Goal: Check status: Check status

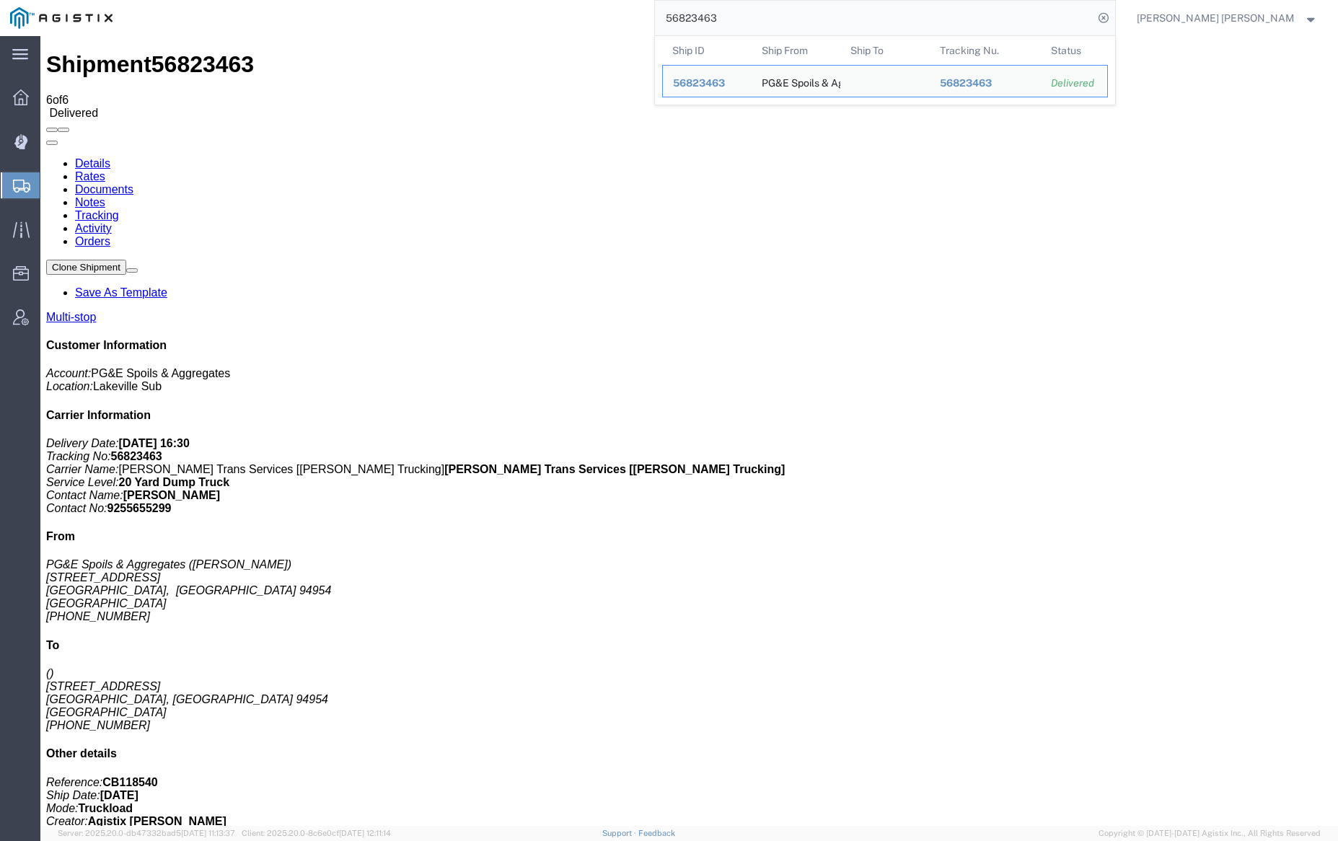
click at [762, 14] on input "56823463" at bounding box center [874, 18] width 438 height 35
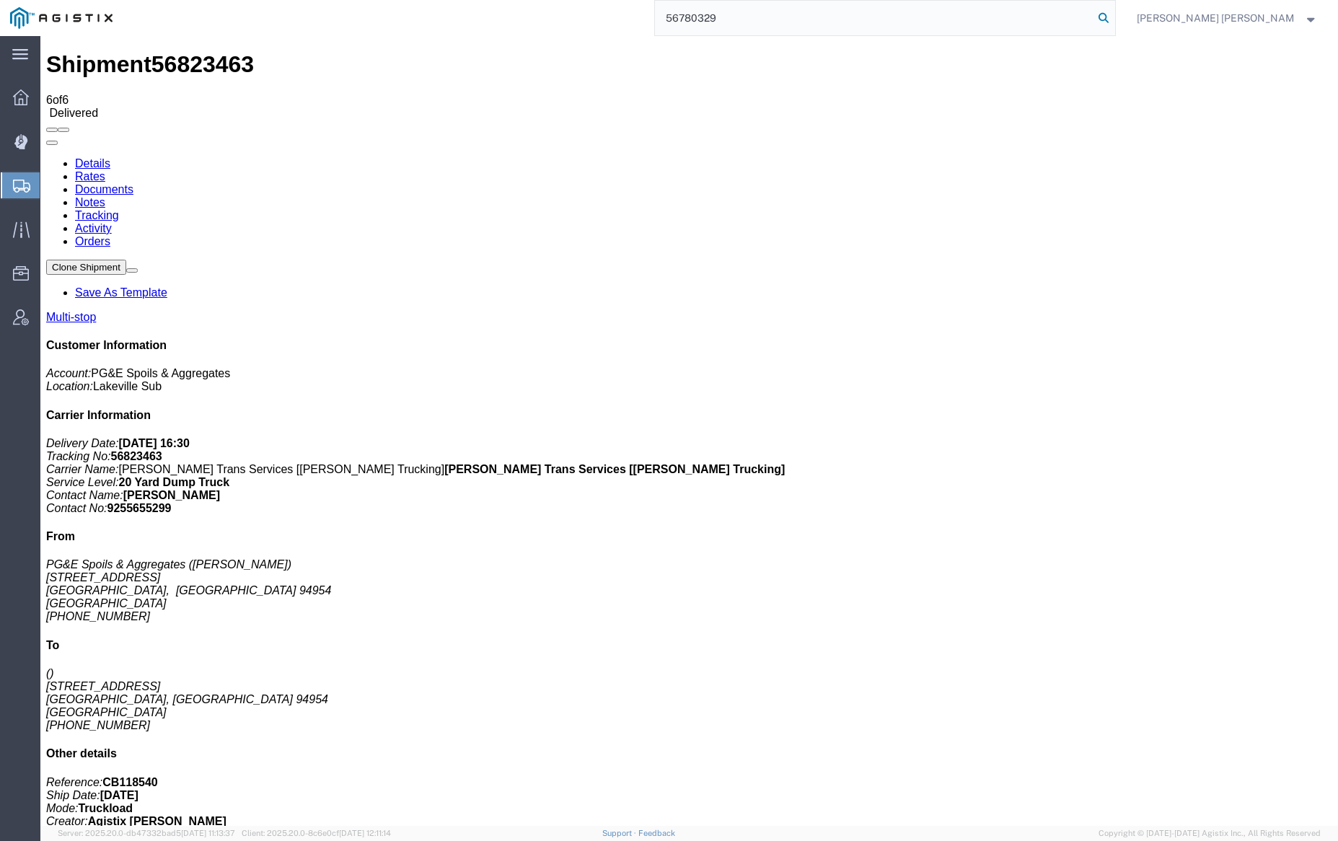
click at [1114, 16] on icon at bounding box center [1103, 18] width 20 height 20
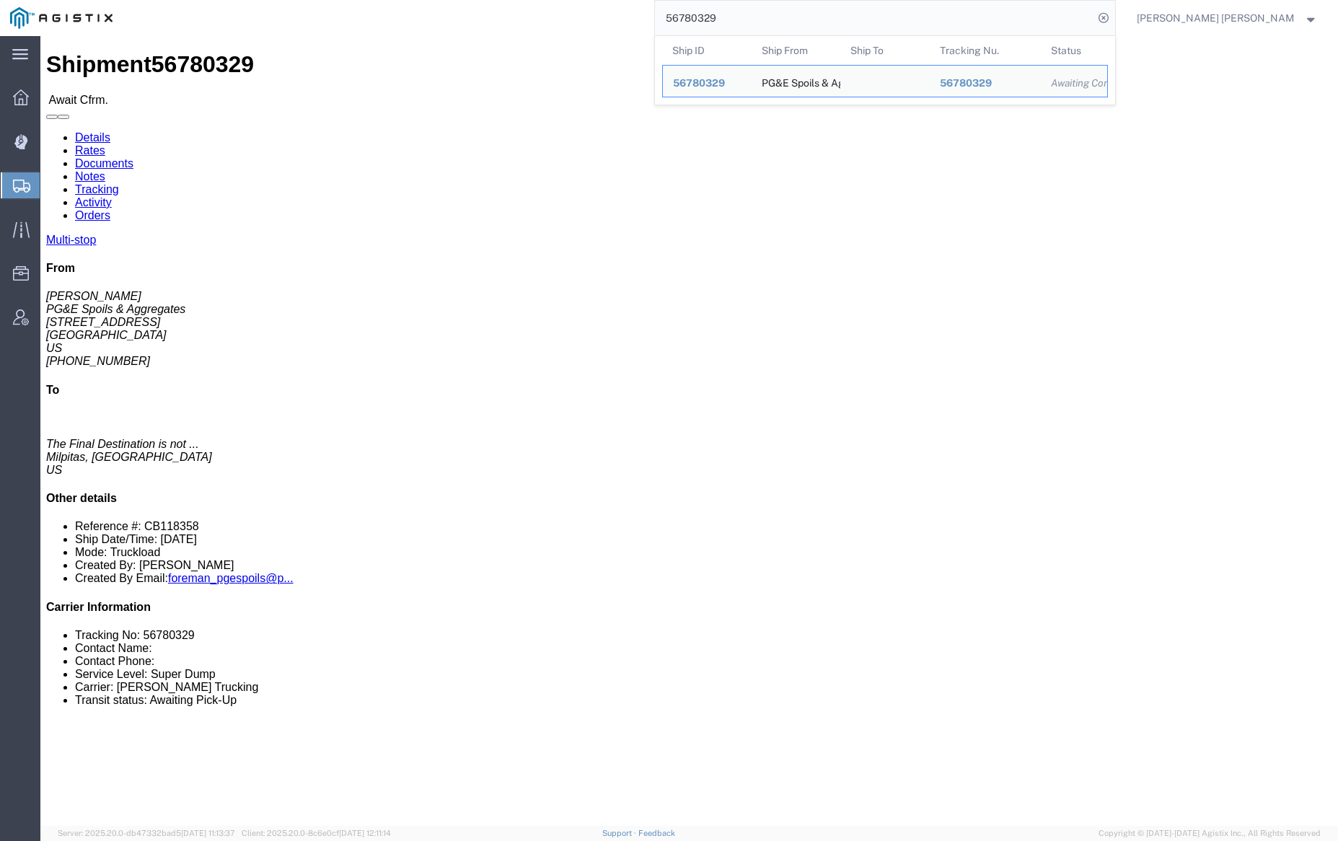
click at [762, 21] on input "56780329" at bounding box center [874, 18] width 438 height 35
paste input "61"
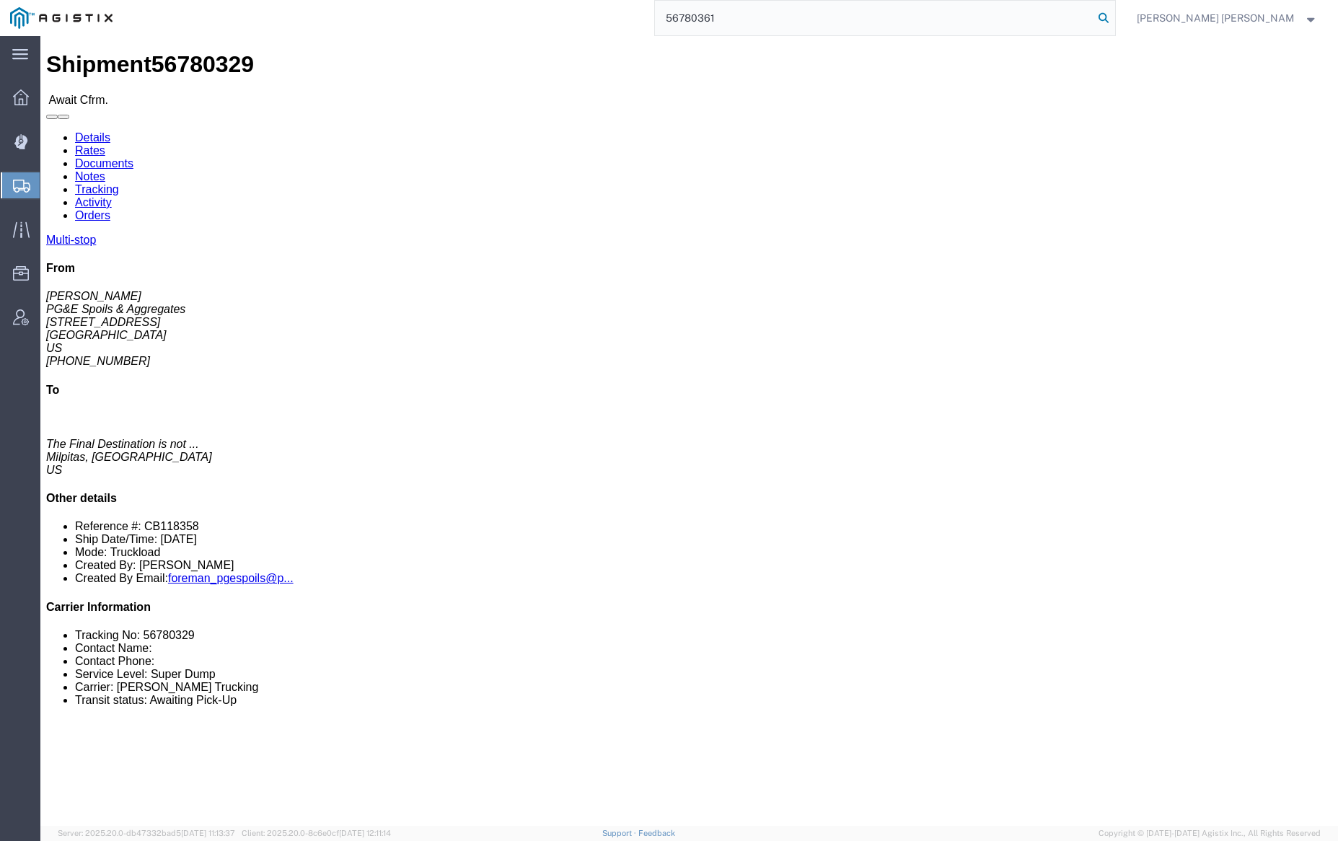
type input "56780361"
click at [1114, 16] on icon at bounding box center [1103, 18] width 20 height 20
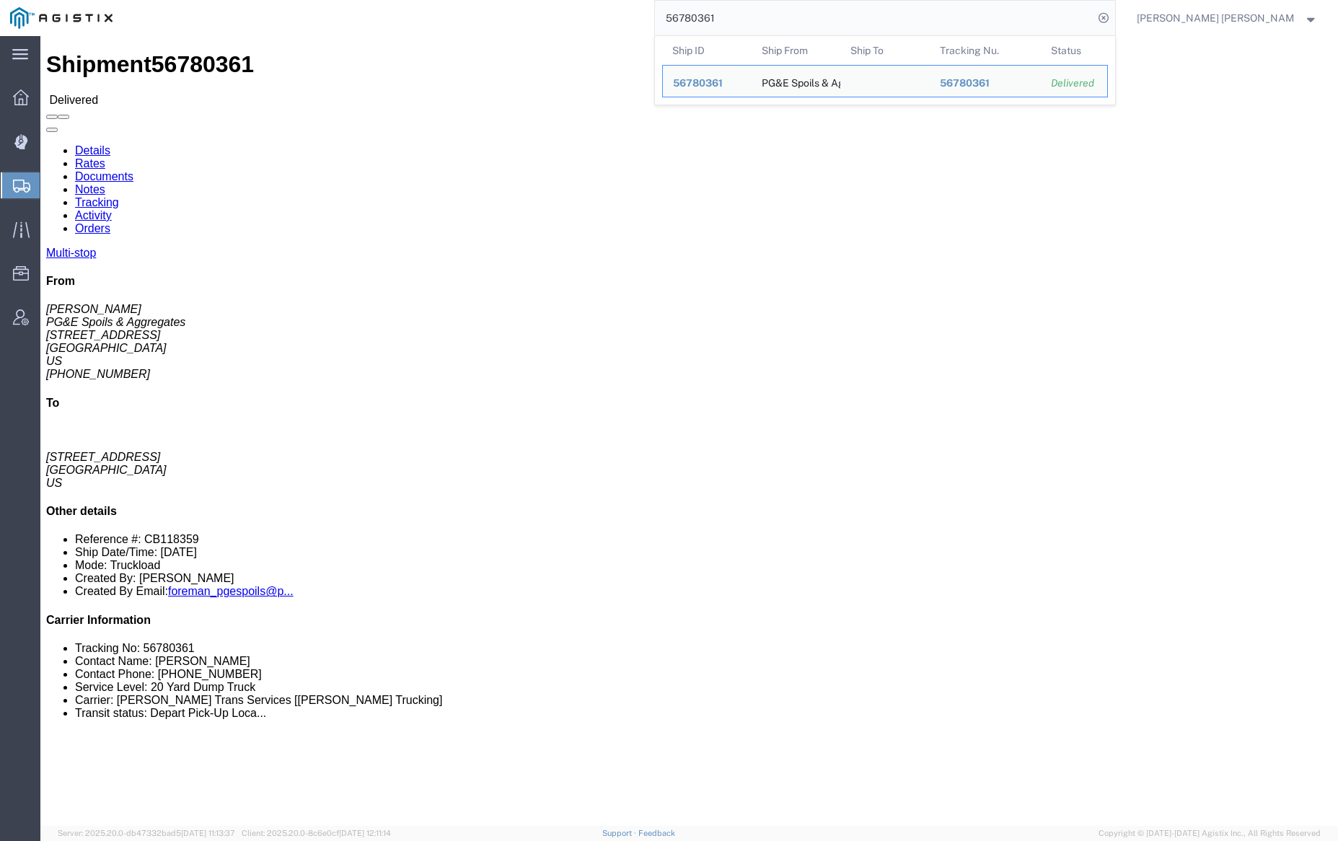
click link "Documents"
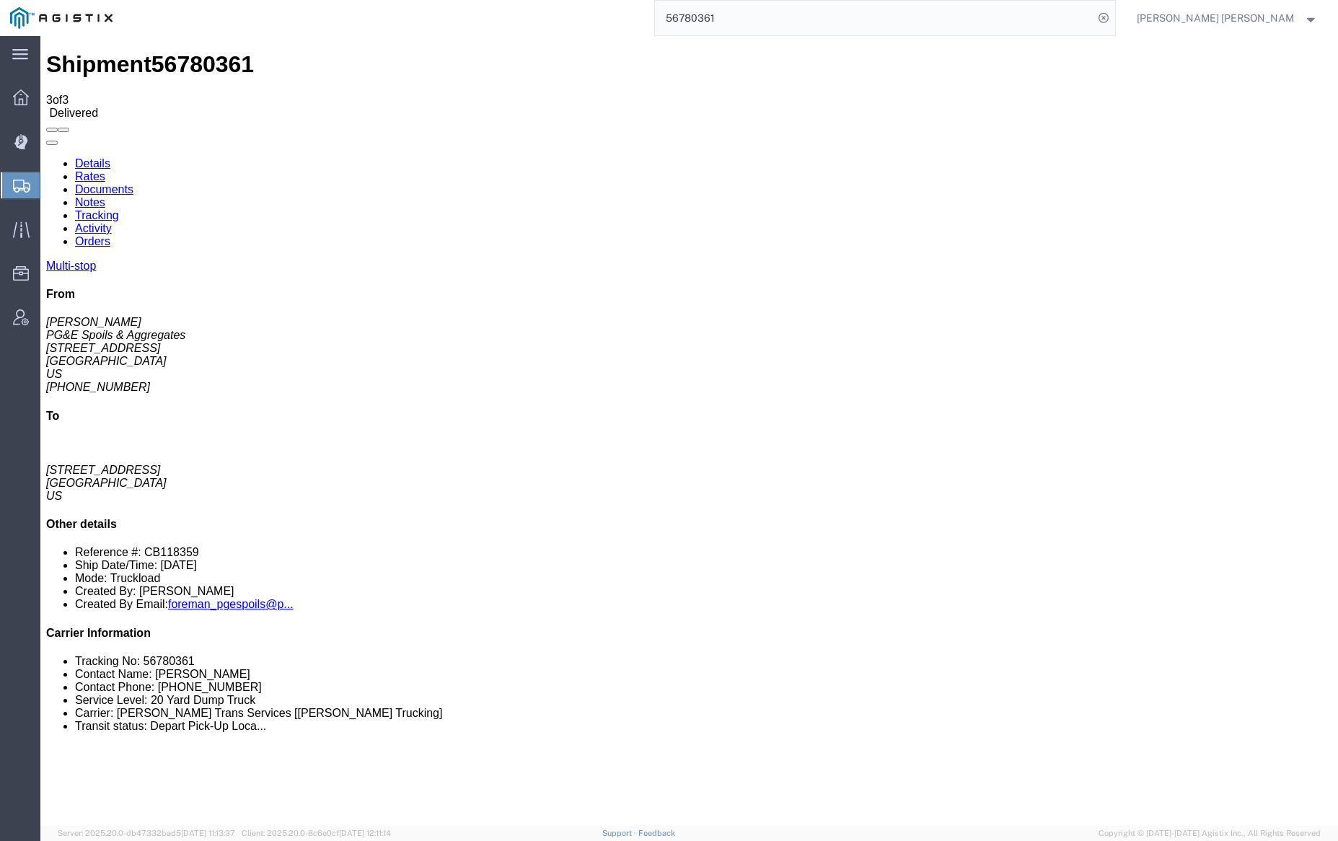
click at [105, 196] on link "Notes" at bounding box center [90, 202] width 30 height 12
click at [119, 209] on link "Tracking" at bounding box center [97, 215] width 44 height 12
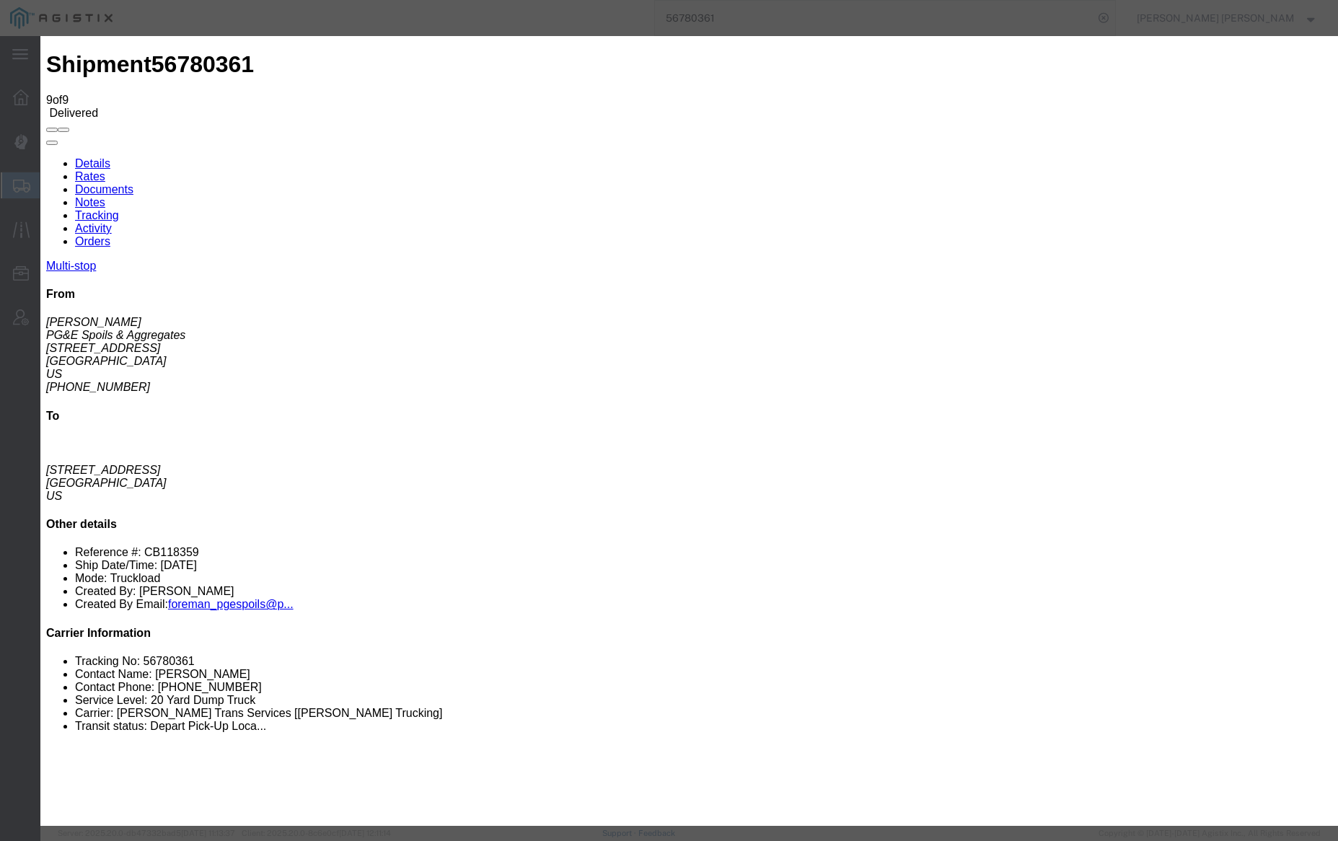
type input "[DATE]"
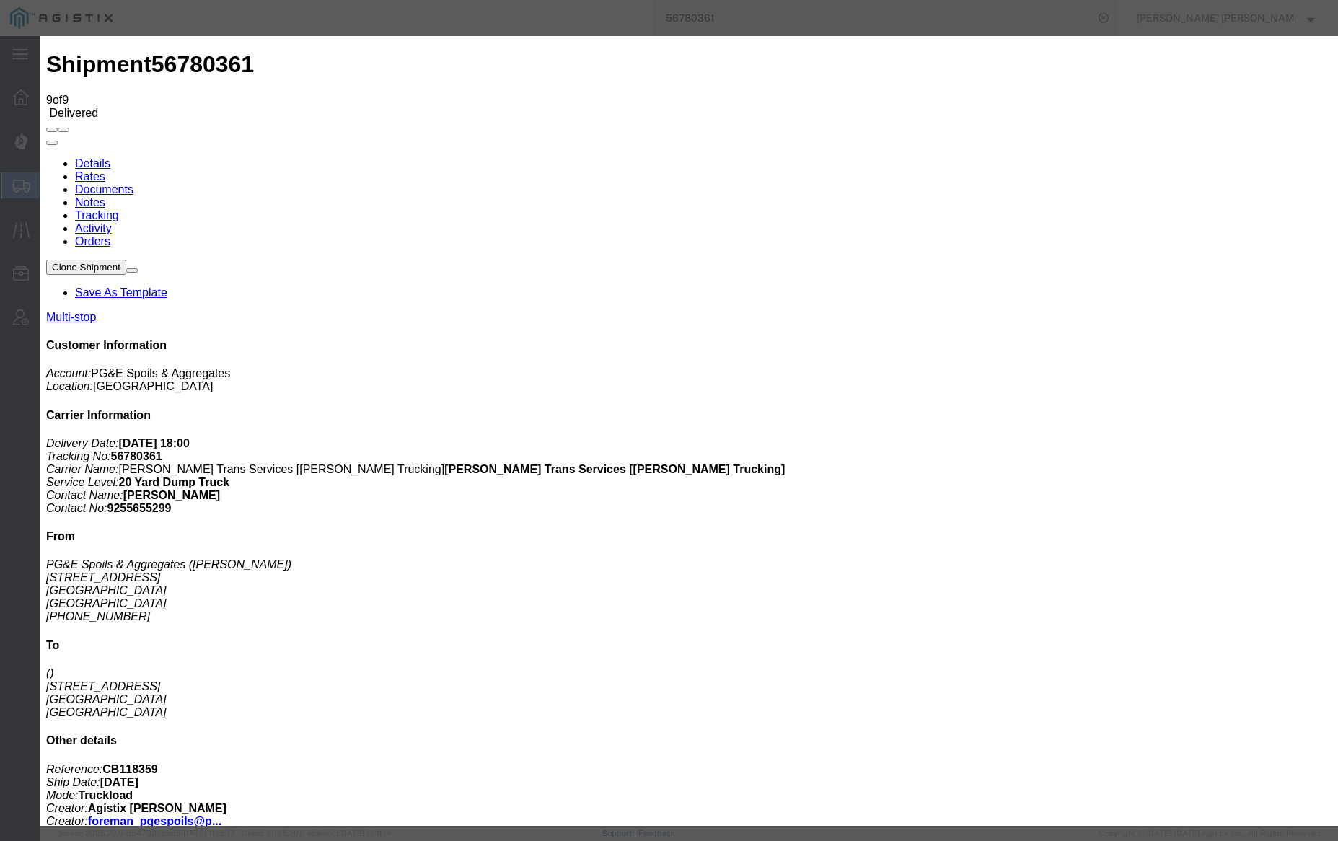
drag, startPoint x: 417, startPoint y: 209, endPoint x: 425, endPoint y: 213, distance: 9.0
drag, startPoint x: 506, startPoint y: 270, endPoint x: 519, endPoint y: 277, distance: 14.5
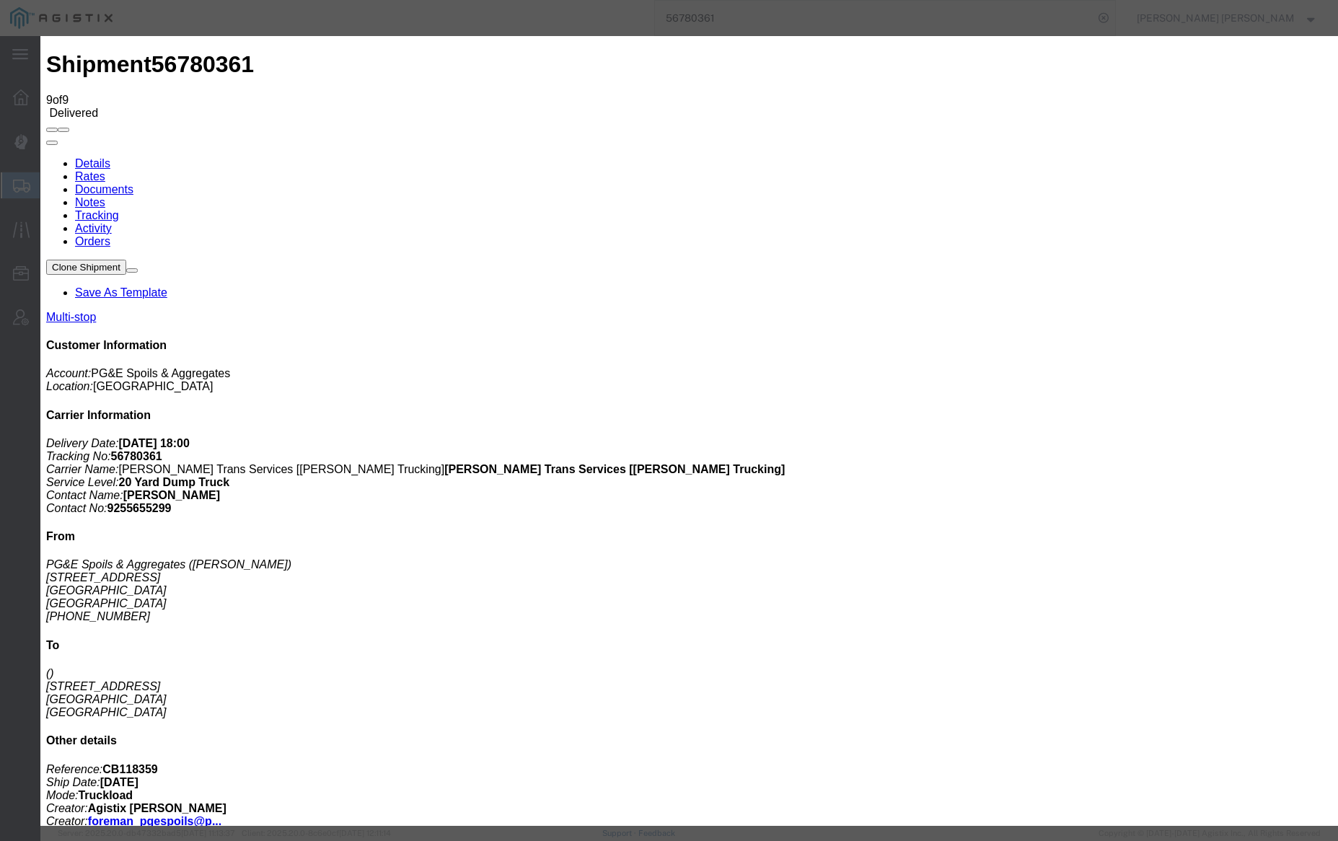
type input "[DATE]"
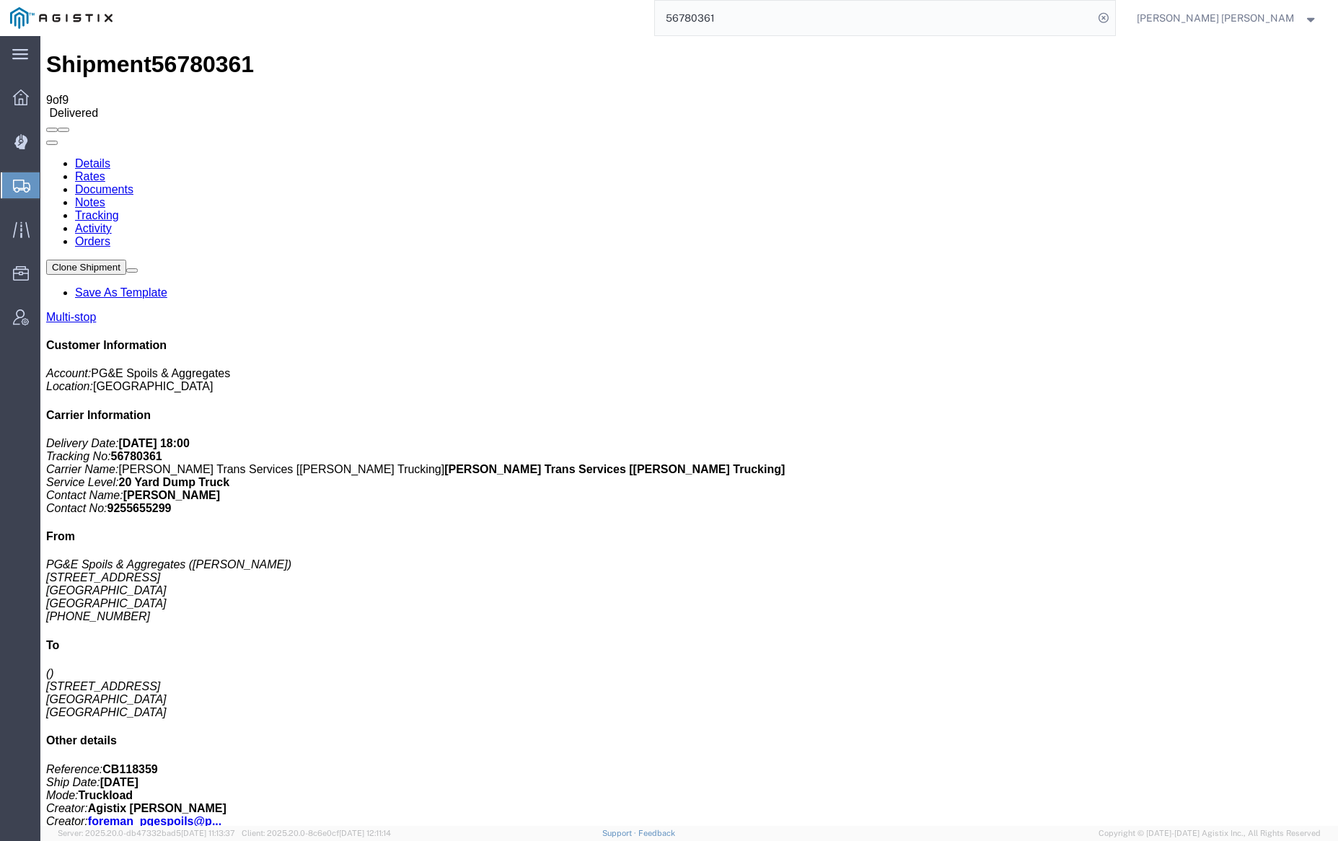
click at [105, 196] on link "Notes" at bounding box center [90, 202] width 30 height 12
click at [741, 17] on input "56780361" at bounding box center [874, 18] width 438 height 35
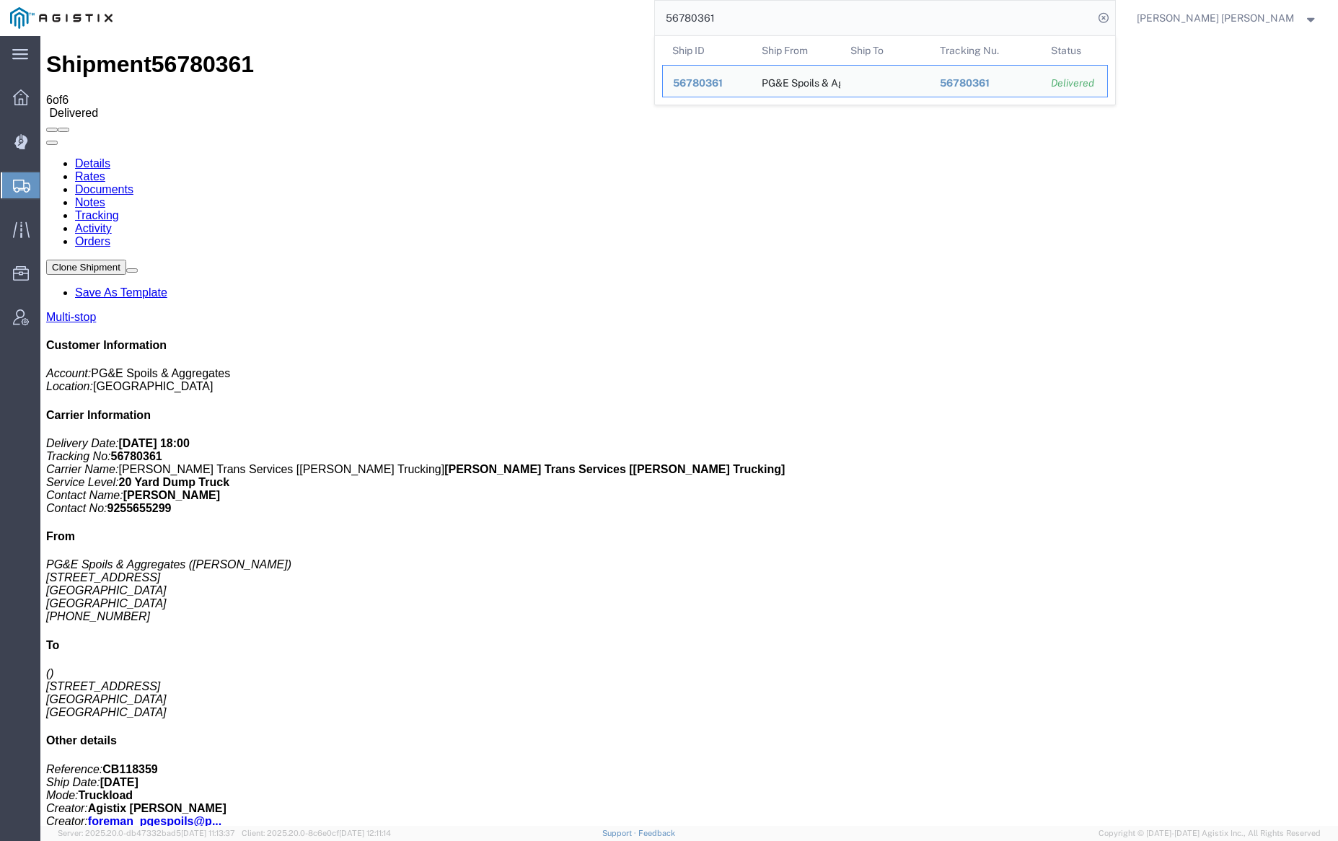
click at [741, 17] on input "56780361" at bounding box center [874, 18] width 438 height 35
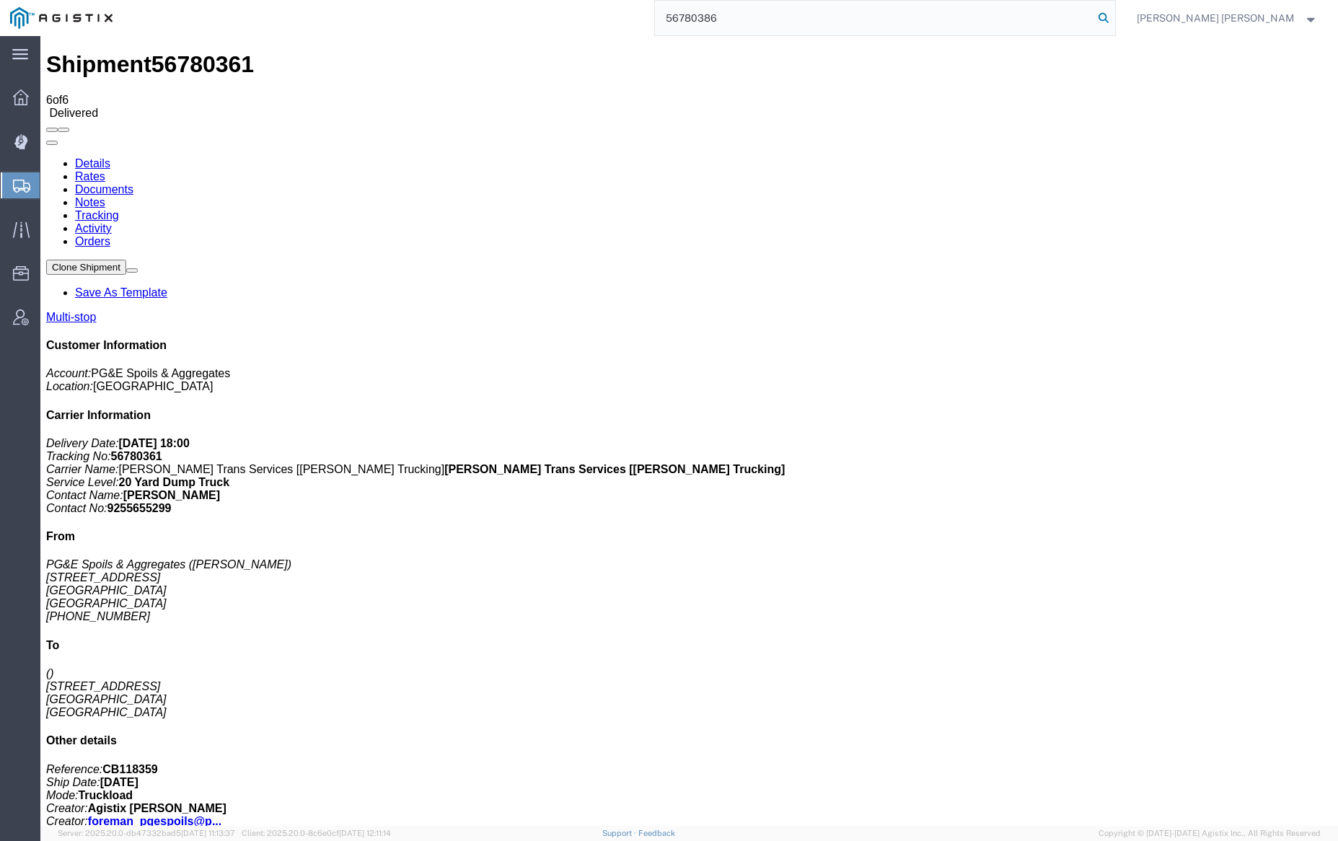
click at [1114, 15] on icon at bounding box center [1103, 18] width 20 height 20
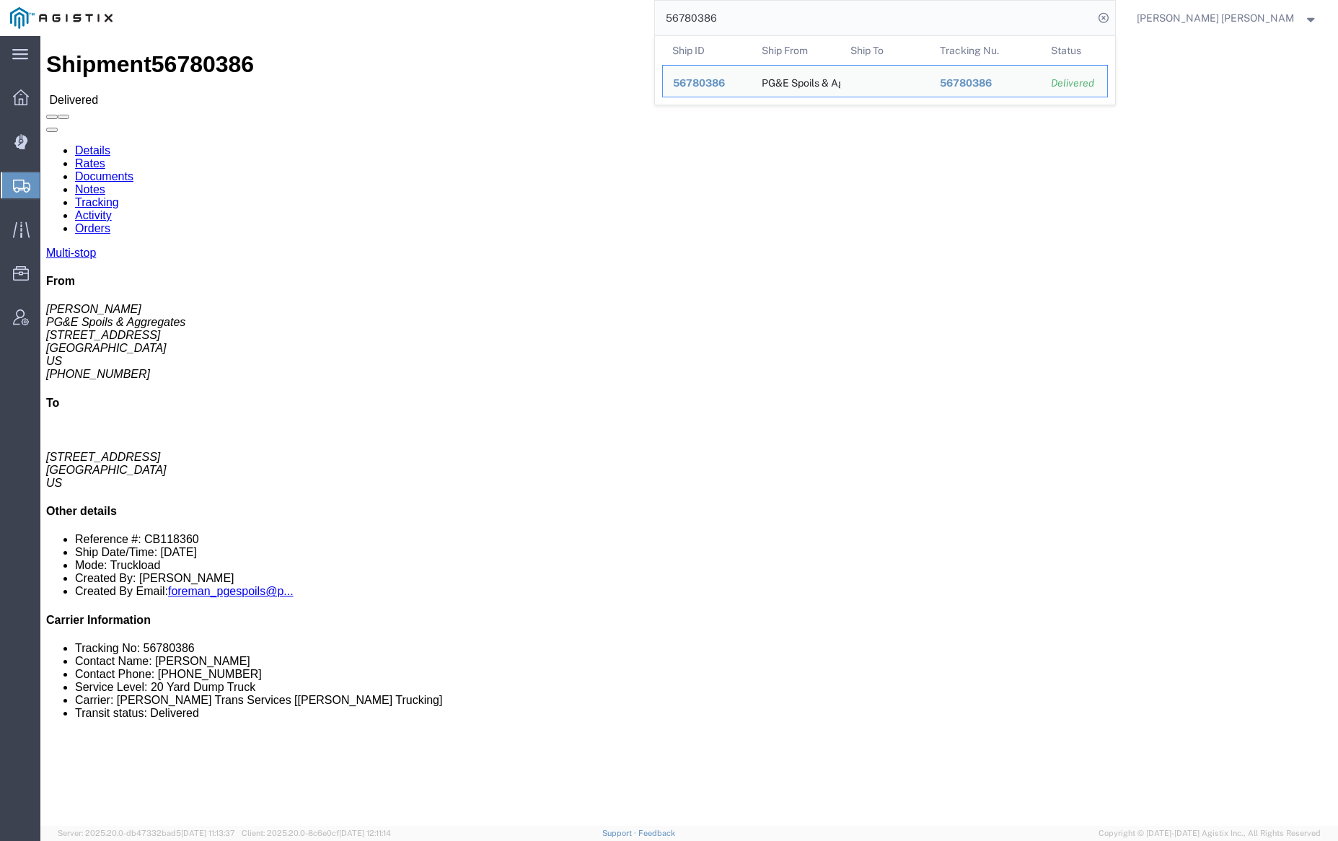
click link "Documents"
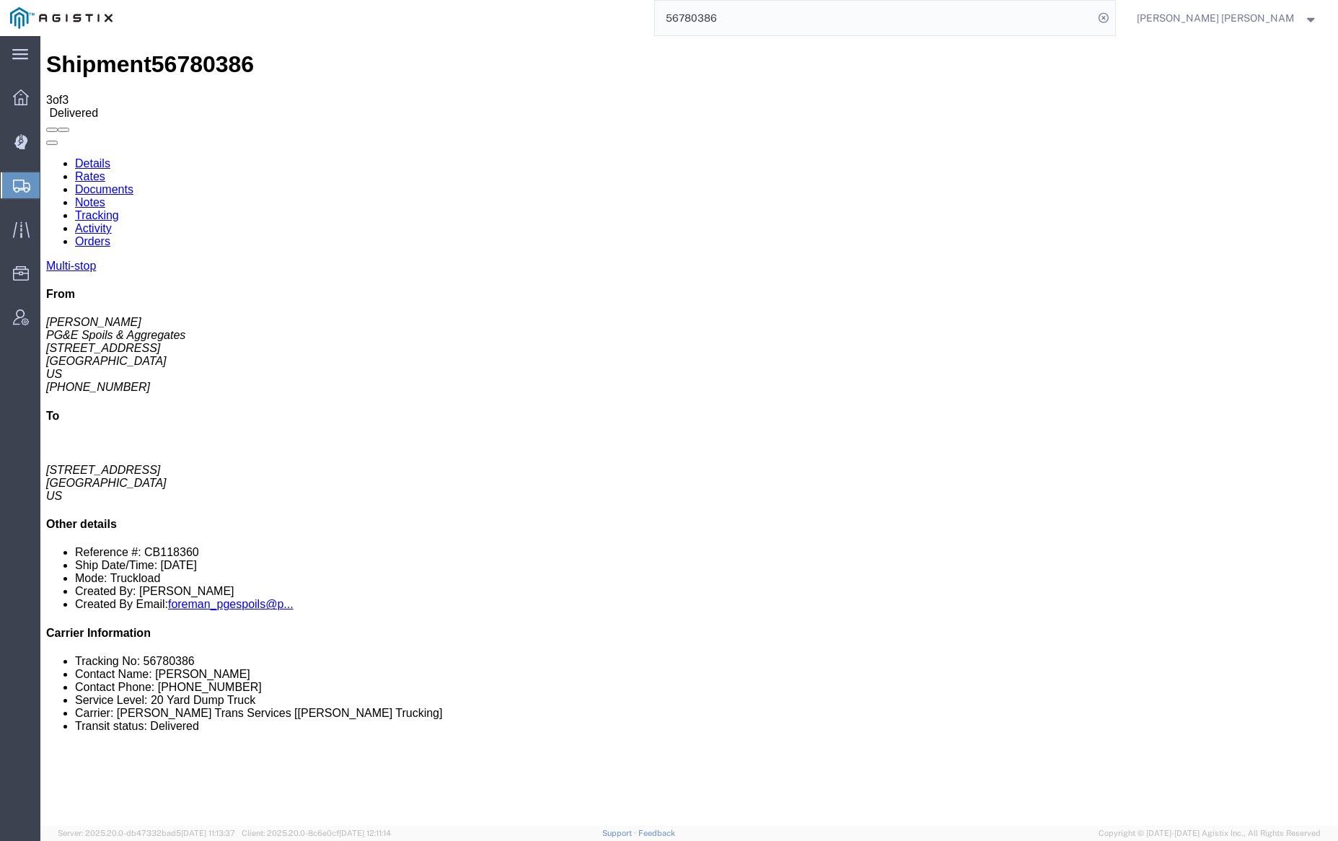
click at [751, 22] on input "56780386" at bounding box center [874, 18] width 438 height 35
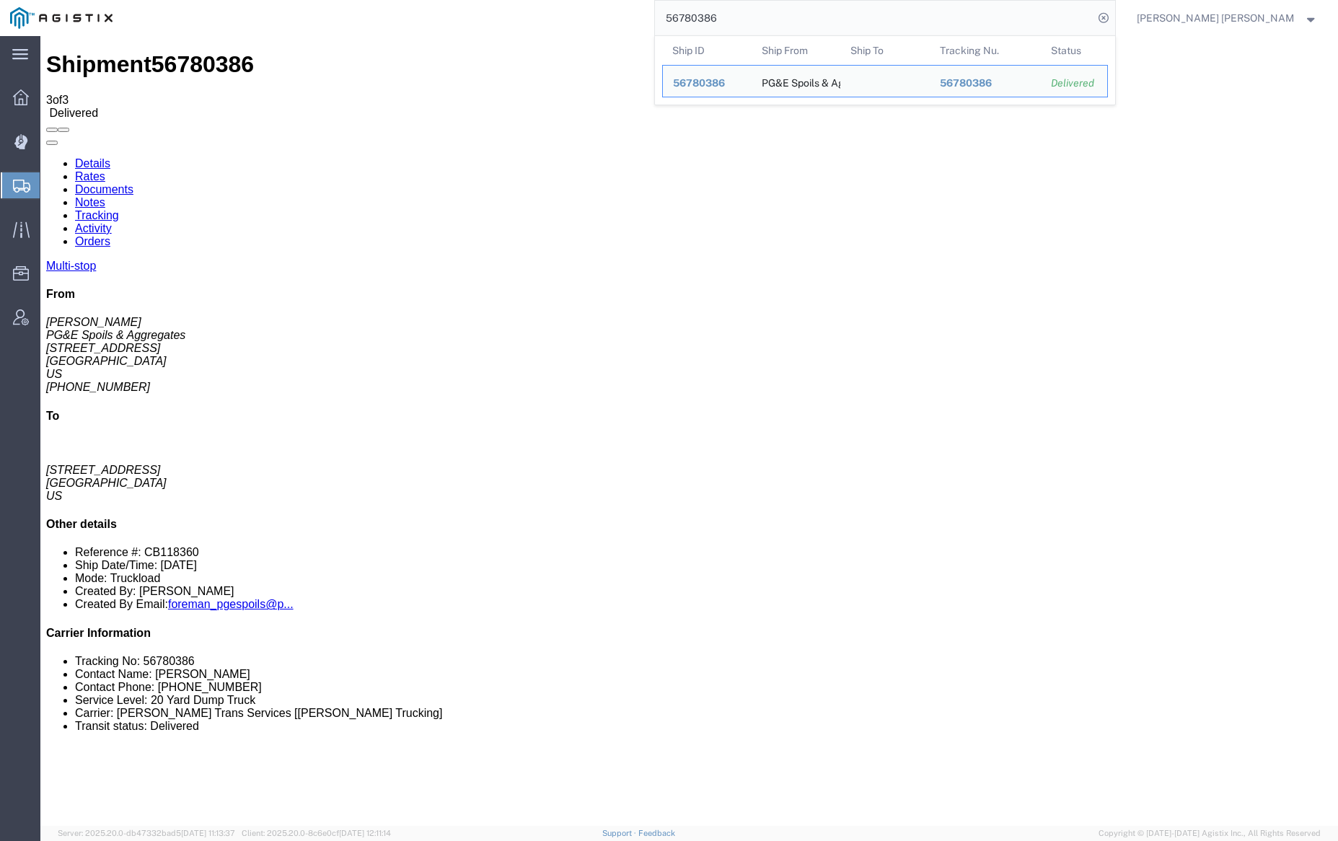
click at [751, 22] on input "56780386" at bounding box center [874, 18] width 438 height 35
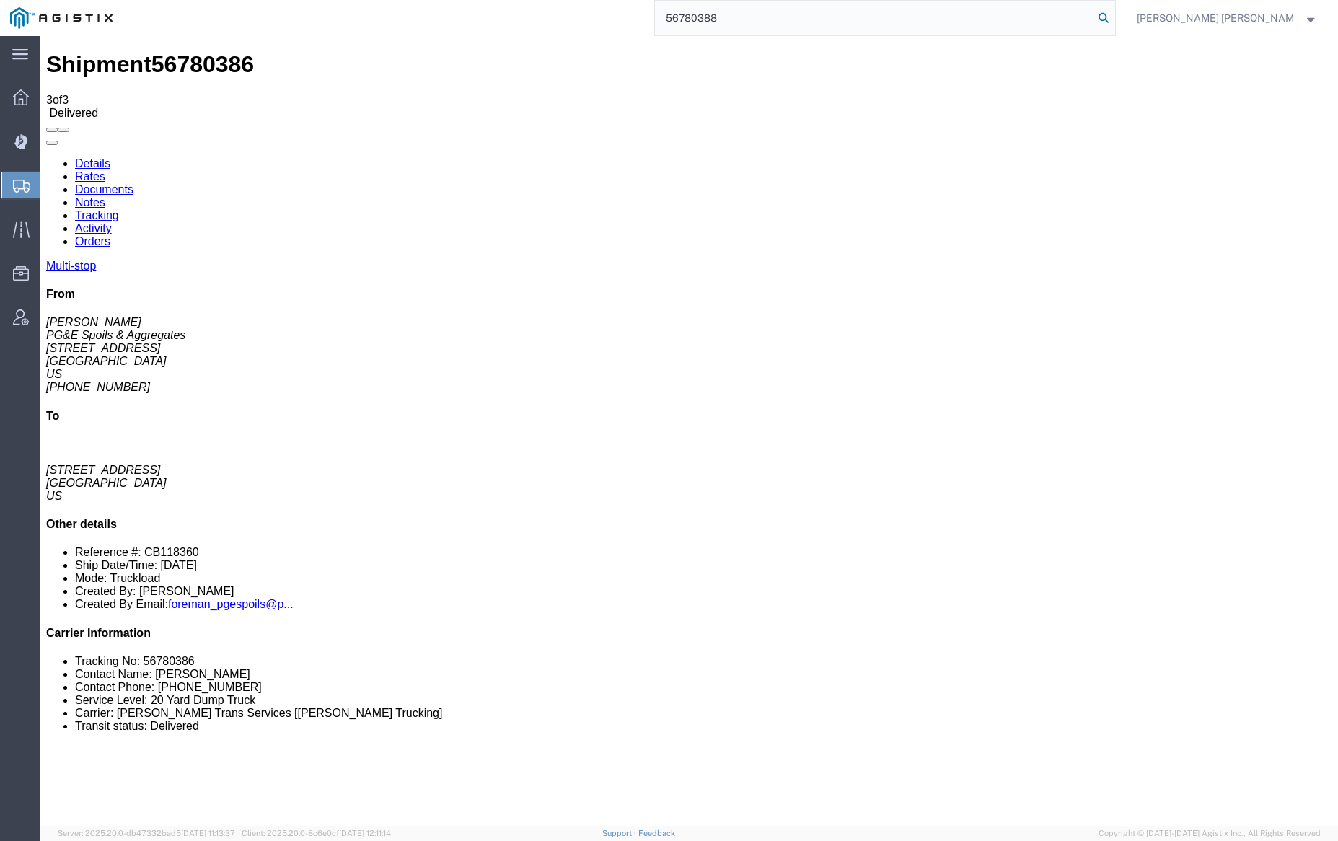
click at [1114, 14] on icon at bounding box center [1103, 18] width 20 height 20
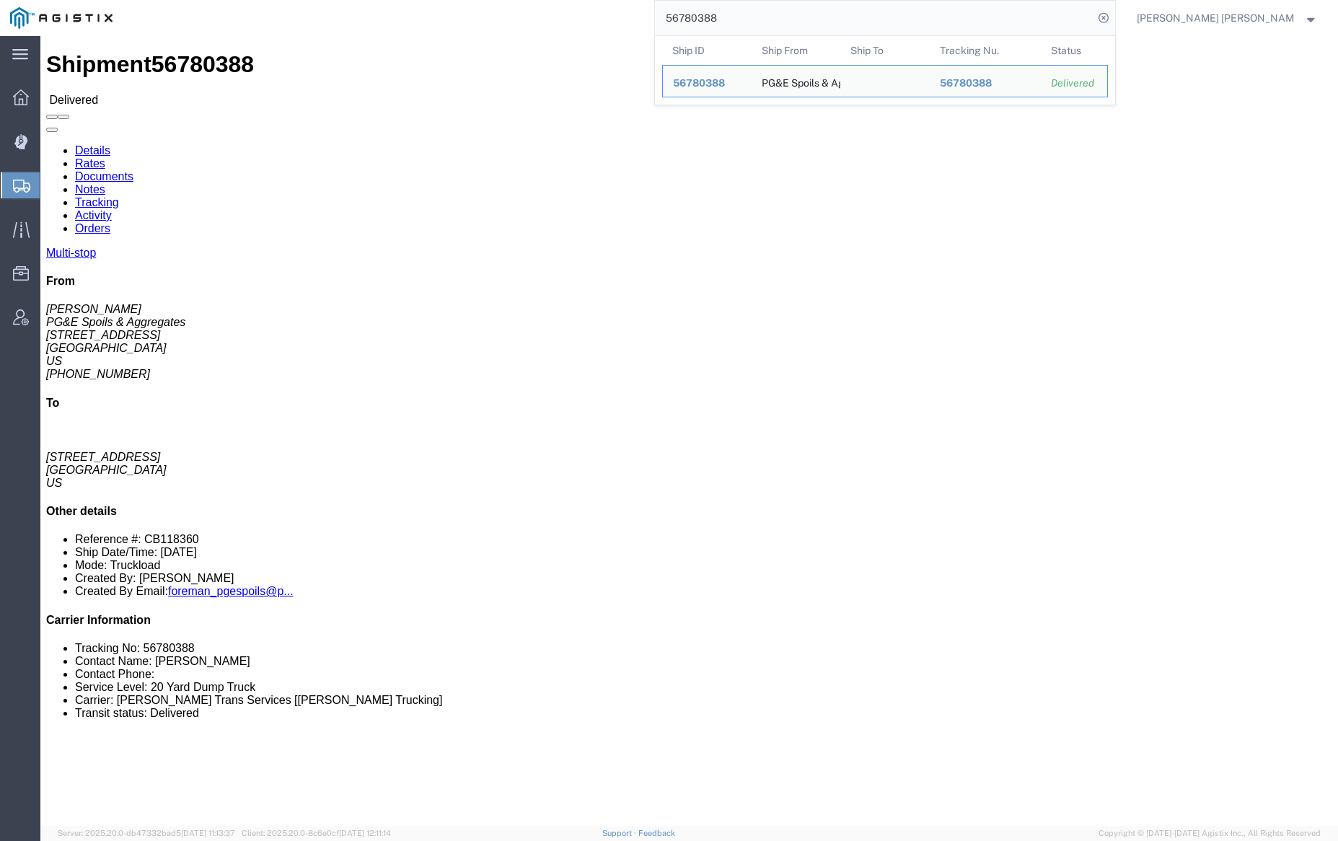
click link "Documents"
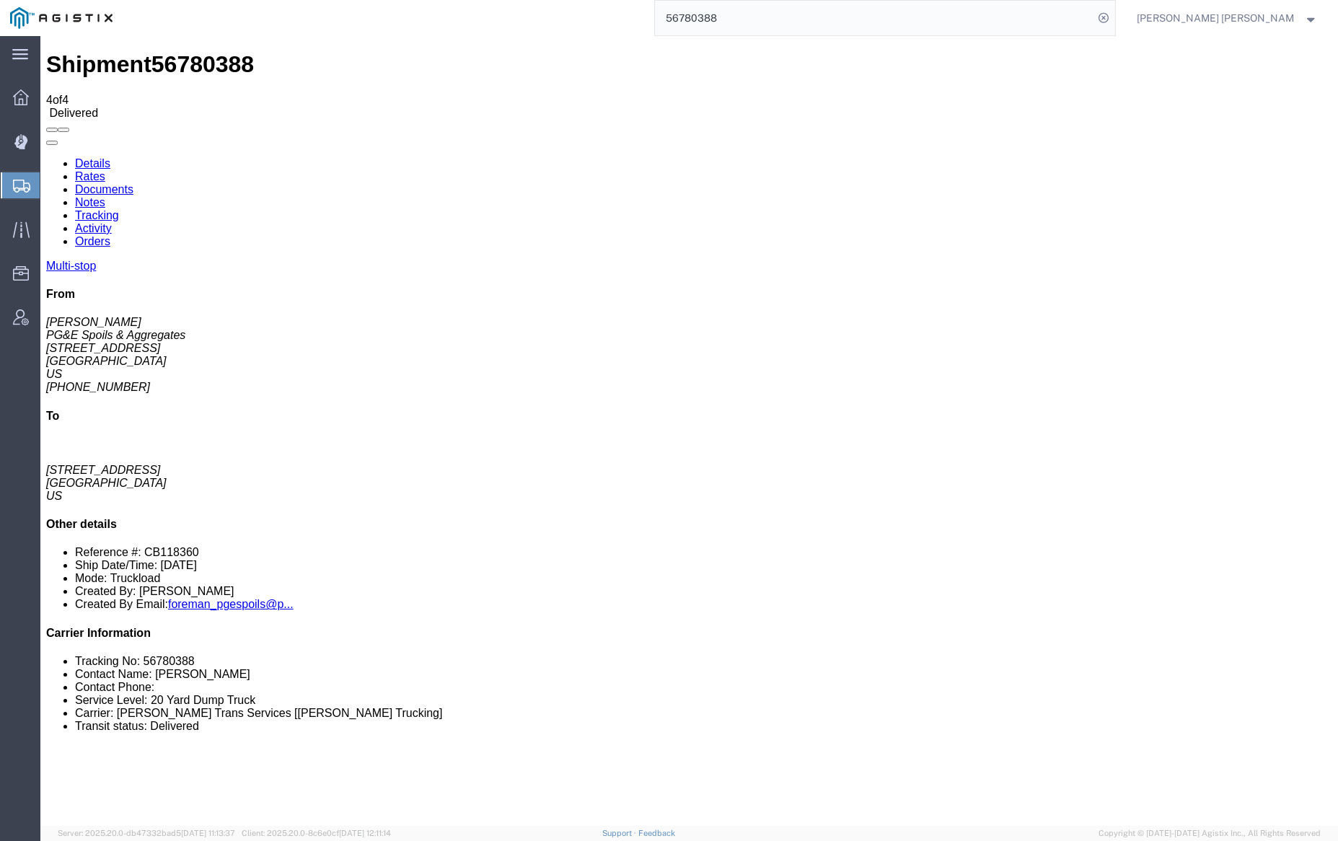
click at [133, 183] on link "Documents" at bounding box center [104, 189] width 58 height 12
click at [760, 4] on input "56780388" at bounding box center [874, 18] width 438 height 35
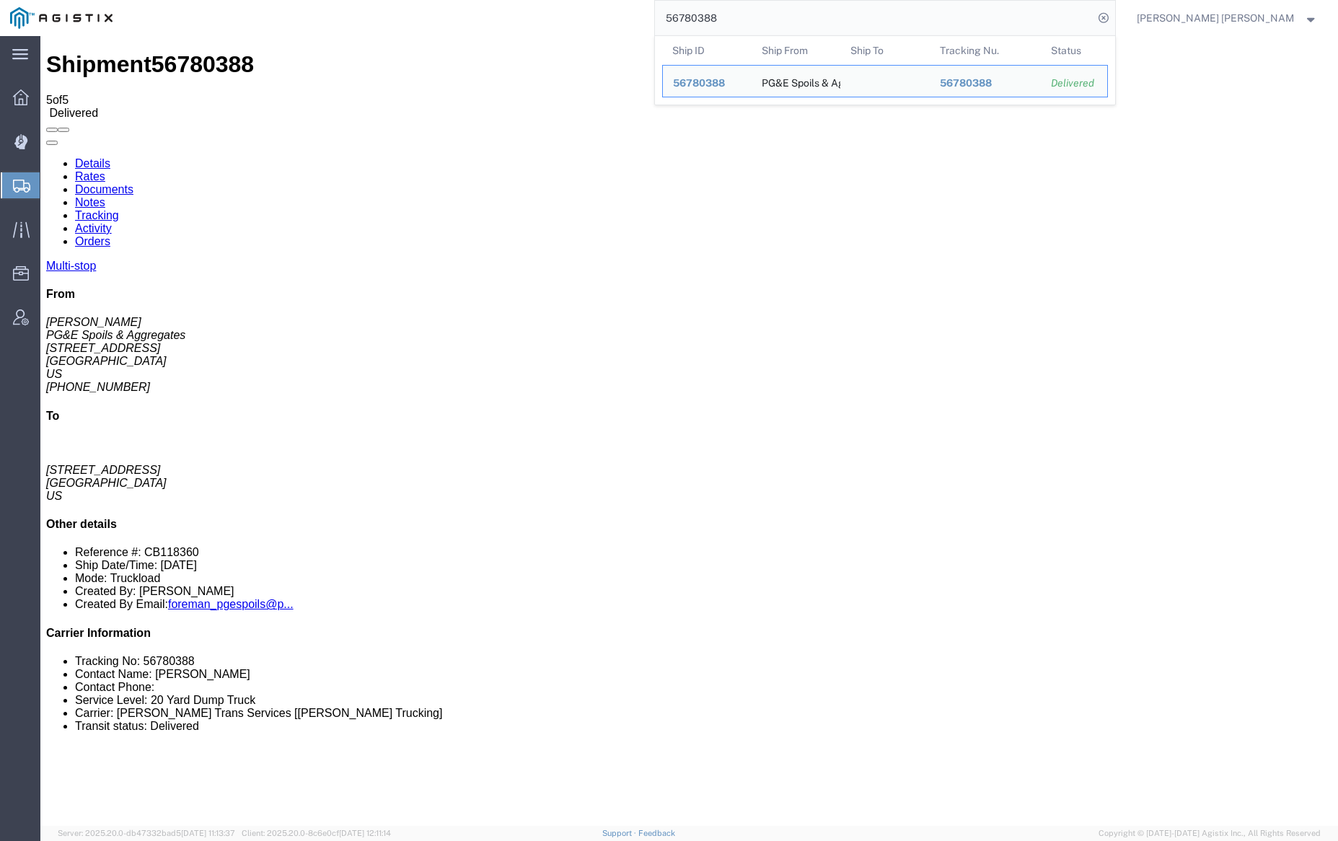
click at [760, 4] on input "56780388" at bounding box center [874, 18] width 438 height 35
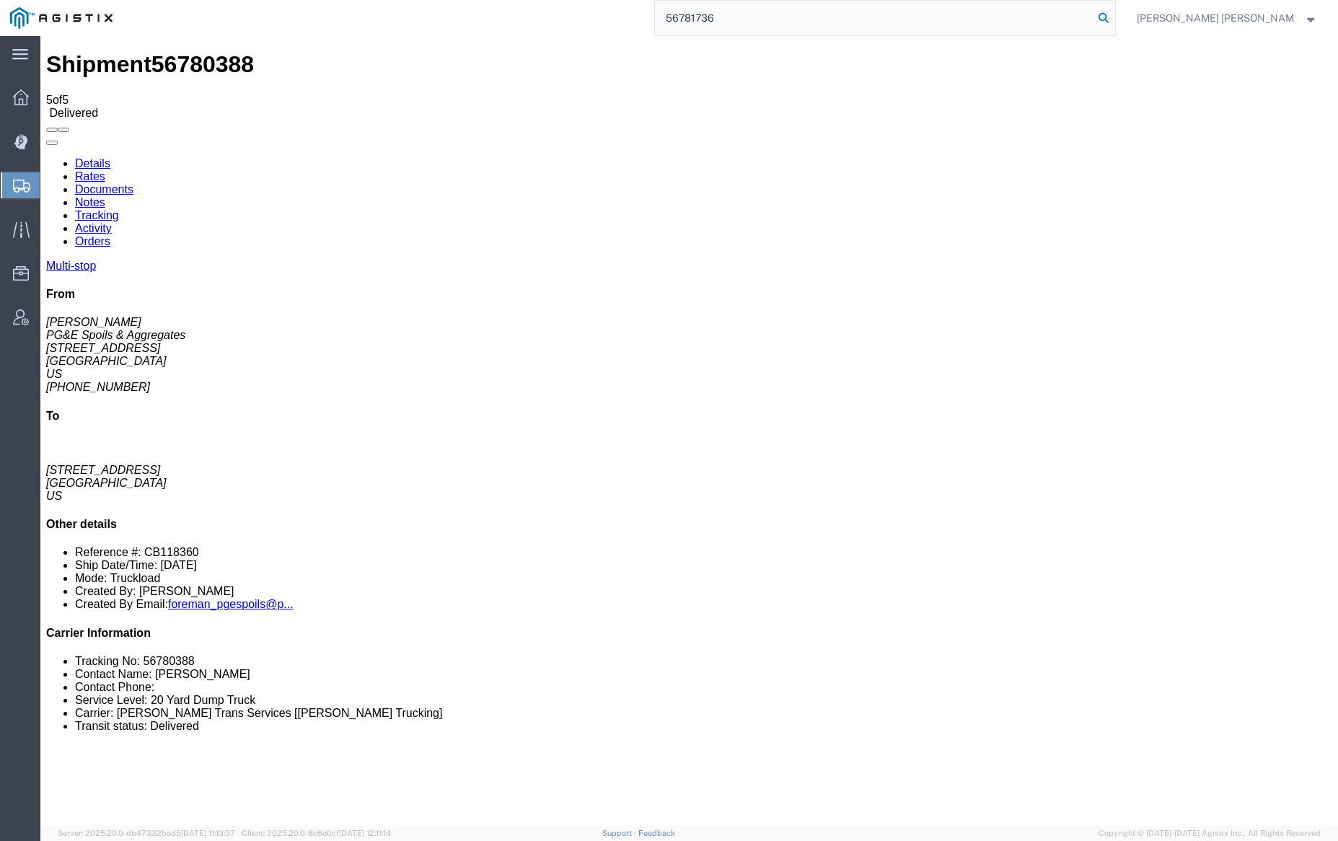
click at [1114, 17] on icon at bounding box center [1103, 18] width 20 height 20
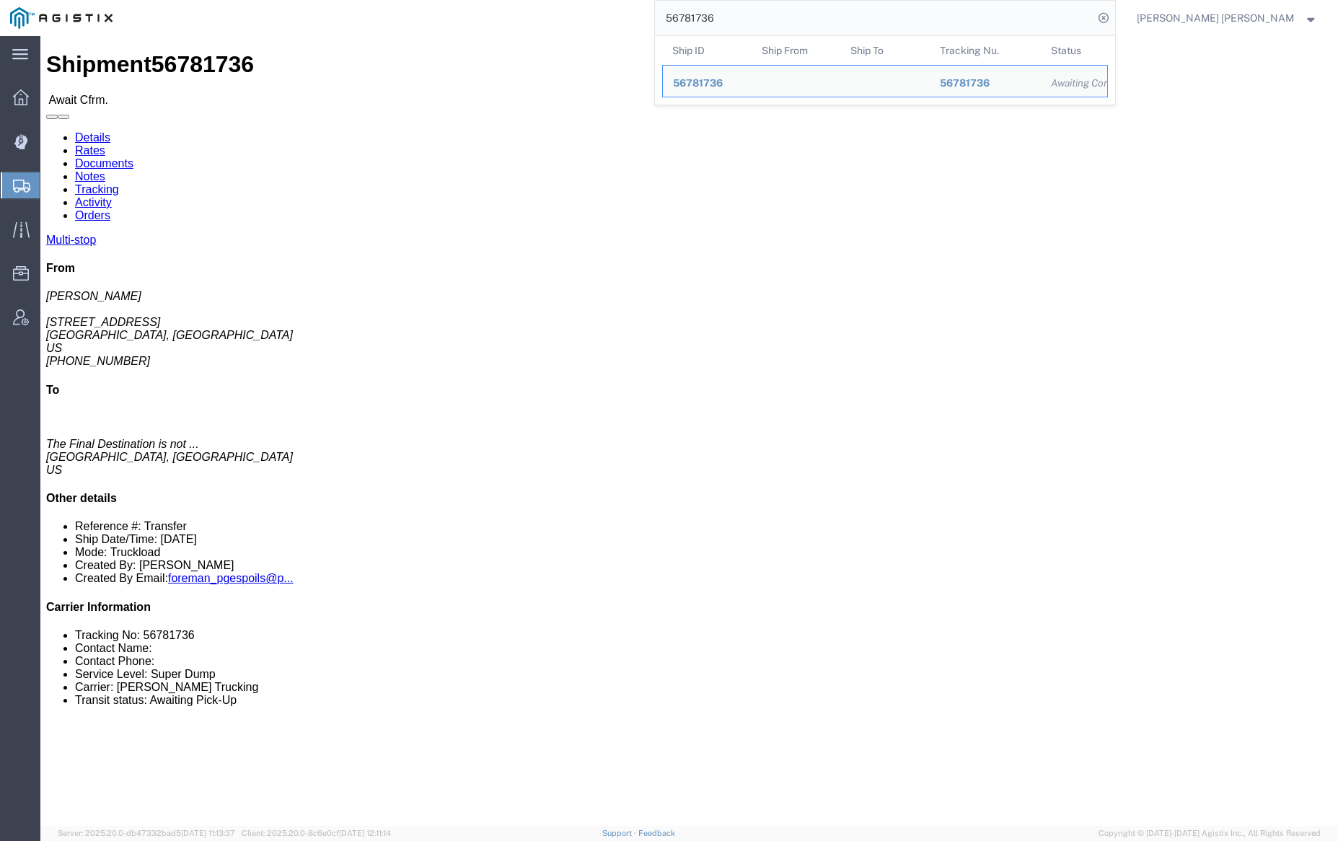
click at [762, 11] on input "56781736" at bounding box center [874, 18] width 438 height 35
paste input "4"
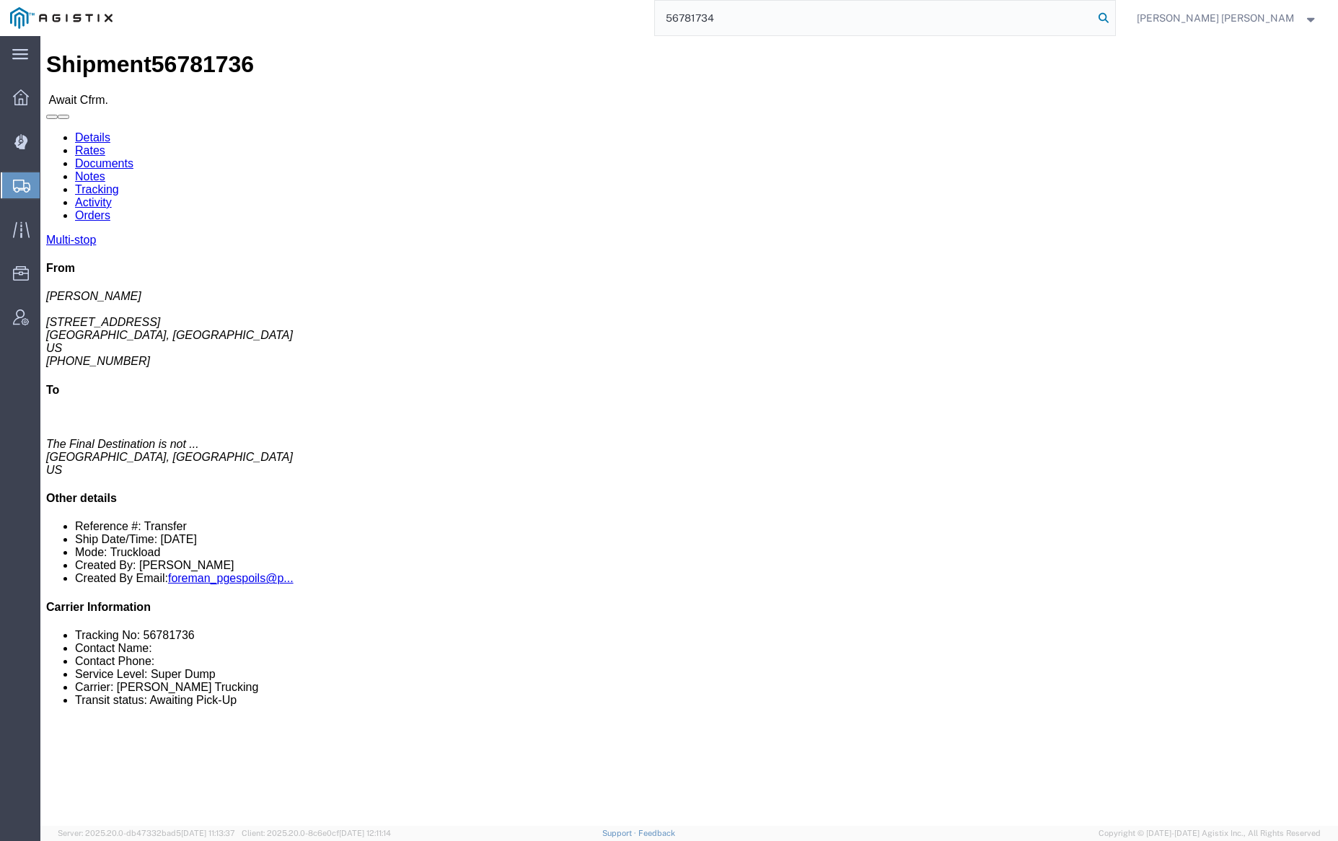
click at [1114, 15] on icon at bounding box center [1103, 18] width 20 height 20
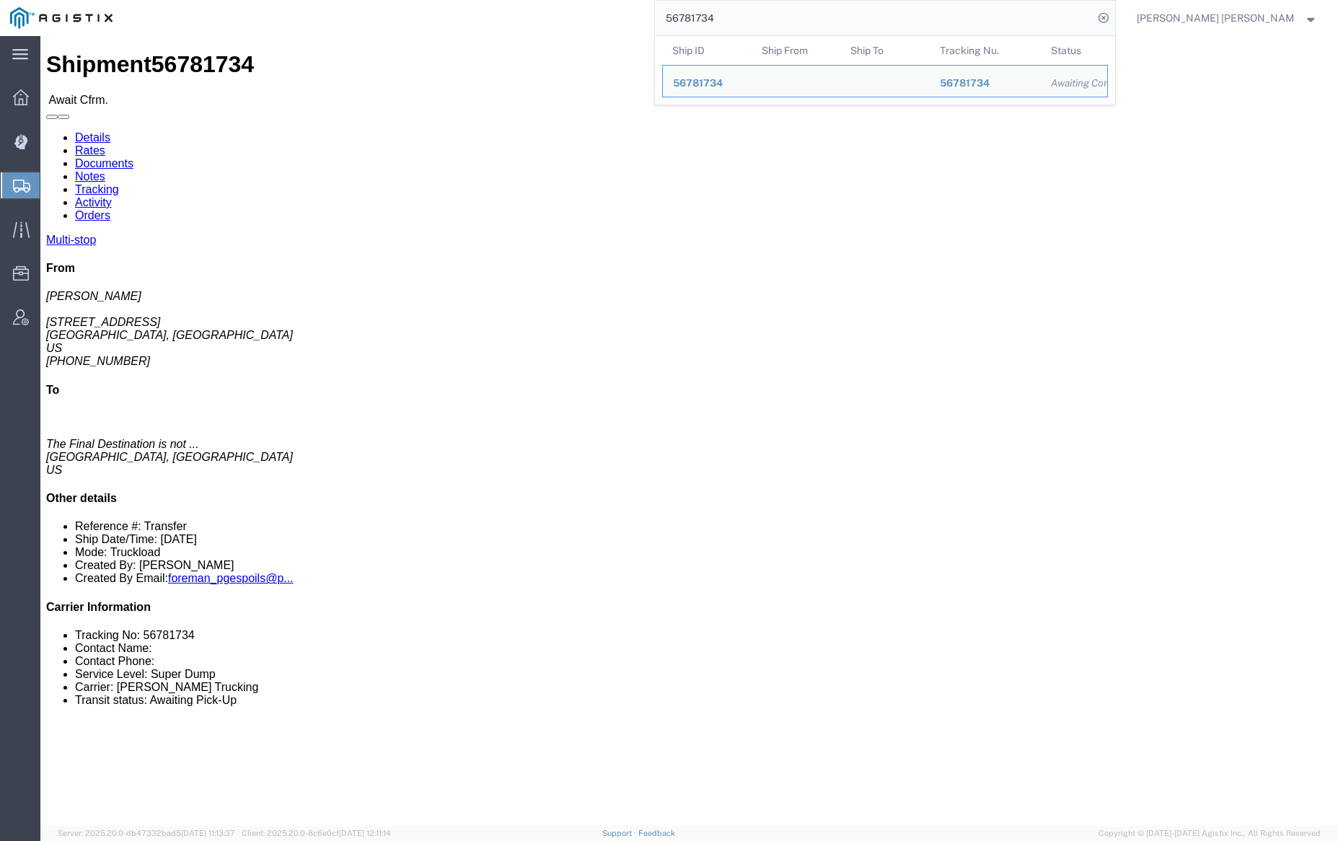
click at [757, 18] on input "56781734" at bounding box center [874, 18] width 438 height 35
paste input "0"
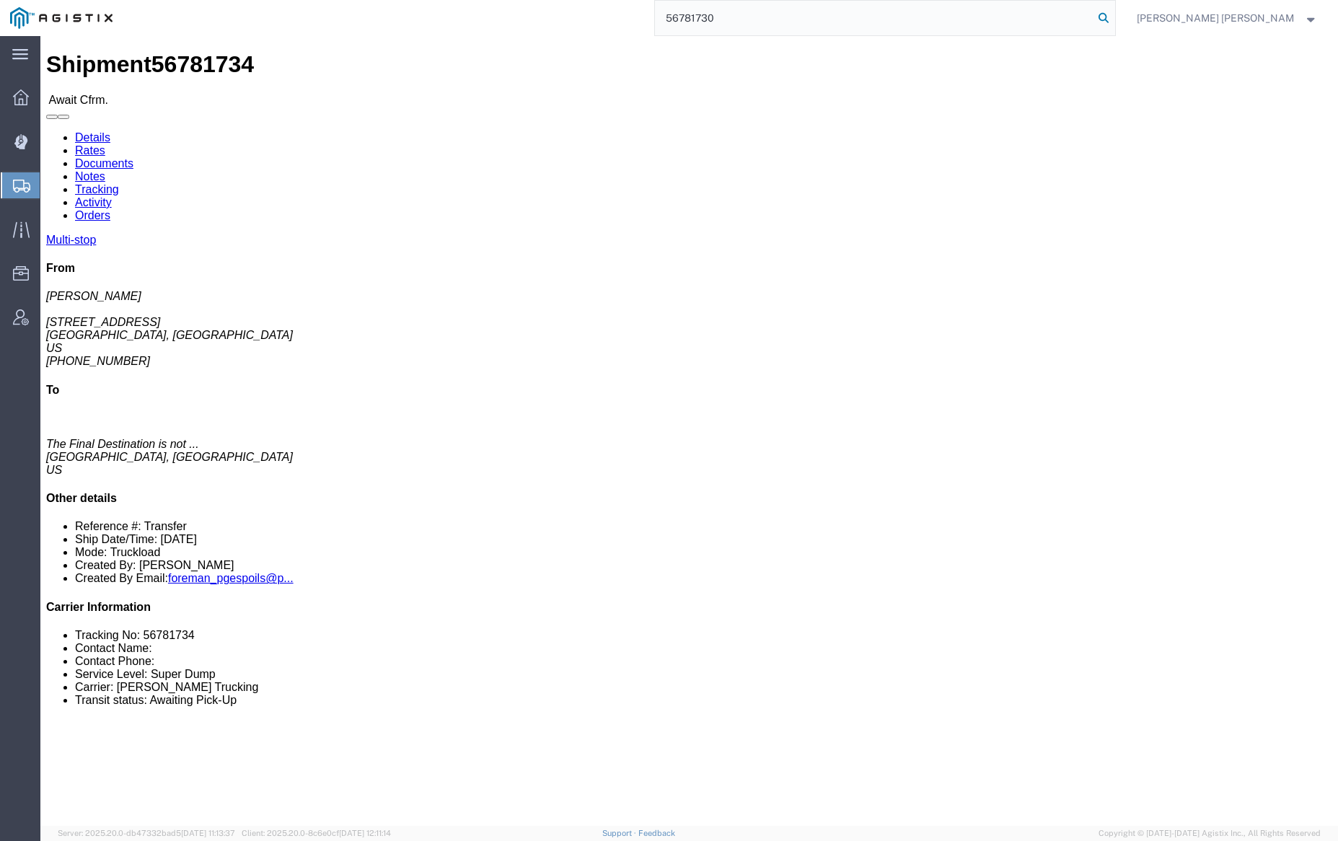
click at [1114, 17] on icon at bounding box center [1103, 18] width 20 height 20
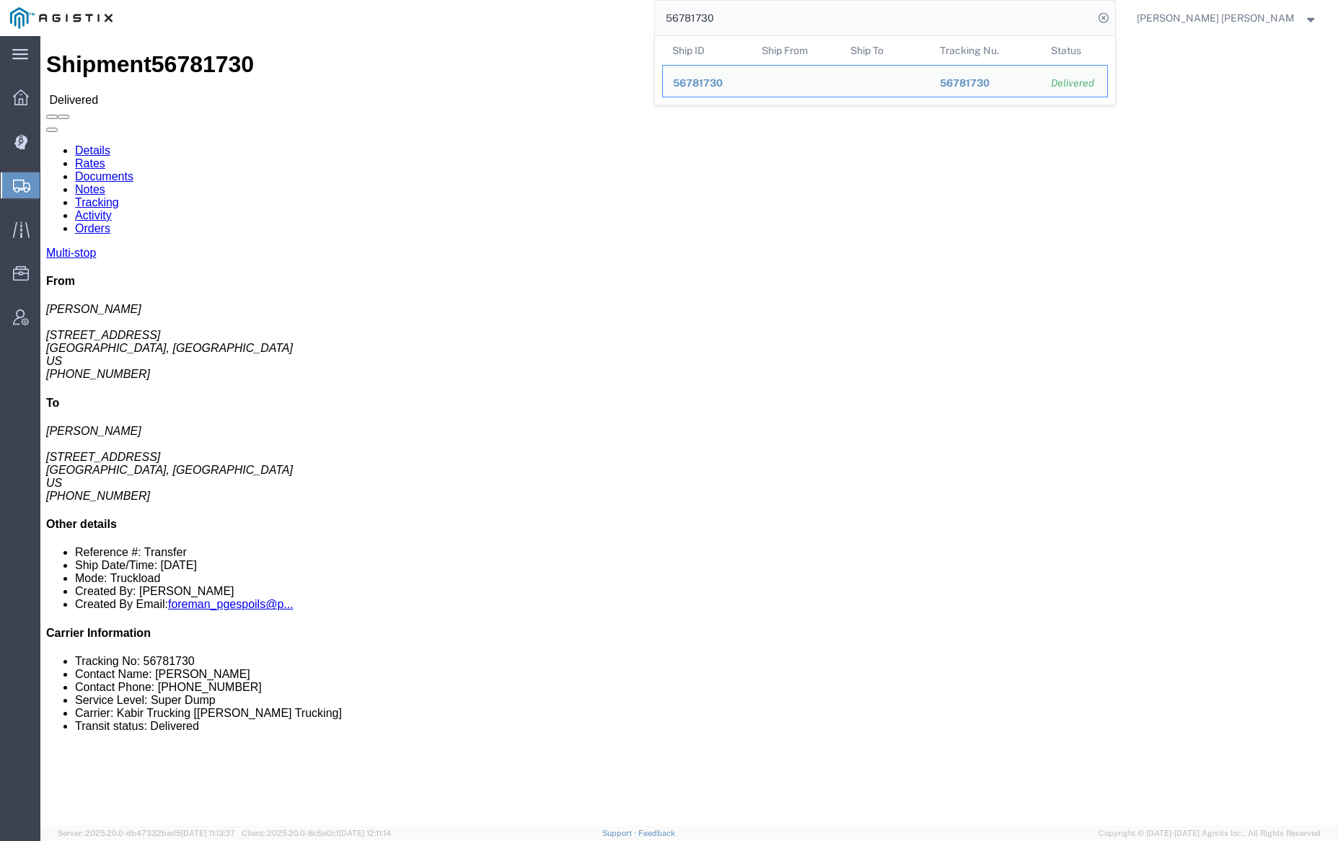
click link "Documents"
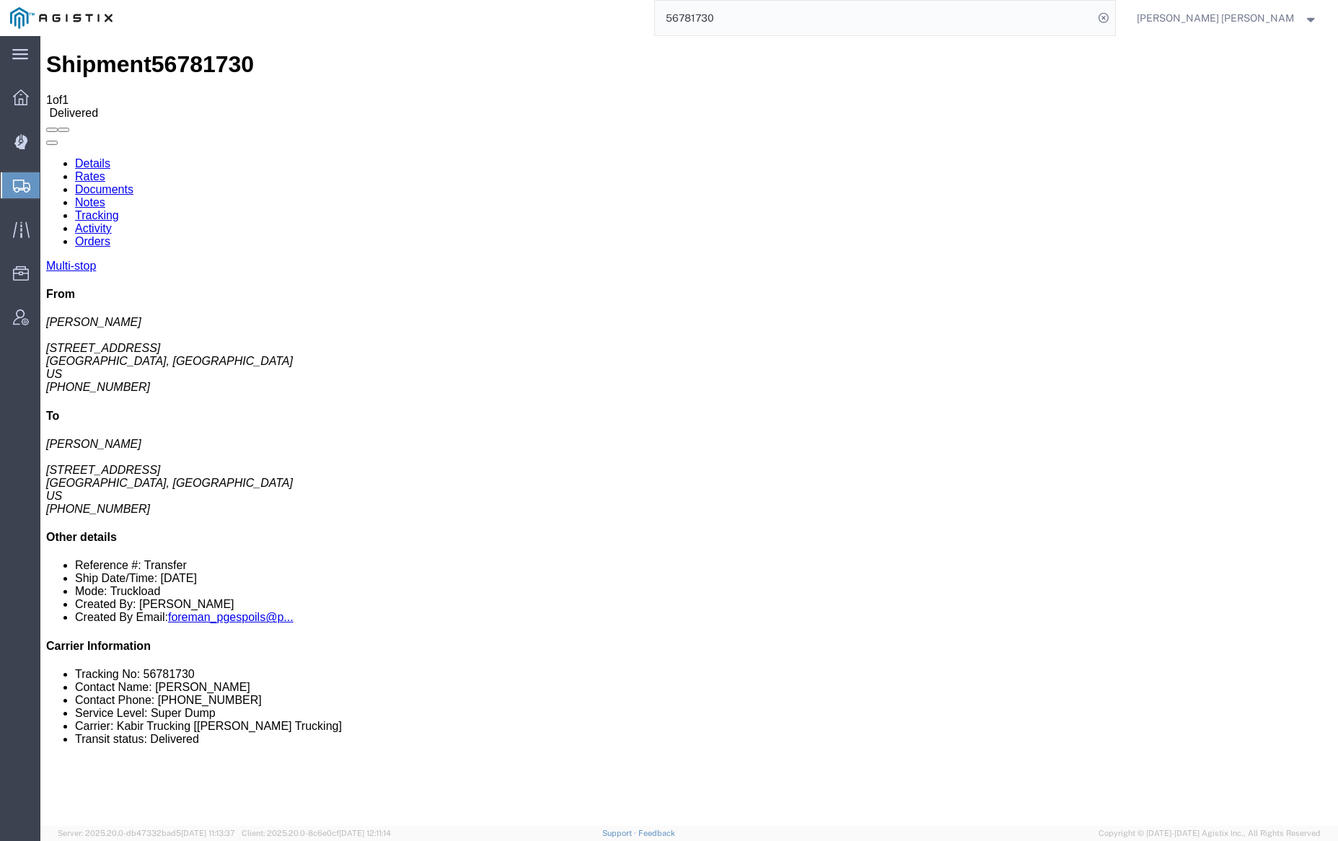
click at [105, 196] on link "Notes" at bounding box center [90, 202] width 30 height 12
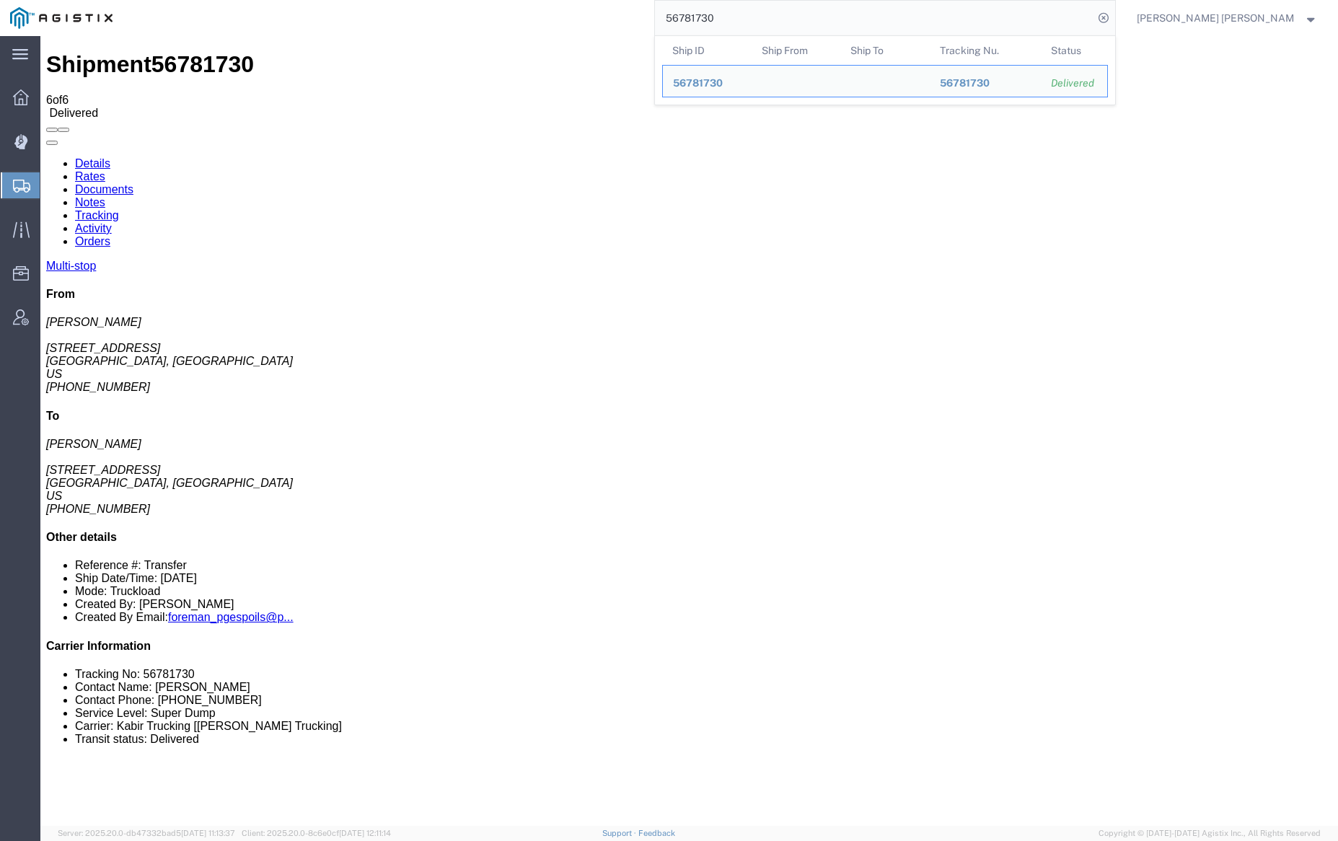
click at [744, 13] on input "56781730" at bounding box center [874, 18] width 438 height 35
click at [745, 13] on input "56781730" at bounding box center [874, 18] width 438 height 35
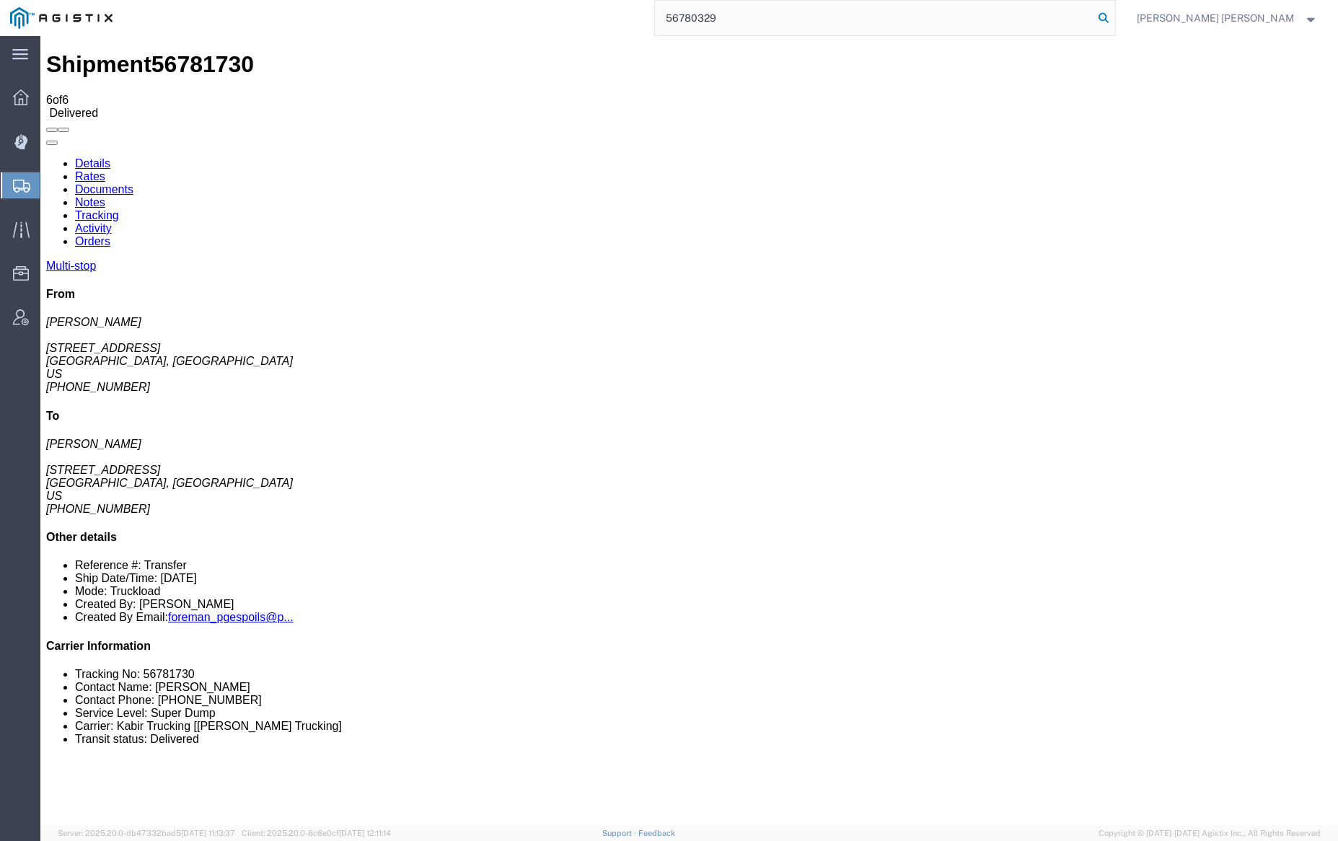
type input "56780329"
click at [1114, 15] on icon at bounding box center [1103, 18] width 20 height 20
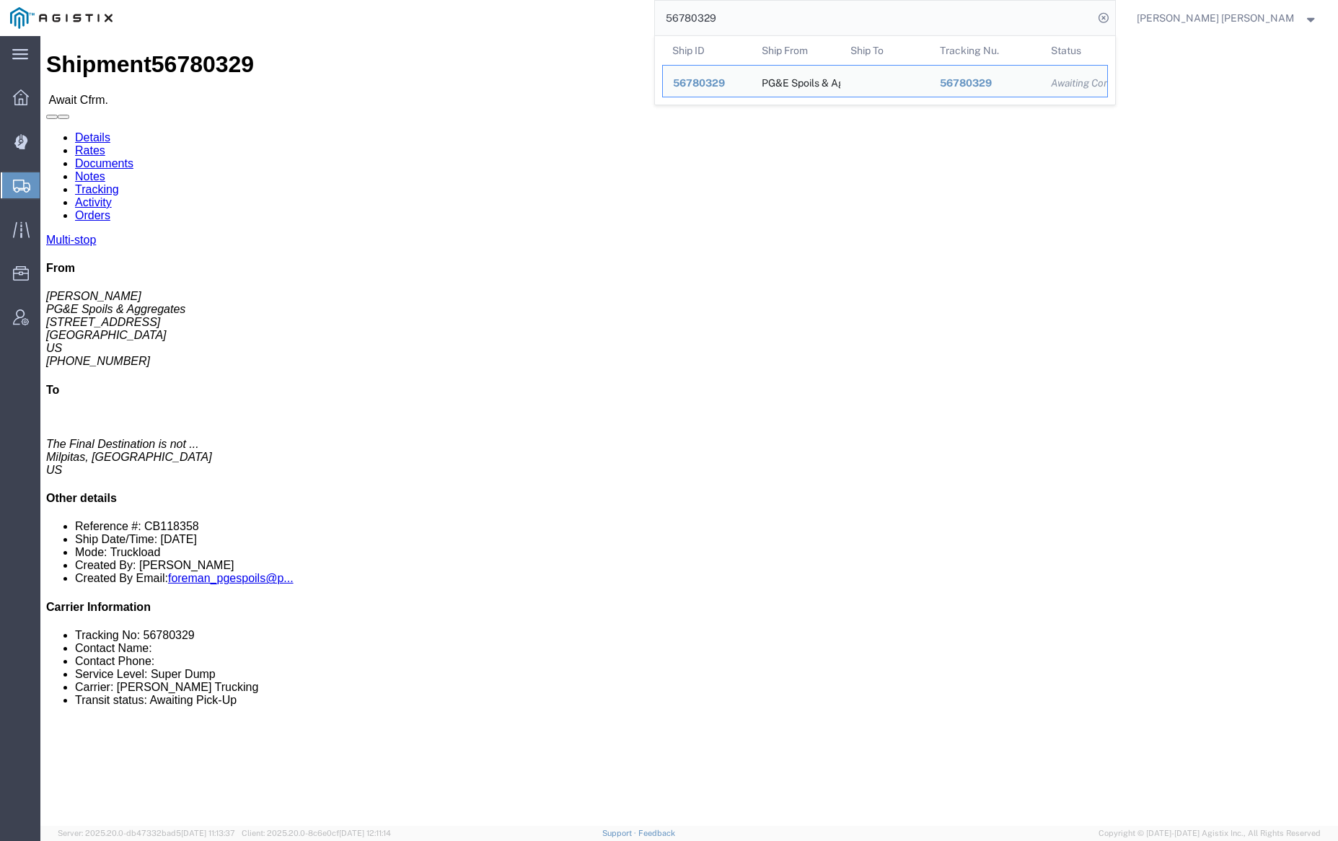
click link "Documents"
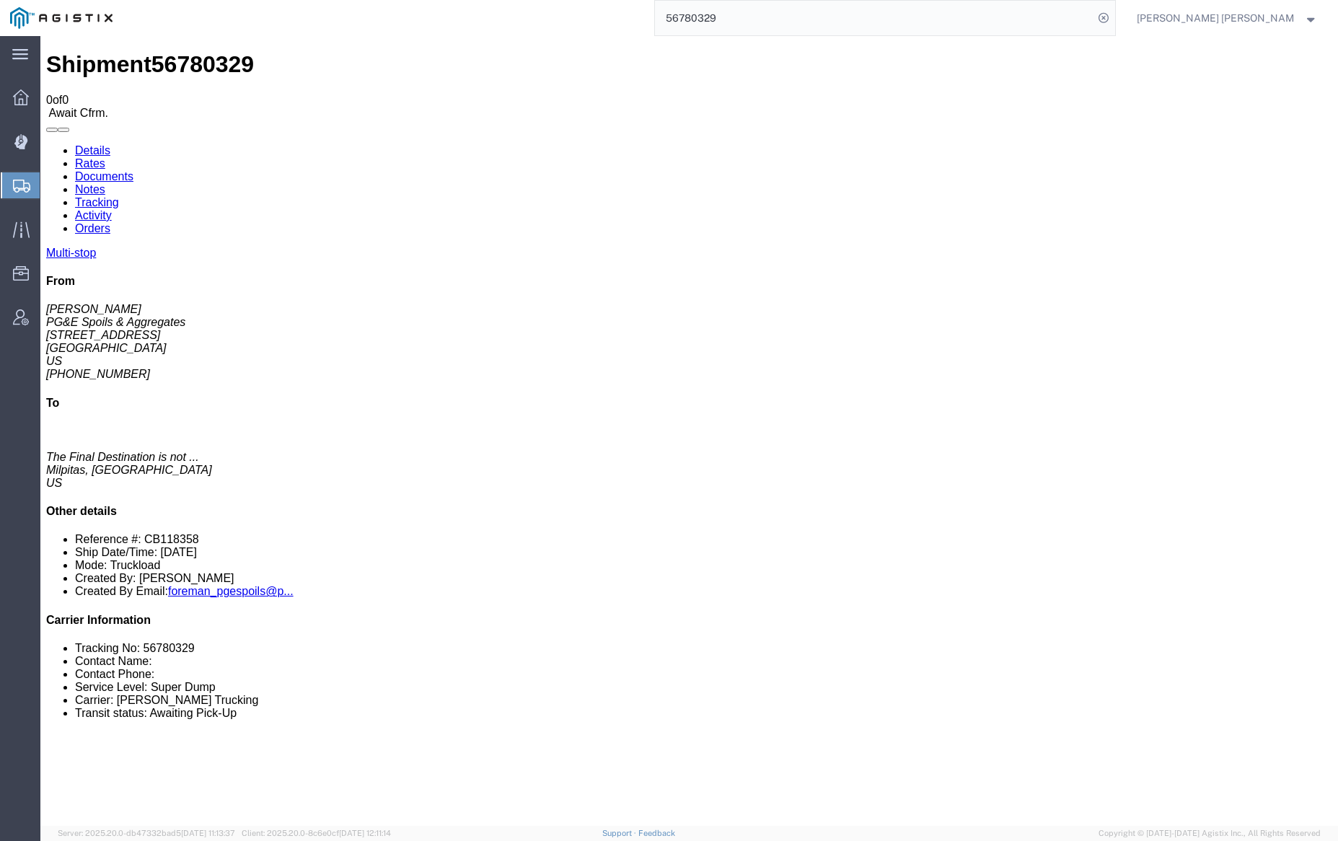
click at [133, 170] on link "Documents" at bounding box center [104, 176] width 58 height 12
click at [119, 196] on link "Tracking" at bounding box center [97, 202] width 44 height 12
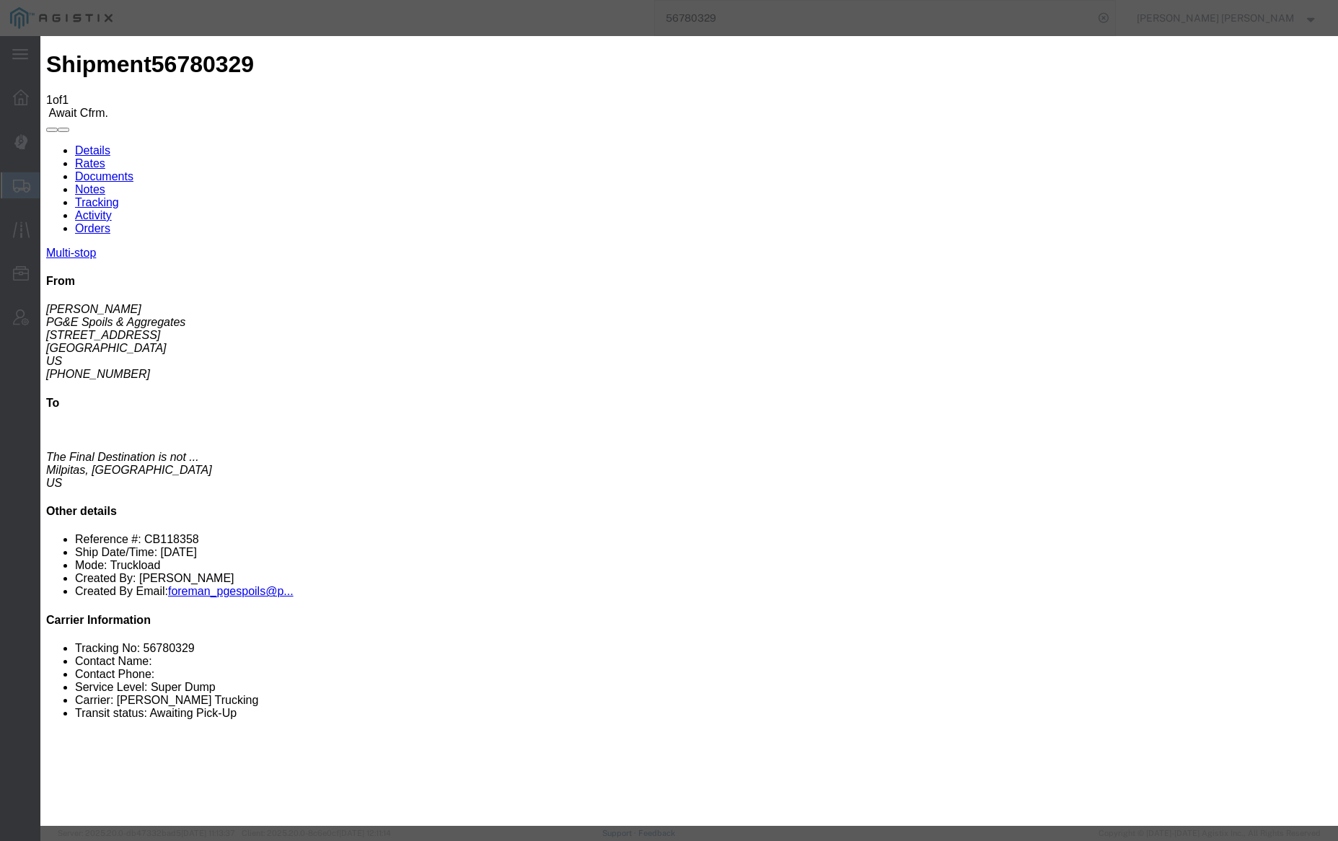
type input "[DATE]"
type input "11:00 AM"
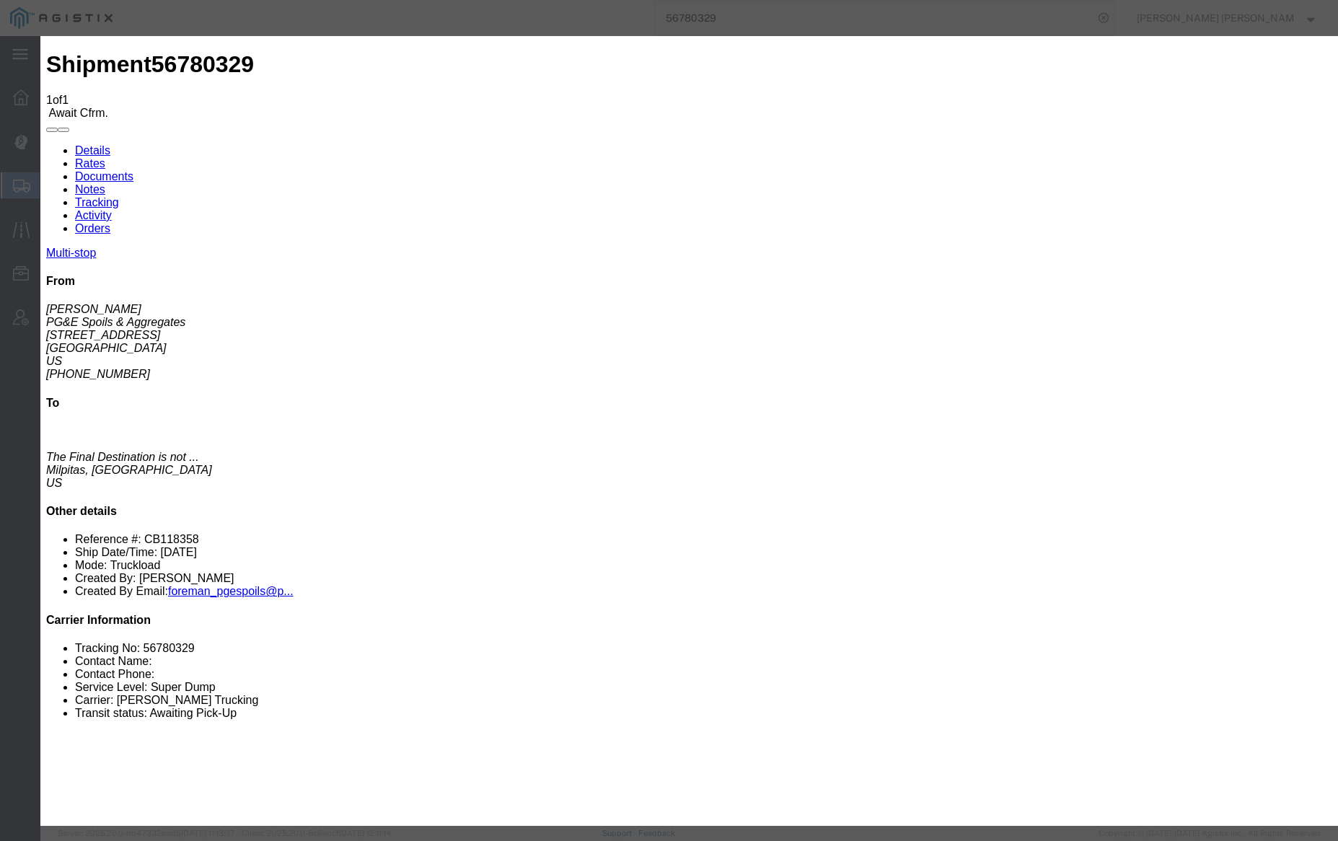
type input "[DATE]"
drag, startPoint x: 599, startPoint y: 182, endPoint x: 643, endPoint y: 196, distance: 47.0
type input "6:00 AM"
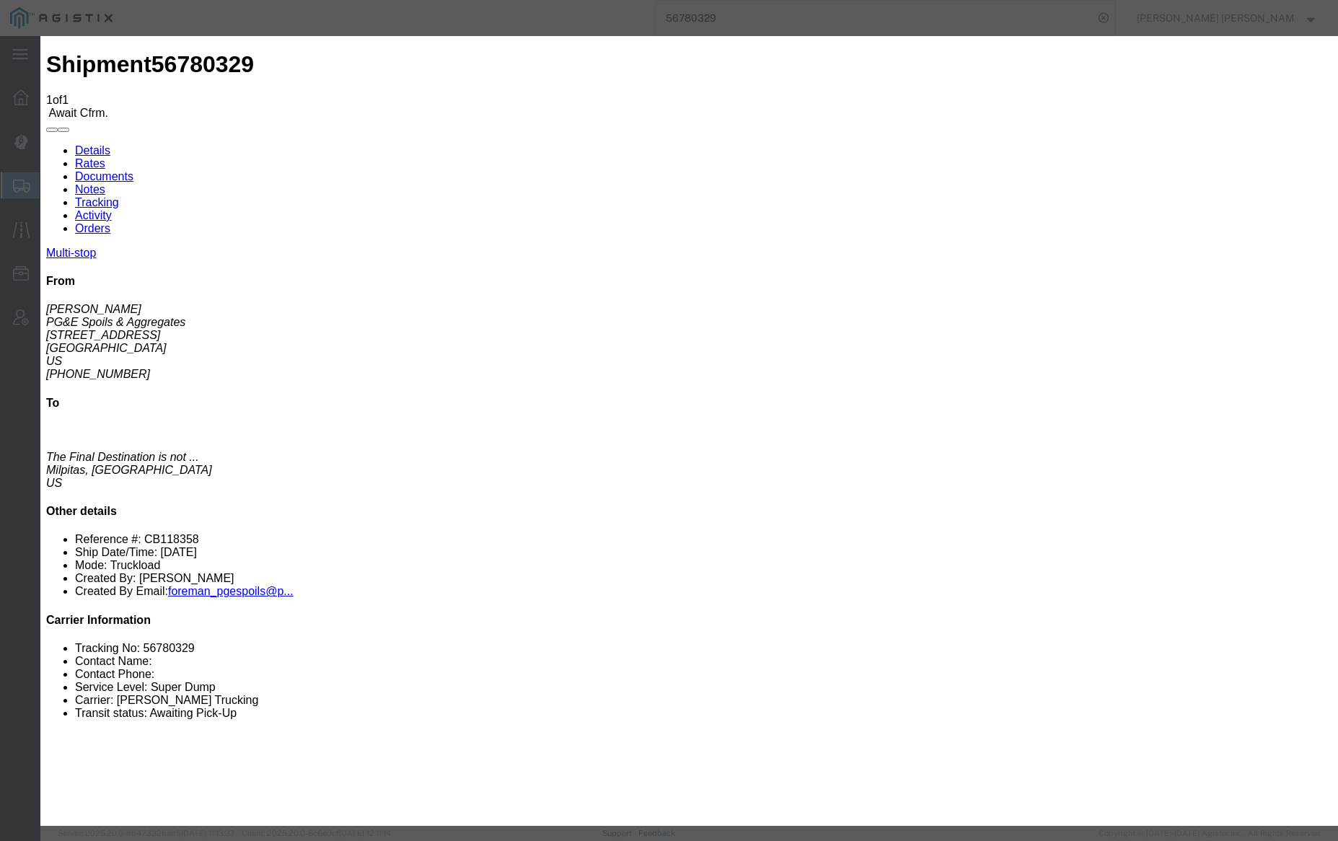
select select "ARVPULOC"
select select "{"pickupDeliveryInfoId": "122857052","pickupOrDelivery": "P","stopNum": "1","lo…"
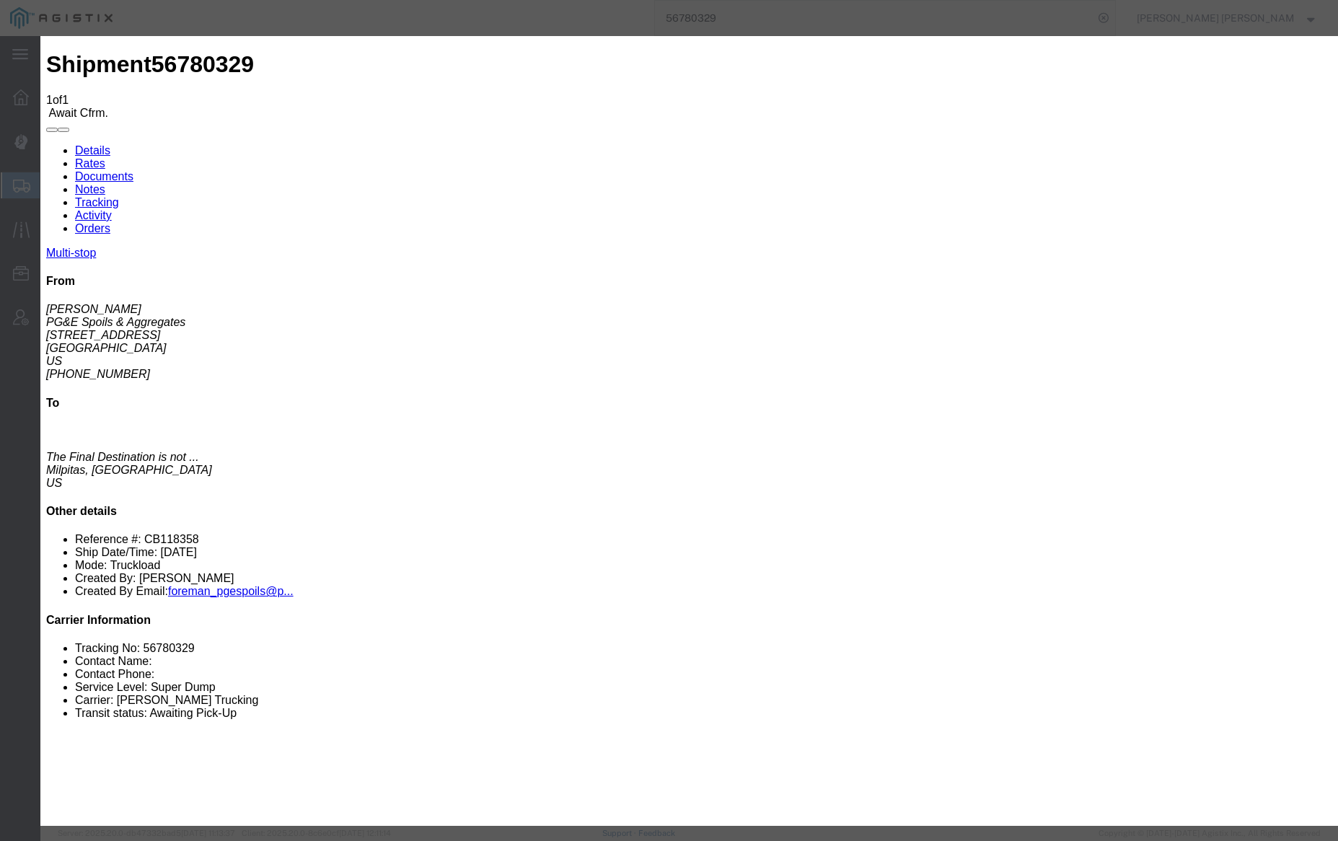
select select "CA"
type input "[GEOGRAPHIC_DATA][PERSON_NAME]"
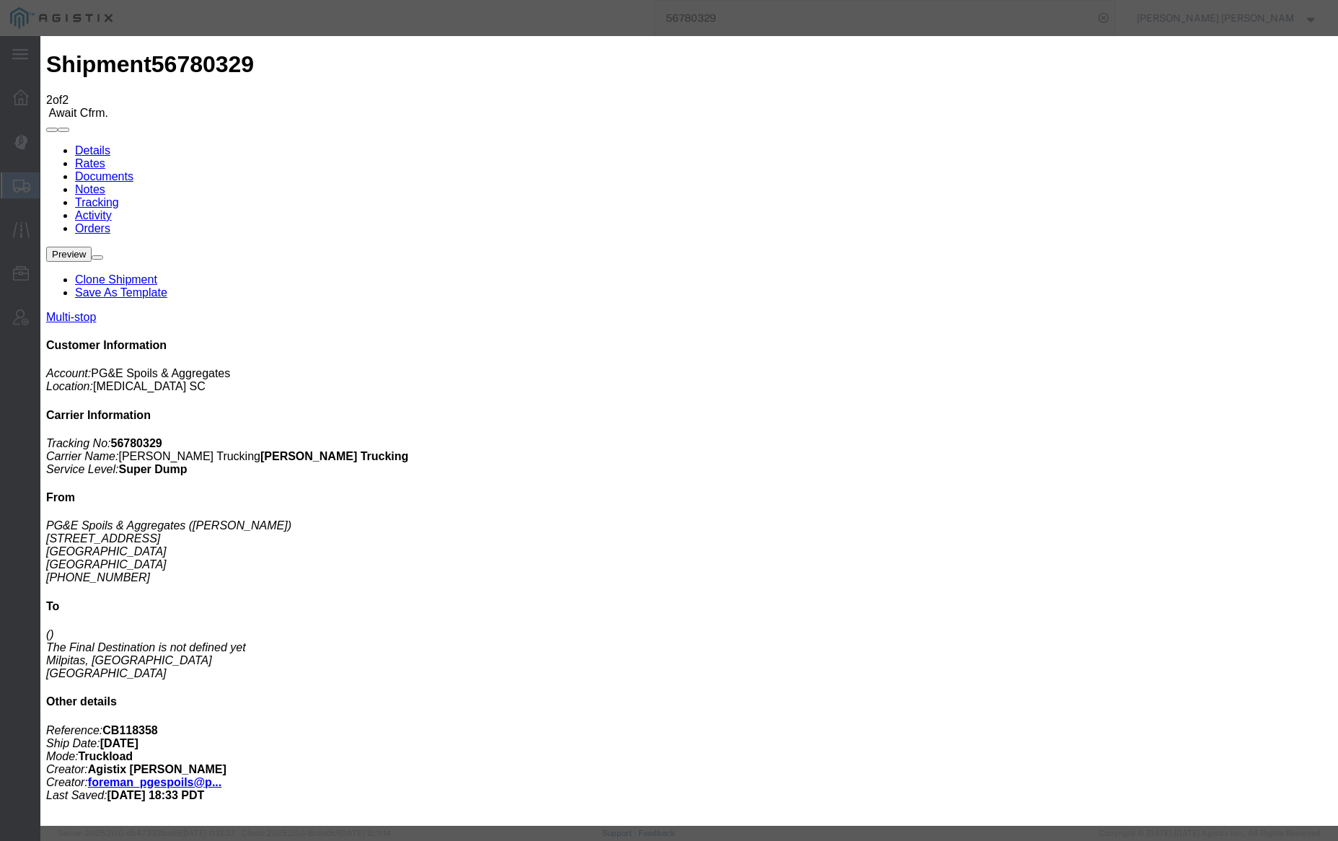
type input "[DATE]"
type input "11:00 AM"
drag, startPoint x: 502, startPoint y: 269, endPoint x: 532, endPoint y: 252, distance: 33.9
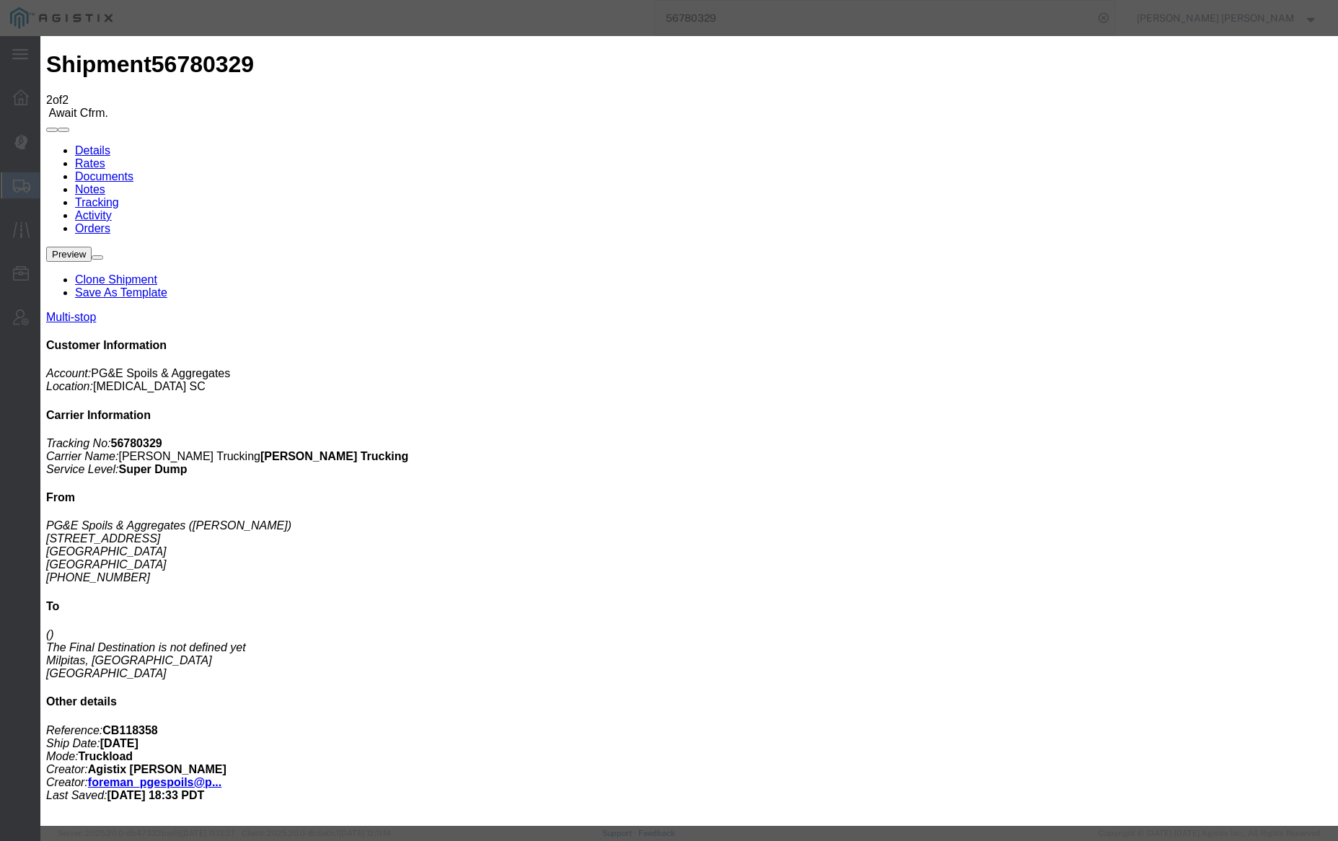
type input "[DATE]"
type input "3:00 PM"
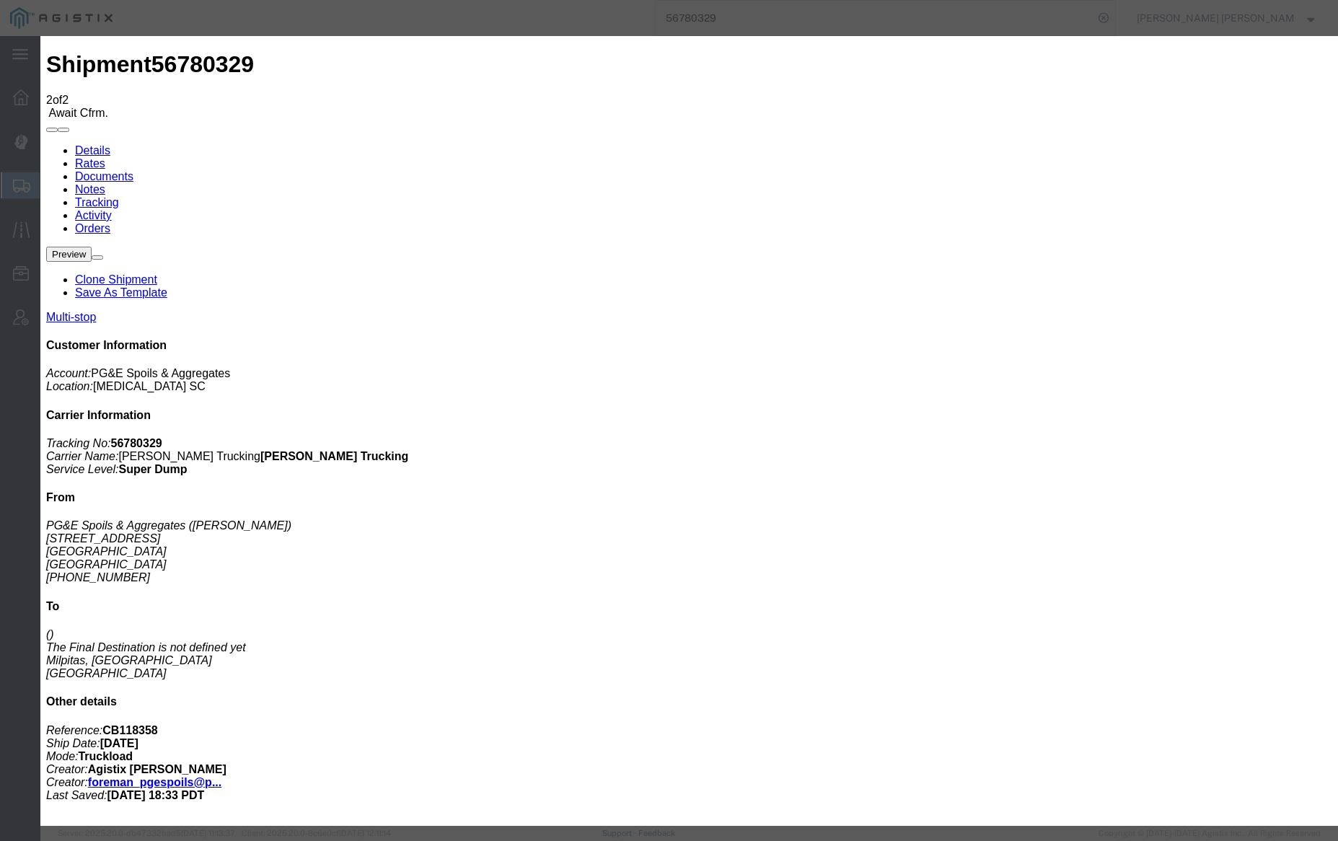
select select "DELIVRED"
select select "{"pickupDeliveryInfoId": "122857052","pickupOrDelivery": "P","stopNum": "1","lo…"
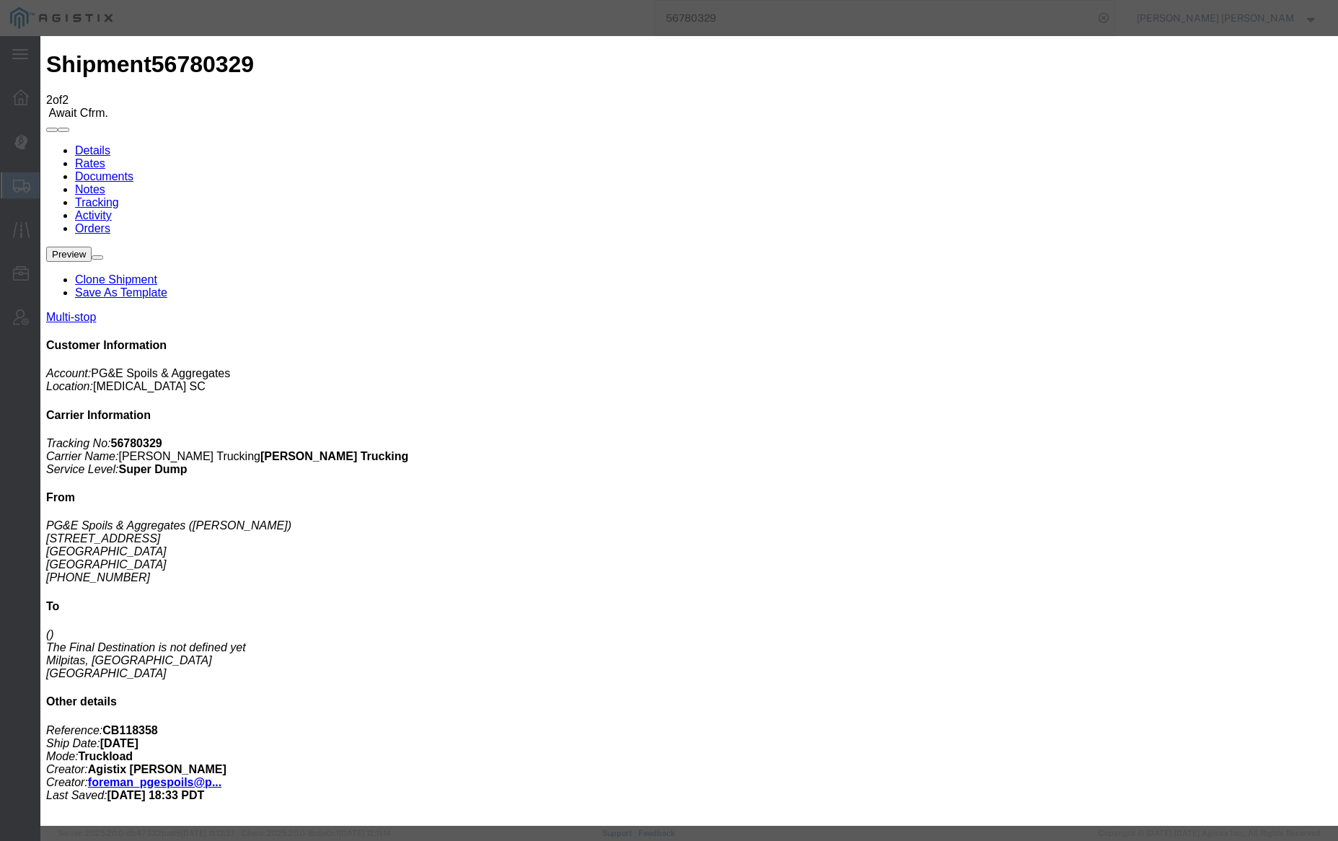
select select "CA"
type input "[GEOGRAPHIC_DATA][PERSON_NAME]"
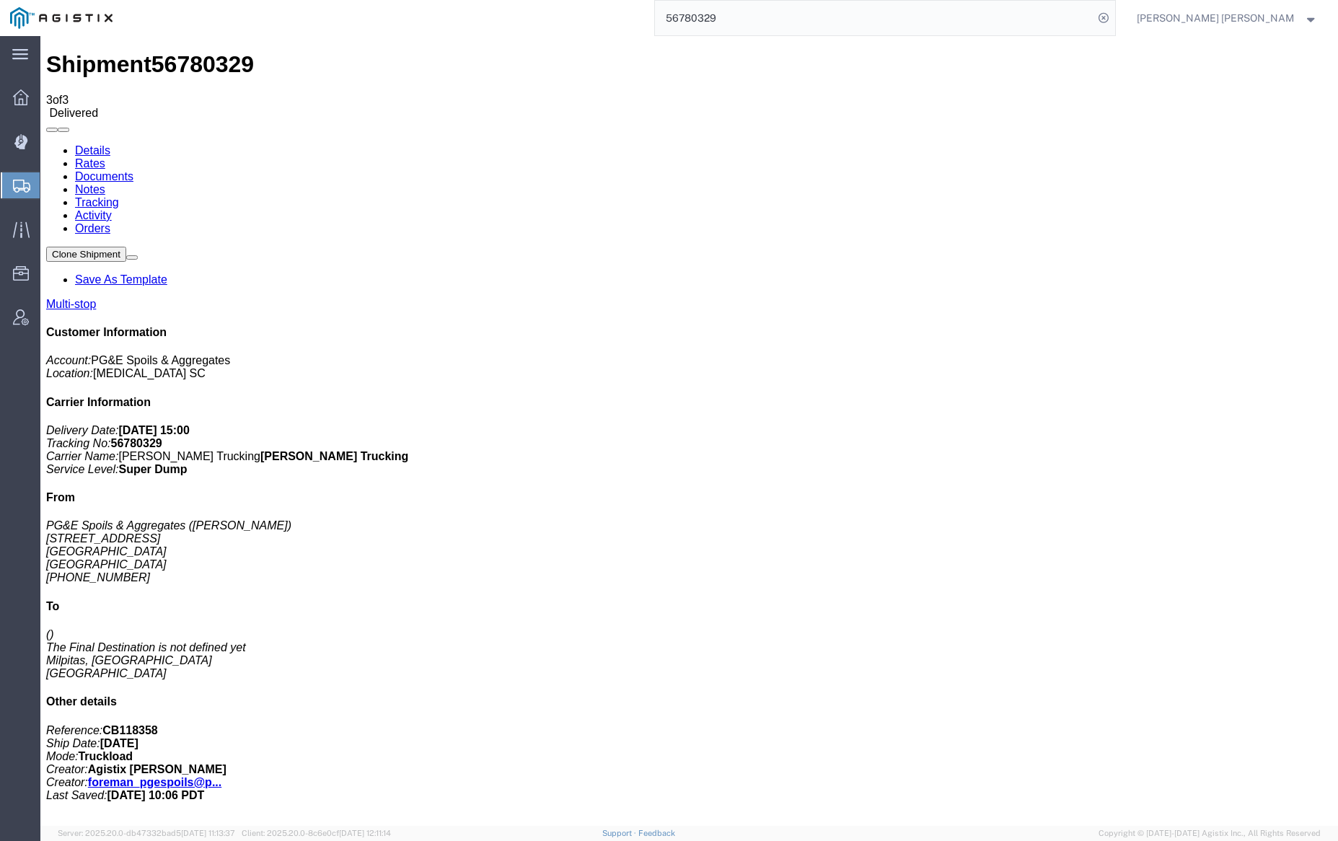
click at [105, 183] on link "Notes" at bounding box center [90, 189] width 30 height 12
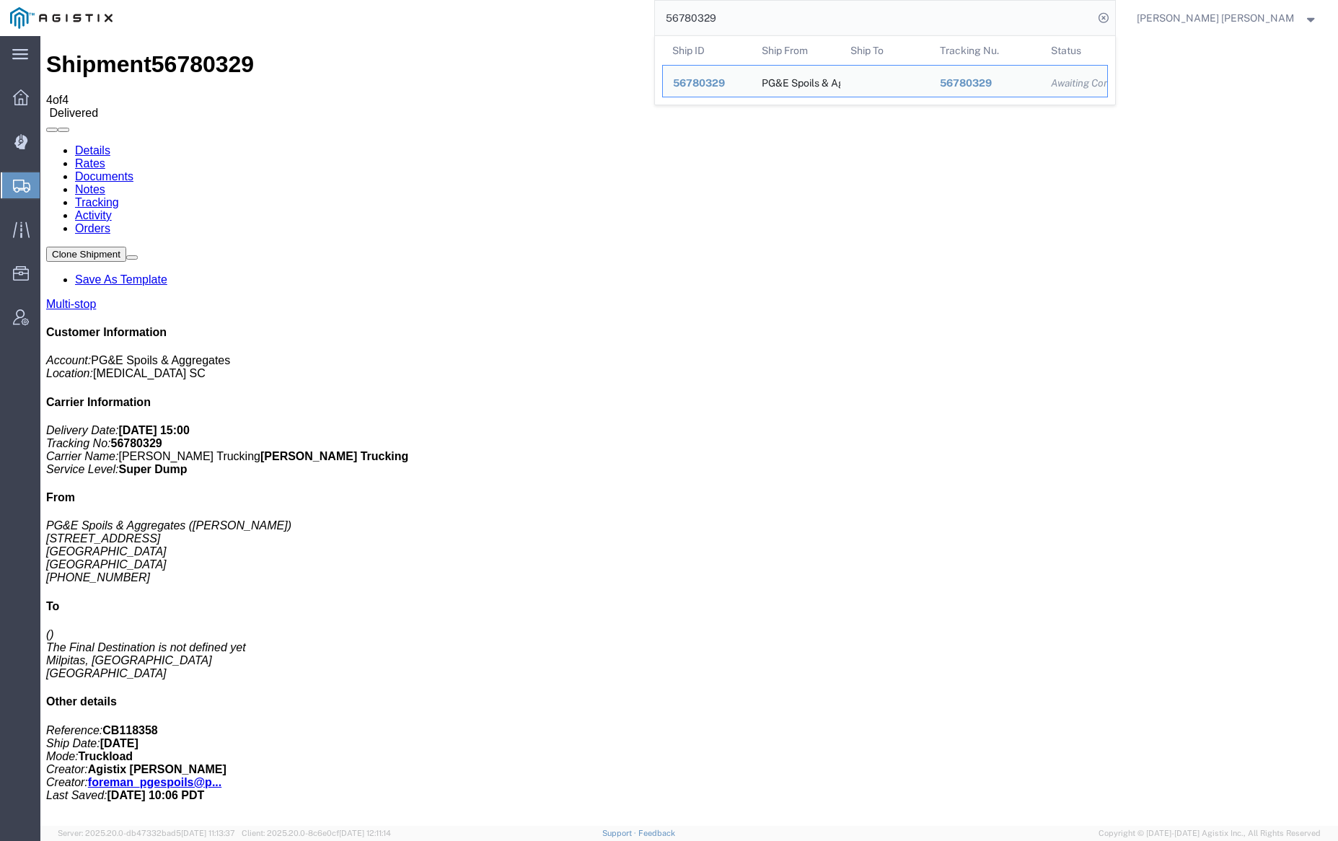
click at [745, 27] on input "56780329" at bounding box center [874, 18] width 438 height 35
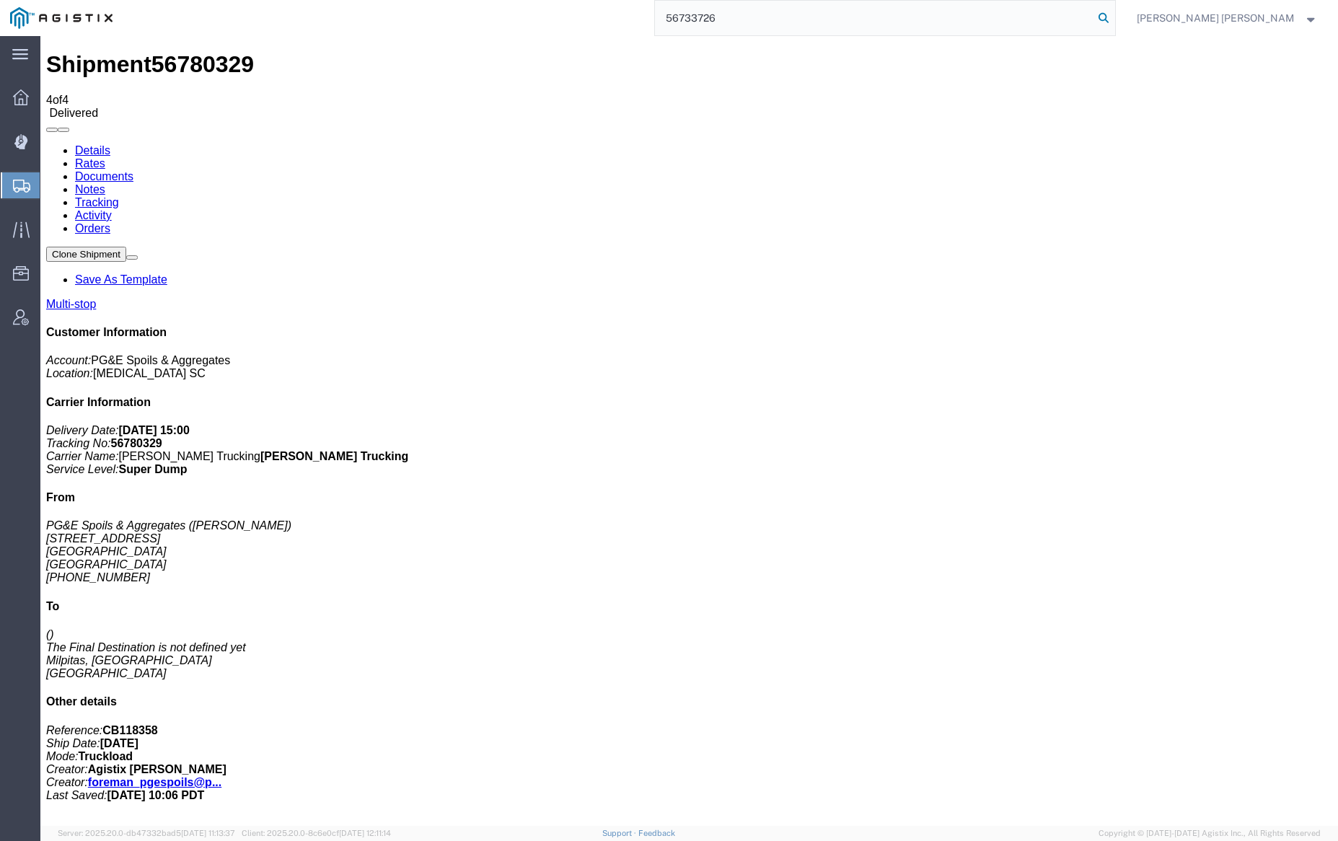
click at [1114, 17] on icon at bounding box center [1103, 18] width 20 height 20
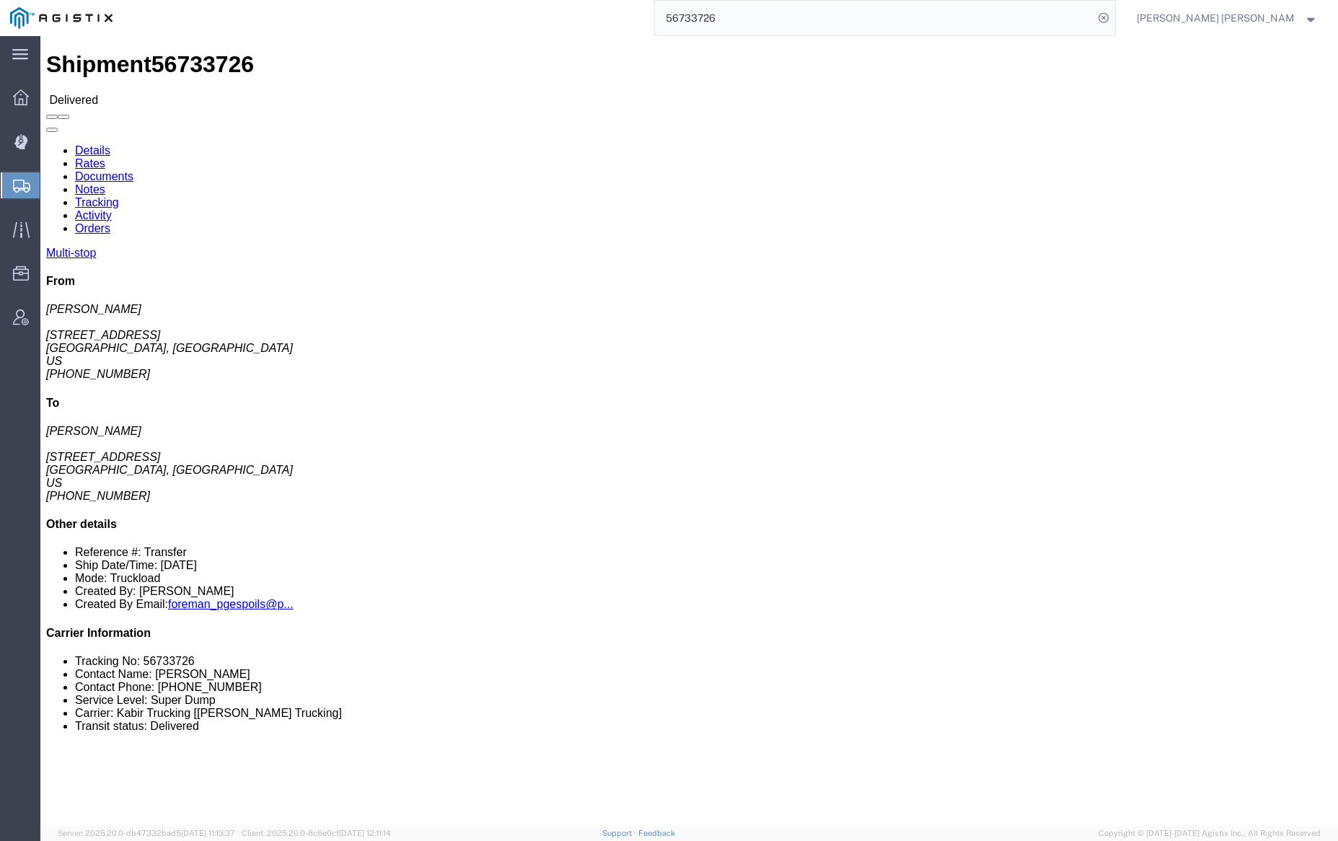
click link "Documents"
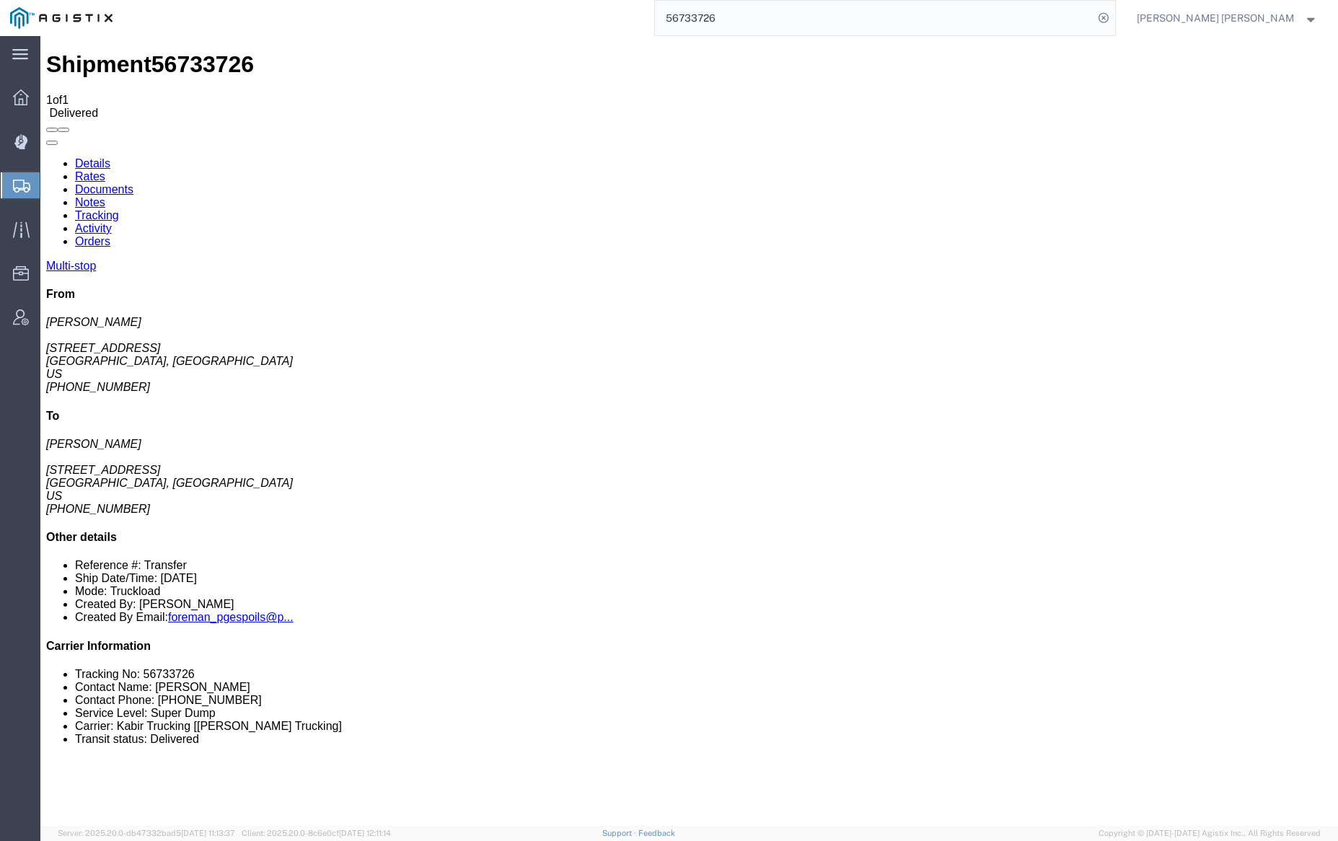
click at [105, 196] on link "Notes" at bounding box center [90, 202] width 30 height 12
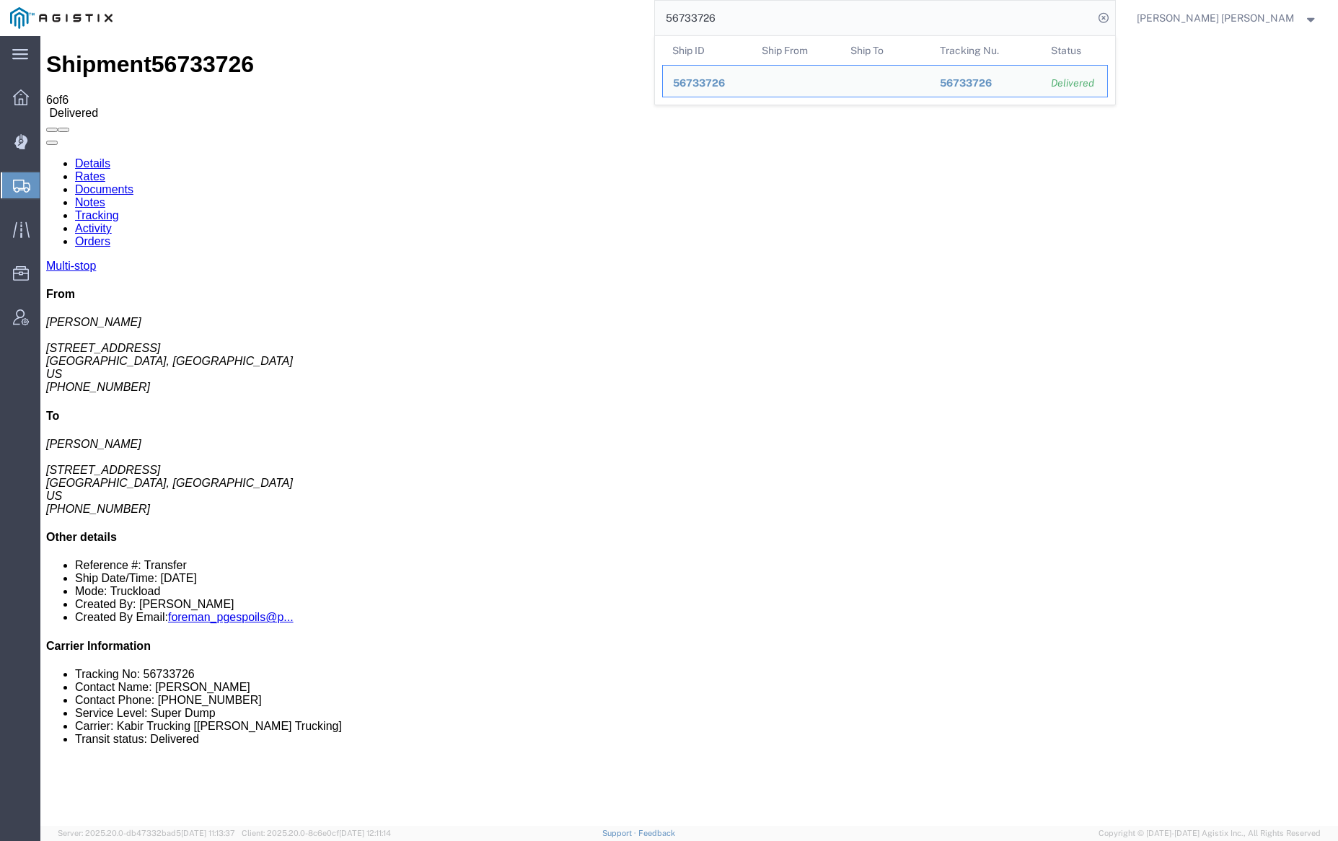
click at [772, 9] on input "56733726" at bounding box center [874, 18] width 438 height 35
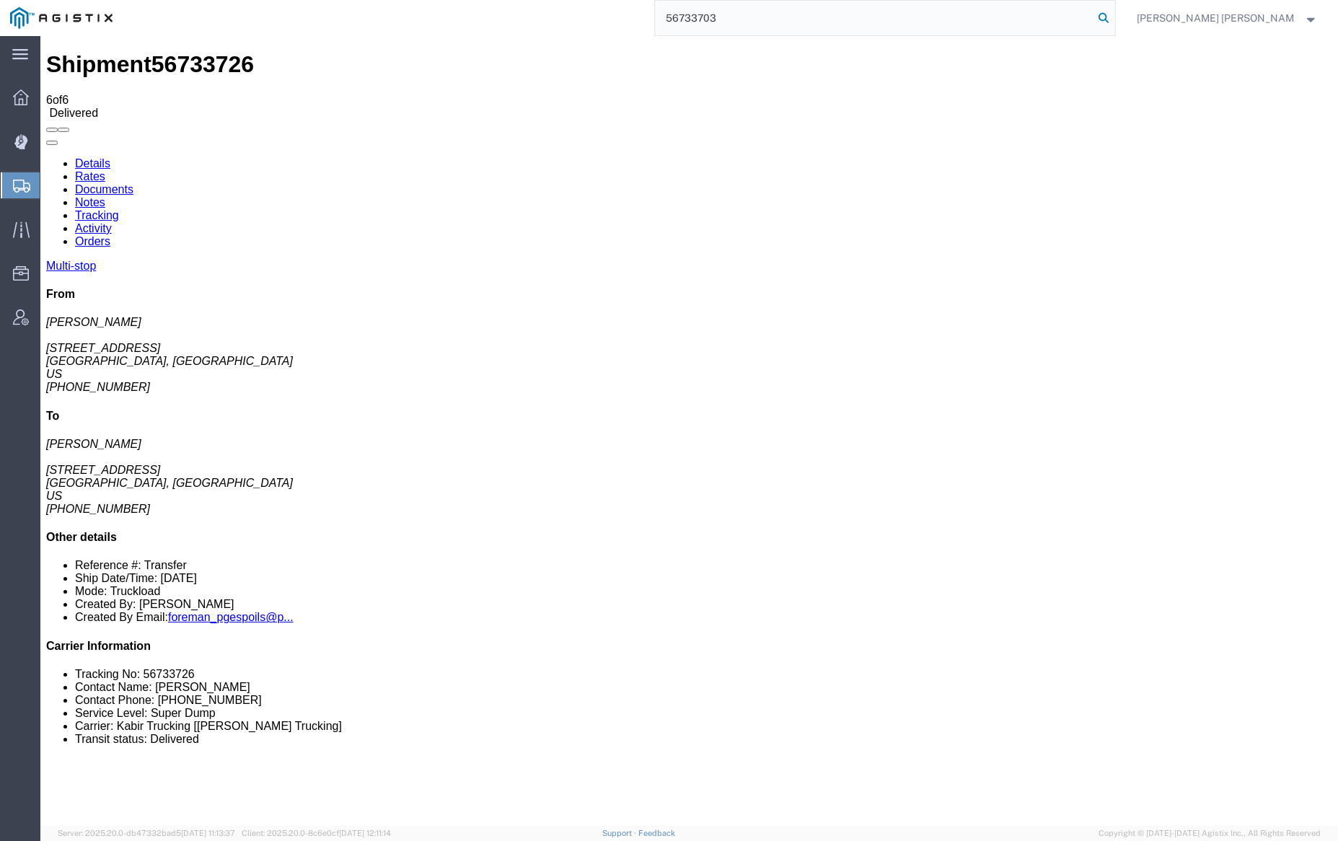
click at [1114, 16] on icon at bounding box center [1103, 18] width 20 height 20
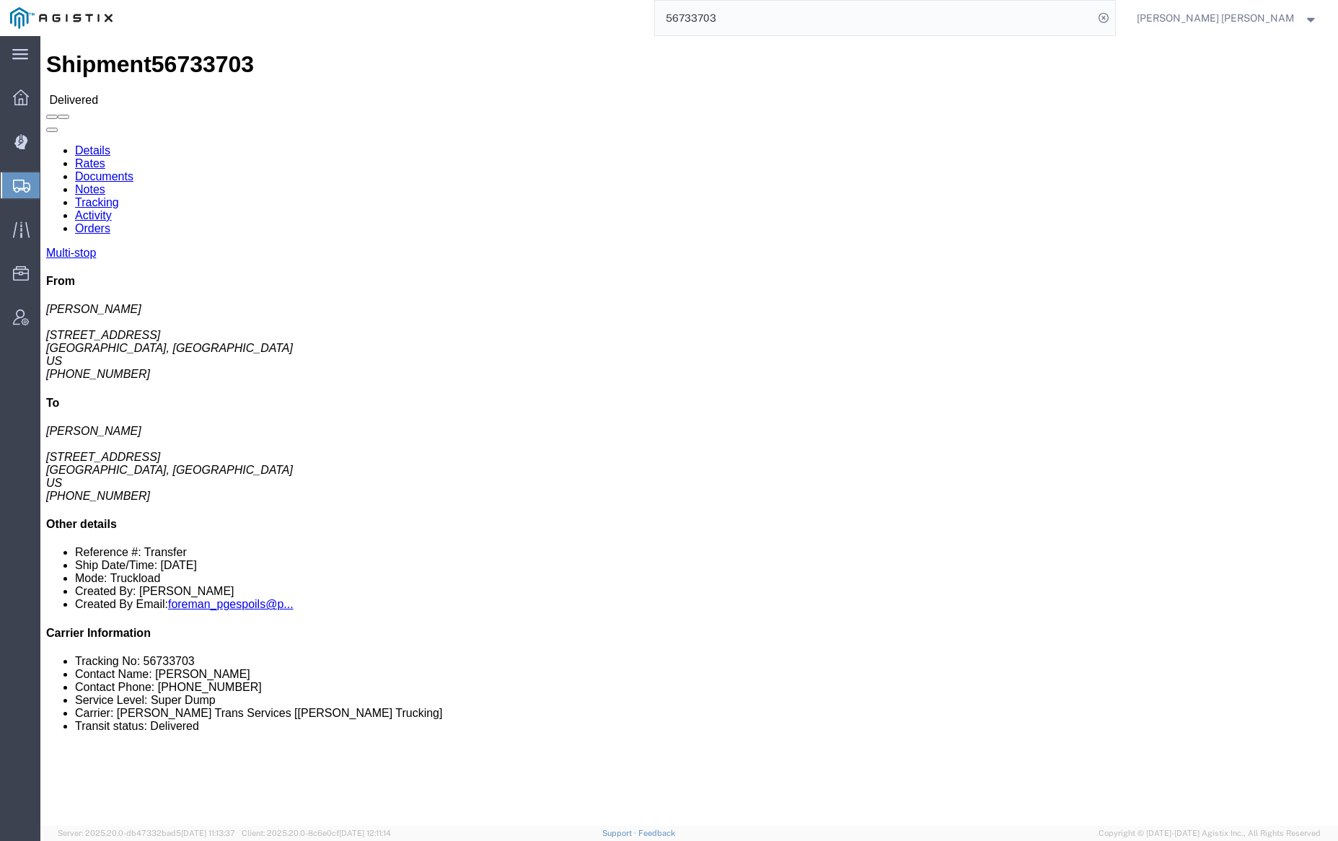
click link "Documents"
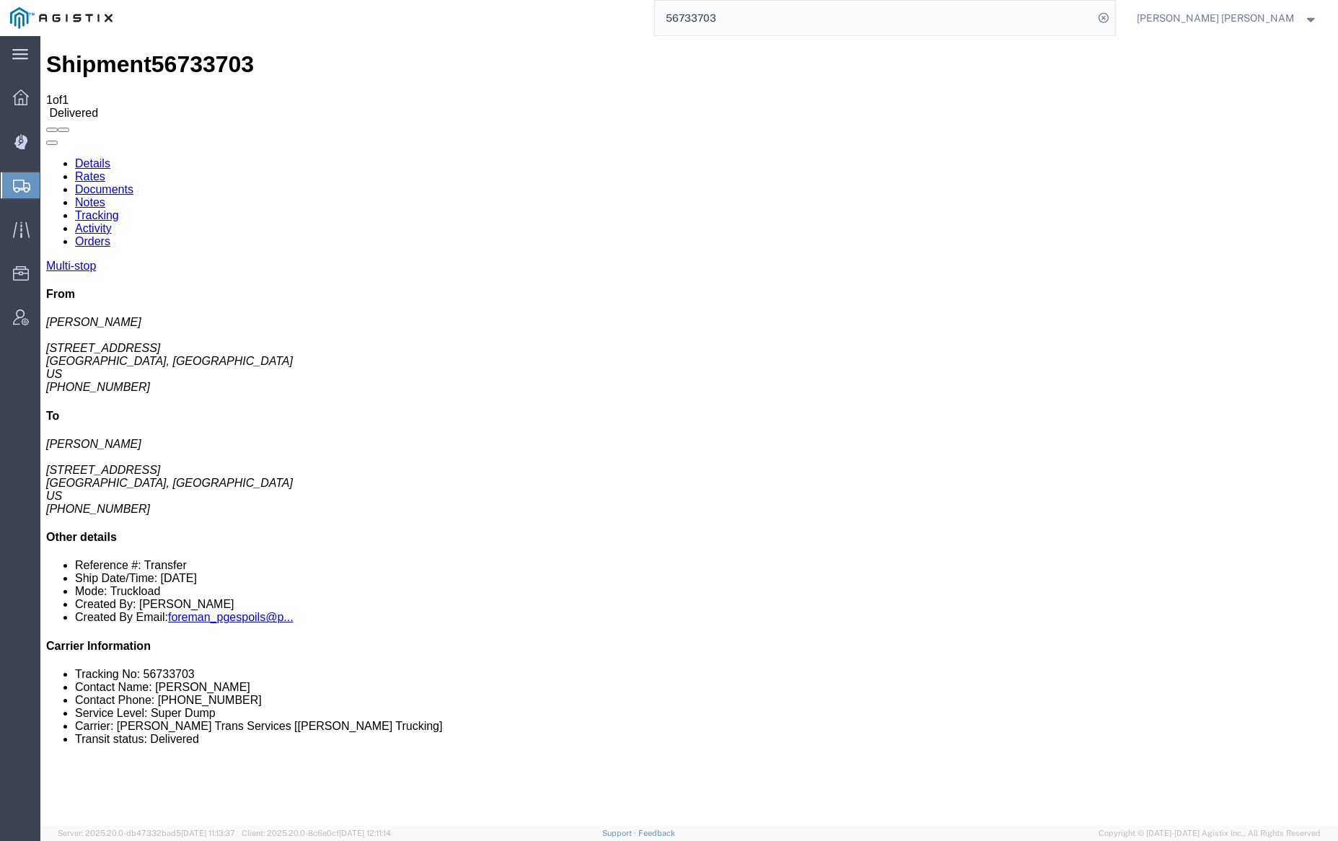
click at [105, 196] on link "Notes" at bounding box center [90, 202] width 30 height 12
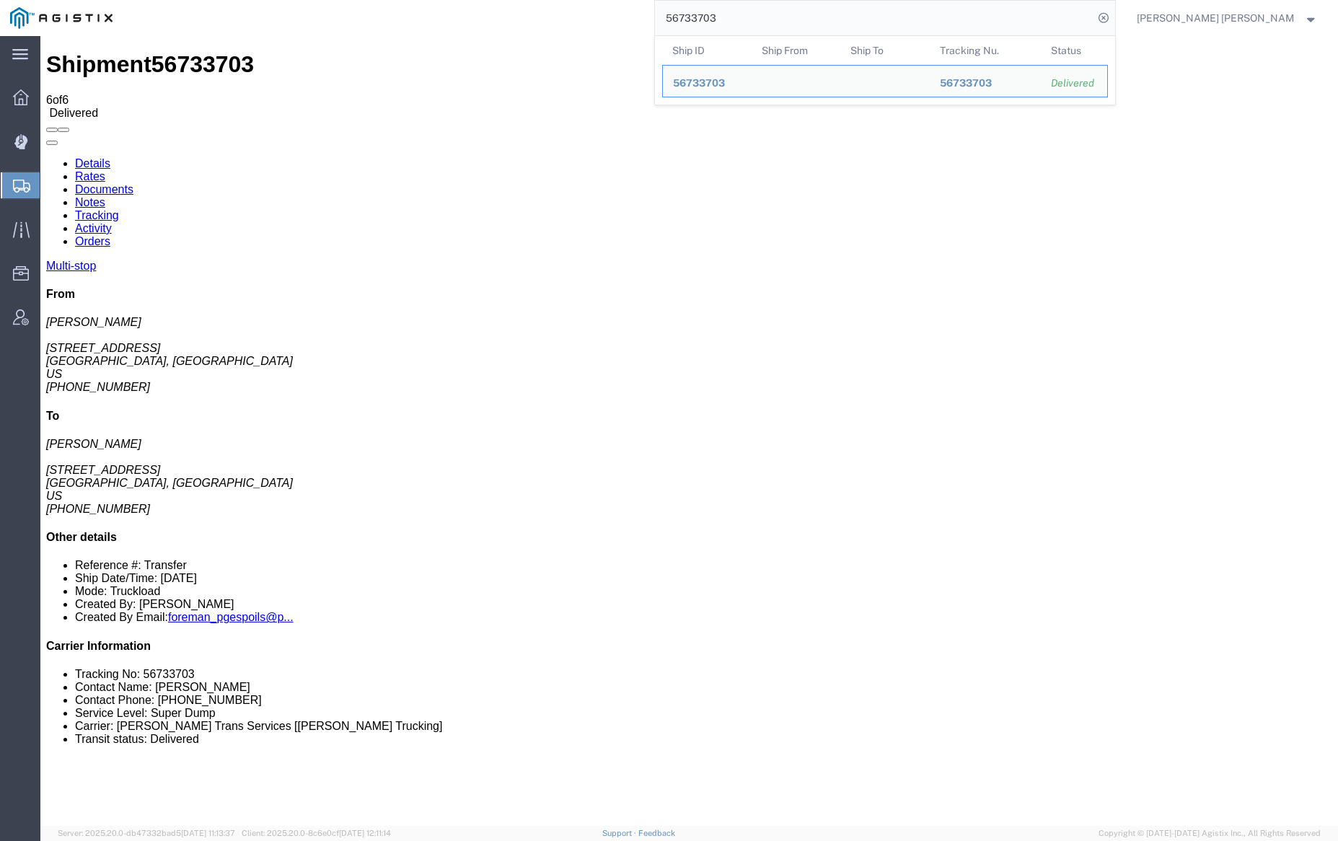
click at [774, 16] on input "56733703" at bounding box center [874, 18] width 438 height 35
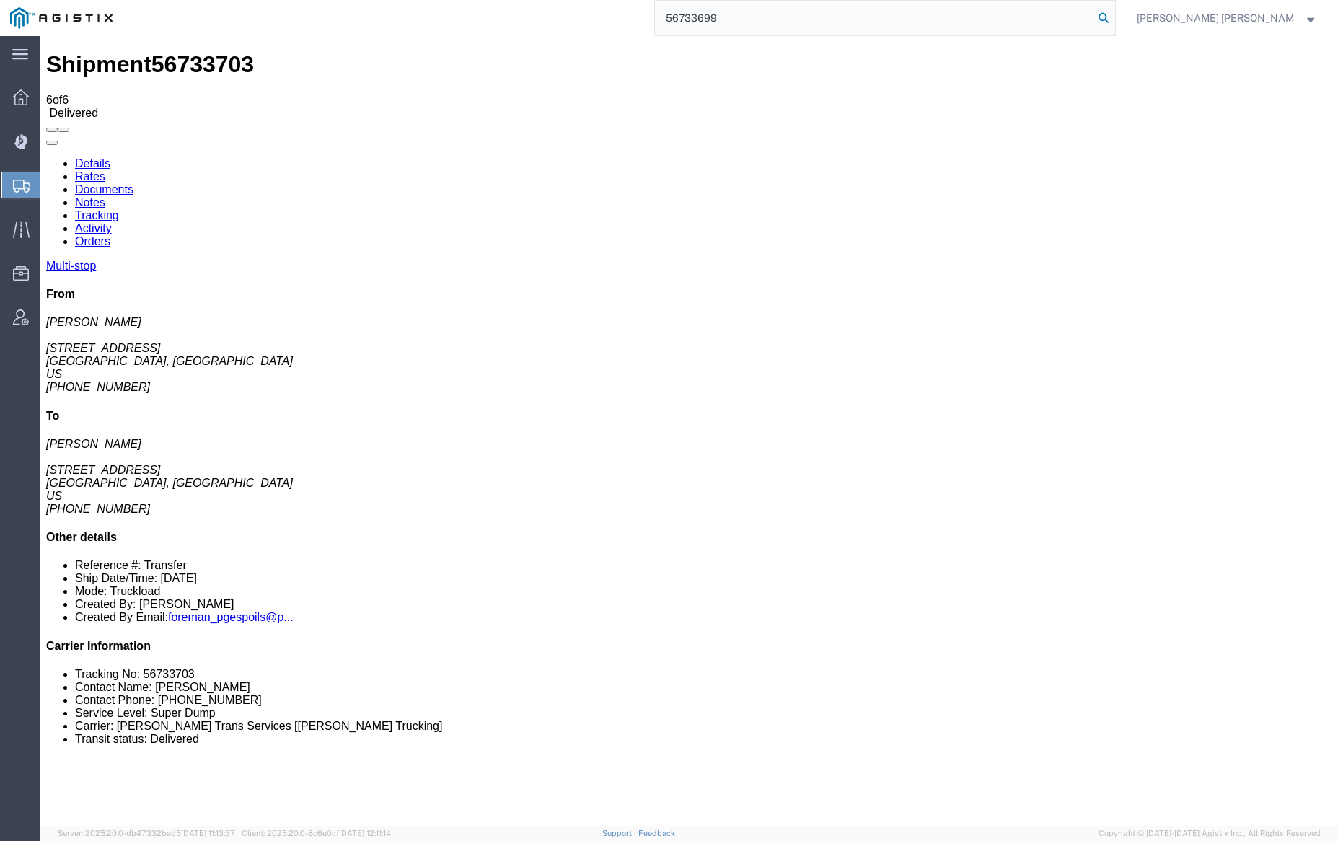
click at [1114, 19] on icon at bounding box center [1103, 18] width 20 height 20
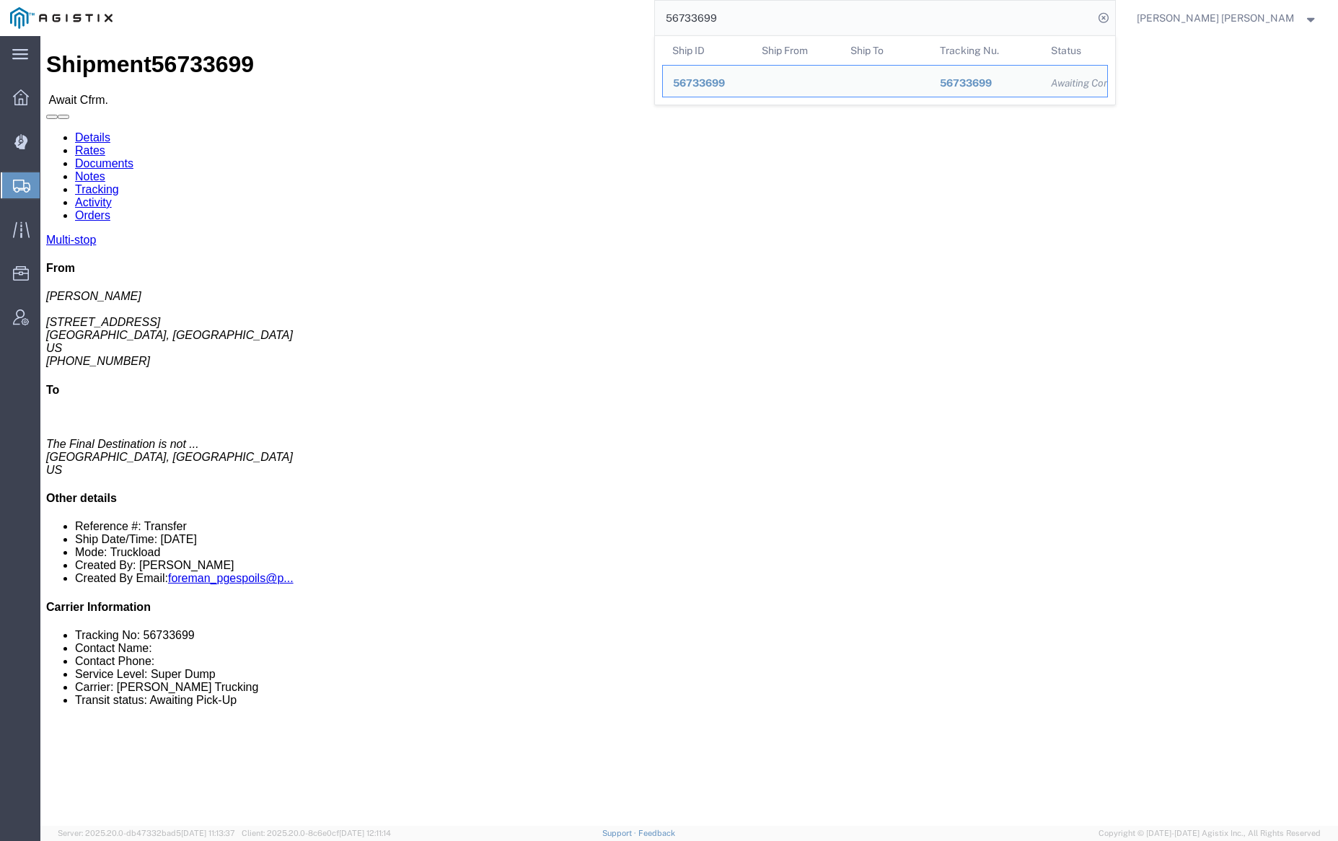
click at [767, 24] on input "56733699" at bounding box center [874, 18] width 438 height 35
paste input "8787"
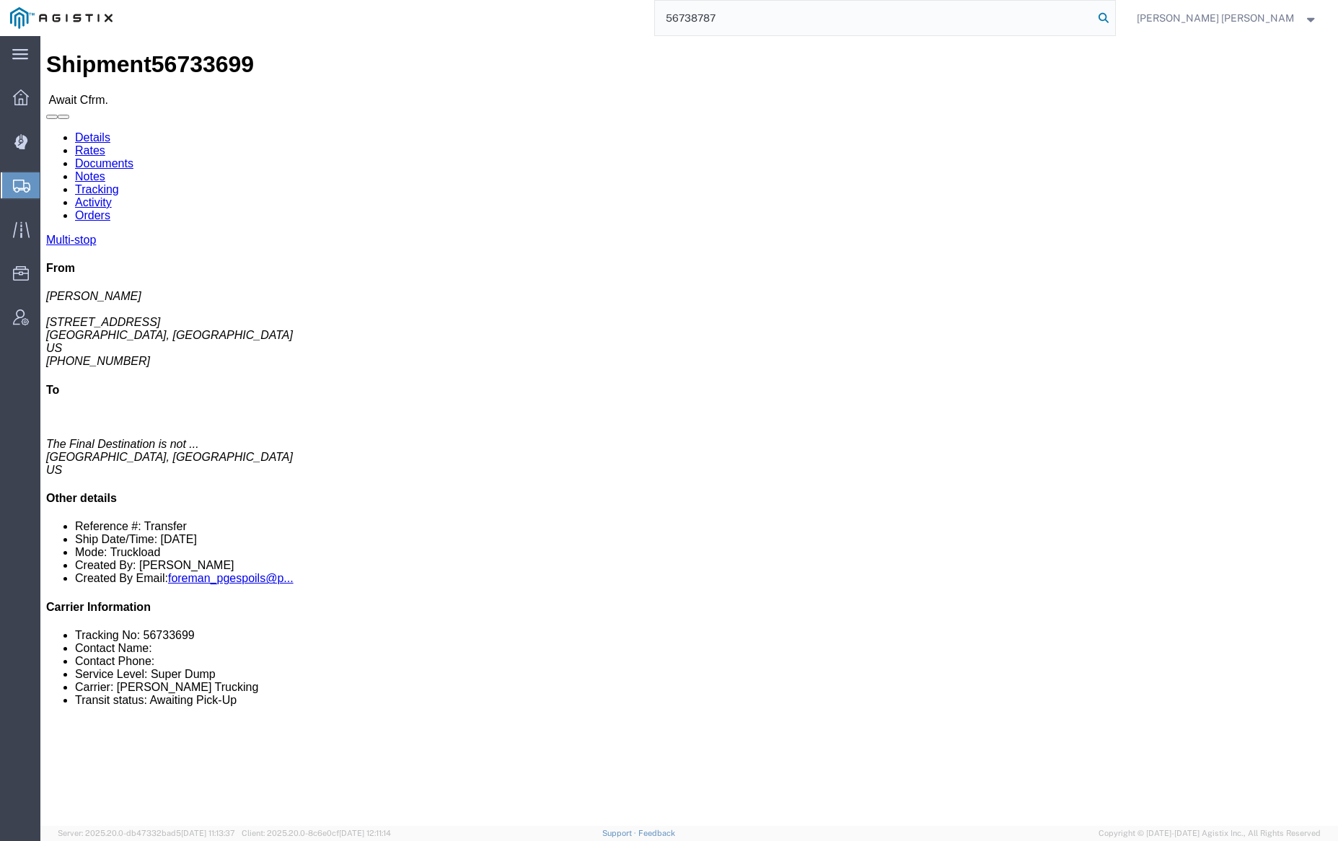
click at [1114, 14] on icon at bounding box center [1103, 18] width 20 height 20
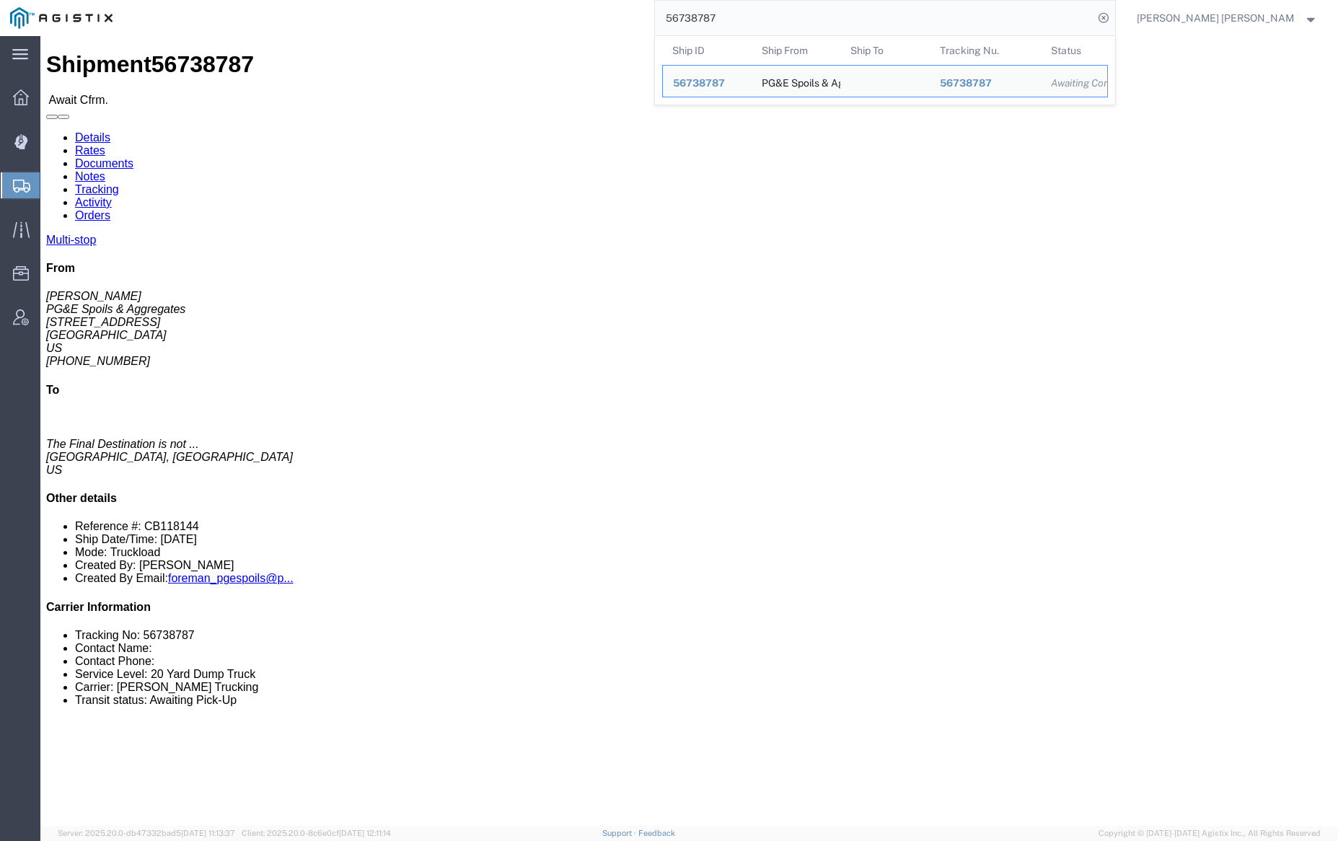
click at [767, 12] on input "56738787" at bounding box center [874, 18] width 438 height 35
paste input "49345"
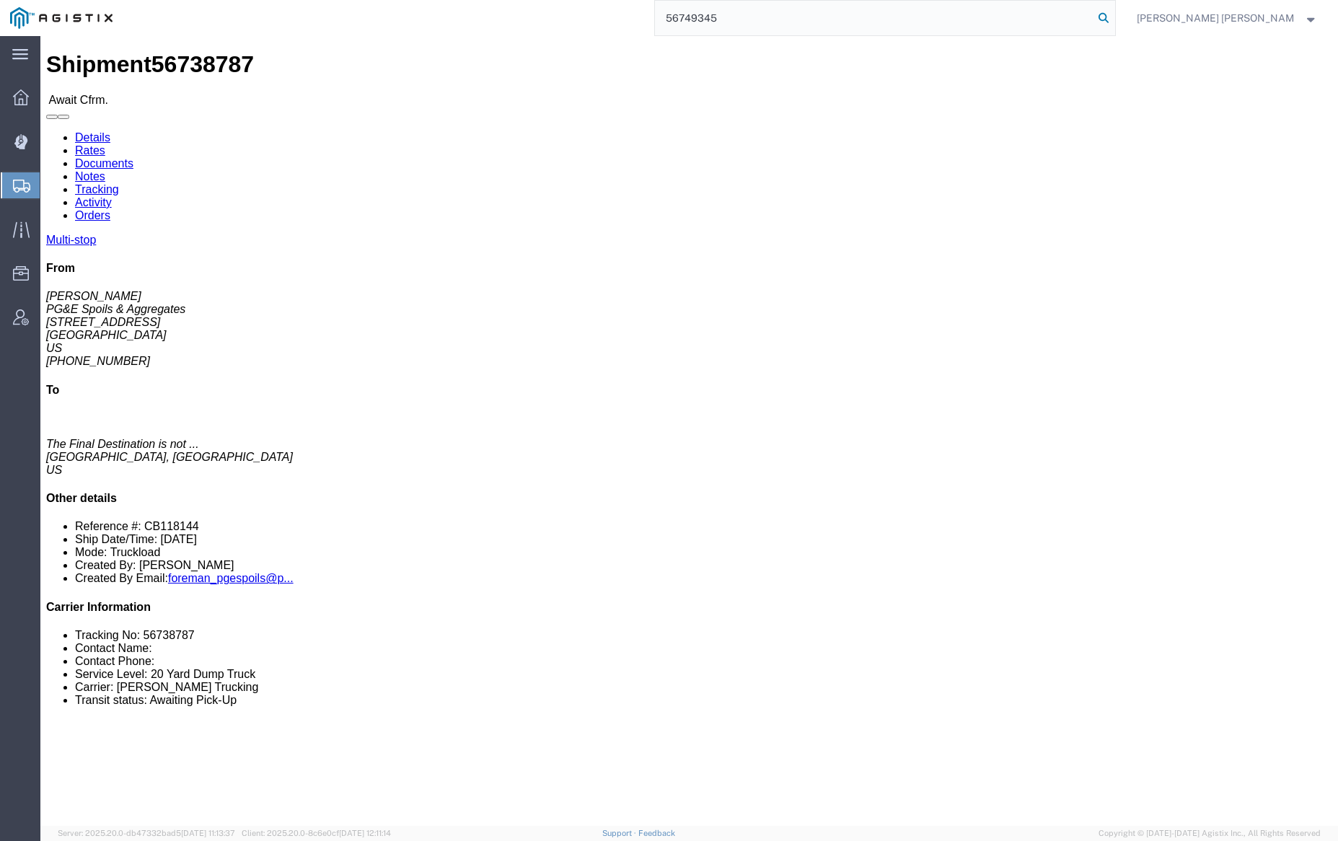
click at [1114, 16] on icon at bounding box center [1103, 18] width 20 height 20
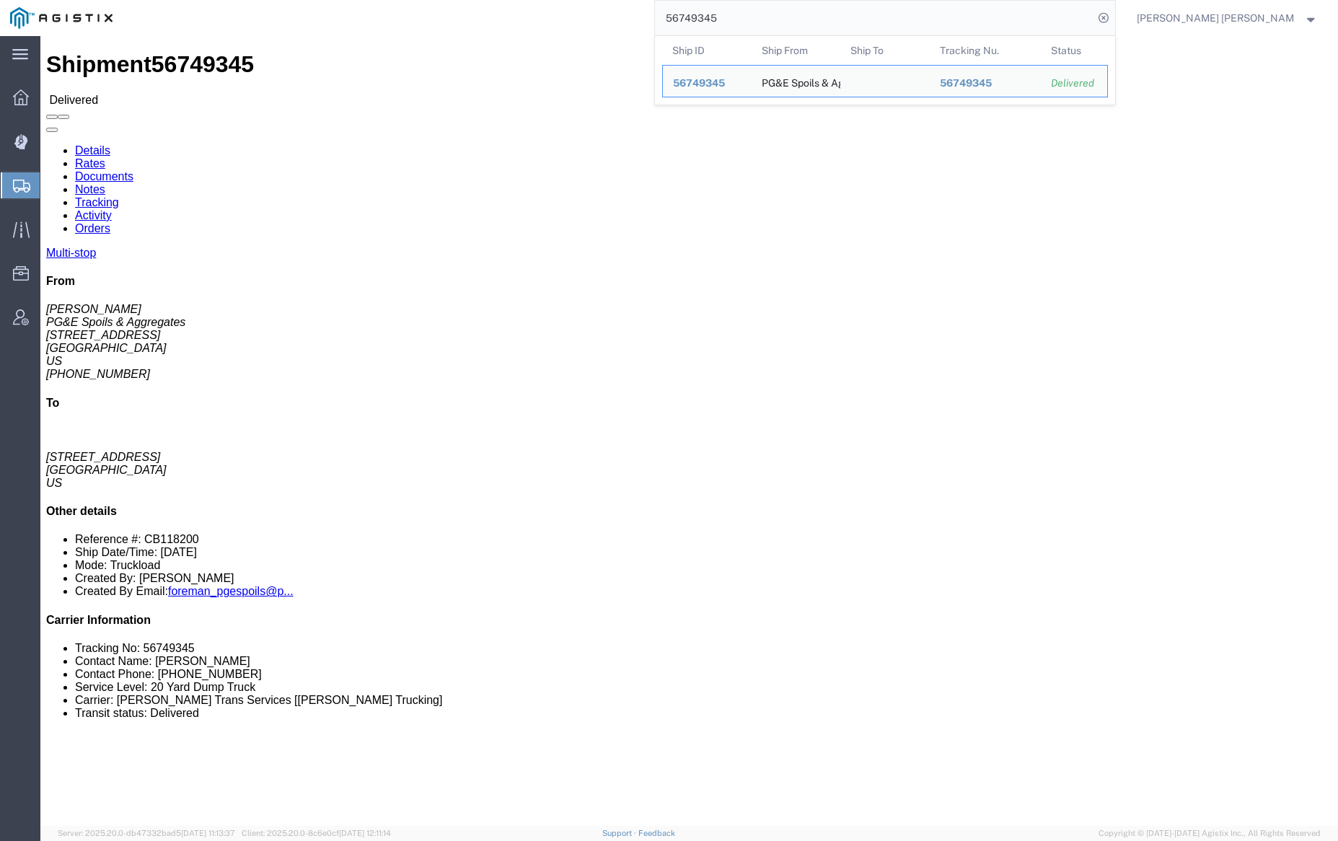
click link "Documents"
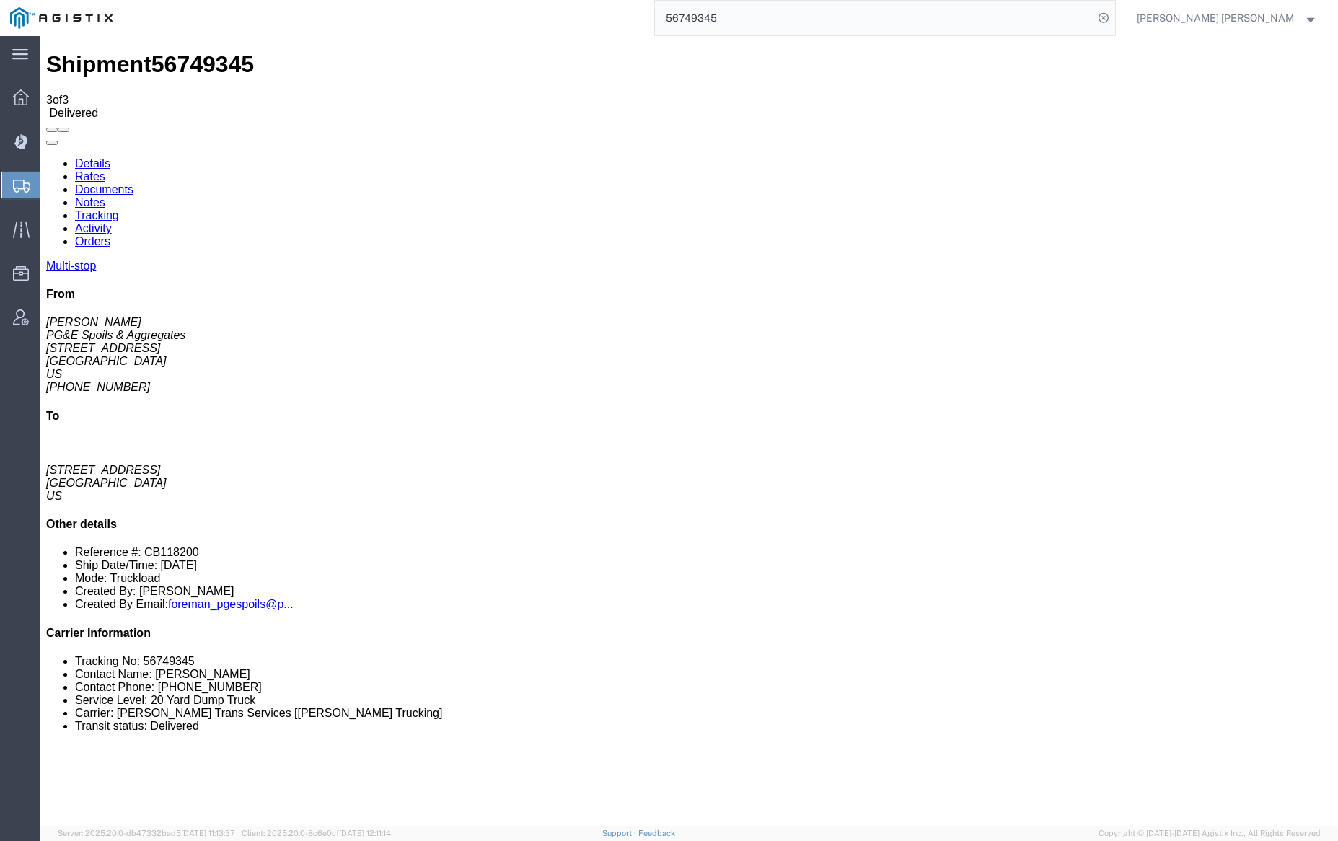
click at [105, 196] on link "Notes" at bounding box center [90, 202] width 30 height 12
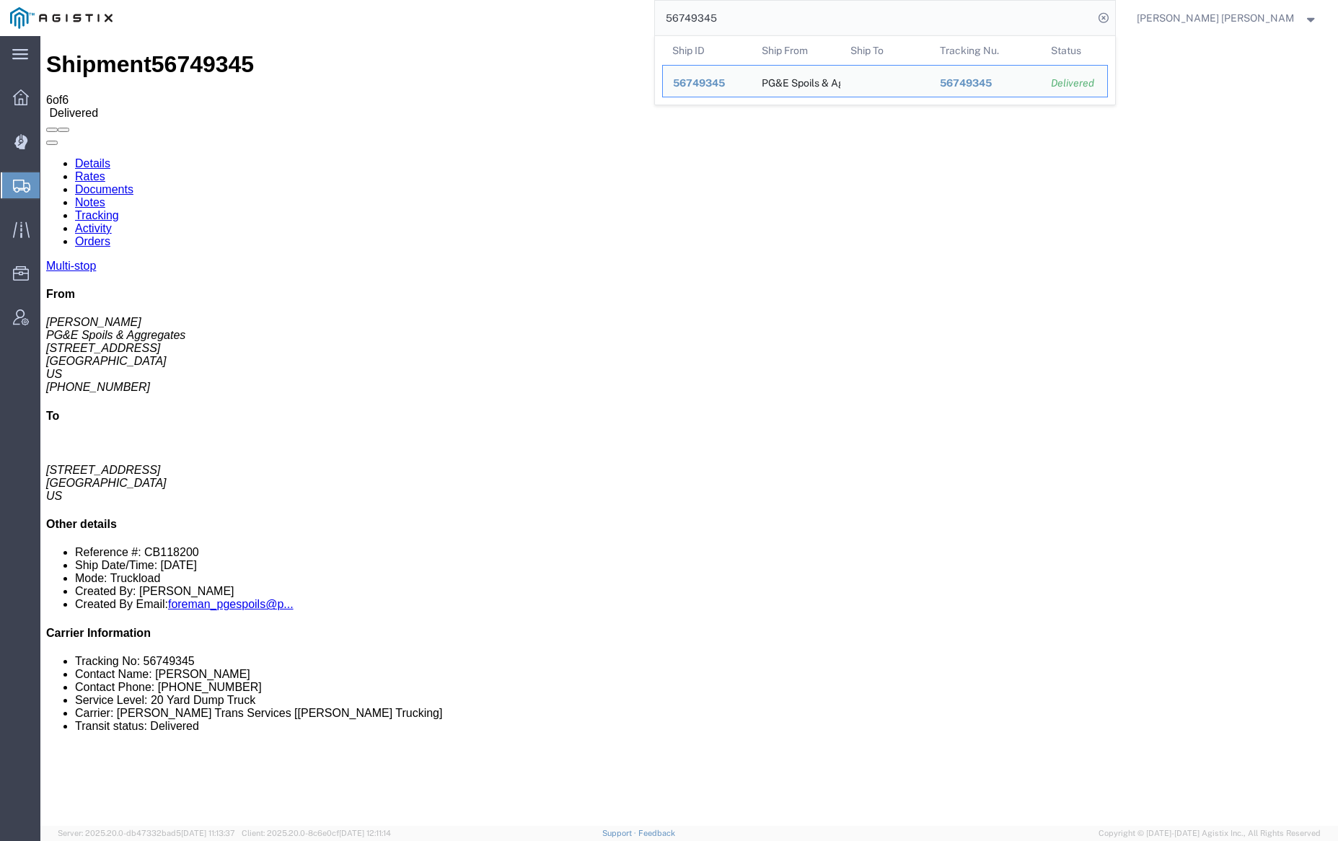
click at [777, 19] on input "56749345" at bounding box center [874, 18] width 438 height 35
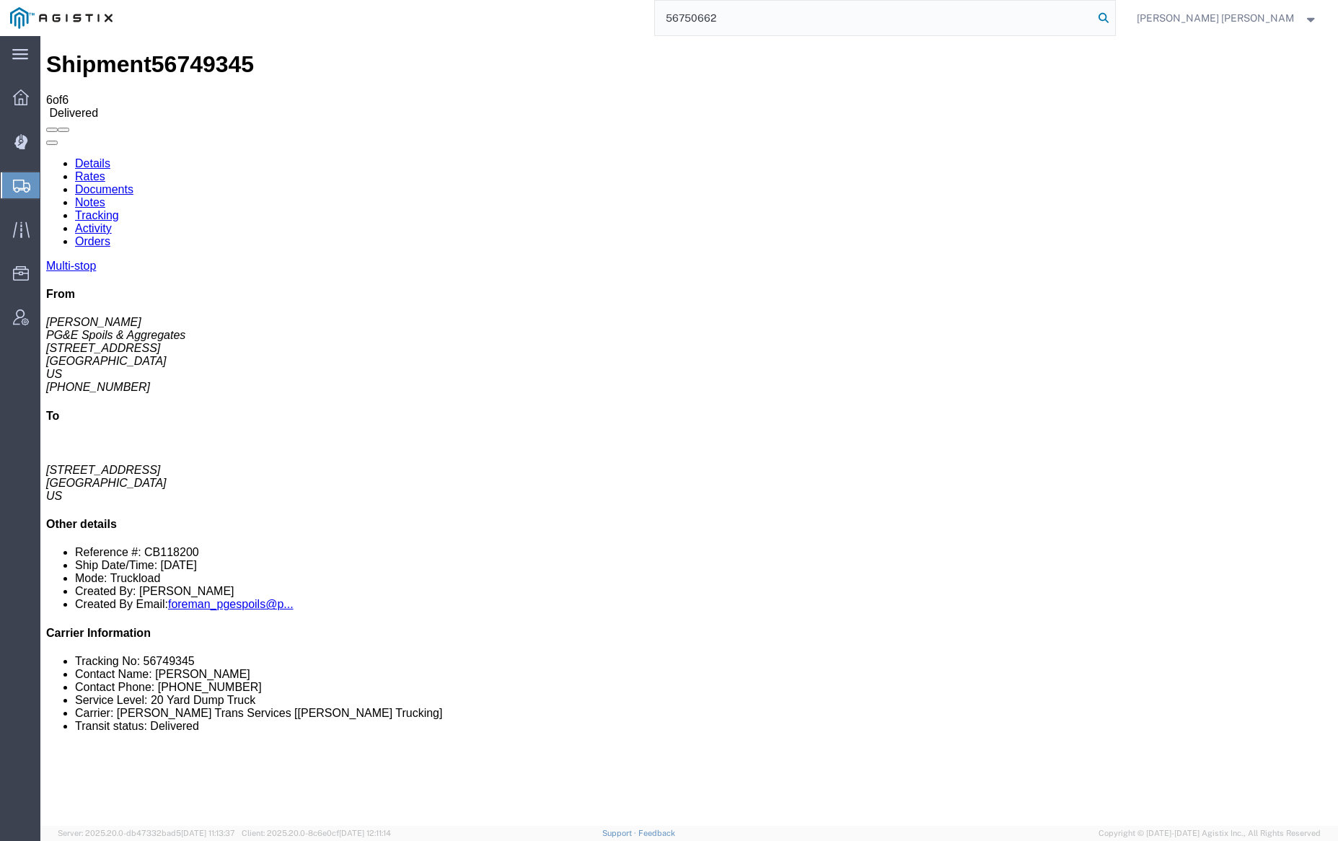
click at [1114, 14] on icon at bounding box center [1103, 18] width 20 height 20
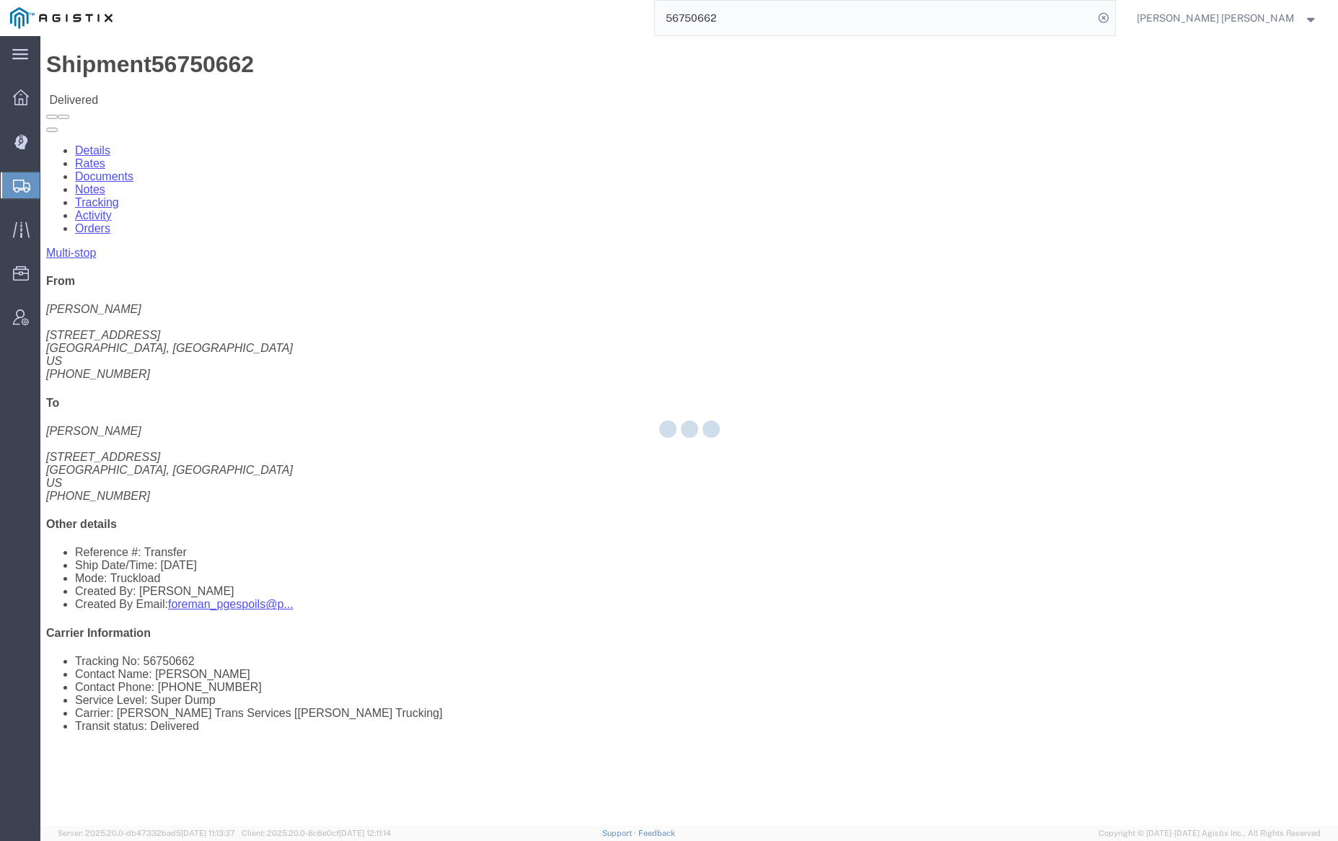
click at [201, 86] on div at bounding box center [688, 431] width 1297 height 790
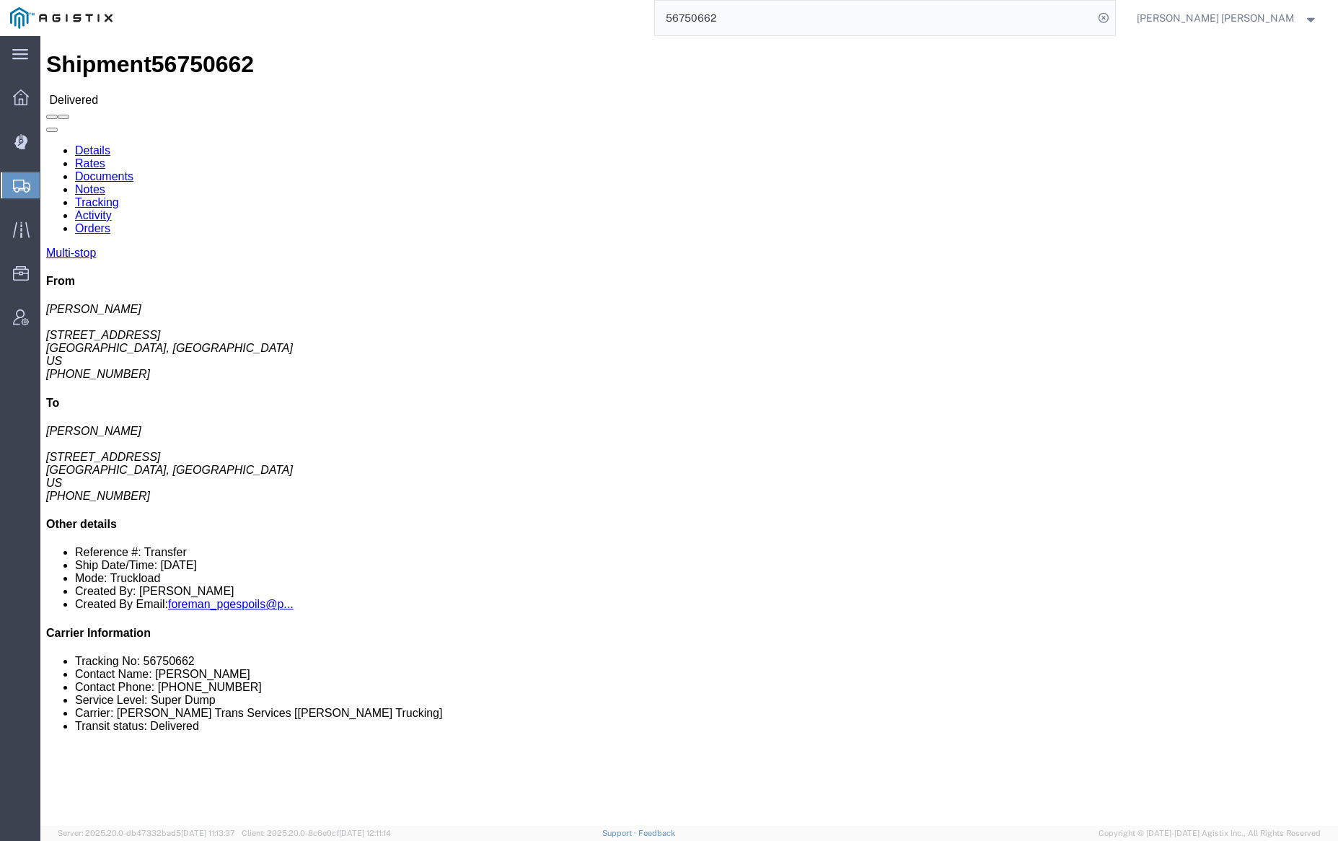
click link "Documents"
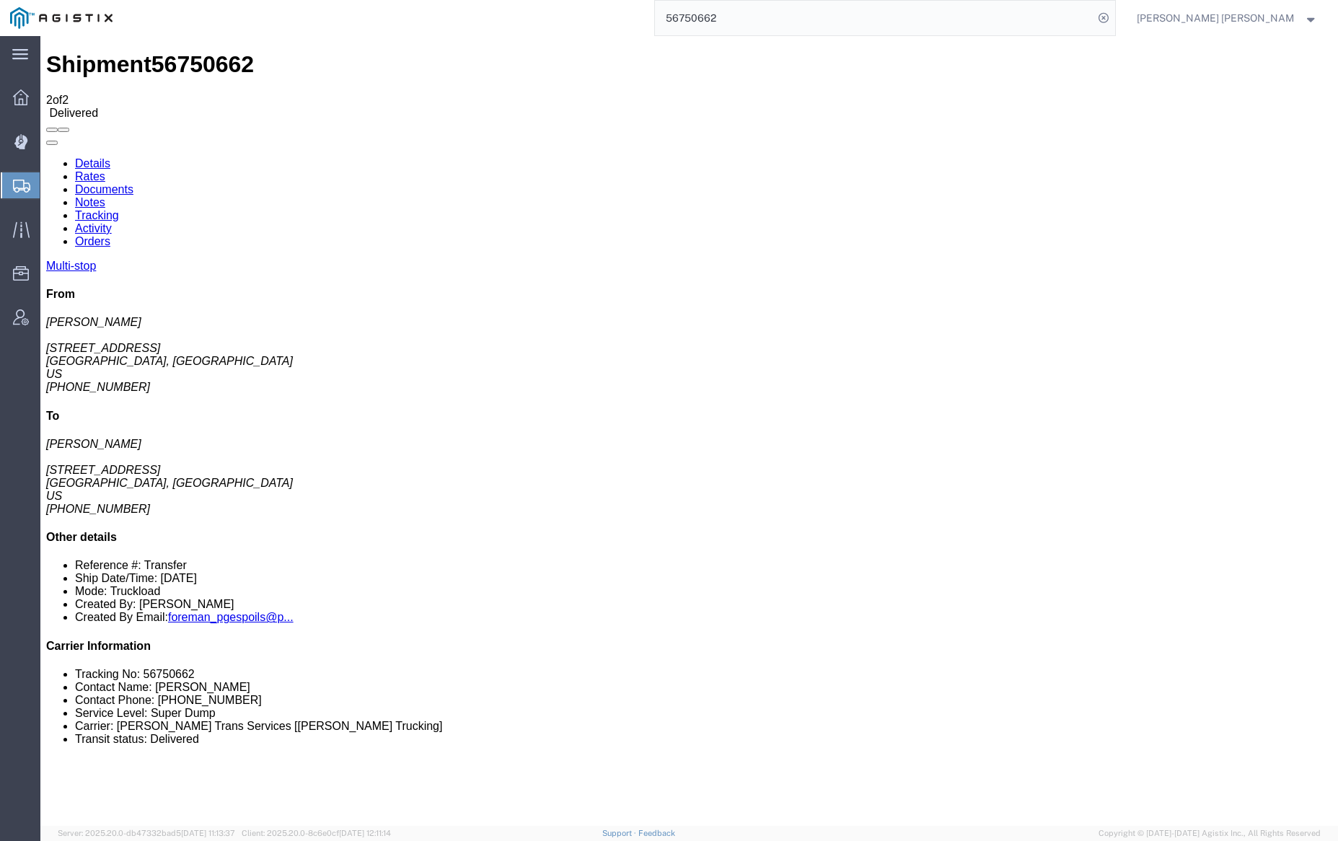
click at [105, 196] on link "Notes" at bounding box center [90, 202] width 30 height 12
click at [119, 209] on link "Tracking" at bounding box center [97, 215] width 44 height 12
click at [105, 196] on link "Notes" at bounding box center [90, 202] width 30 height 12
click at [757, 19] on input "56750662" at bounding box center [874, 18] width 438 height 35
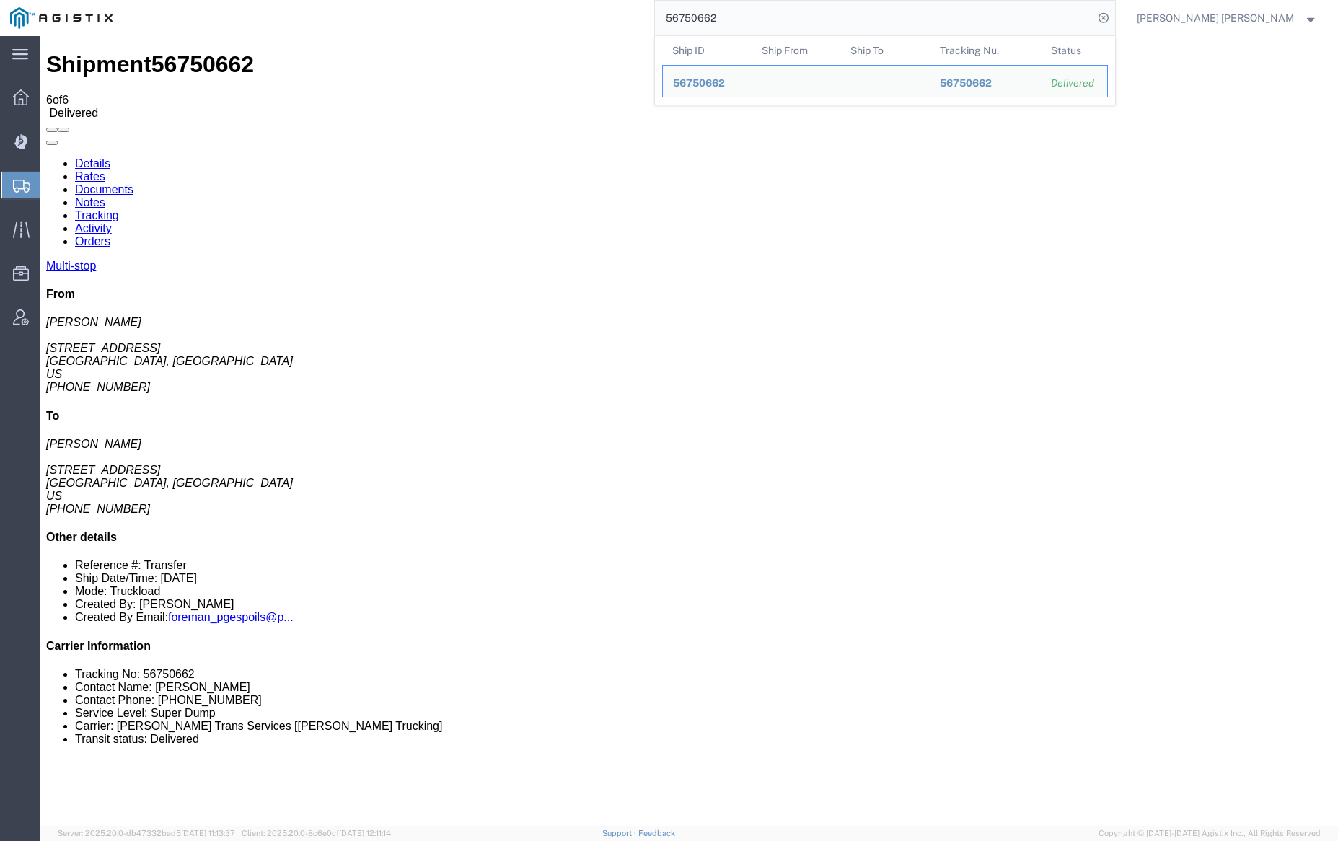
paste input "1"
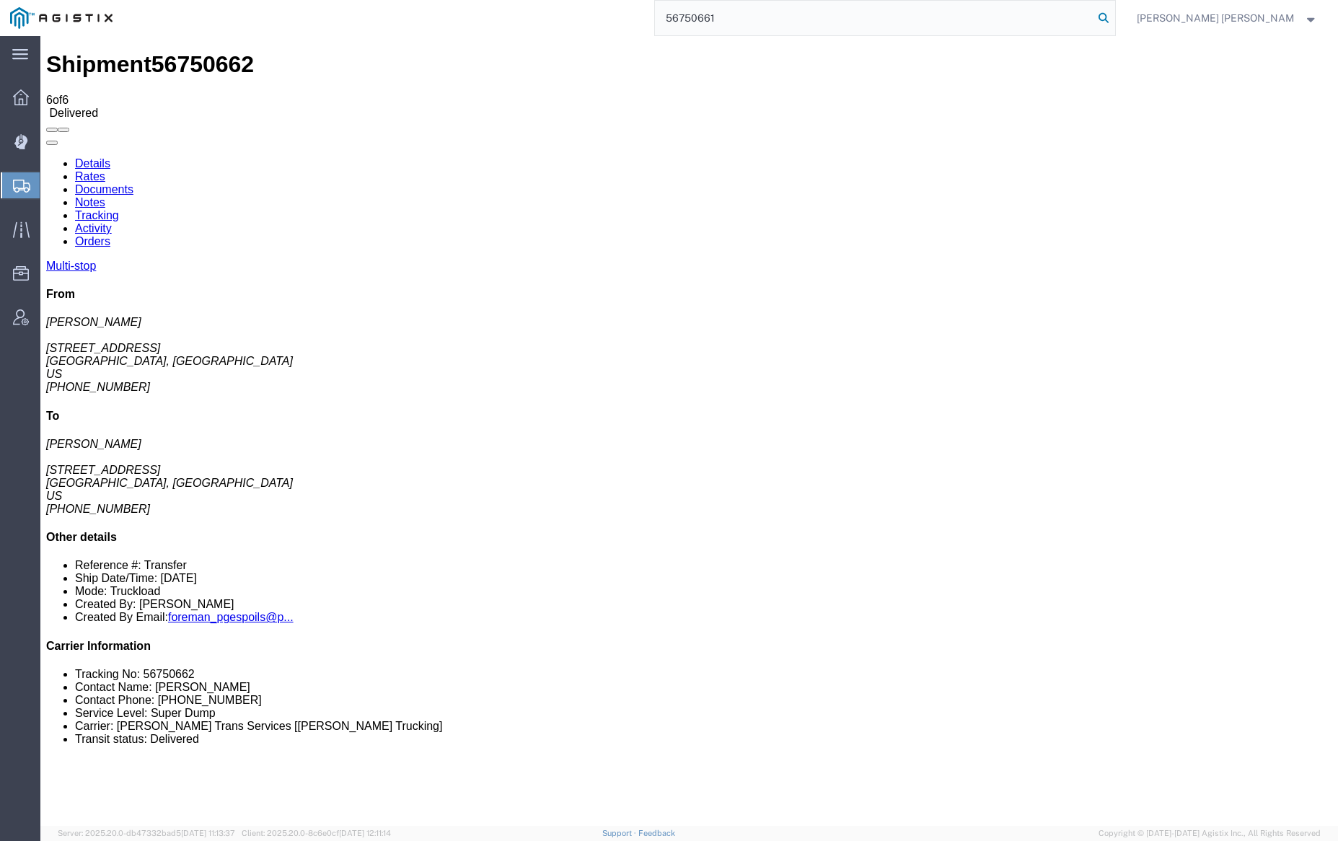
click at [1114, 14] on icon at bounding box center [1103, 18] width 20 height 20
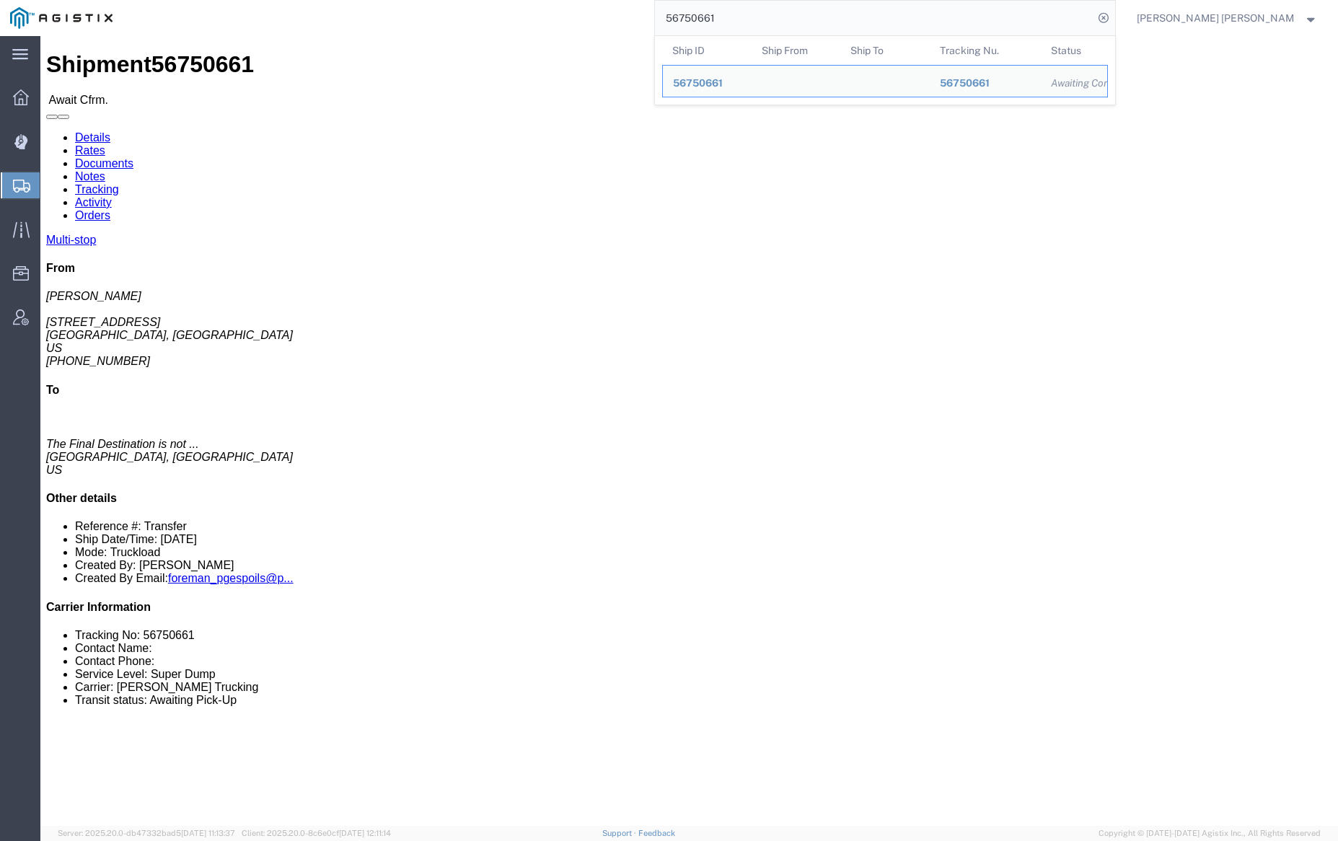
click at [785, 27] on input "56750661" at bounding box center [874, 18] width 438 height 35
paste input "572"
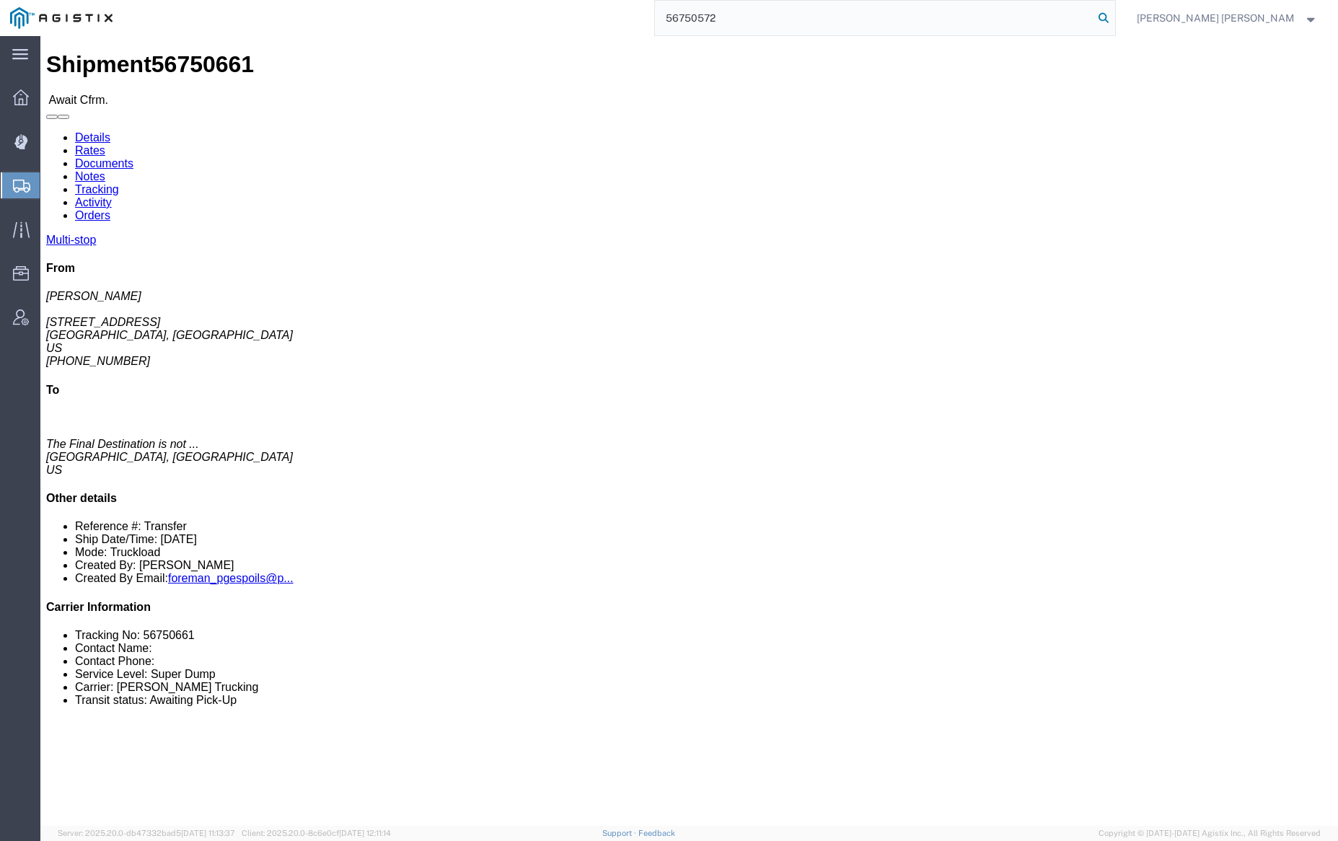
click at [1114, 16] on icon at bounding box center [1103, 18] width 20 height 20
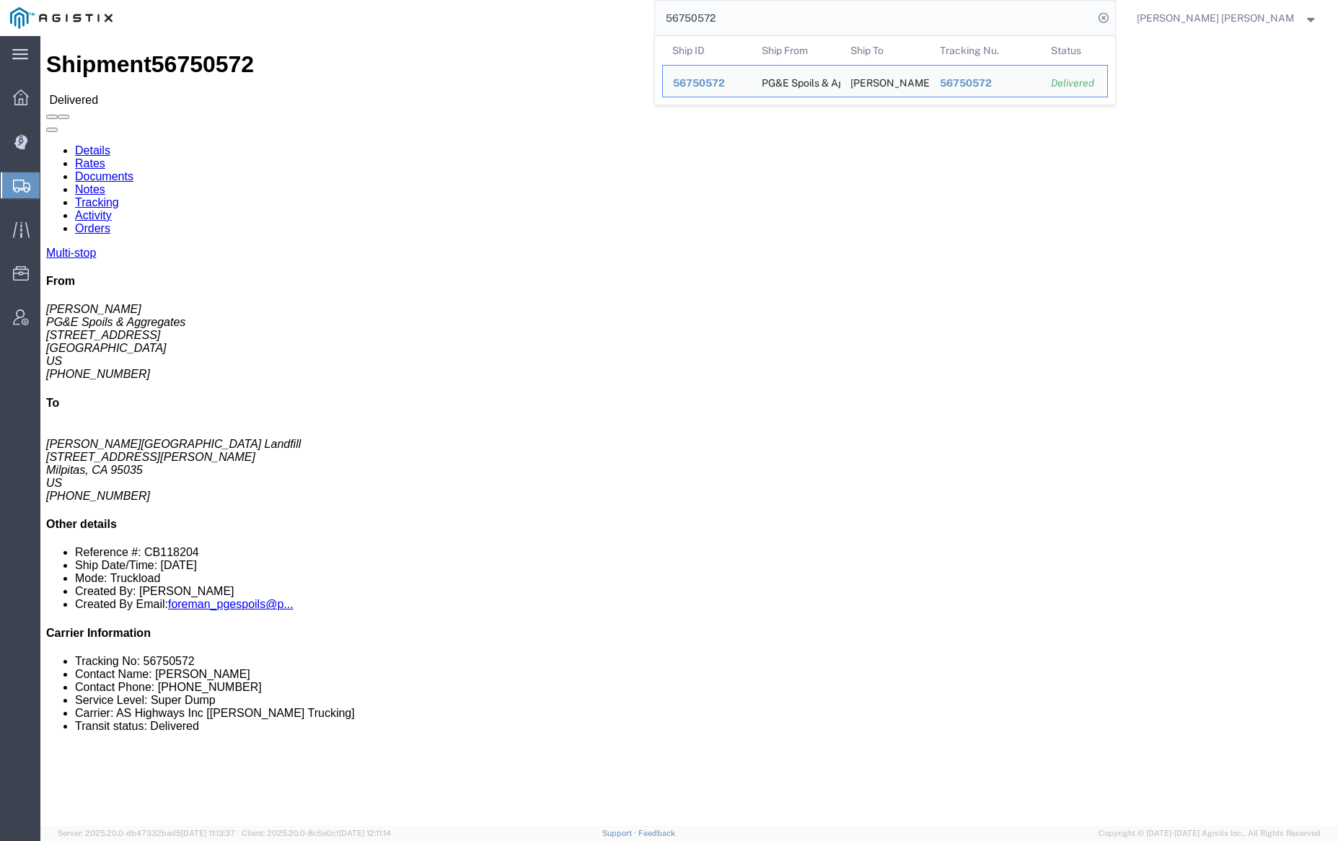
click link "Notes"
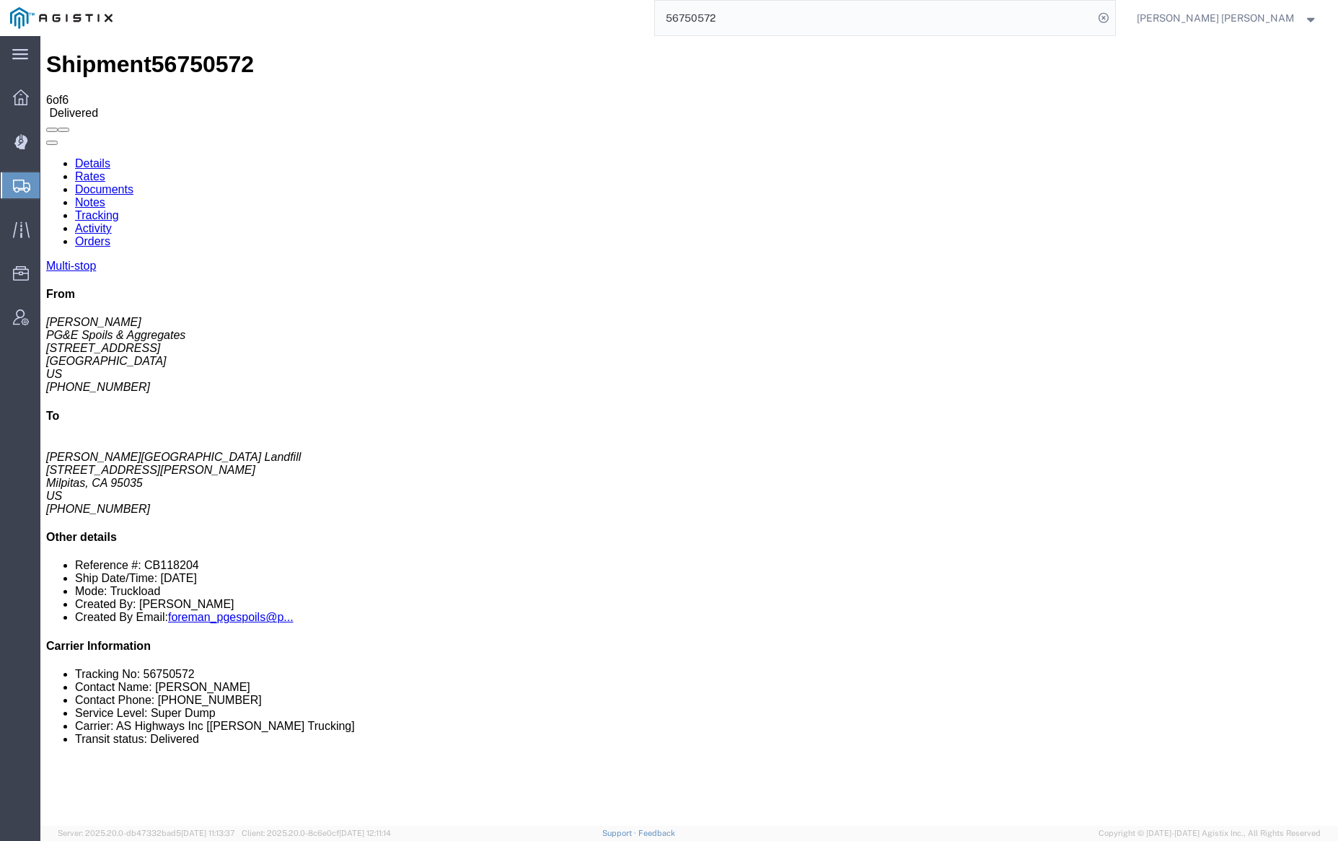
click at [133, 183] on link "Documents" at bounding box center [104, 189] width 58 height 12
drag, startPoint x: 793, startPoint y: 503, endPoint x: 1109, endPoint y: 488, distance: 316.2
click at [751, 22] on input "56750572" at bounding box center [874, 18] width 438 height 35
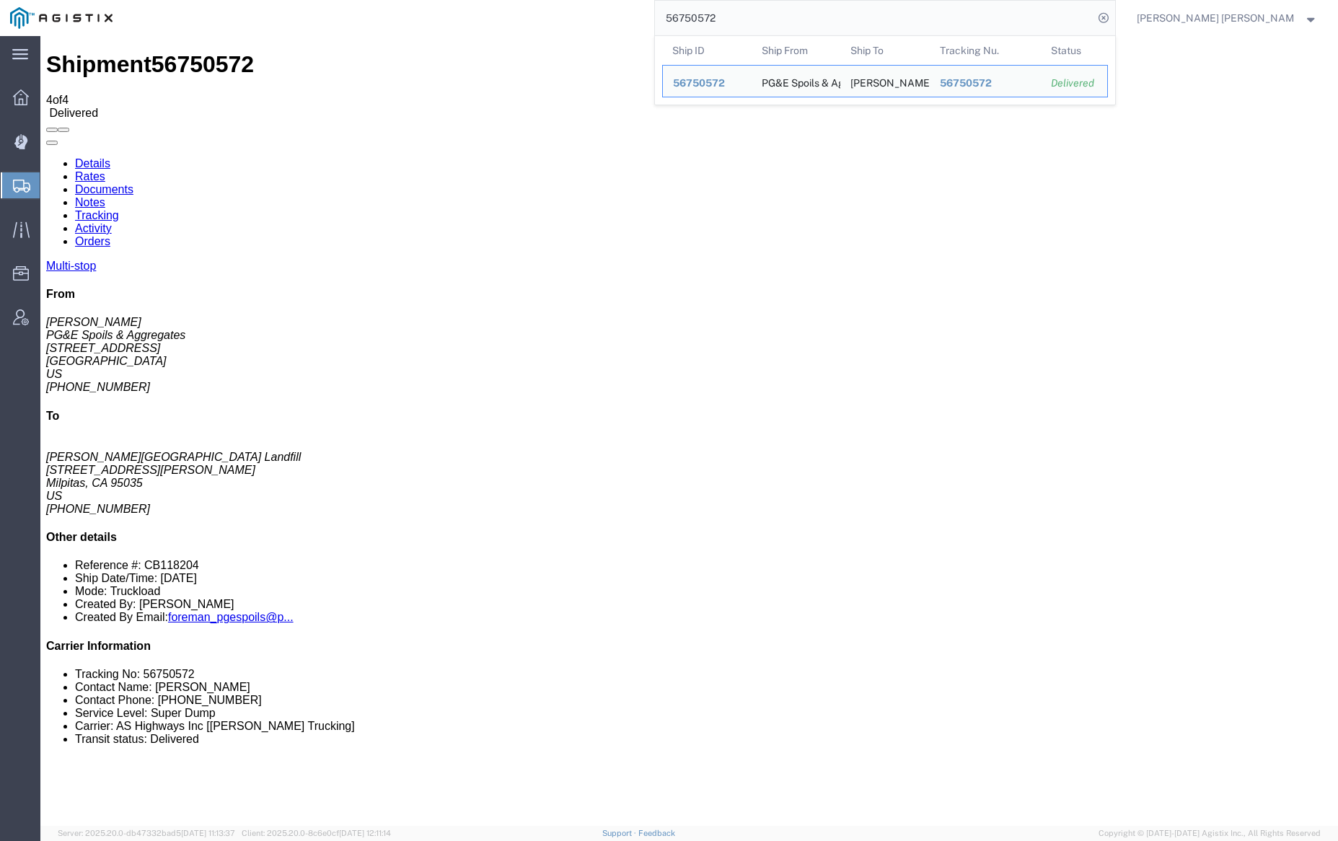
click at [751, 22] on input "56750572" at bounding box center [874, 18] width 438 height 35
paste input "49375"
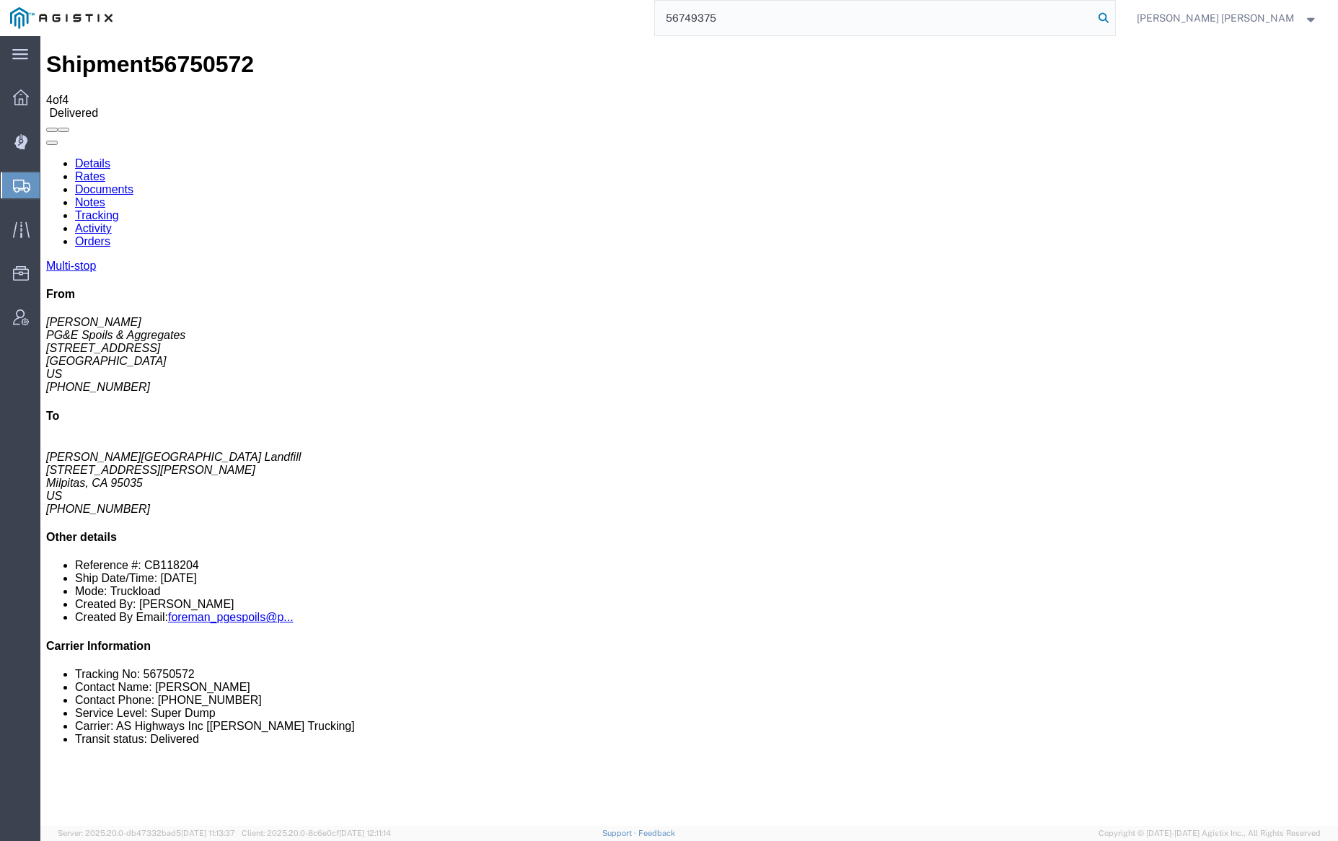
click at [1114, 13] on icon at bounding box center [1103, 18] width 20 height 20
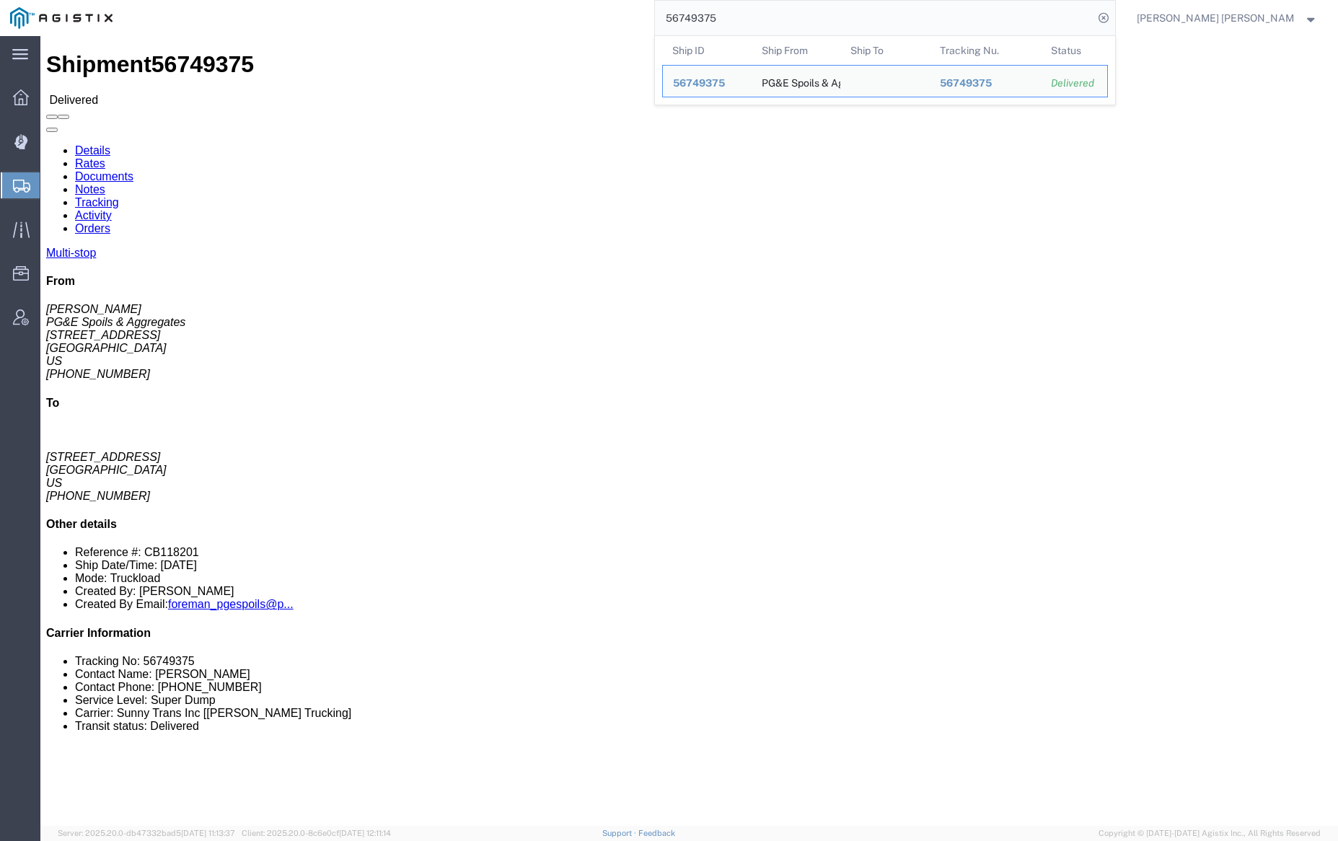
click link "Documents"
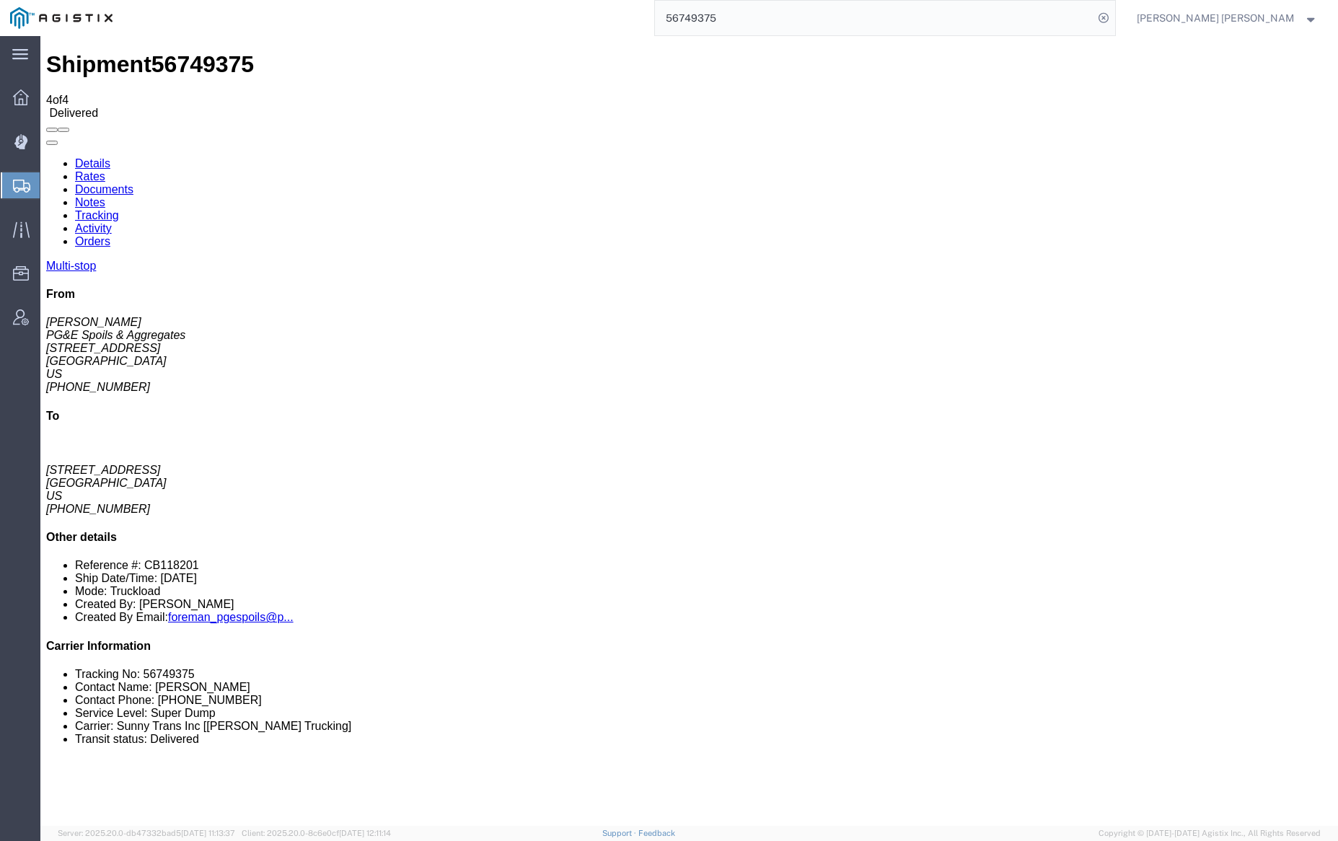
click at [133, 183] on link "Documents" at bounding box center [104, 189] width 58 height 12
click at [105, 196] on link "Notes" at bounding box center [90, 202] width 30 height 12
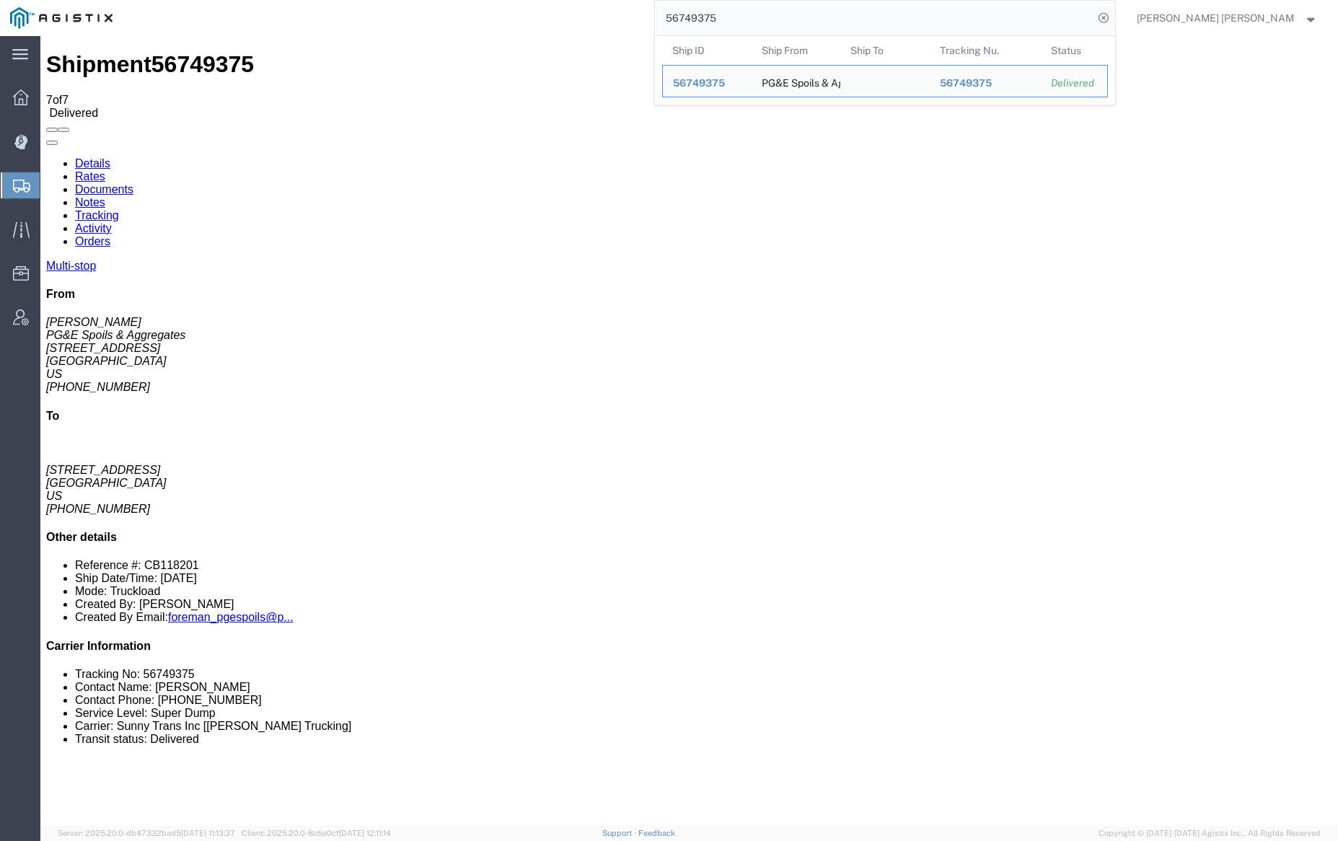
click at [759, 13] on input "56749375" at bounding box center [874, 18] width 438 height 35
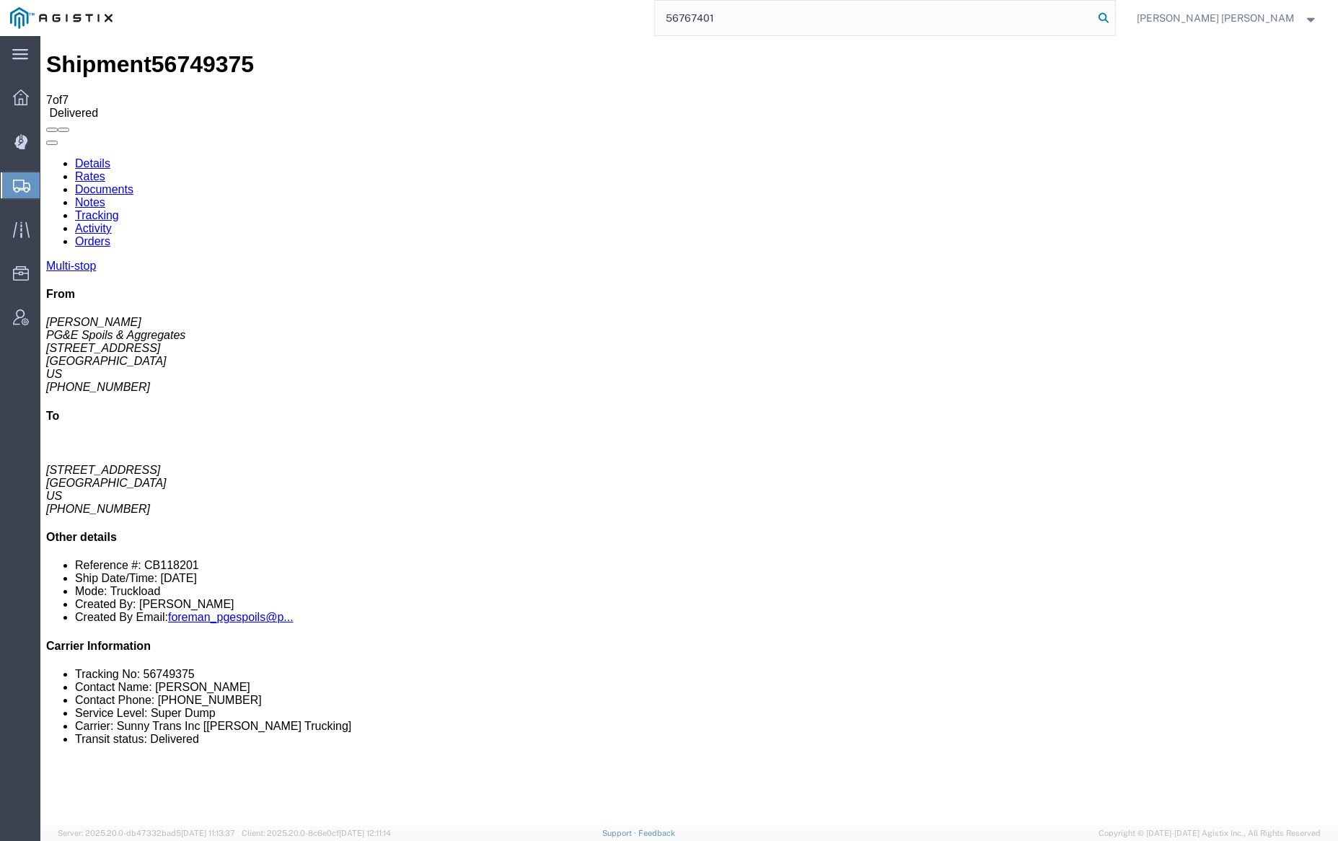
click at [1114, 17] on icon at bounding box center [1103, 18] width 20 height 20
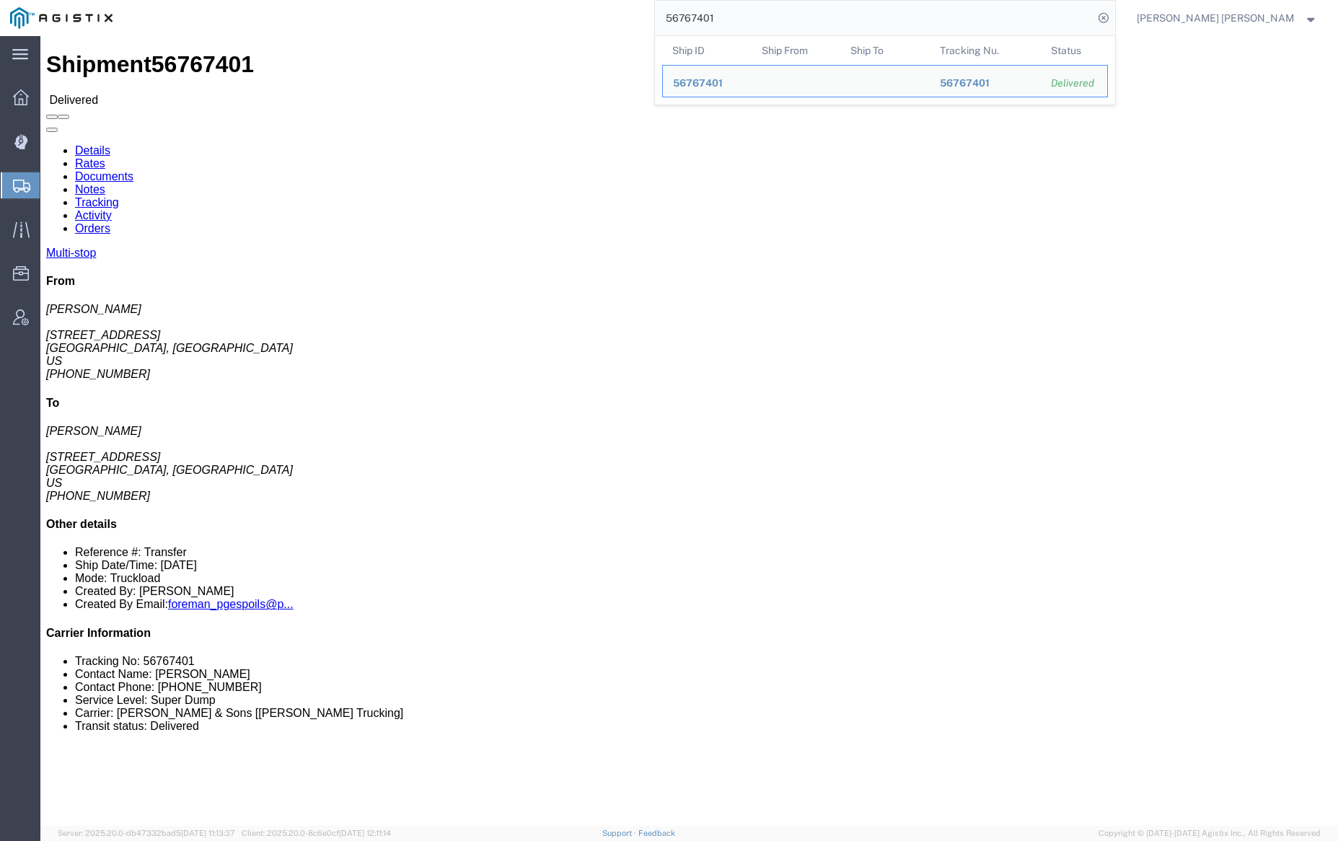
click div
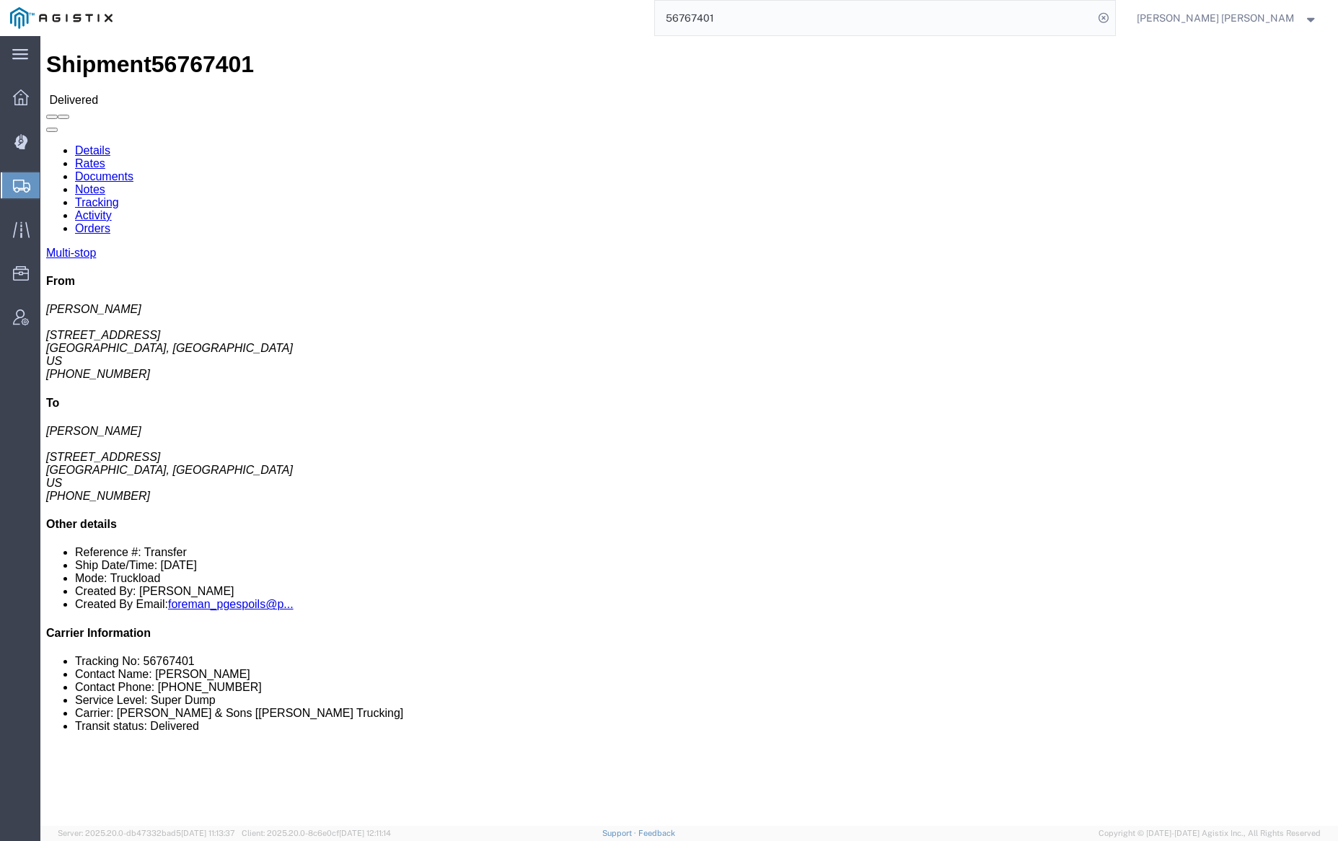
click link "Documents"
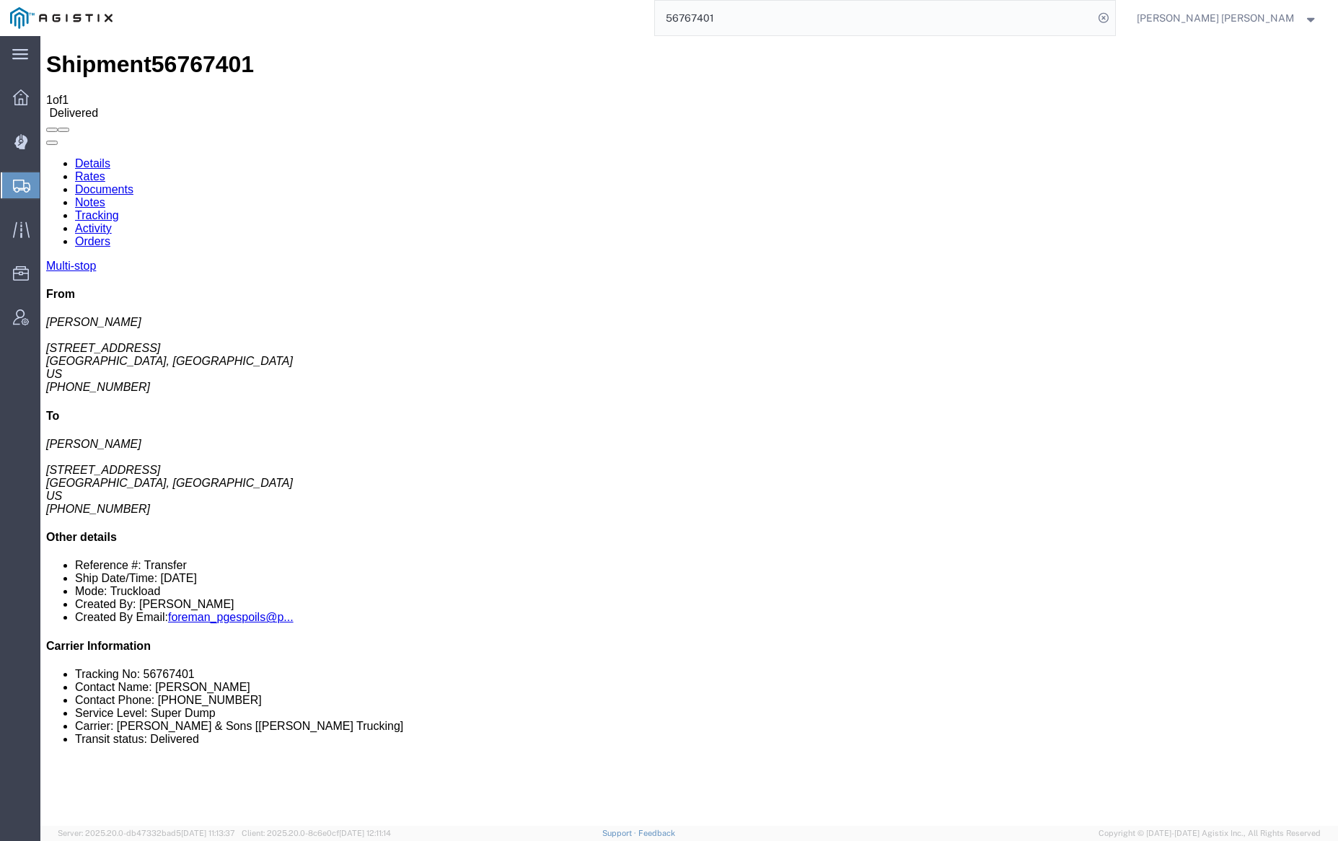
click at [105, 196] on link "Notes" at bounding box center [90, 202] width 30 height 12
click at [119, 209] on link "Tracking" at bounding box center [97, 215] width 44 height 12
drag, startPoint x: 229, startPoint y: 126, endPoint x: 190, endPoint y: 90, distance: 53.6
click at [133, 183] on link "Documents" at bounding box center [104, 189] width 58 height 12
click at [751, 30] on input "56767401" at bounding box center [874, 18] width 438 height 35
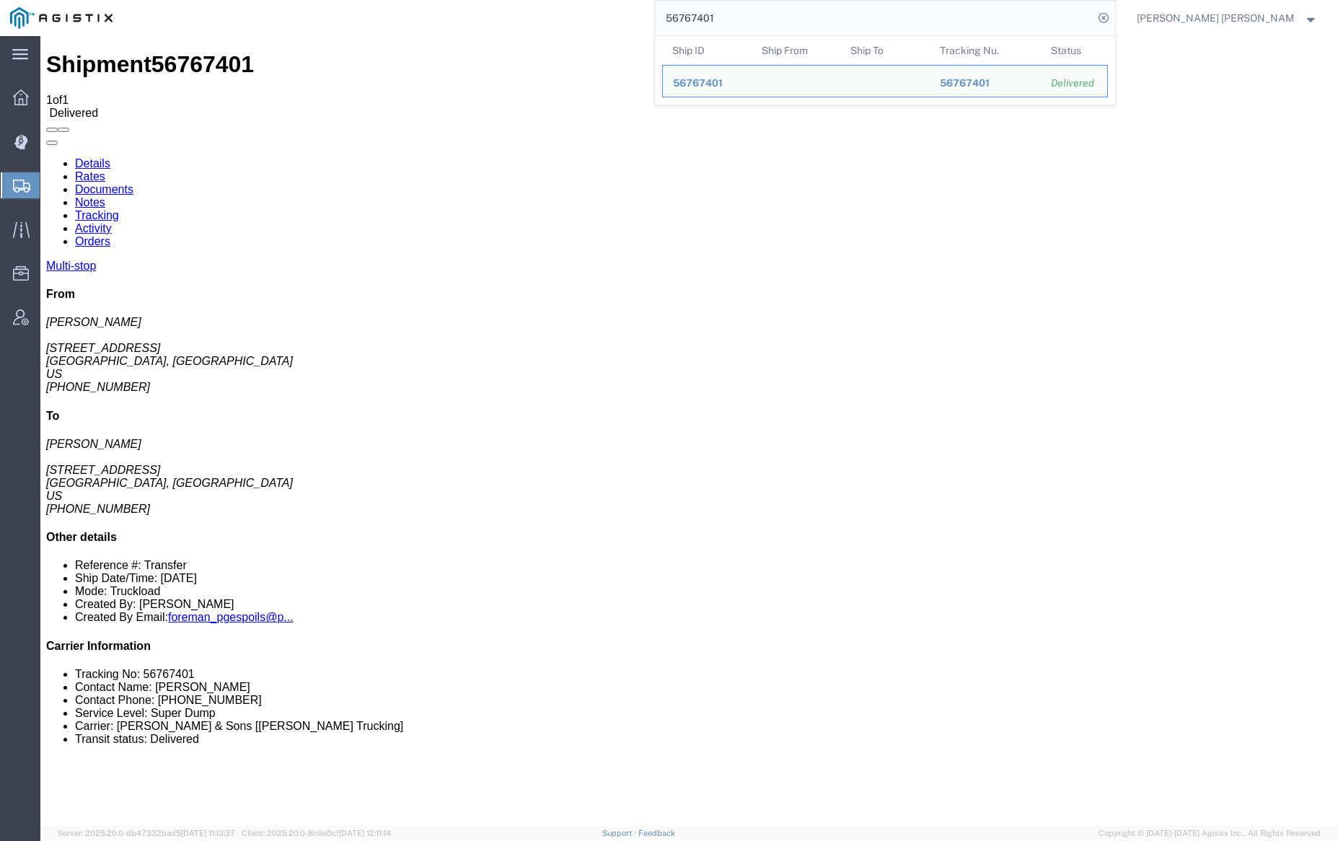
click at [751, 30] on input "56767401" at bounding box center [874, 18] width 438 height 35
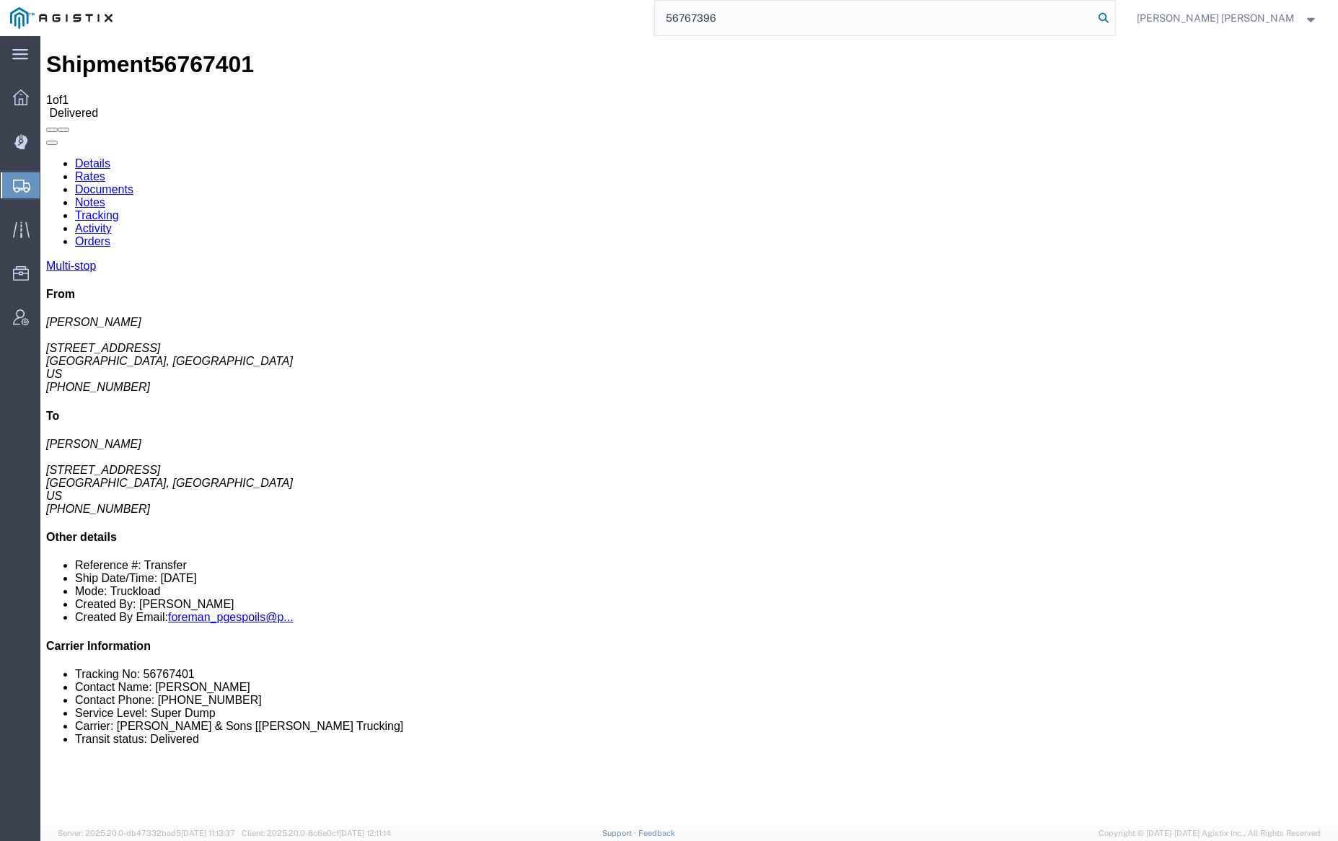
click at [1114, 21] on icon at bounding box center [1103, 18] width 20 height 20
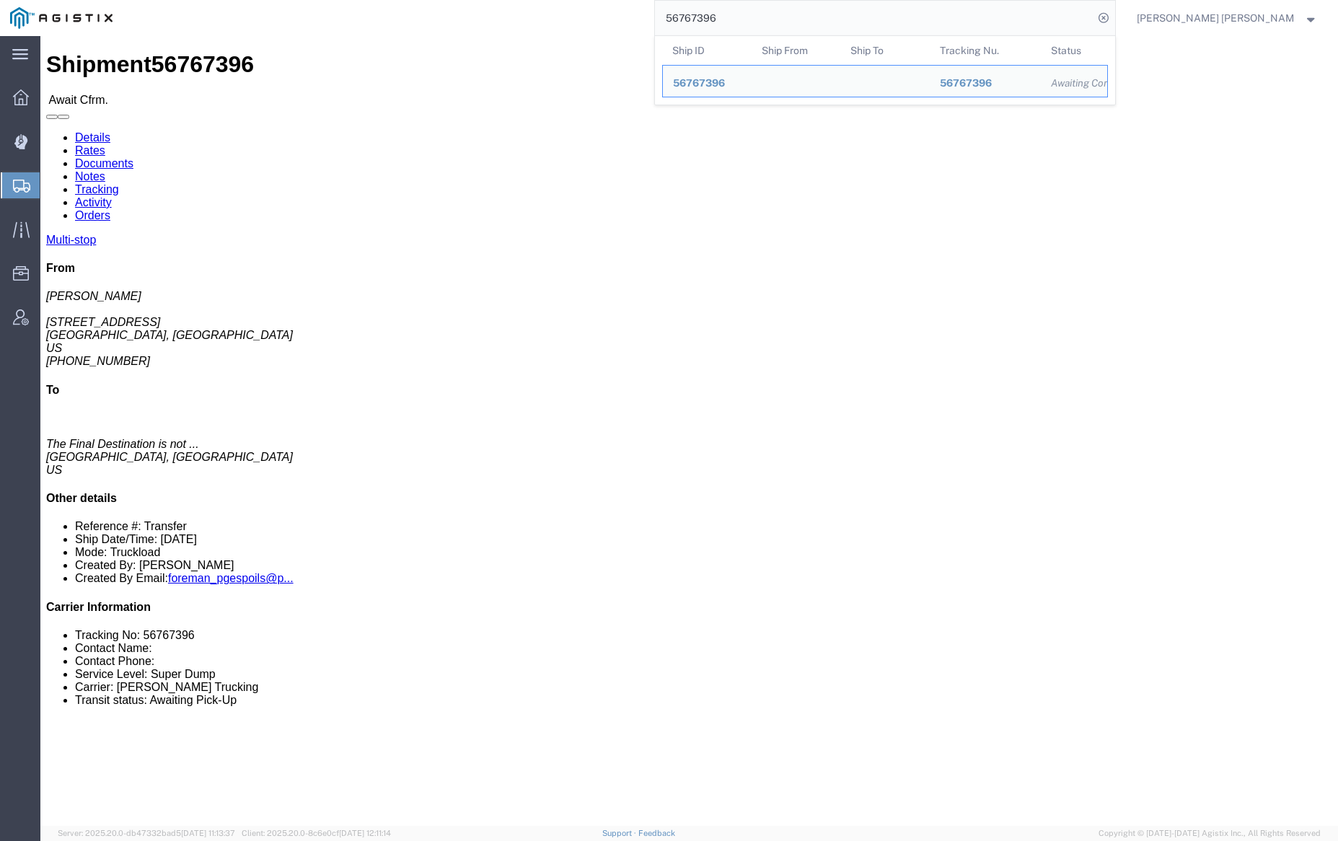
click at [764, 17] on input "56767396" at bounding box center [874, 18] width 438 height 35
paste input "4"
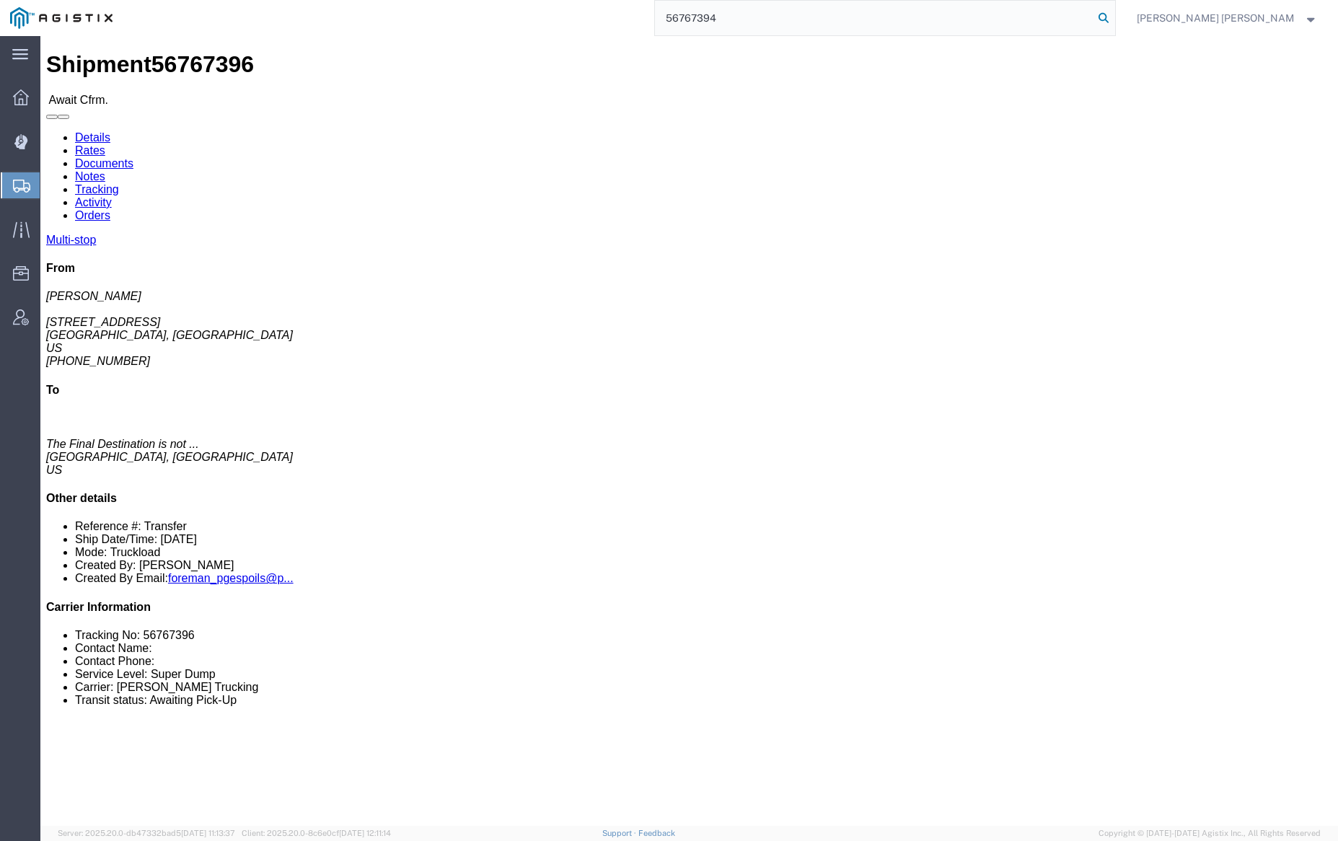
click at [1114, 14] on icon at bounding box center [1103, 18] width 20 height 20
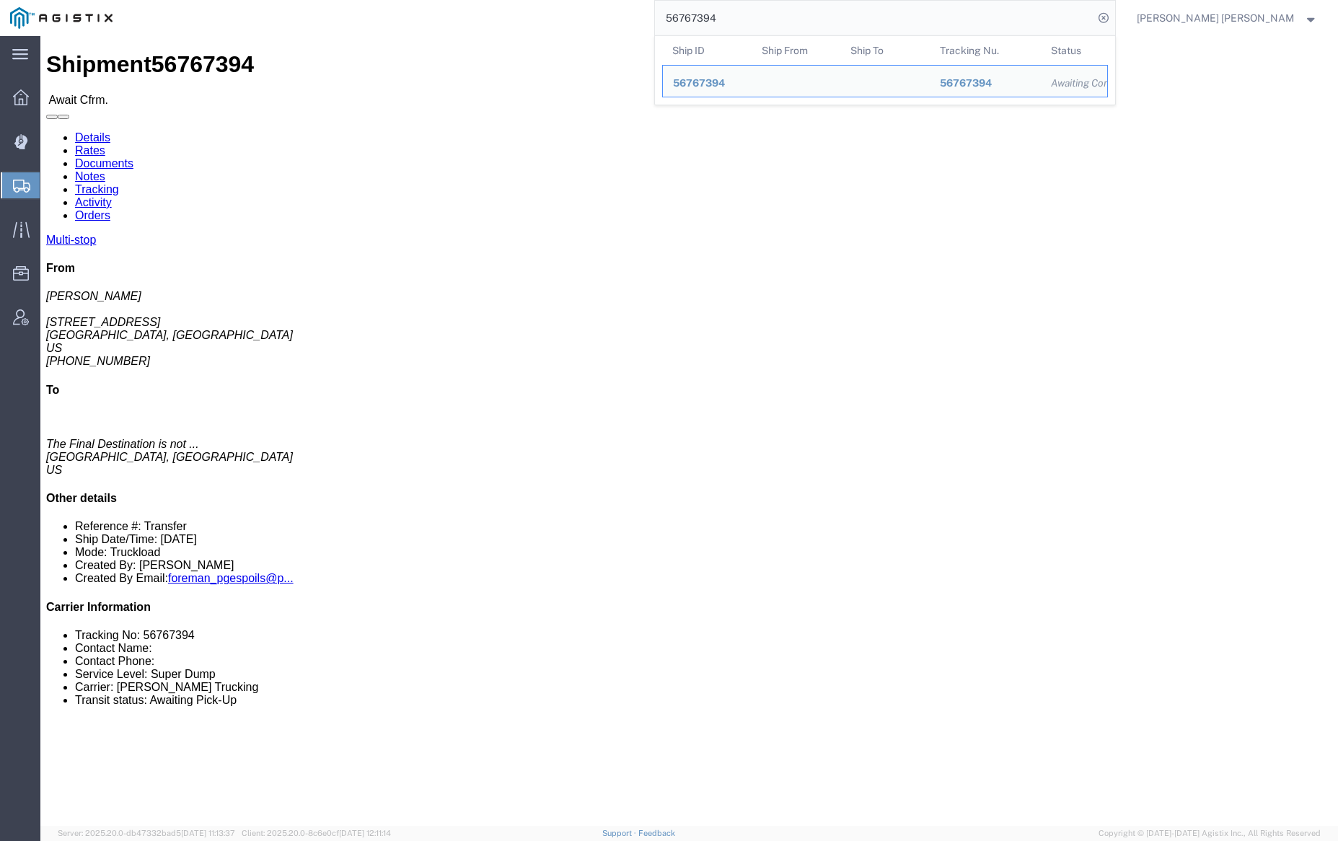
click at [769, 27] on input "56767394" at bounding box center [874, 18] width 438 height 35
click at [768, 27] on input "56767394" at bounding box center [874, 18] width 438 height 35
paste input "706"
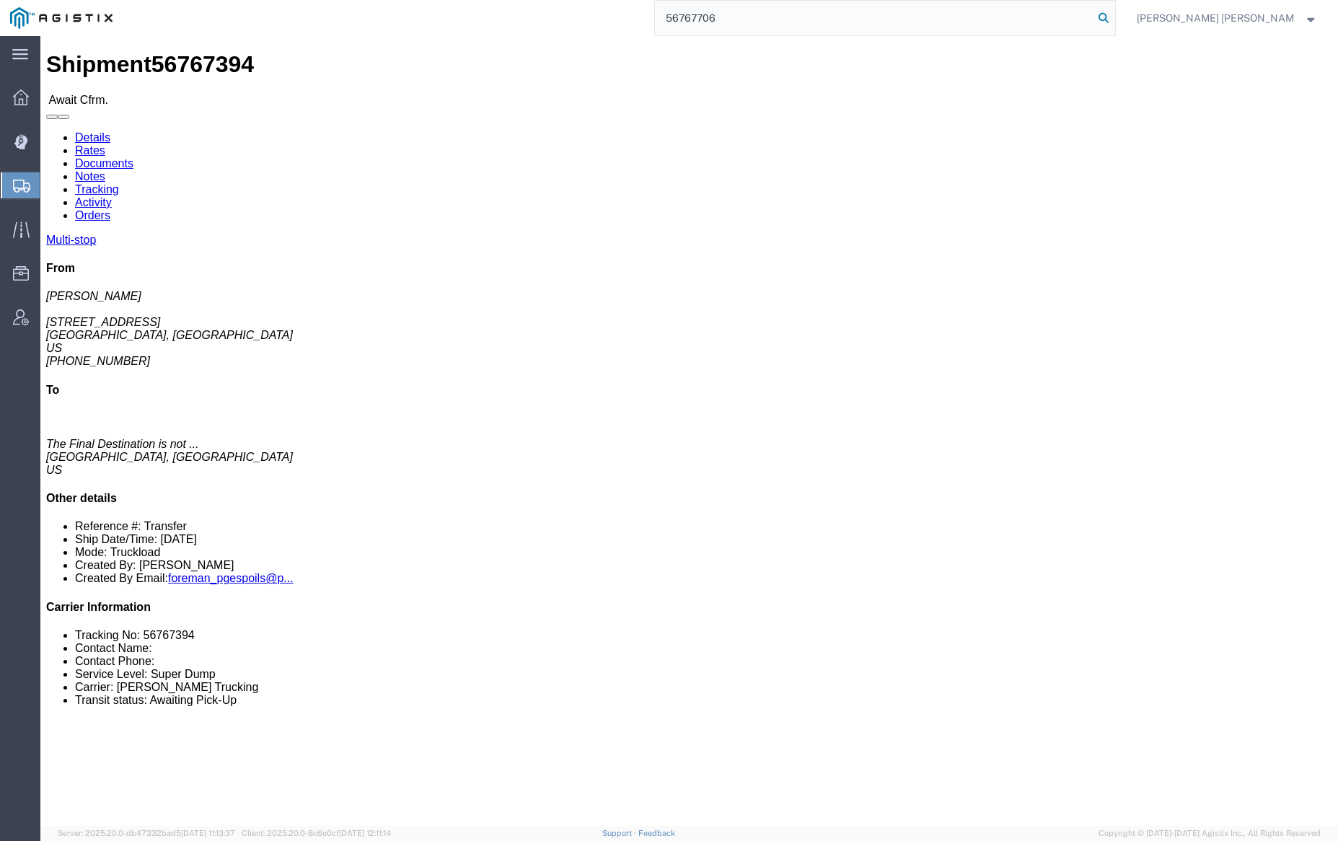
click at [1114, 15] on icon at bounding box center [1103, 18] width 20 height 20
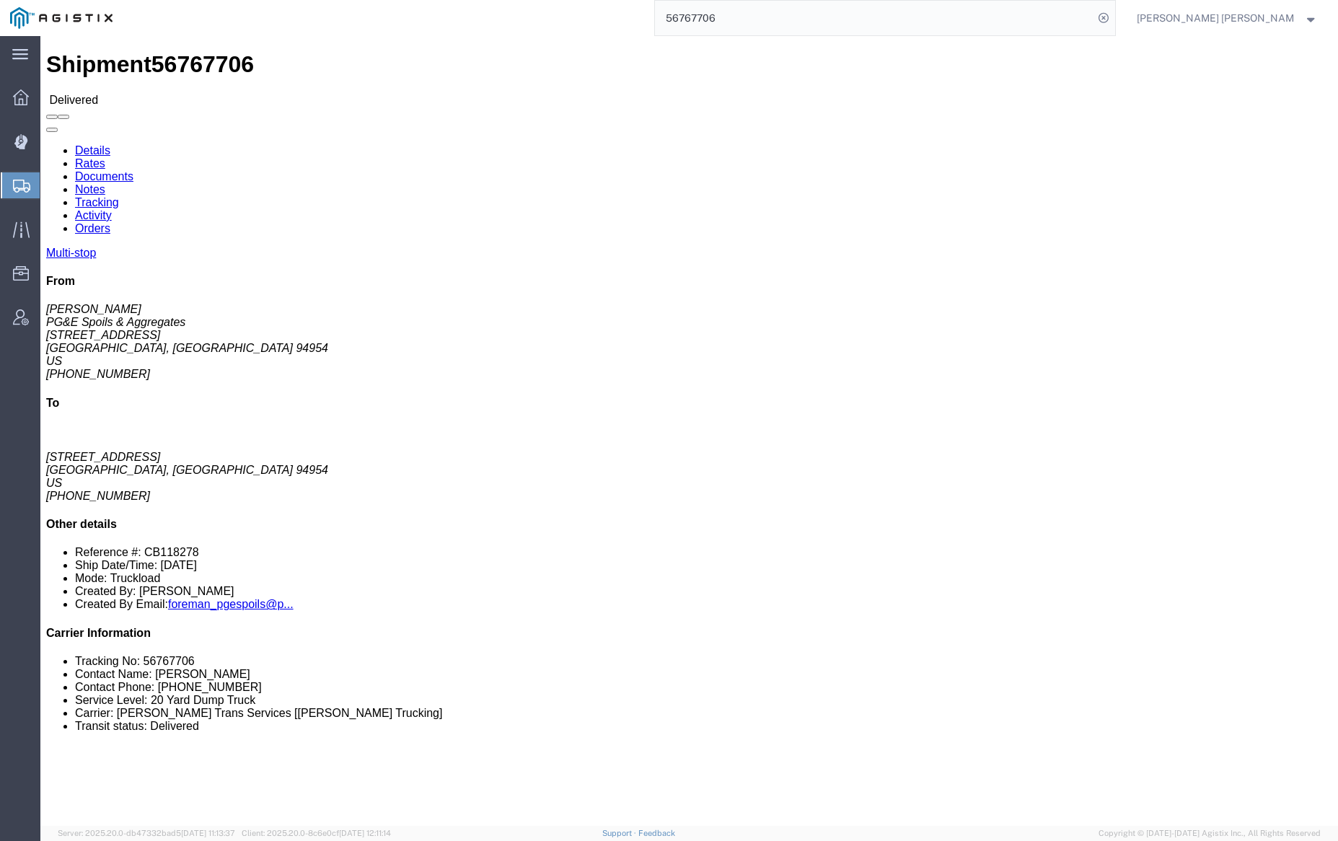
click link "Documents"
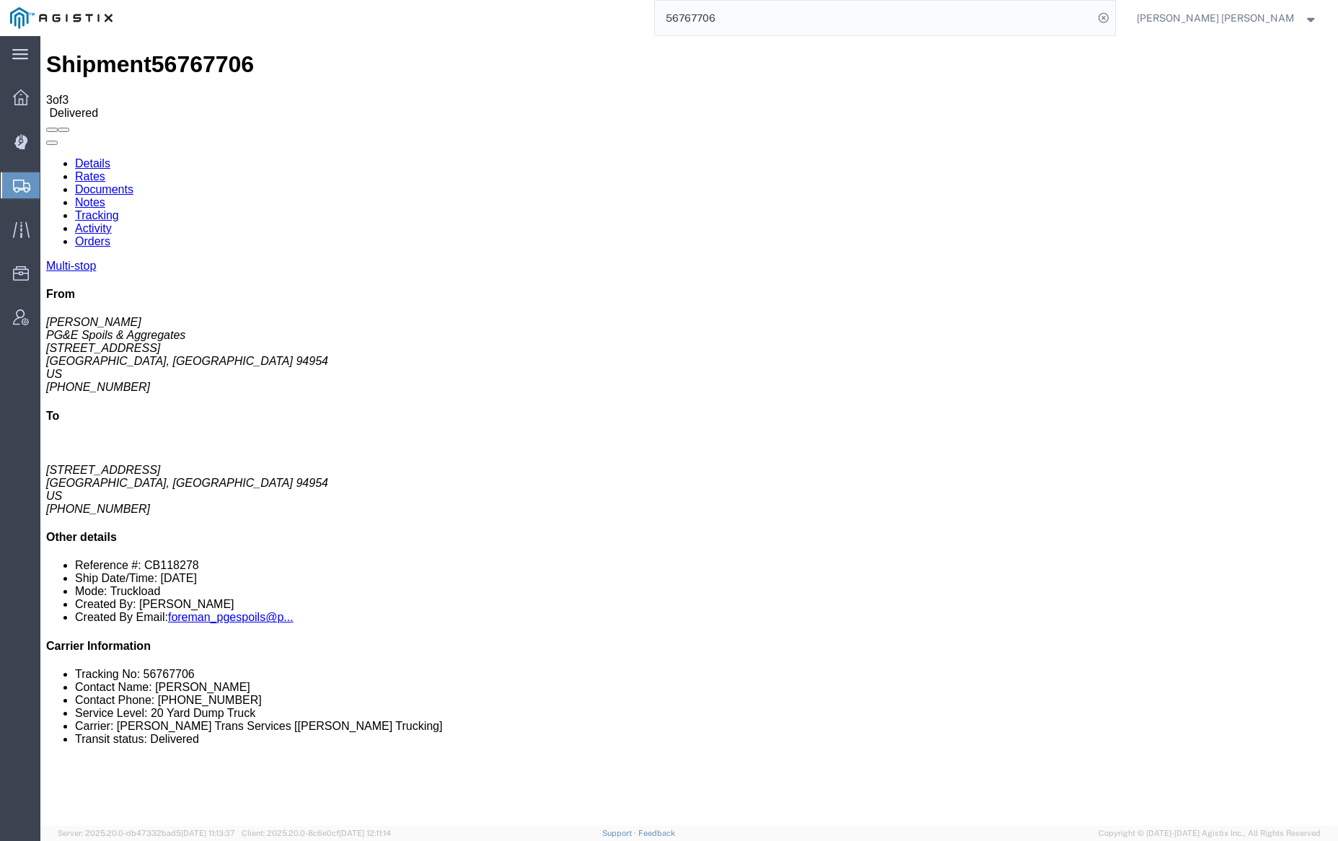
click at [105, 196] on link "Notes" at bounding box center [90, 202] width 30 height 12
click at [744, 12] on input "56767706" at bounding box center [874, 18] width 438 height 35
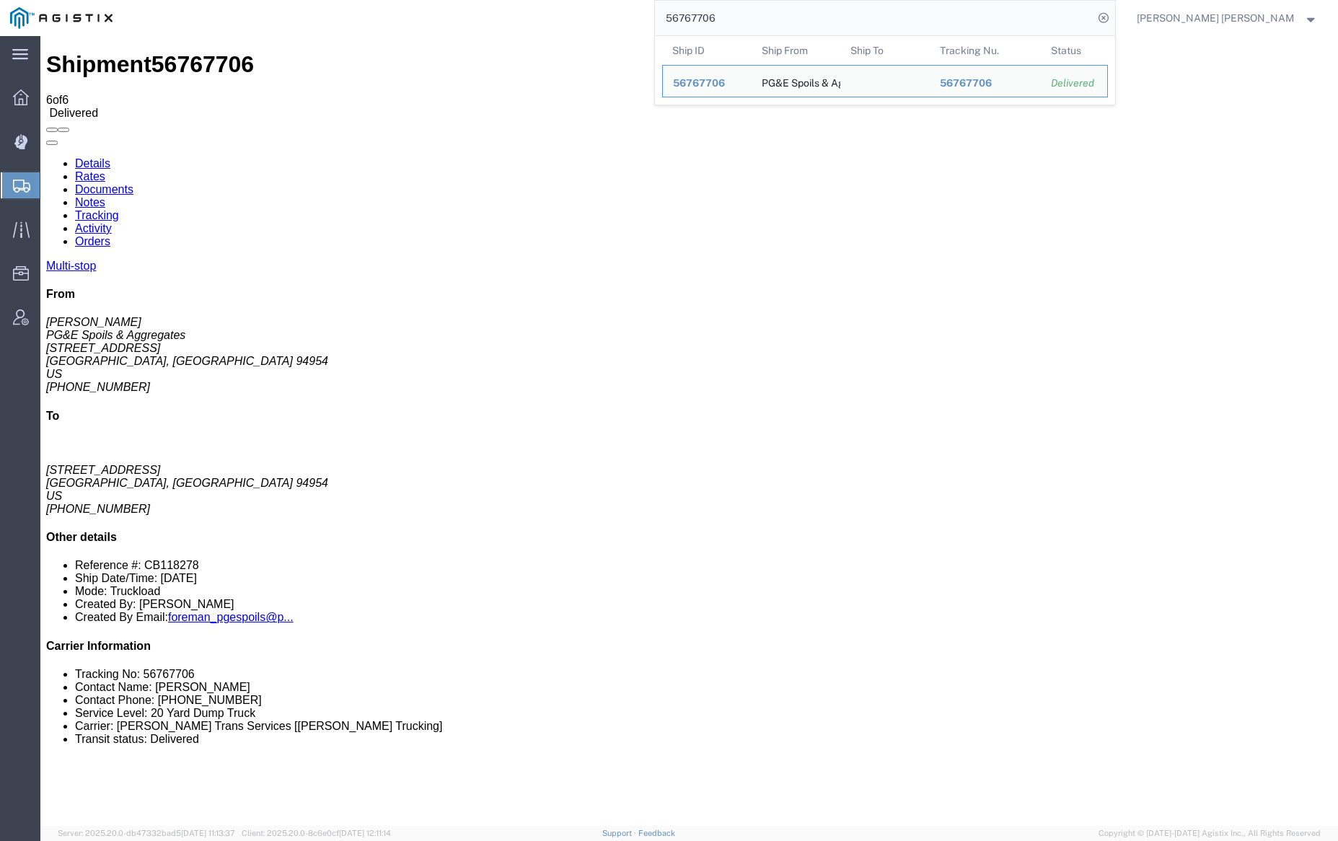
click at [744, 12] on input "56767706" at bounding box center [874, 18] width 438 height 35
paste input "838095"
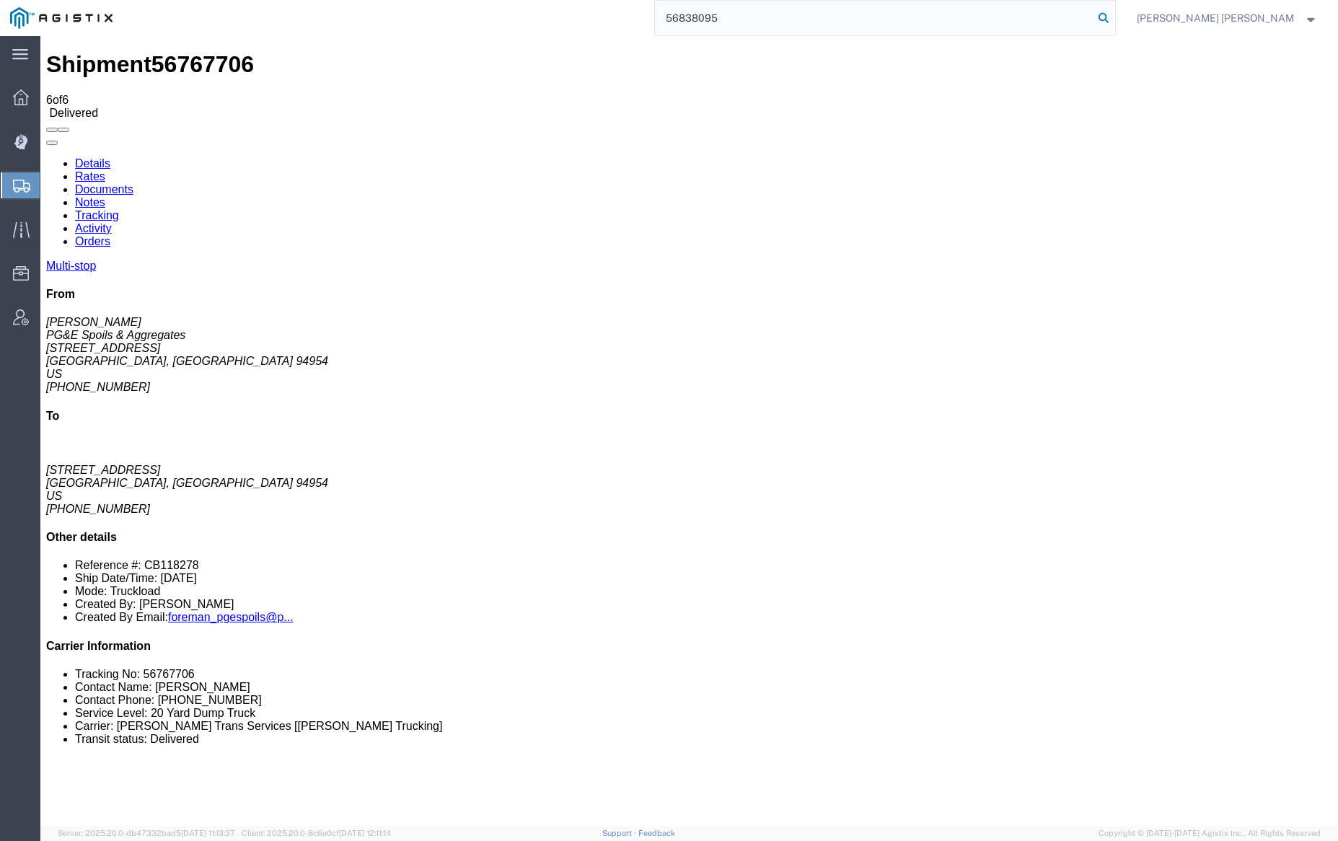
click at [1114, 14] on icon at bounding box center [1103, 18] width 20 height 20
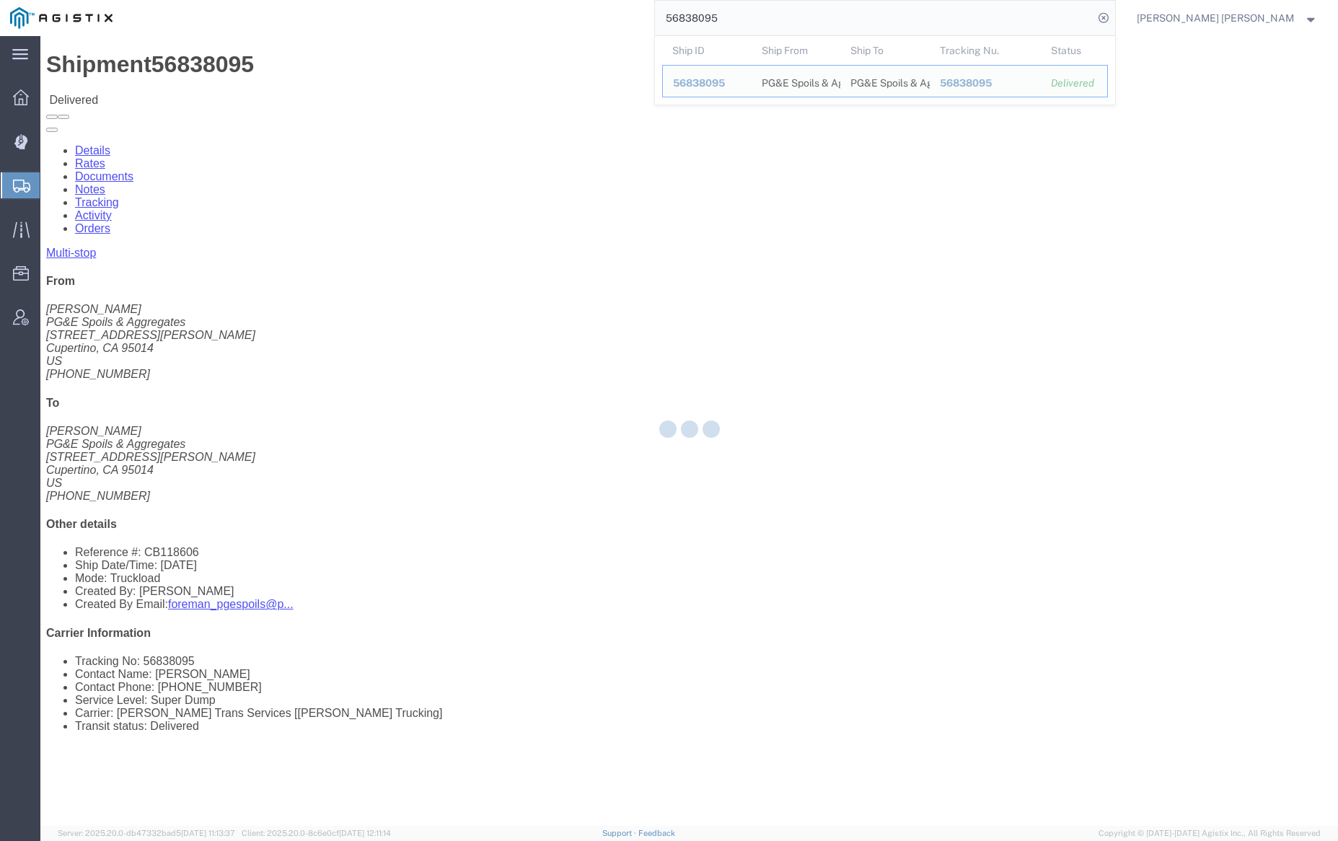
click at [206, 89] on div at bounding box center [688, 431] width 1297 height 790
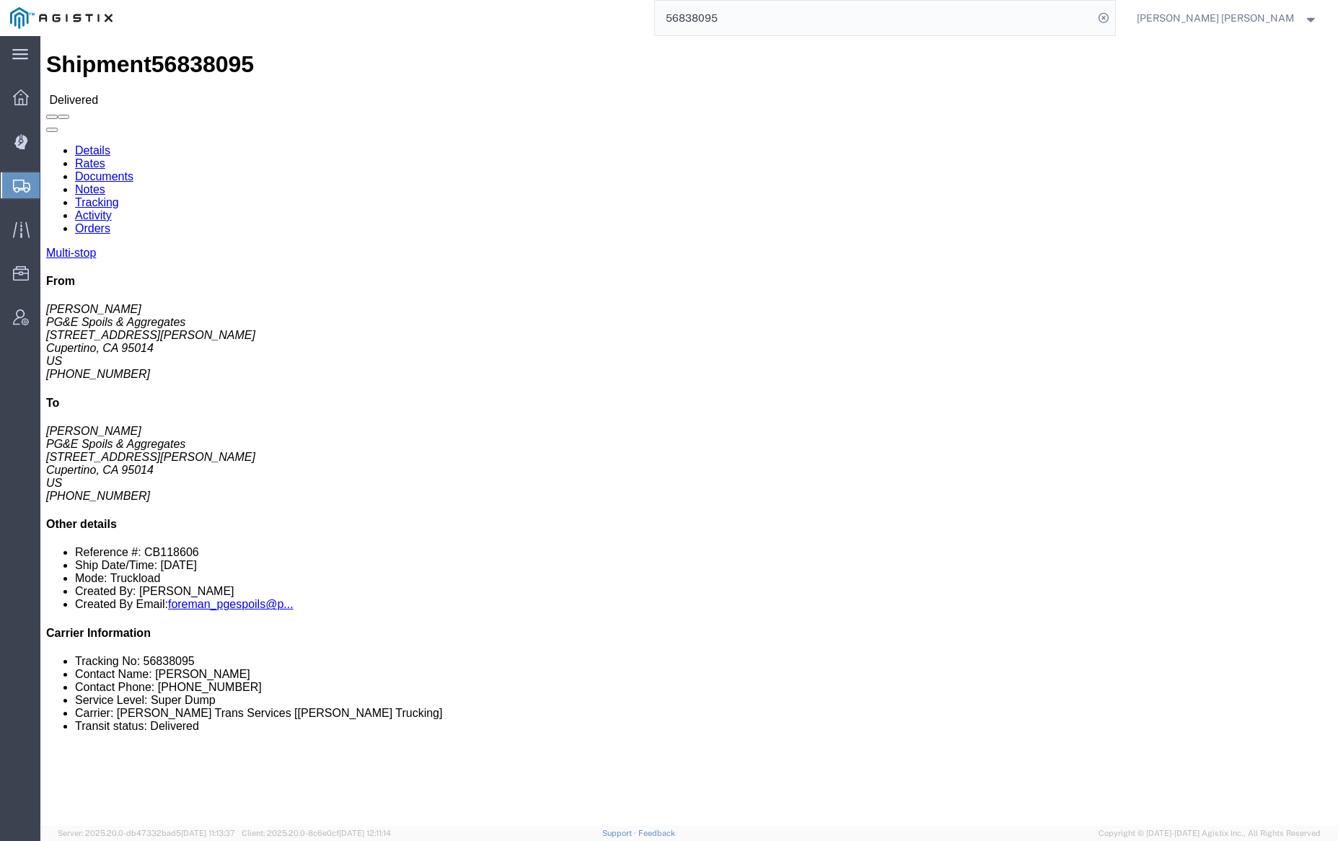
click link "Documents"
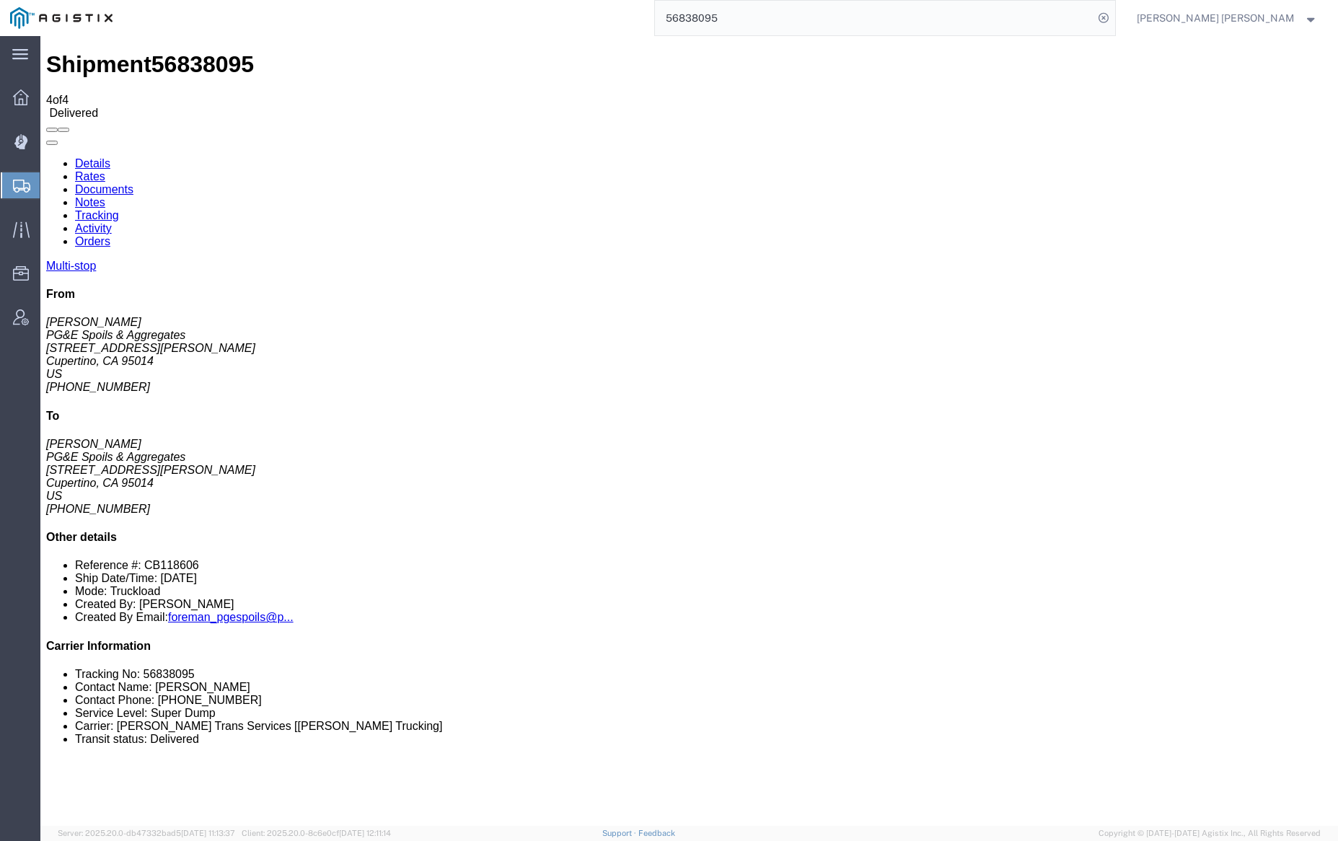
click at [105, 196] on link "Notes" at bounding box center [90, 202] width 30 height 12
click at [772, 9] on input "56838095" at bounding box center [874, 18] width 438 height 35
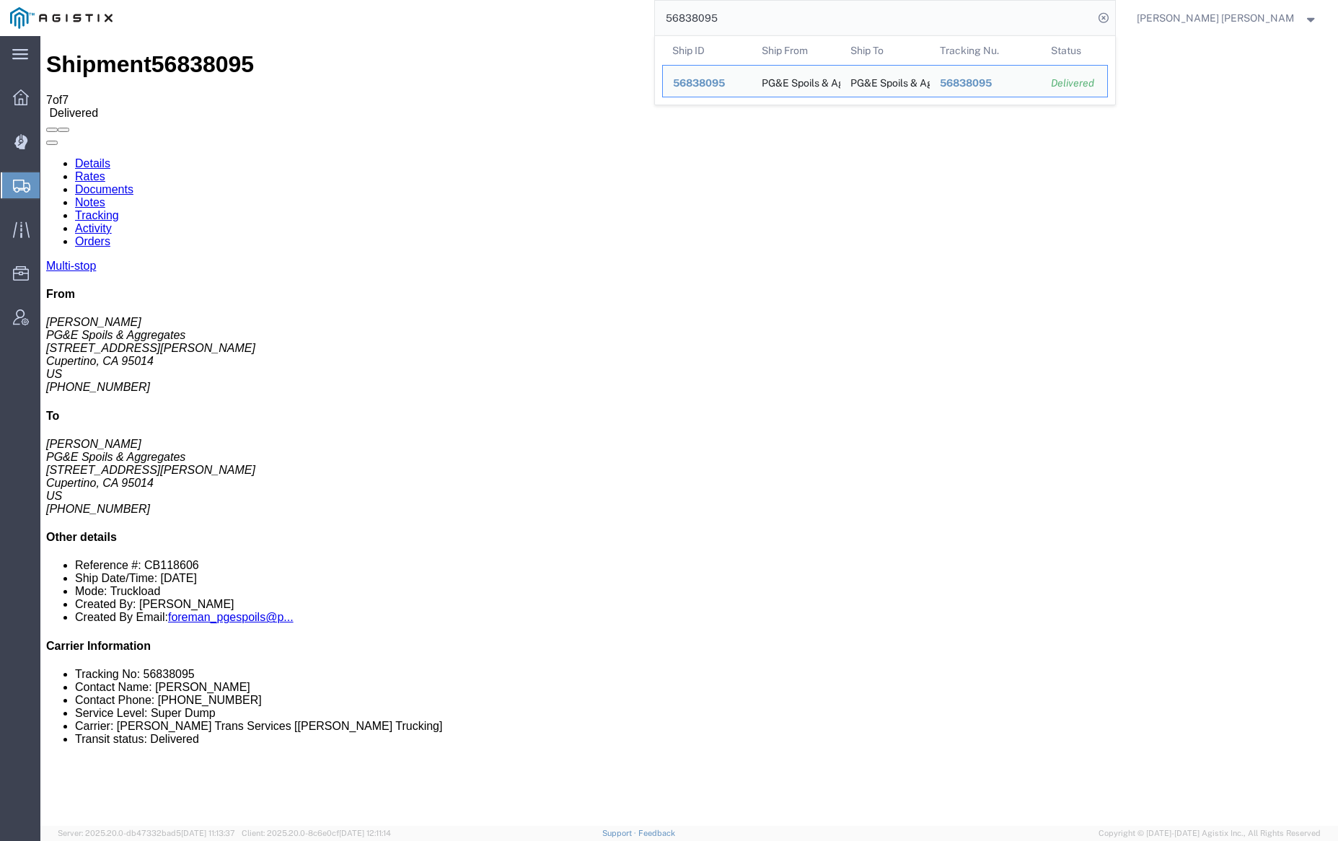
click at [772, 9] on input "56838095" at bounding box center [874, 18] width 438 height 35
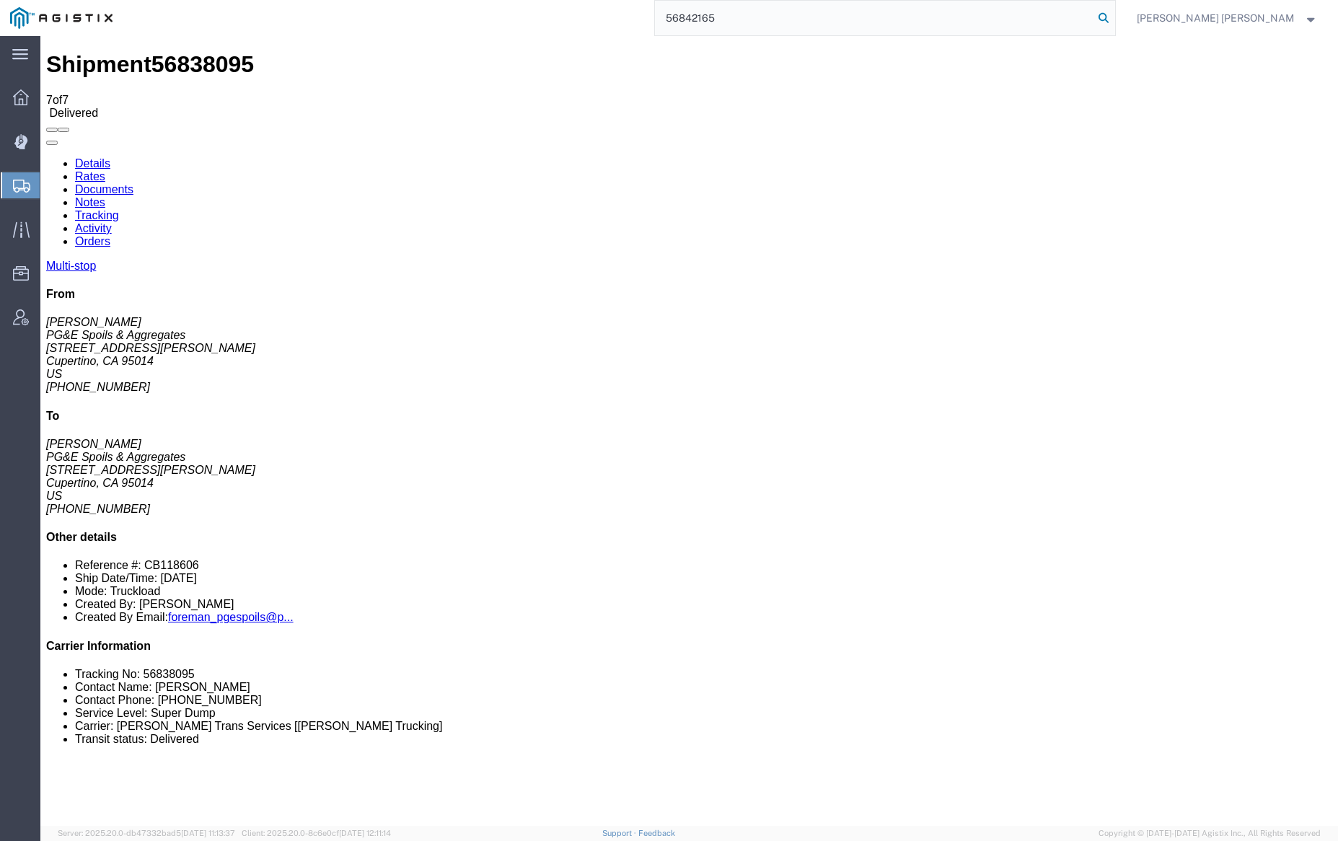
type input "56842165"
click at [1114, 14] on icon at bounding box center [1103, 18] width 20 height 20
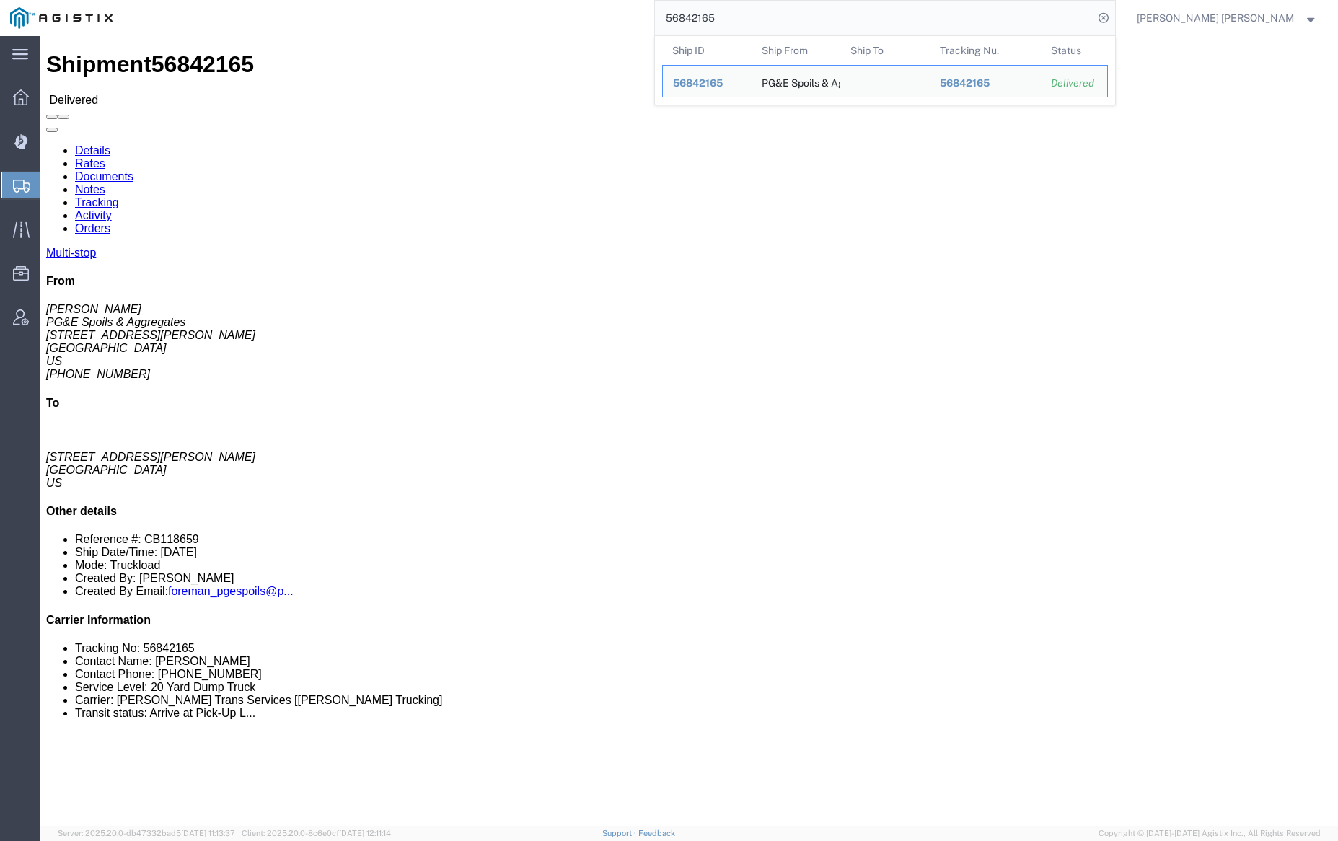
click link "Documents"
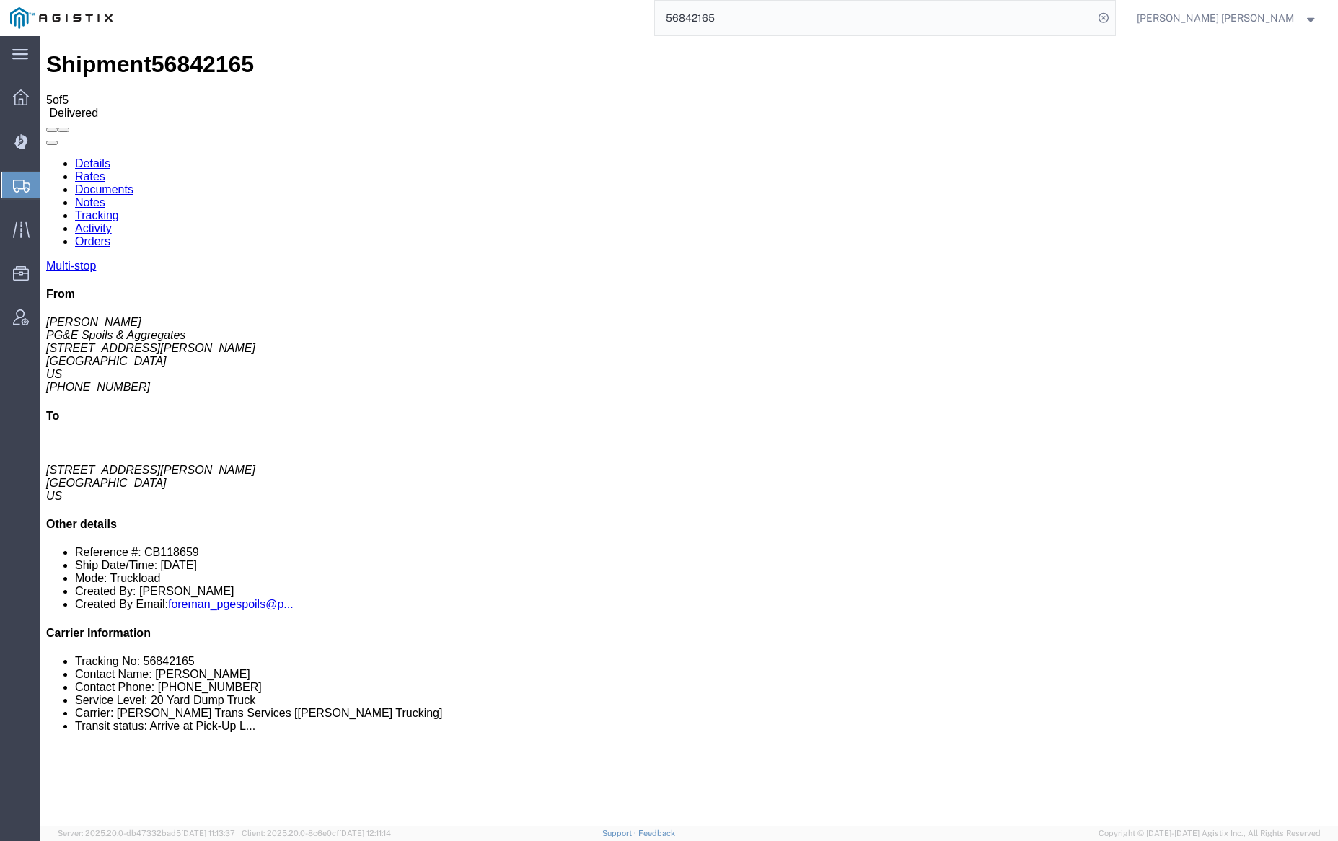
click at [119, 209] on link "Tracking" at bounding box center [97, 215] width 44 height 12
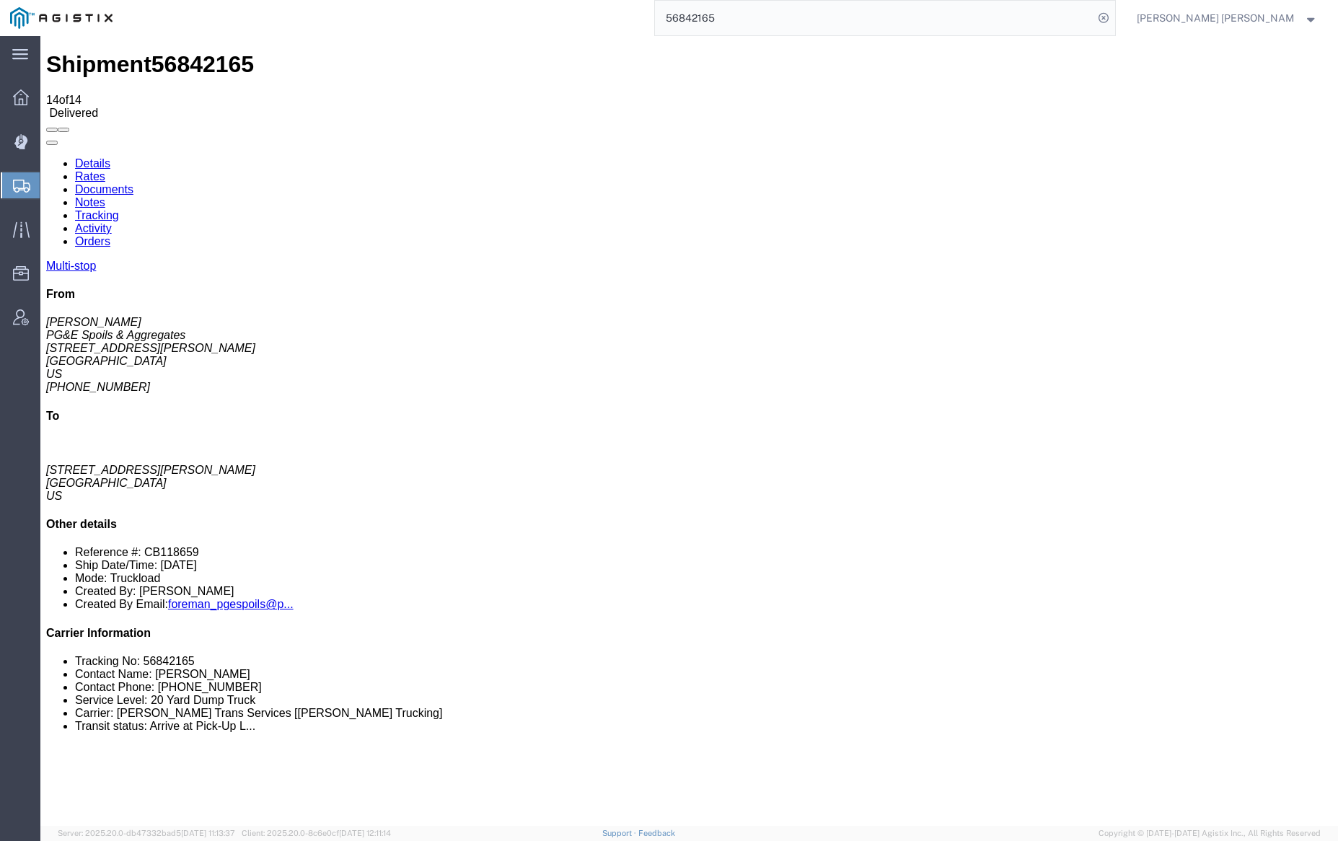
checkbox input "true"
click at [790, 25] on input "56842165" at bounding box center [874, 18] width 438 height 35
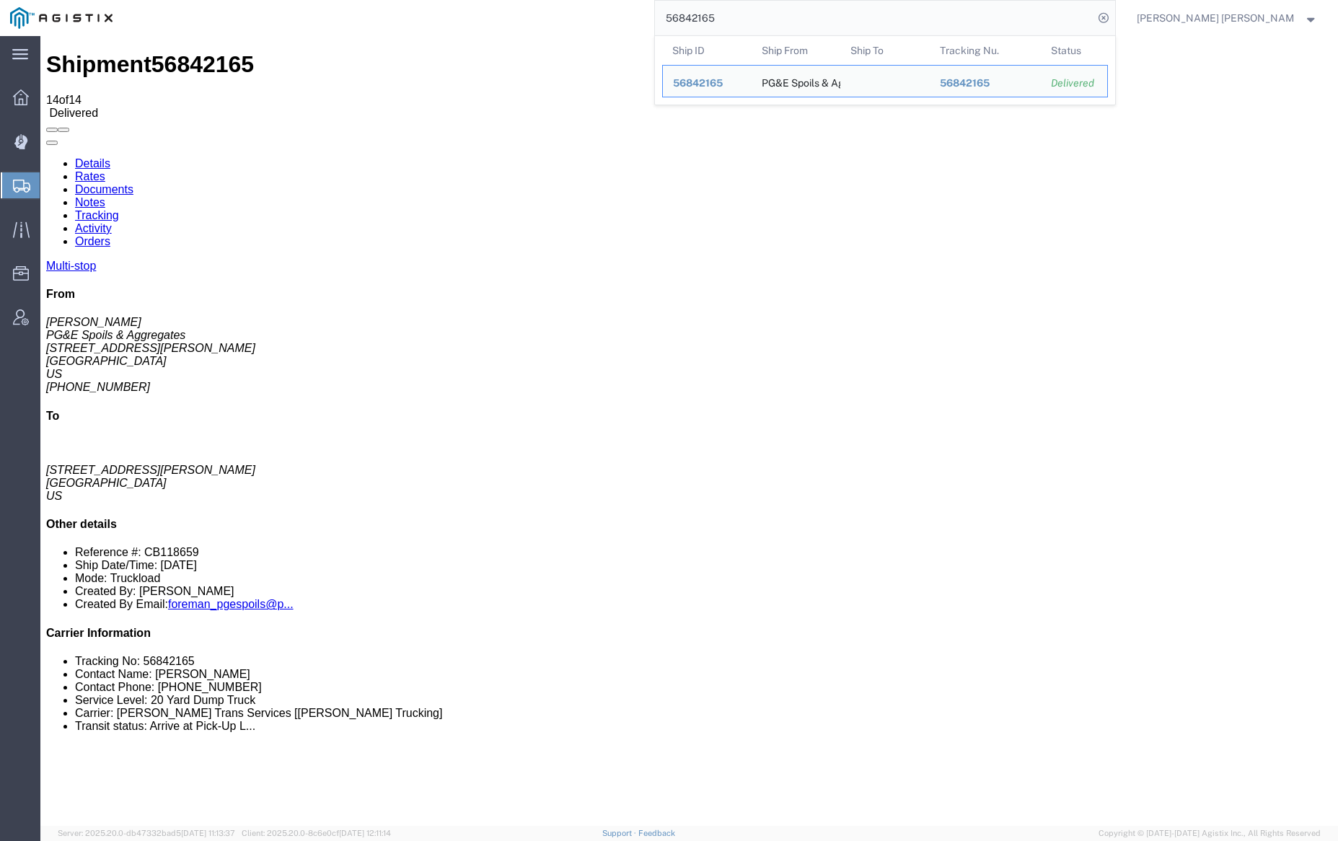
click at [790, 25] on input "56842165" at bounding box center [874, 18] width 438 height 35
paste input "38114"
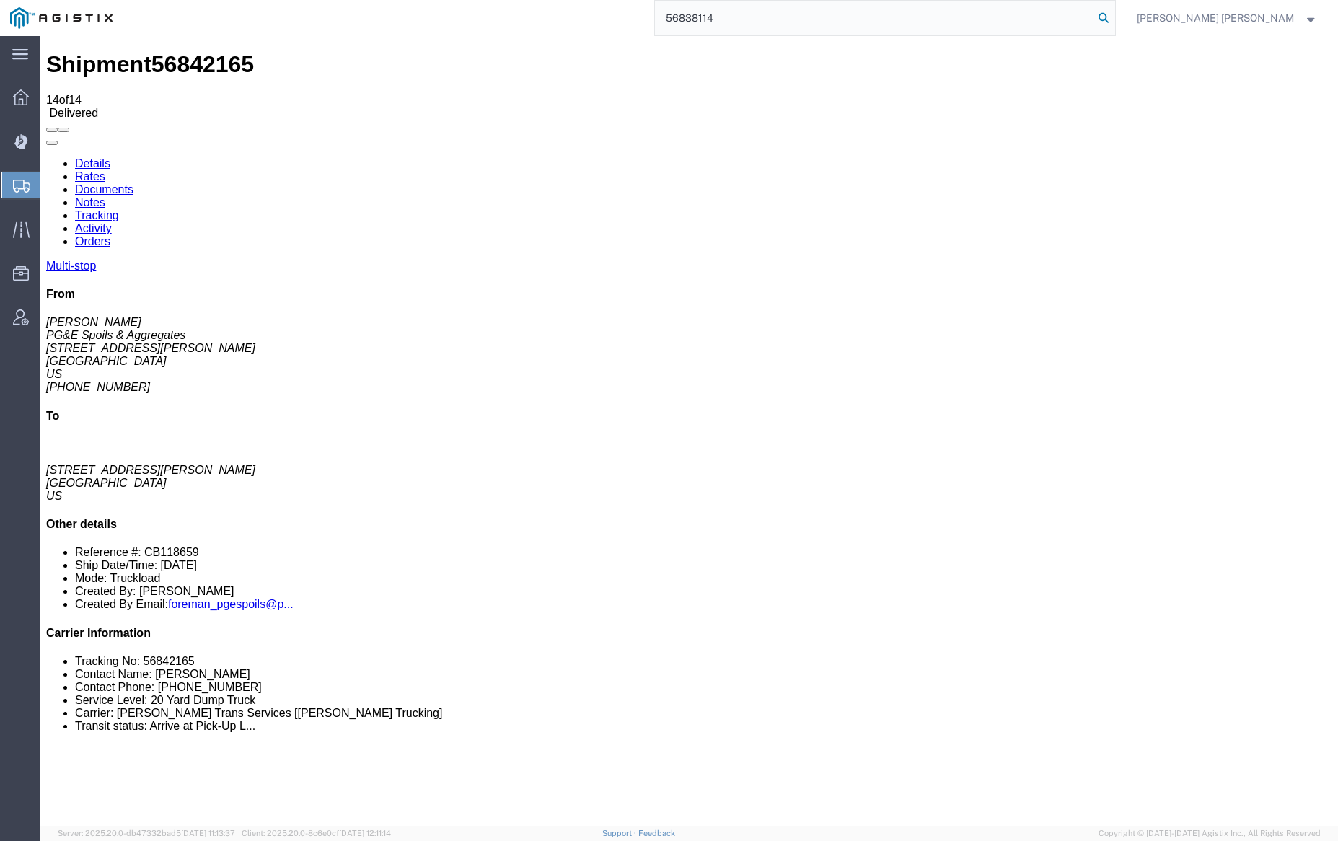
click at [1114, 18] on icon at bounding box center [1103, 18] width 20 height 20
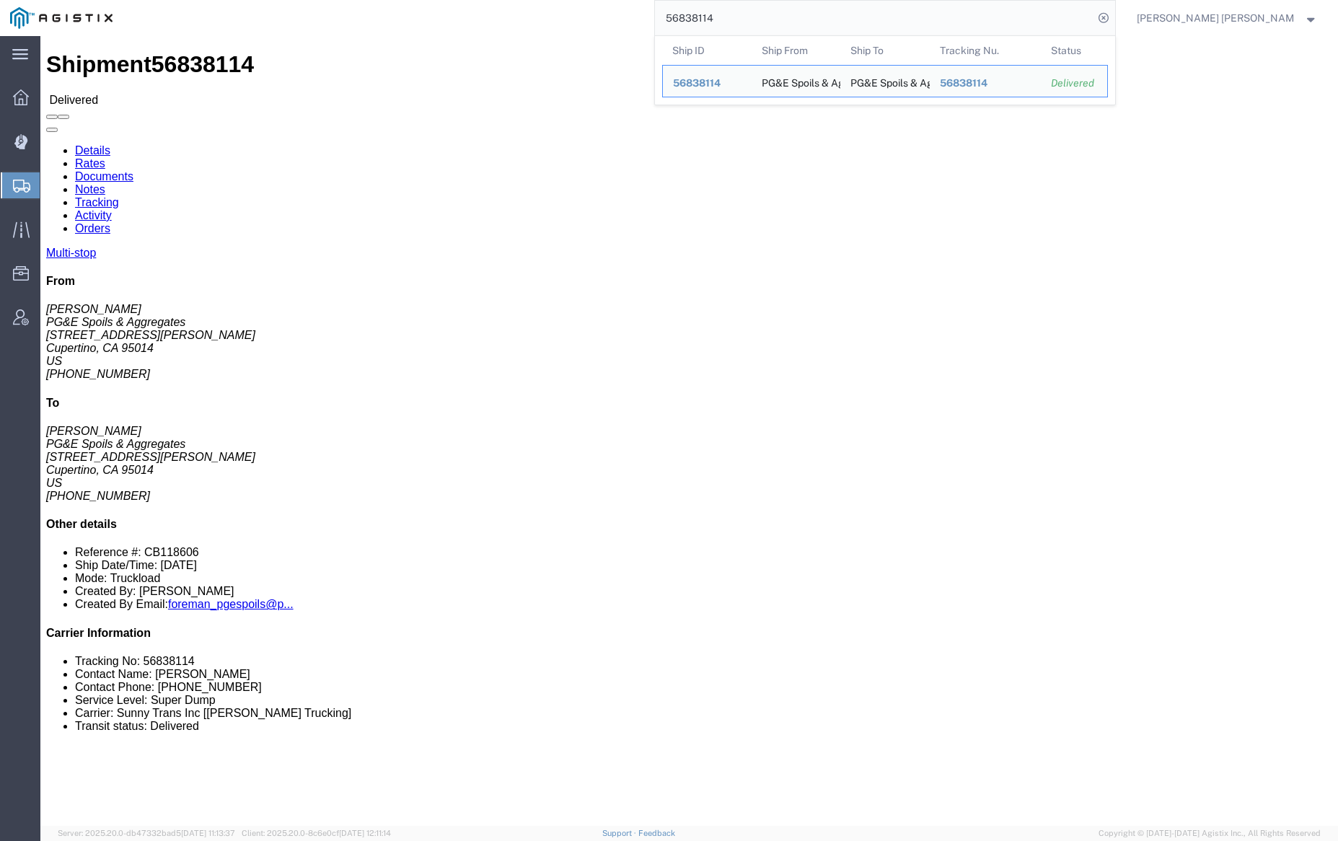
click link "Documents"
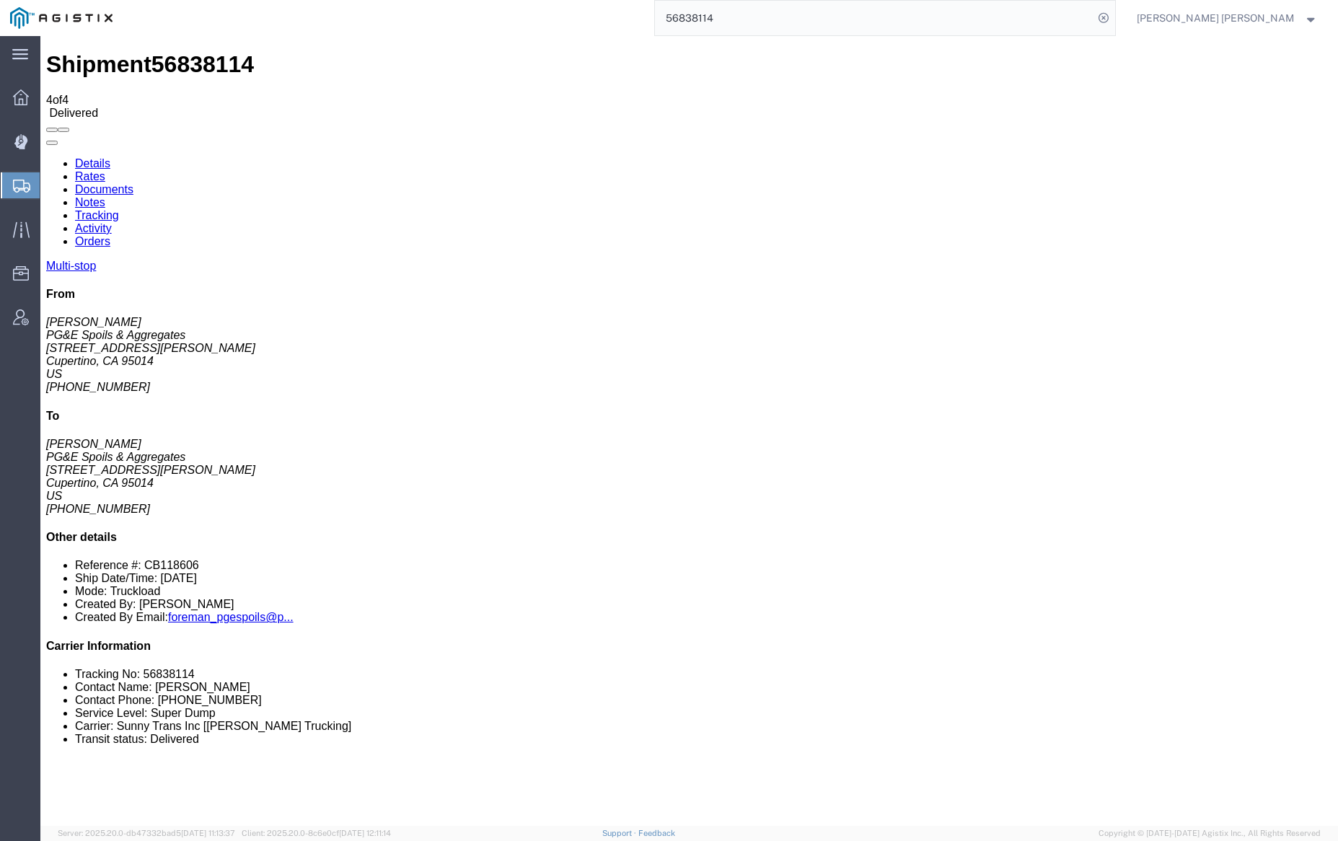
click at [105, 196] on link "Notes" at bounding box center [90, 202] width 30 height 12
click at [754, 14] on input "56838114" at bounding box center [874, 18] width 438 height 35
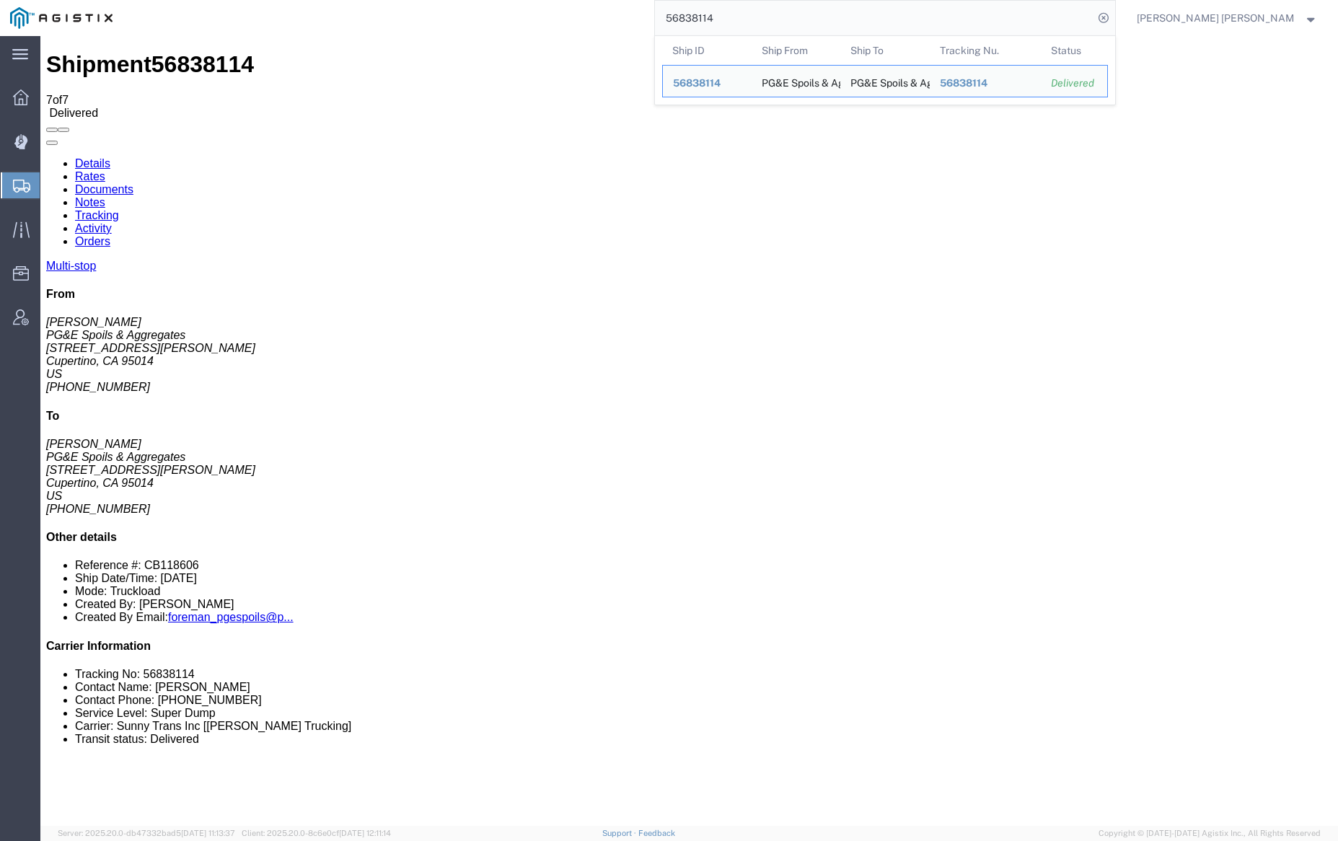
click at [754, 14] on input "56838114" at bounding box center [874, 18] width 438 height 35
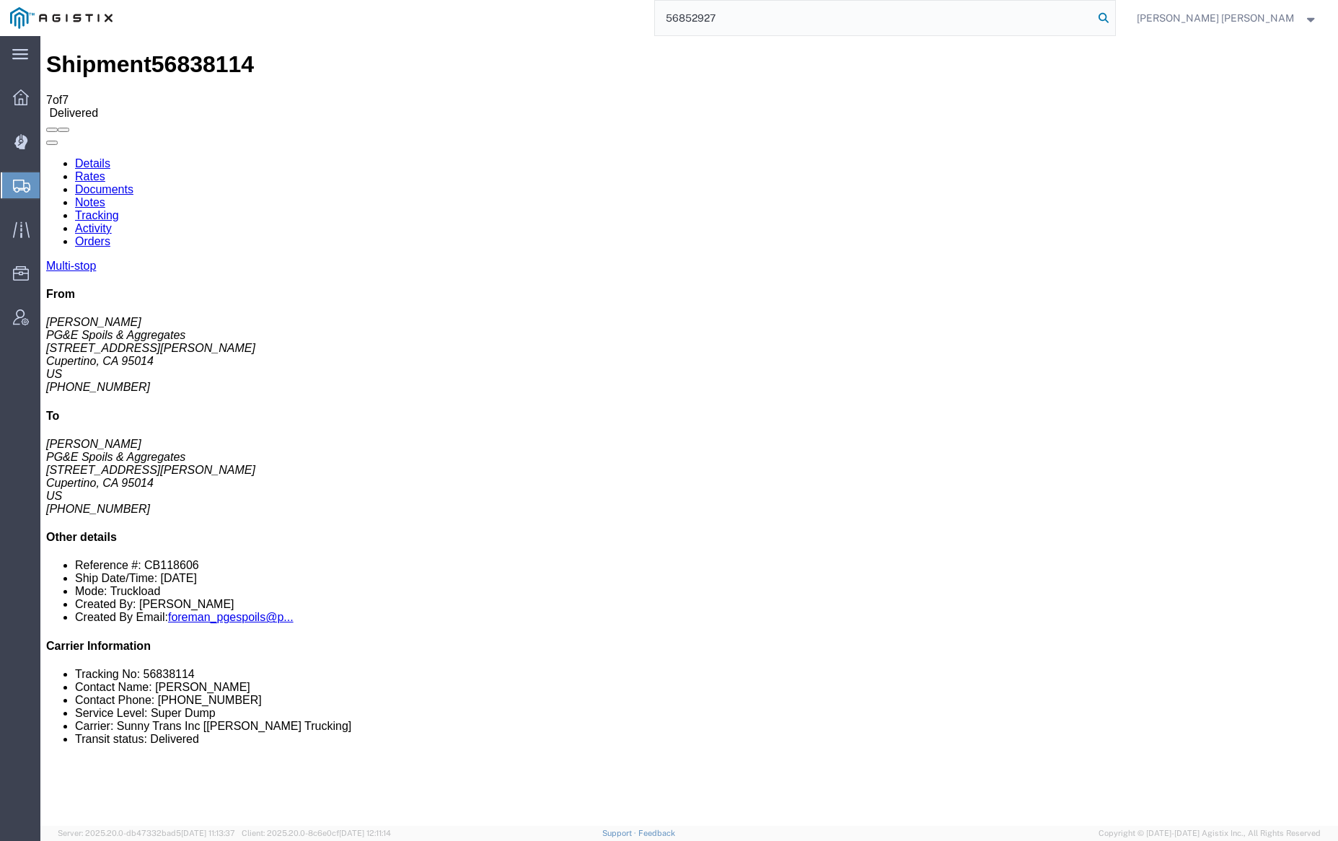
click at [1114, 14] on icon at bounding box center [1103, 18] width 20 height 20
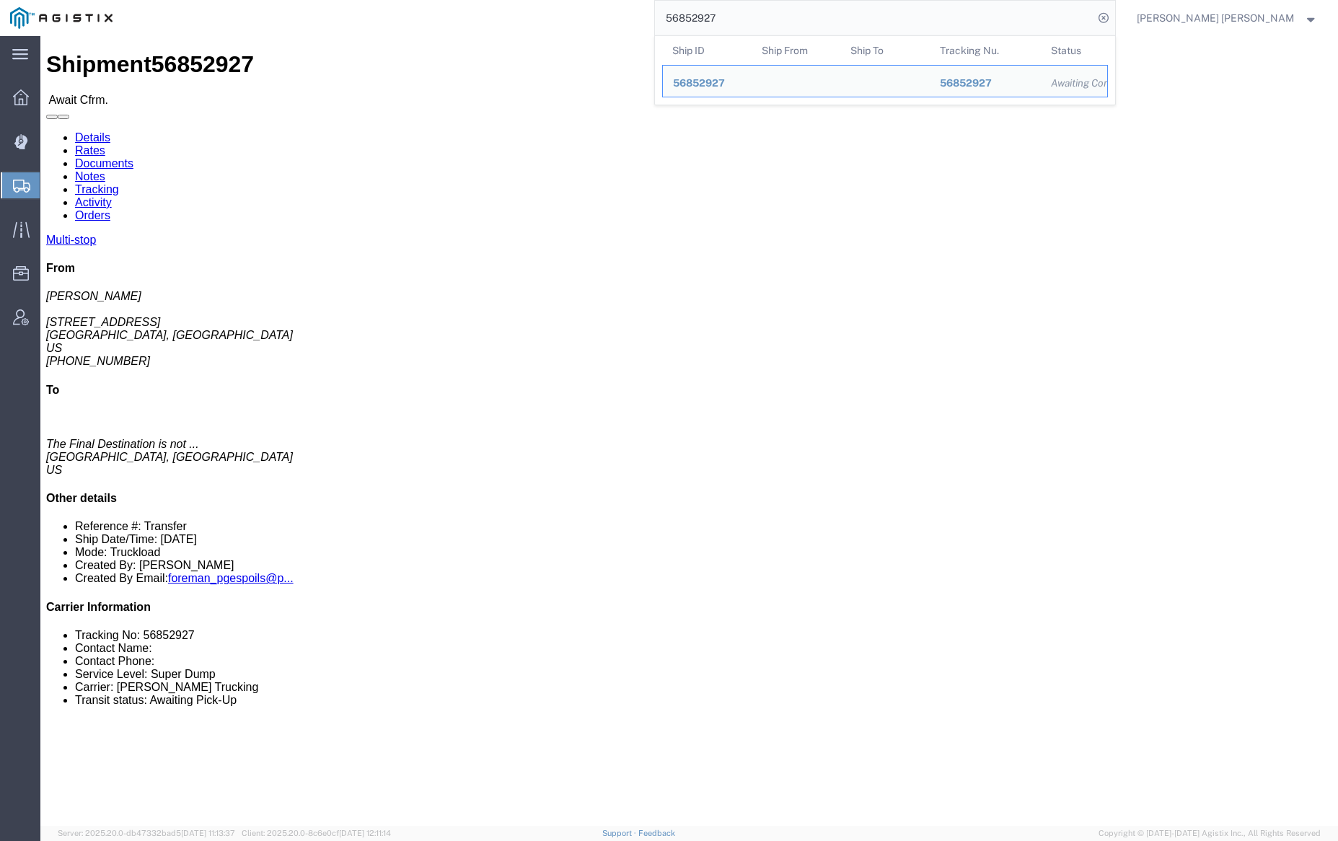
click at [760, 19] on input "56852927" at bounding box center [874, 18] width 438 height 35
paste input "30"
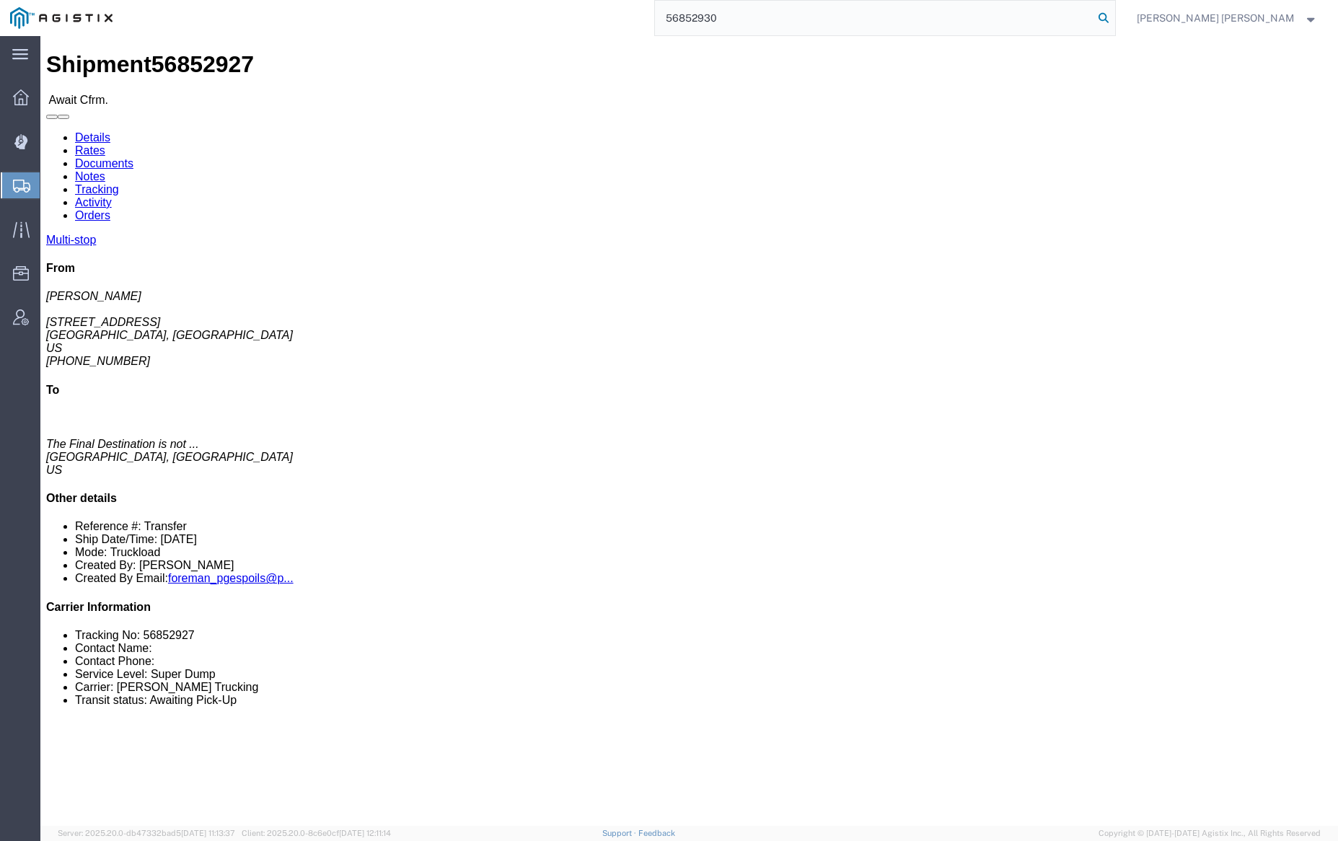
click at [1114, 15] on icon at bounding box center [1103, 18] width 20 height 20
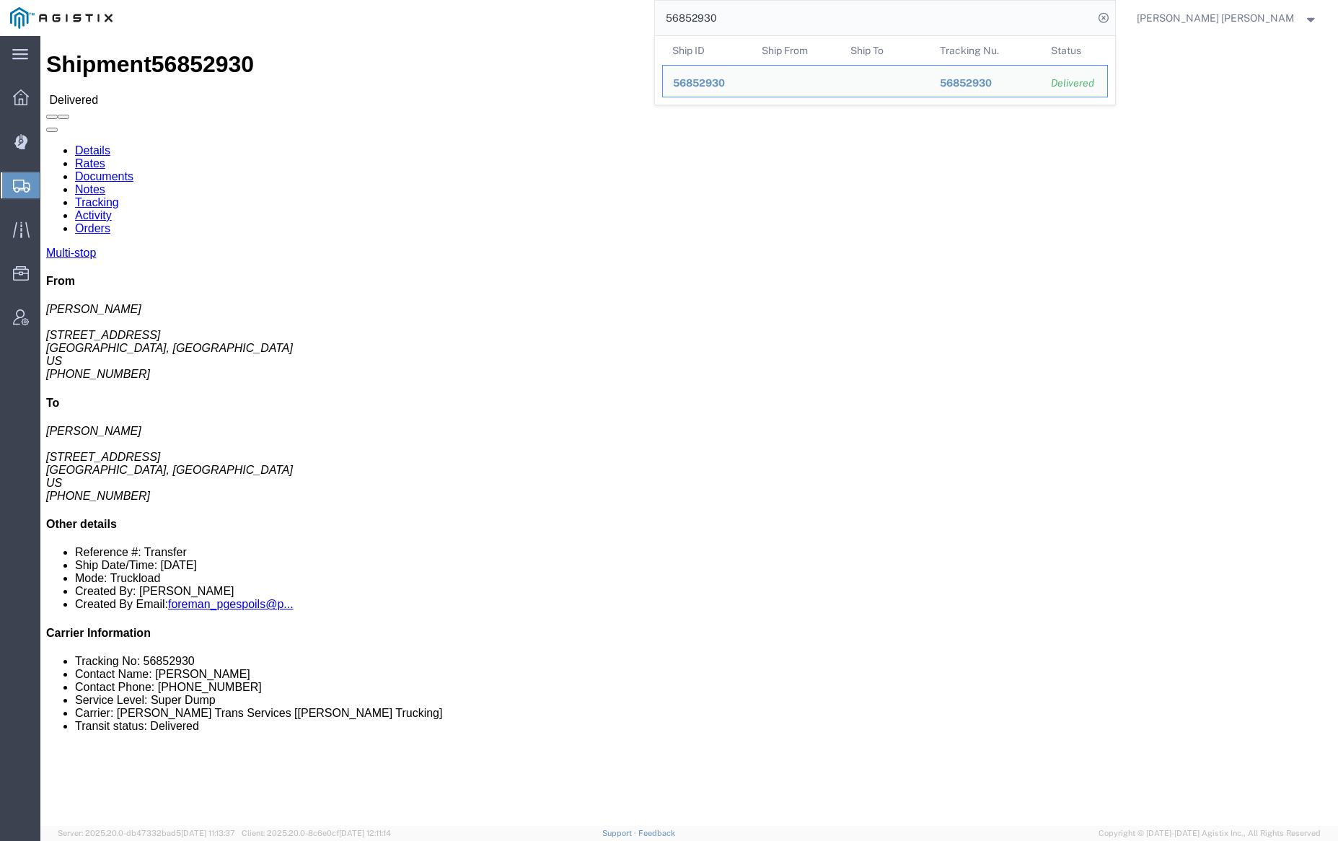
click link "Documents"
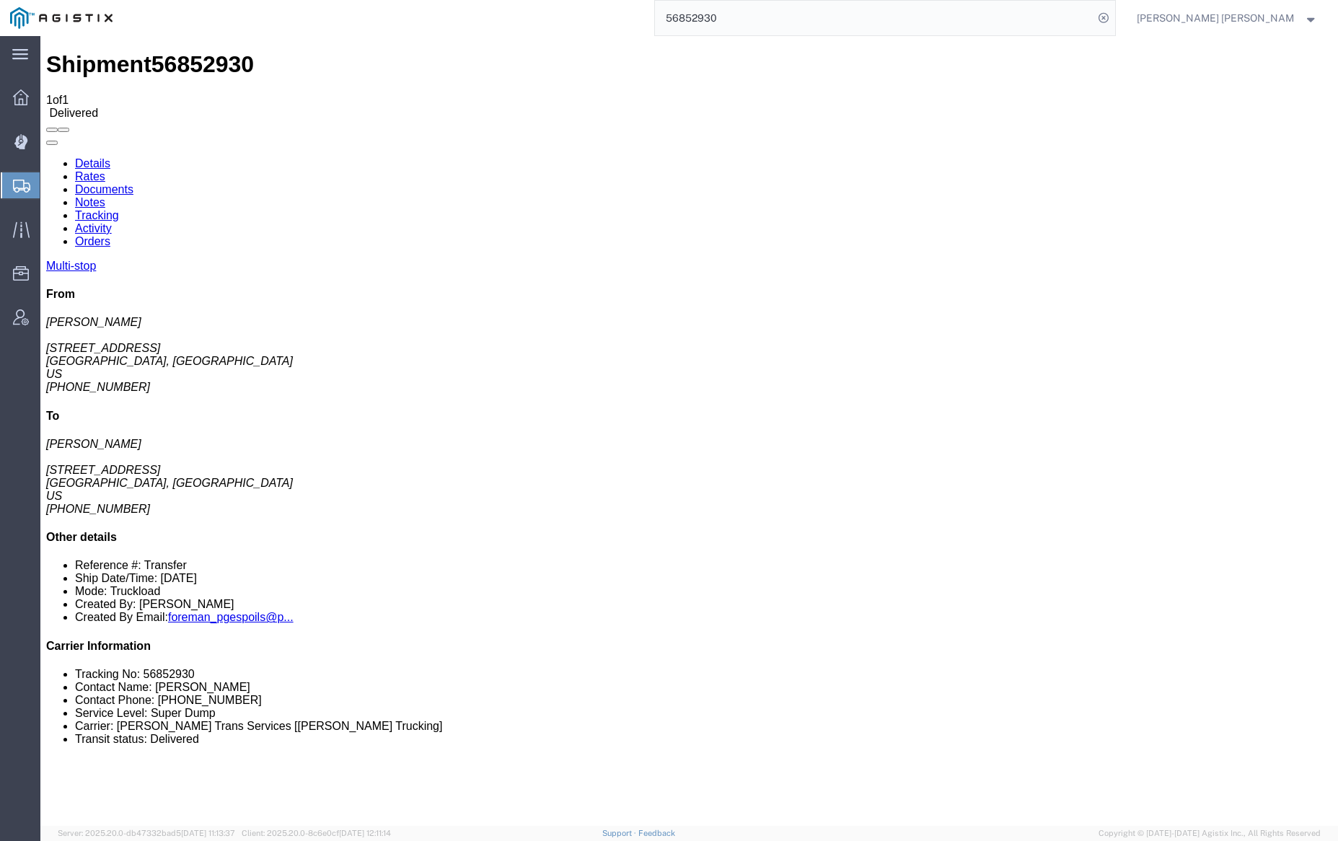
click at [105, 196] on link "Notes" at bounding box center [90, 202] width 30 height 12
click at [758, 13] on input "56852930" at bounding box center [874, 18] width 438 height 35
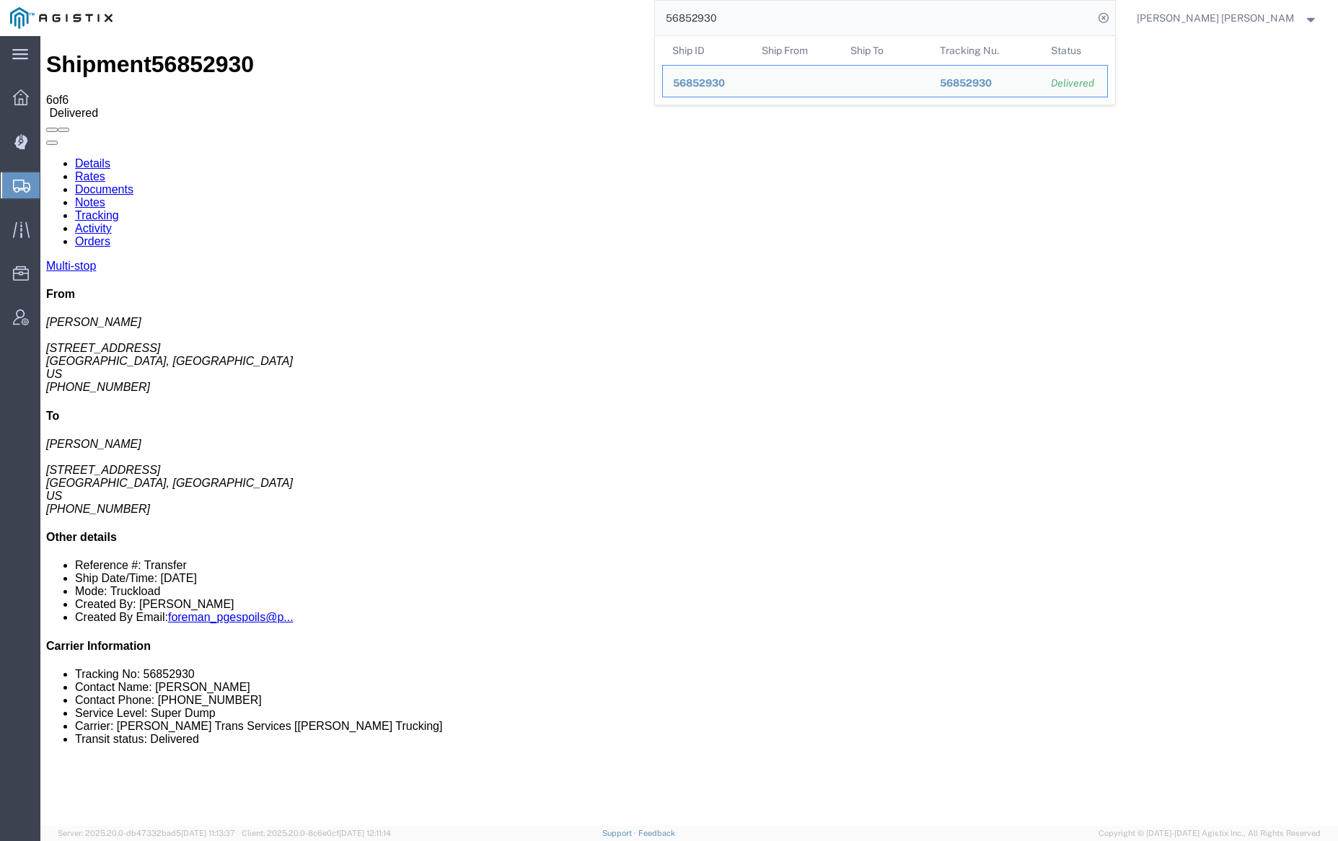
click at [758, 13] on input "56852930" at bounding box center [874, 18] width 438 height 35
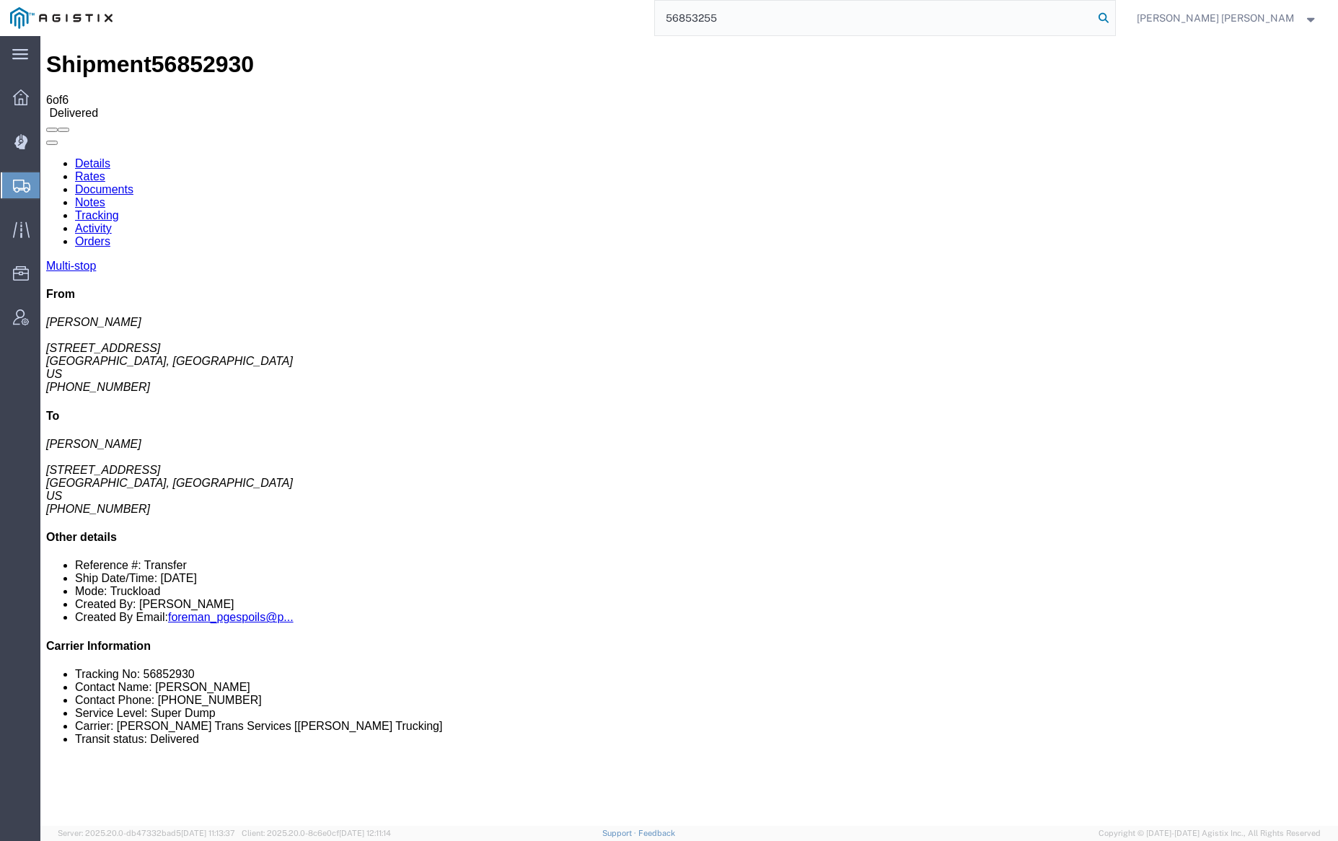
click at [1114, 14] on icon at bounding box center [1103, 18] width 20 height 20
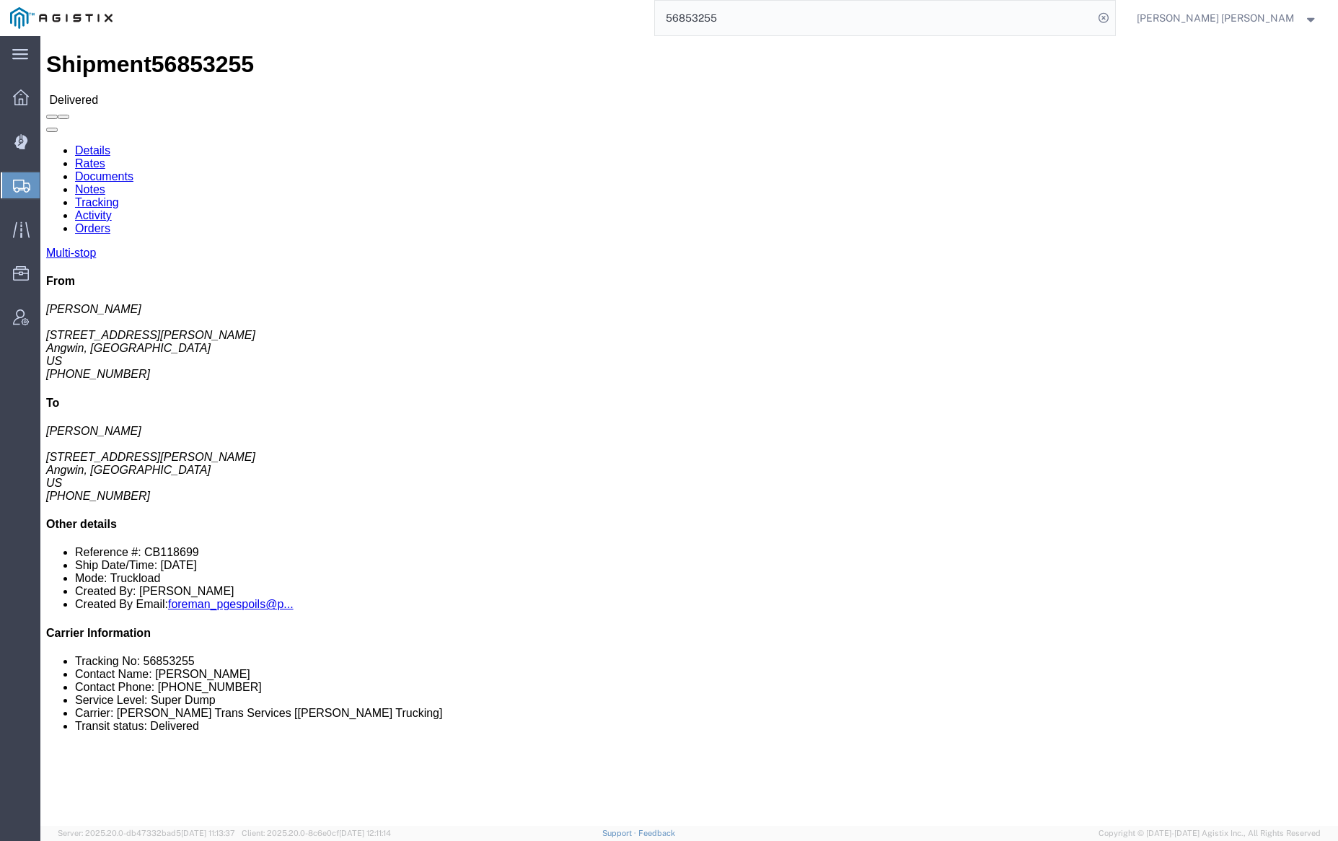
click div
click link "Documents"
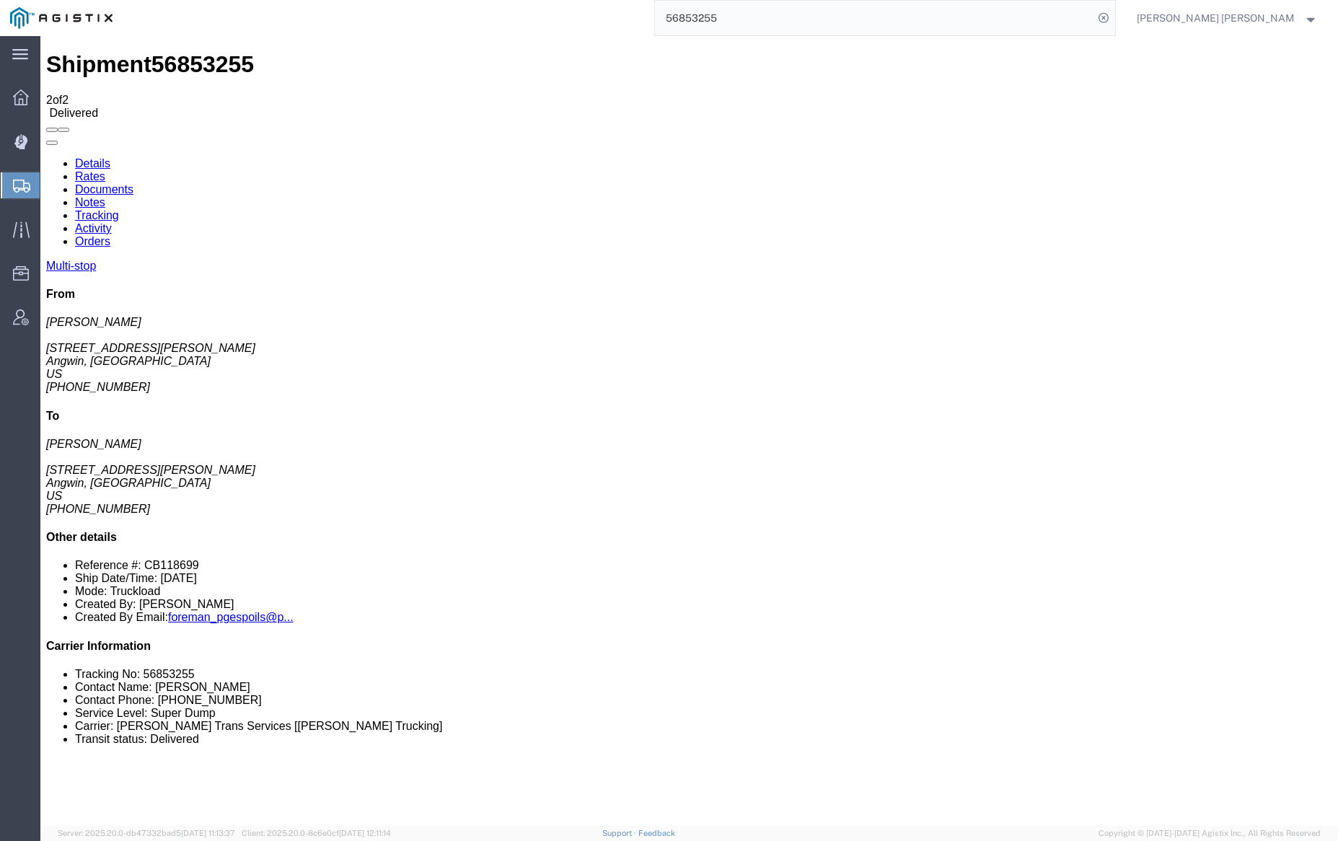
click at [105, 196] on link "Notes" at bounding box center [90, 202] width 30 height 12
click at [770, 20] on input "56853255" at bounding box center [874, 18] width 438 height 35
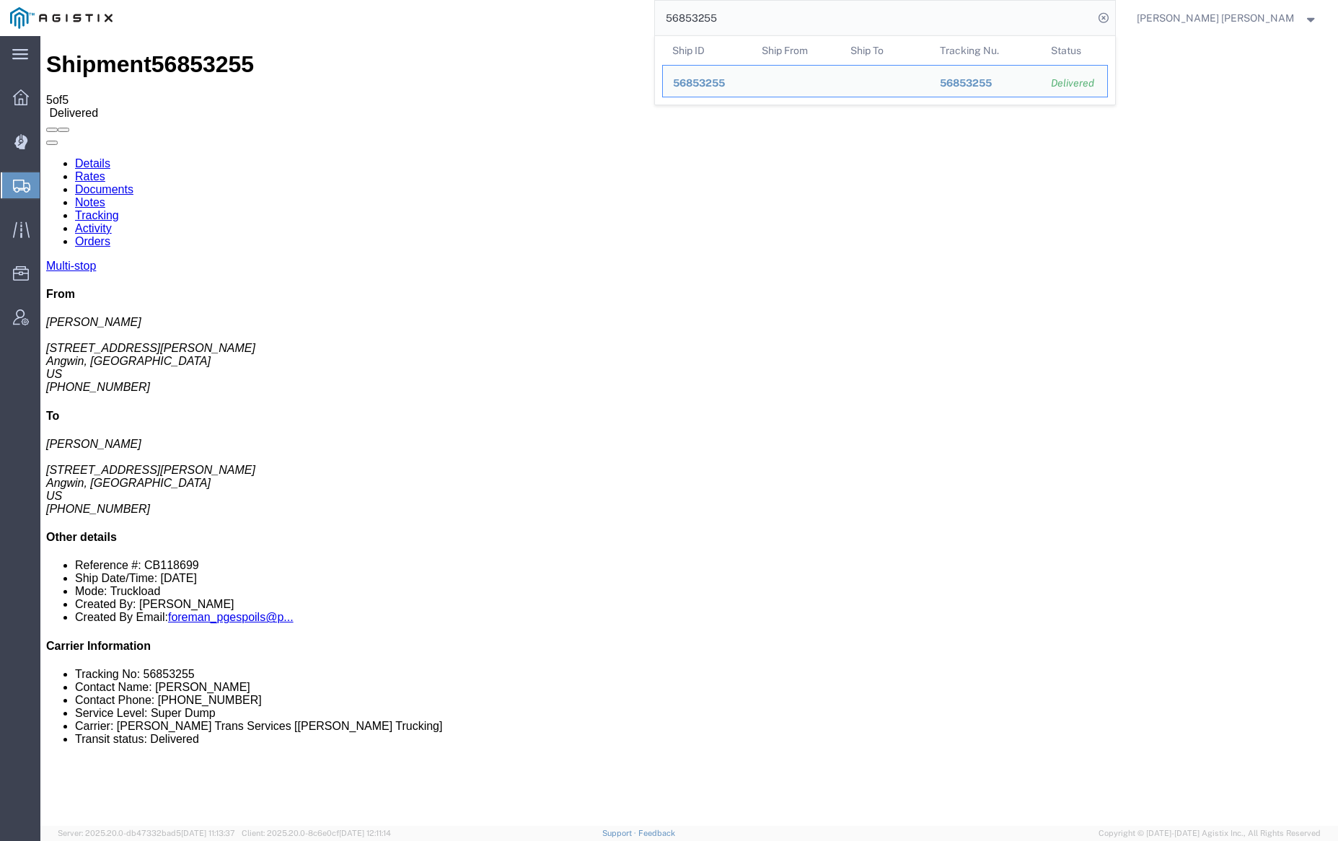
click at [770, 20] on input "56853255" at bounding box center [874, 18] width 438 height 35
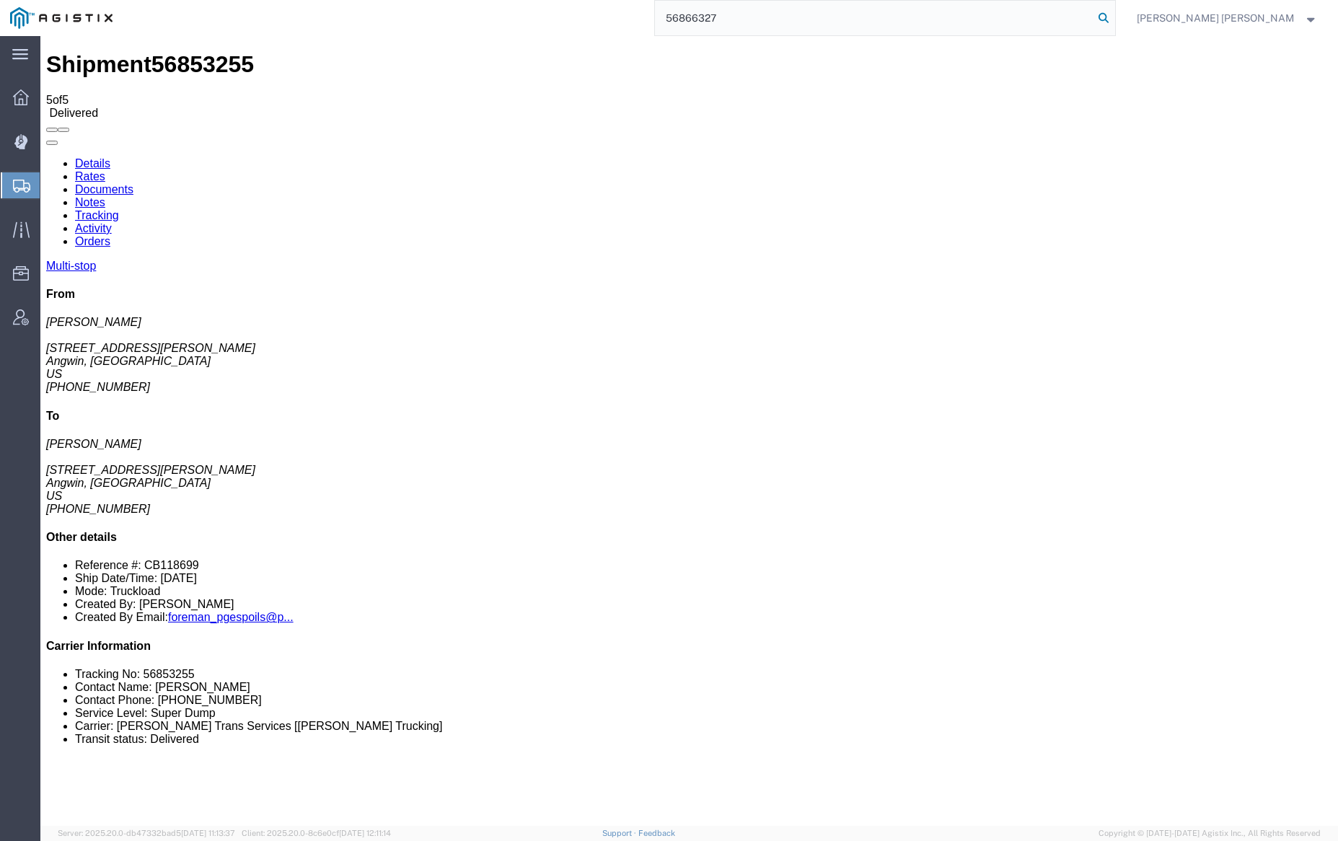
click at [1114, 17] on icon at bounding box center [1103, 18] width 20 height 20
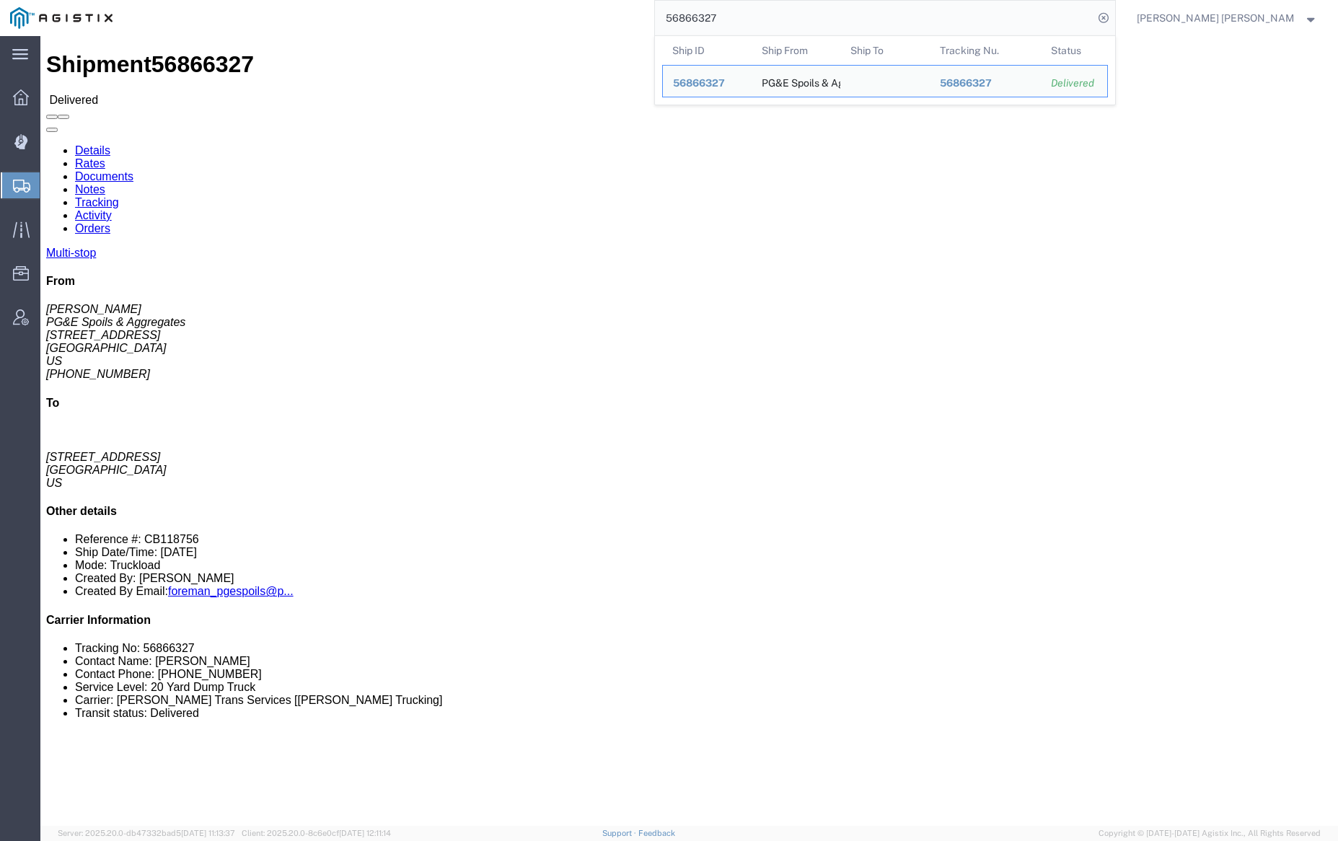
click link "Documents"
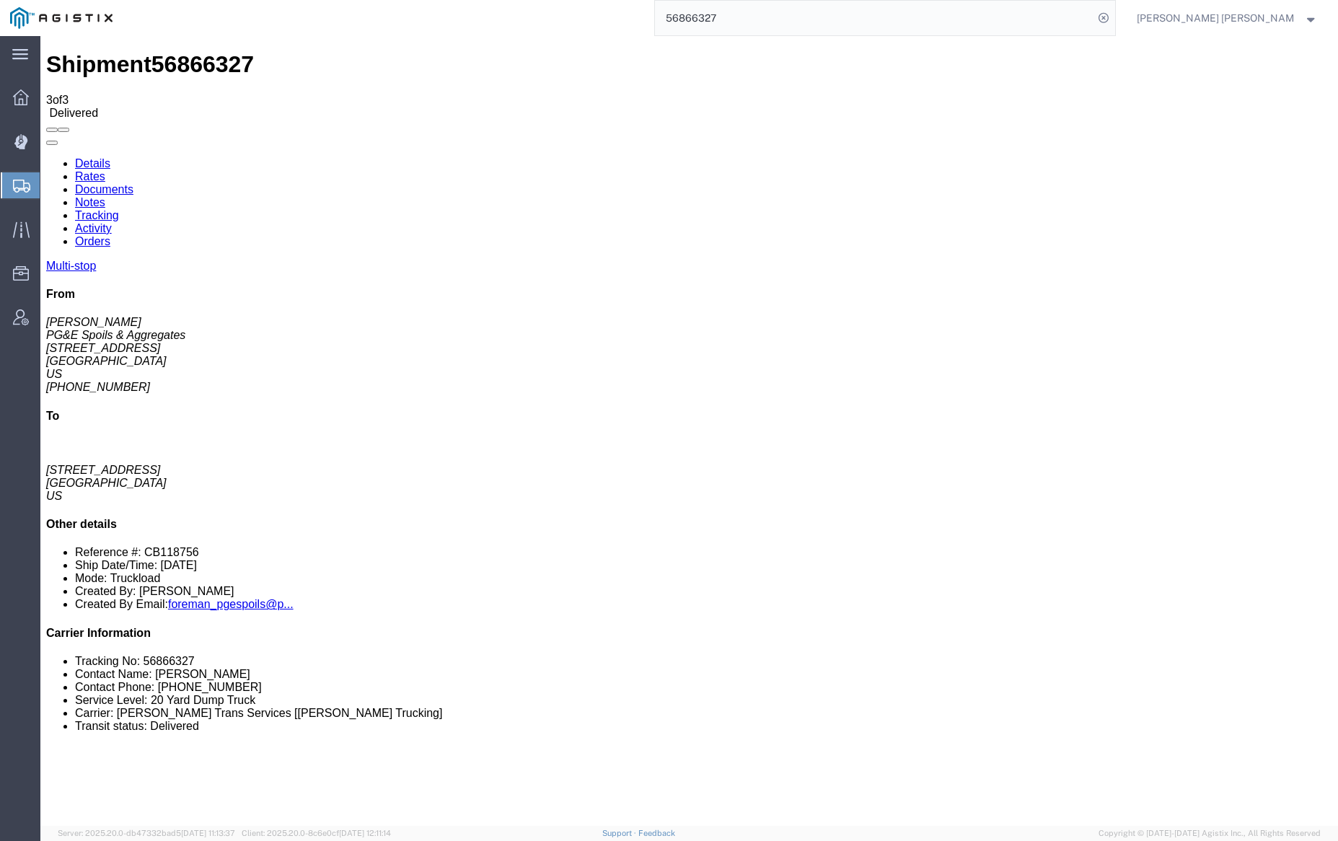
click at [105, 196] on link "Notes" at bounding box center [90, 202] width 30 height 12
click at [759, 19] on input "56866327" at bounding box center [874, 18] width 438 height 35
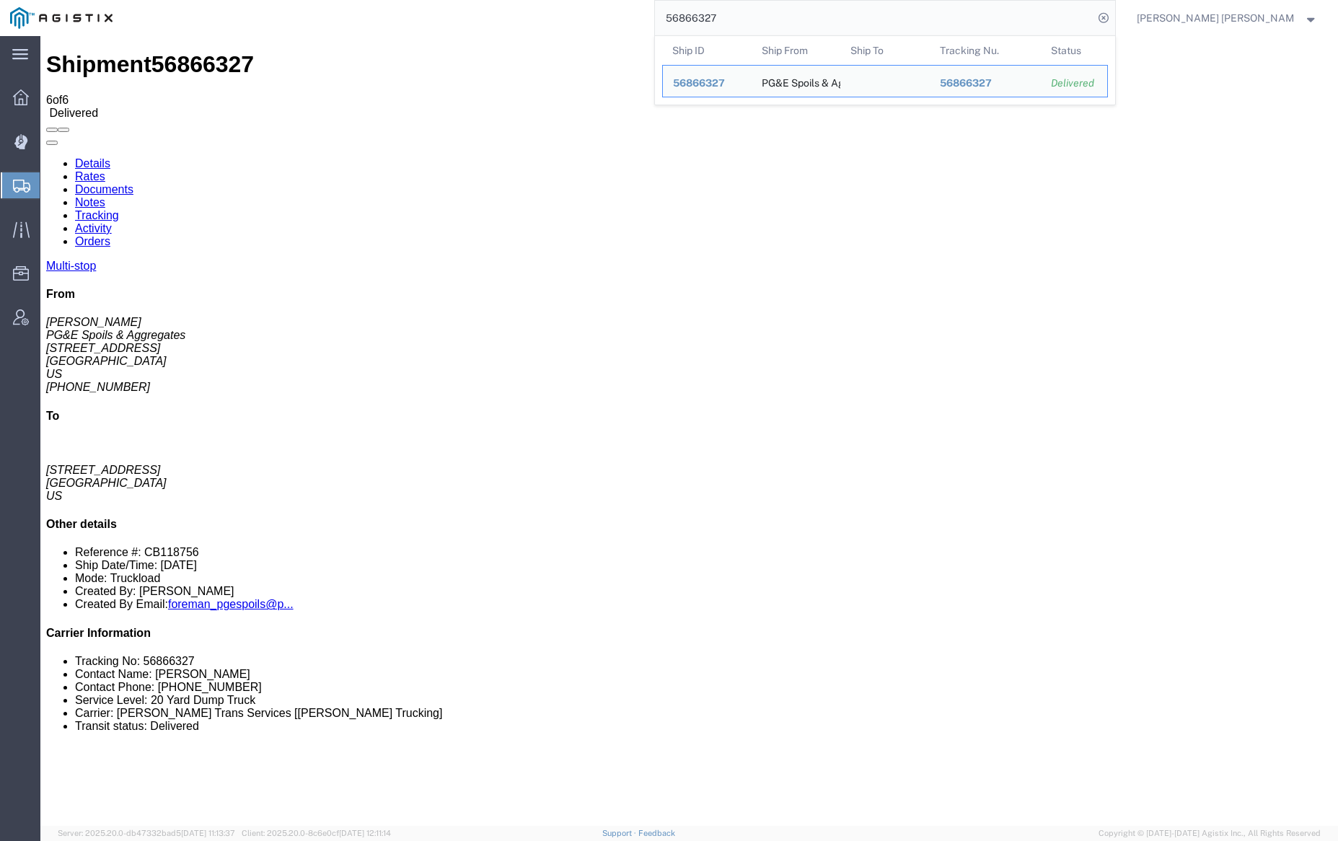
click at [759, 19] on input "56866327" at bounding box center [874, 18] width 438 height 35
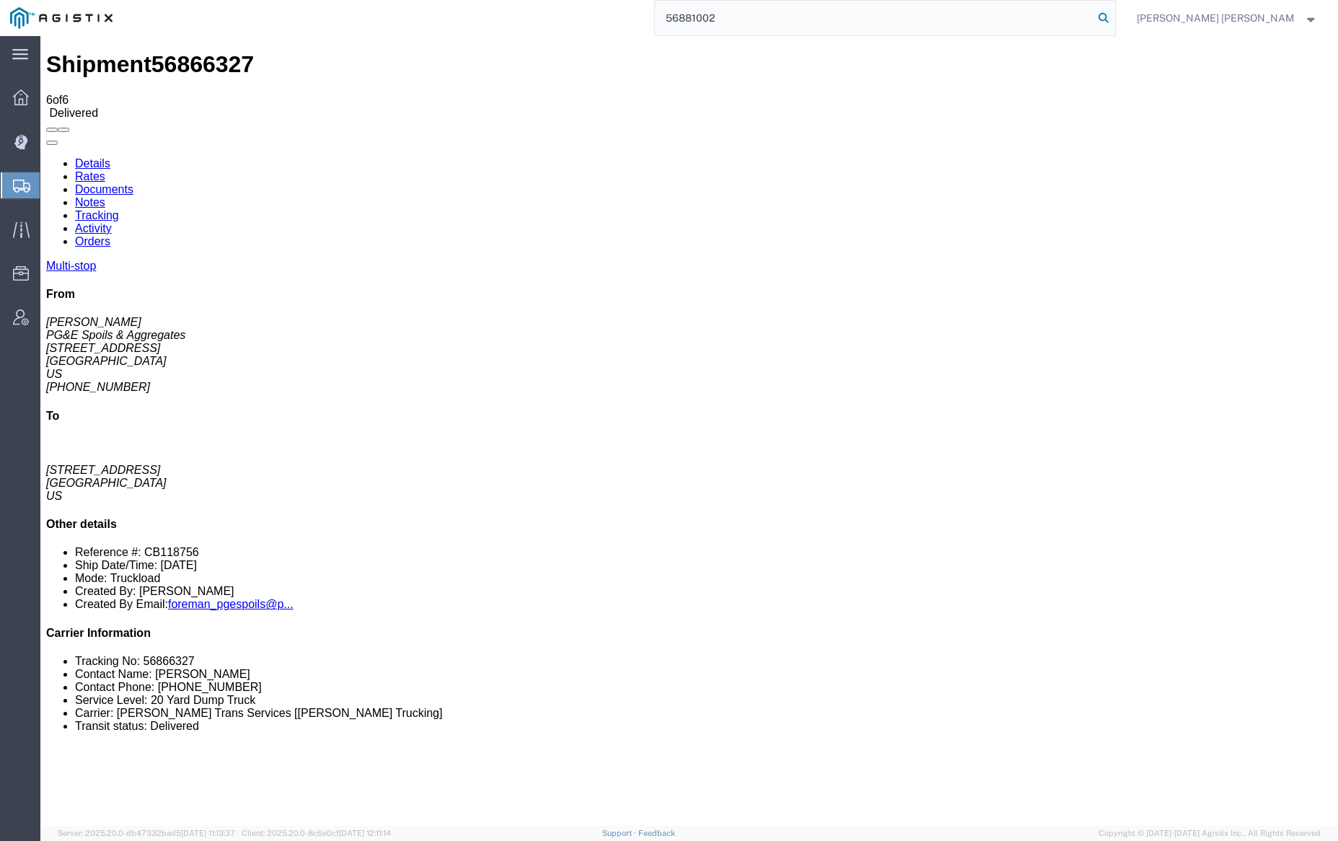
click at [1114, 16] on icon at bounding box center [1103, 18] width 20 height 20
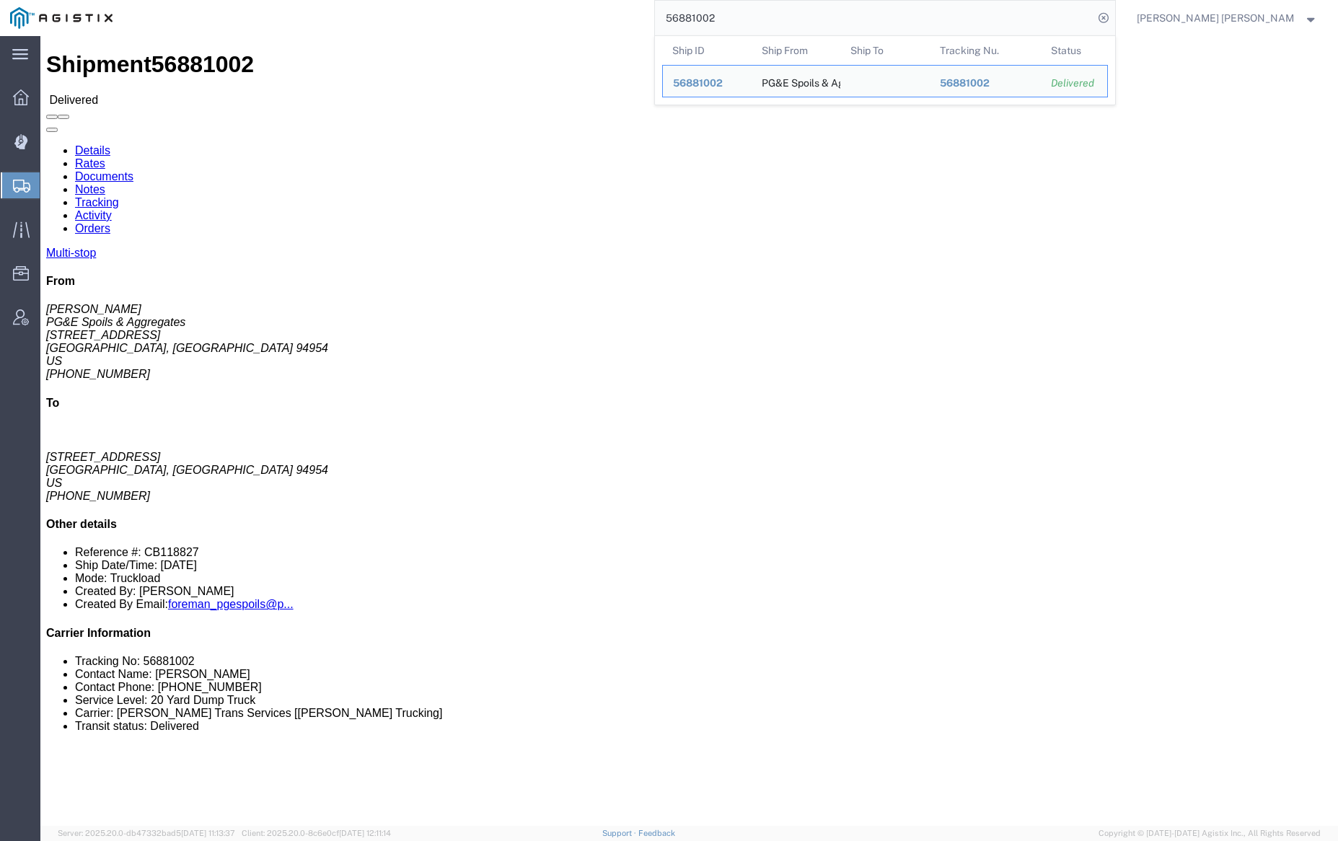
click link "Documents"
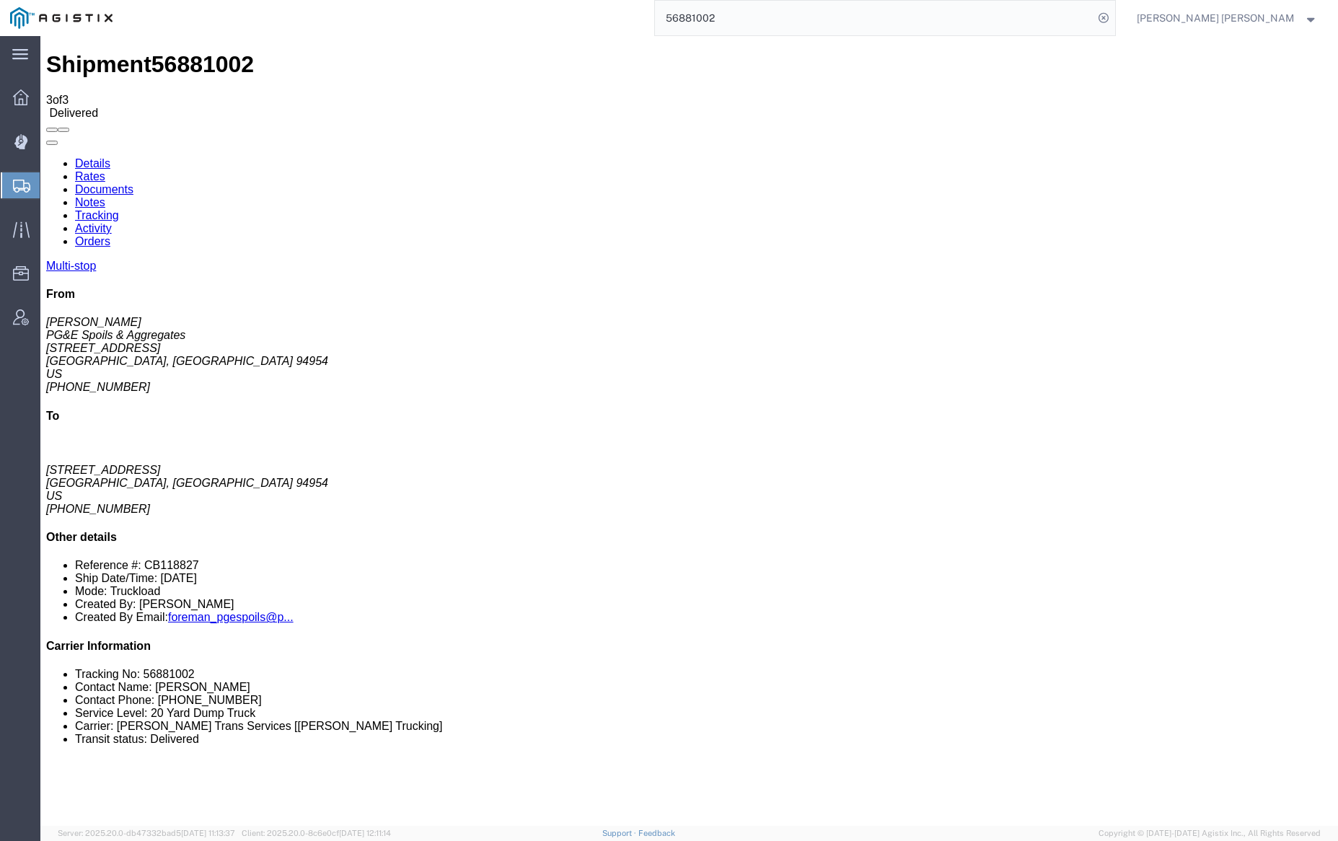
click at [105, 196] on link "Notes" at bounding box center [90, 202] width 30 height 12
click at [768, 17] on input "56881002" at bounding box center [874, 18] width 438 height 35
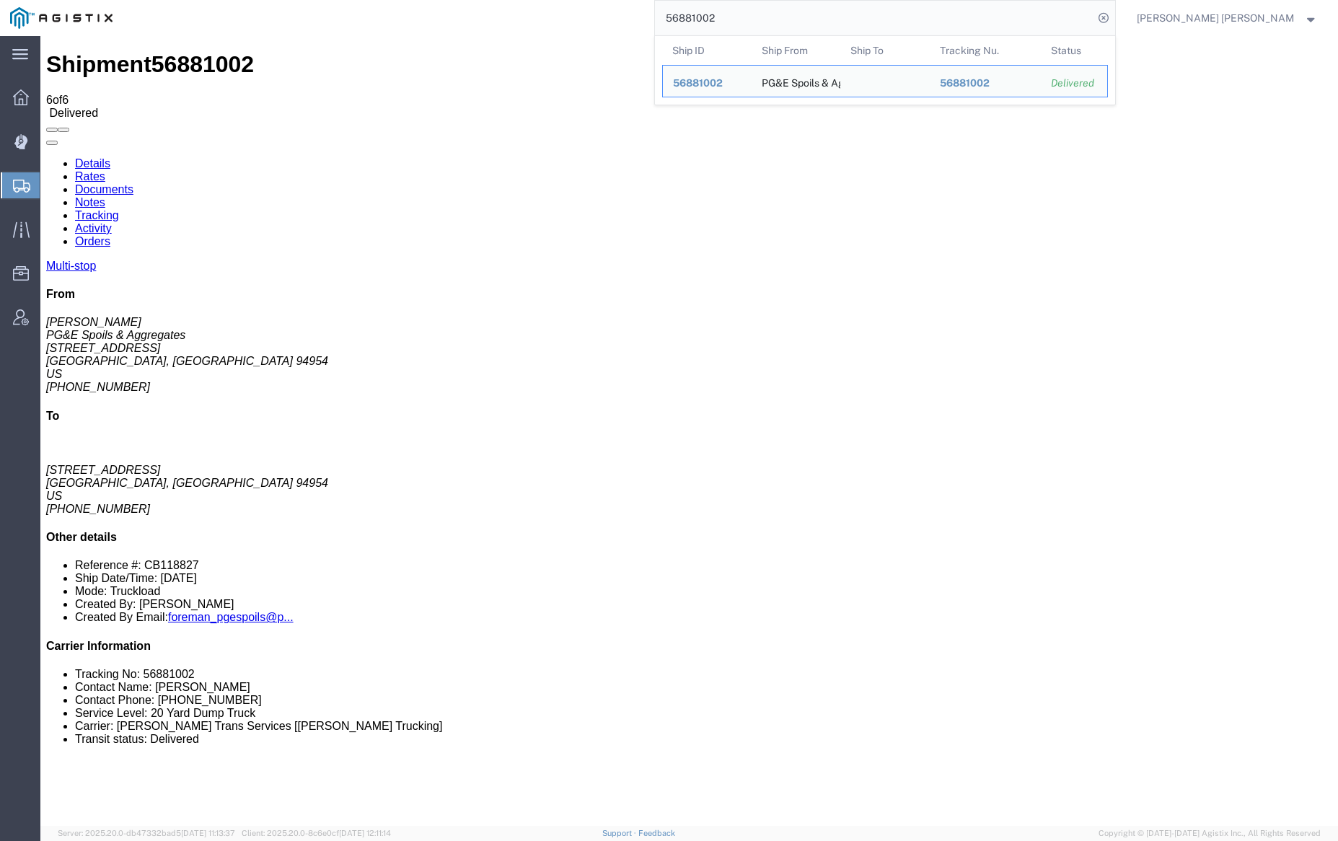
click at [768, 17] on input "56881002" at bounding box center [874, 18] width 438 height 35
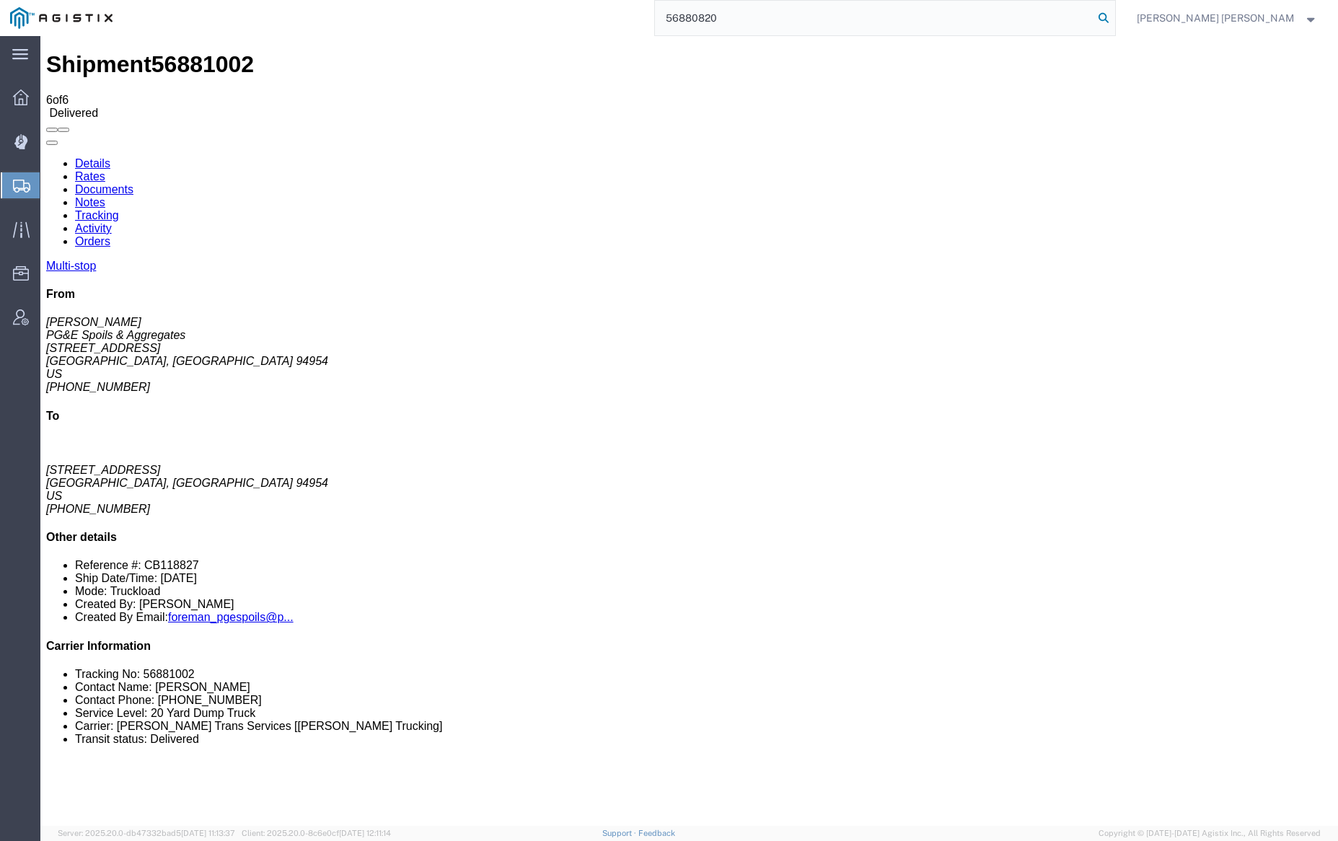
click at [1114, 14] on icon at bounding box center [1103, 18] width 20 height 20
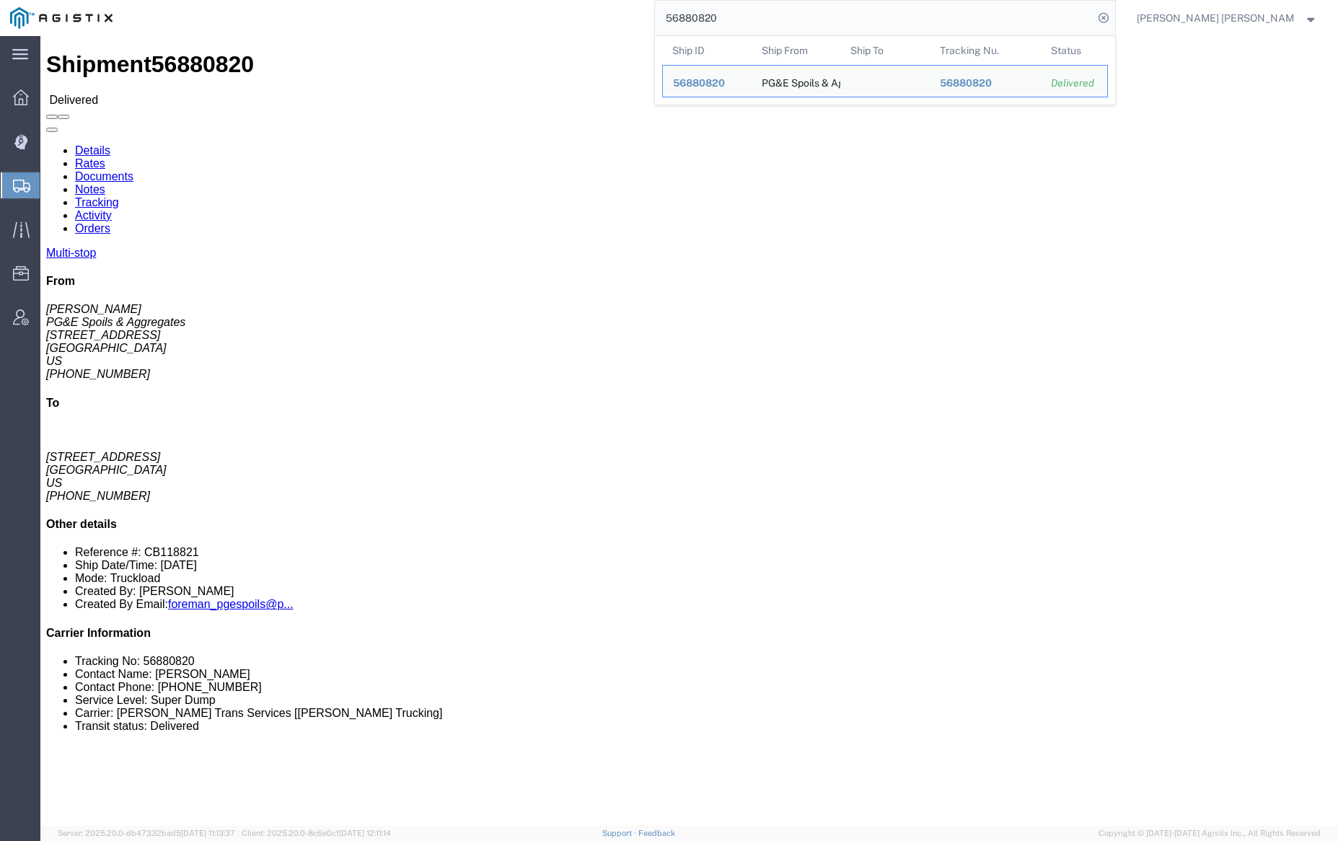
click link "Documents"
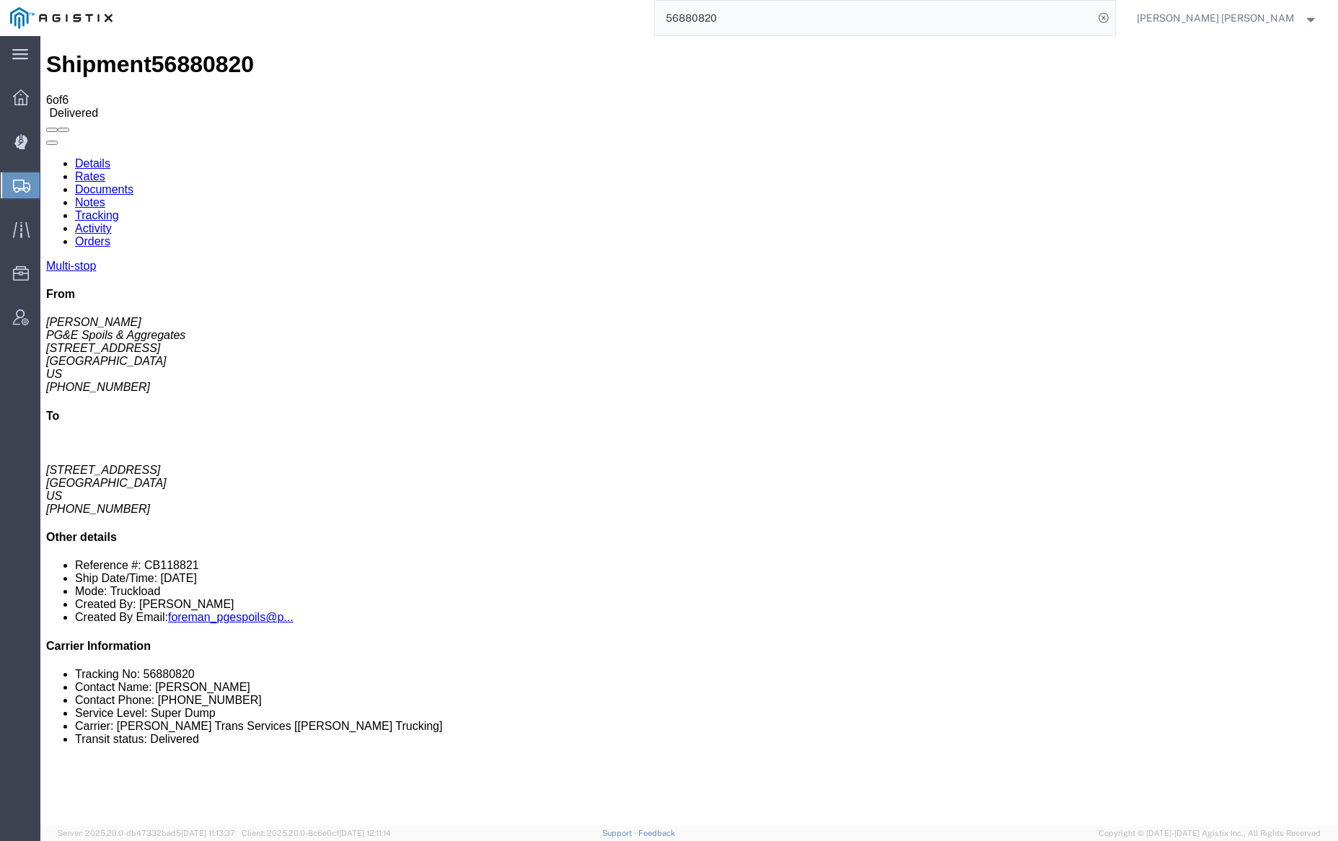
click at [105, 196] on link "Notes" at bounding box center [90, 202] width 30 height 12
click at [766, 27] on input "56880820" at bounding box center [874, 18] width 438 height 35
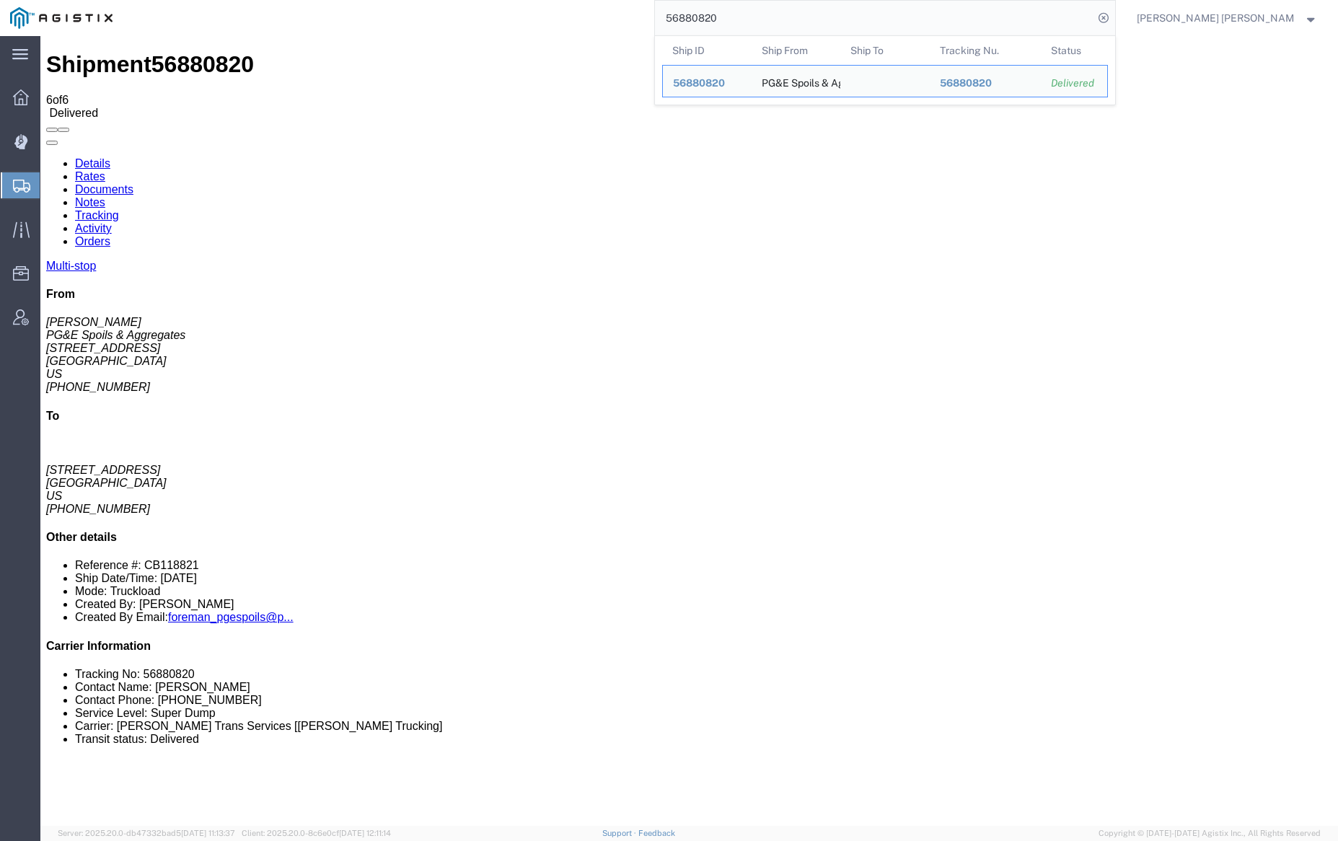
click at [766, 27] on input "56880820" at bounding box center [874, 18] width 438 height 35
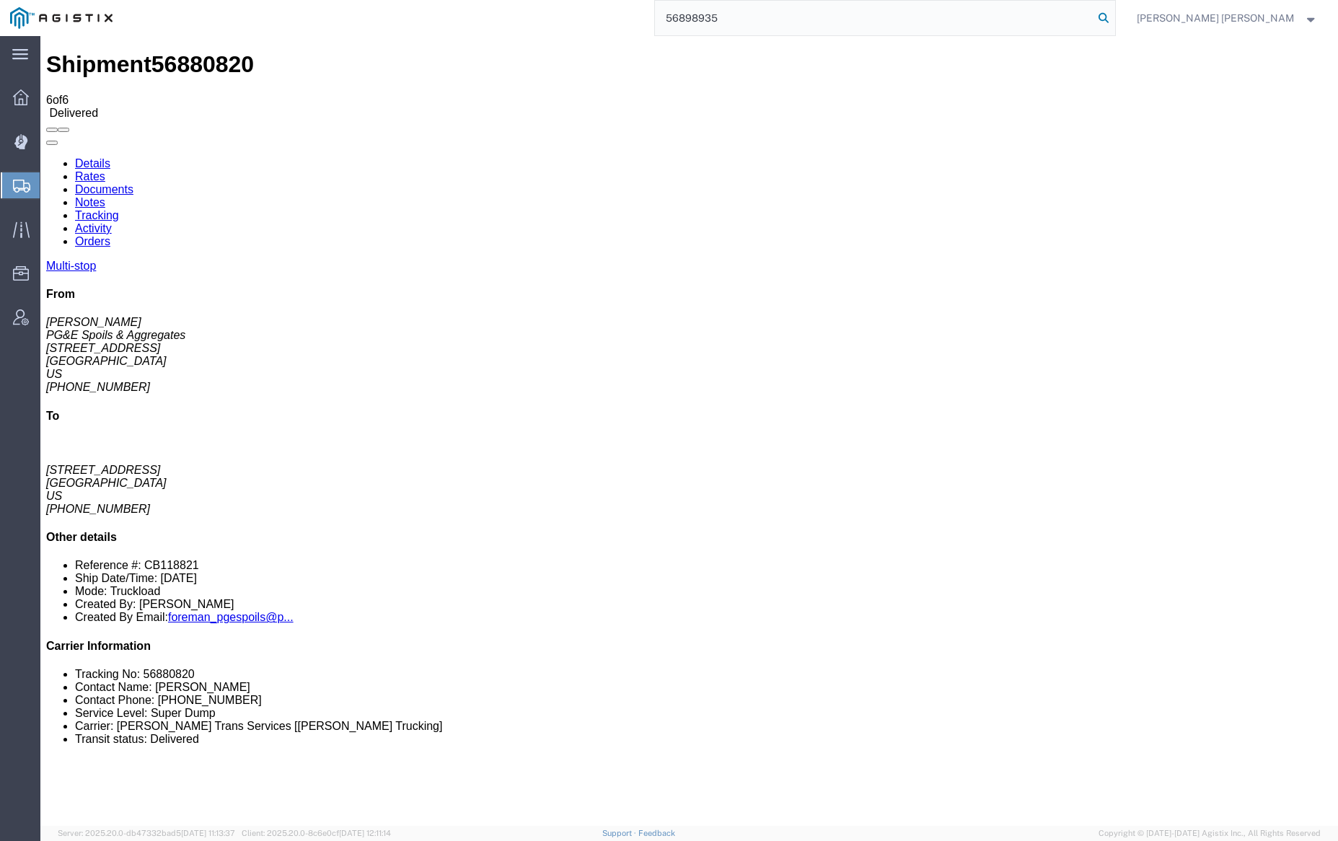
click at [1114, 13] on icon at bounding box center [1103, 18] width 20 height 20
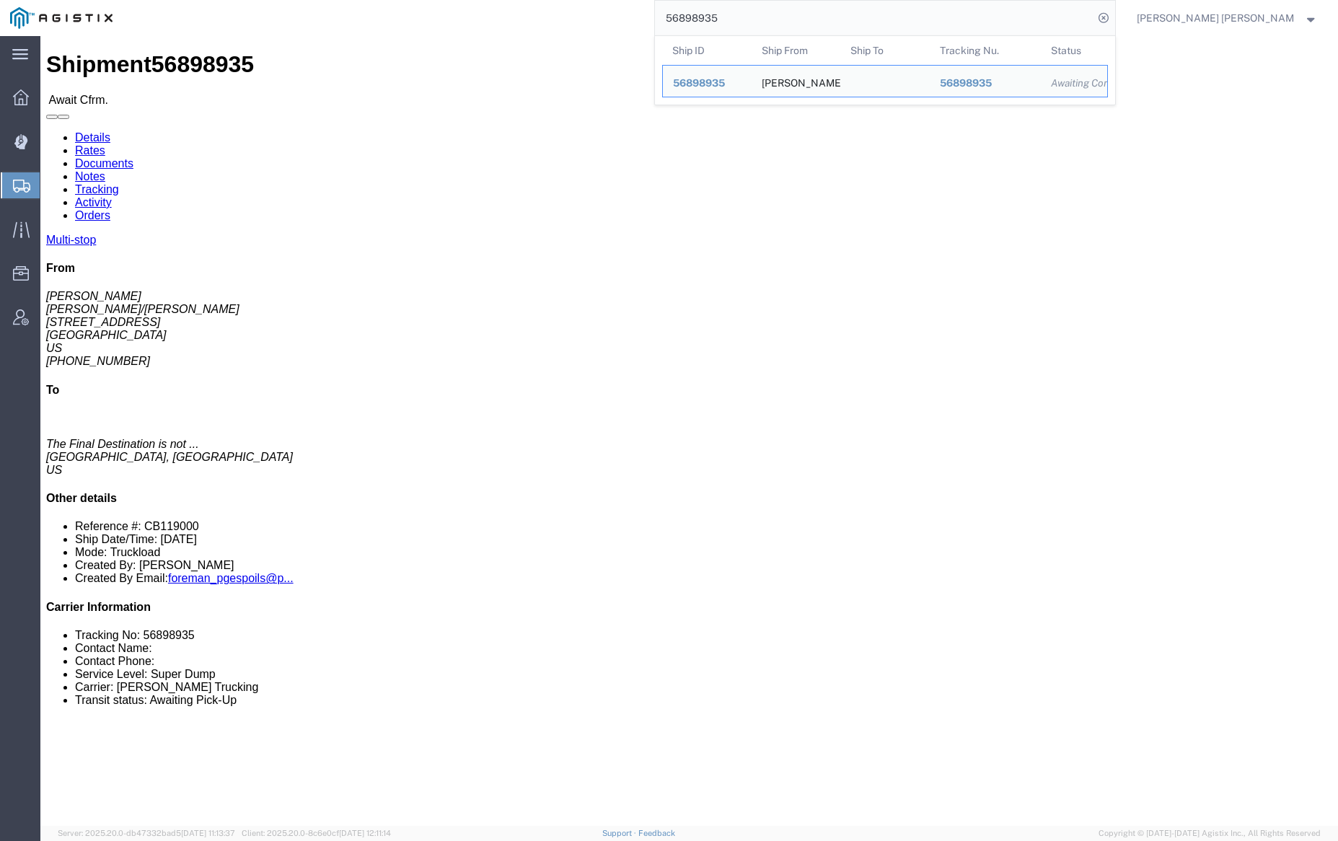
click at [754, 23] on input "56898935" at bounding box center [874, 18] width 438 height 35
paste input "20"
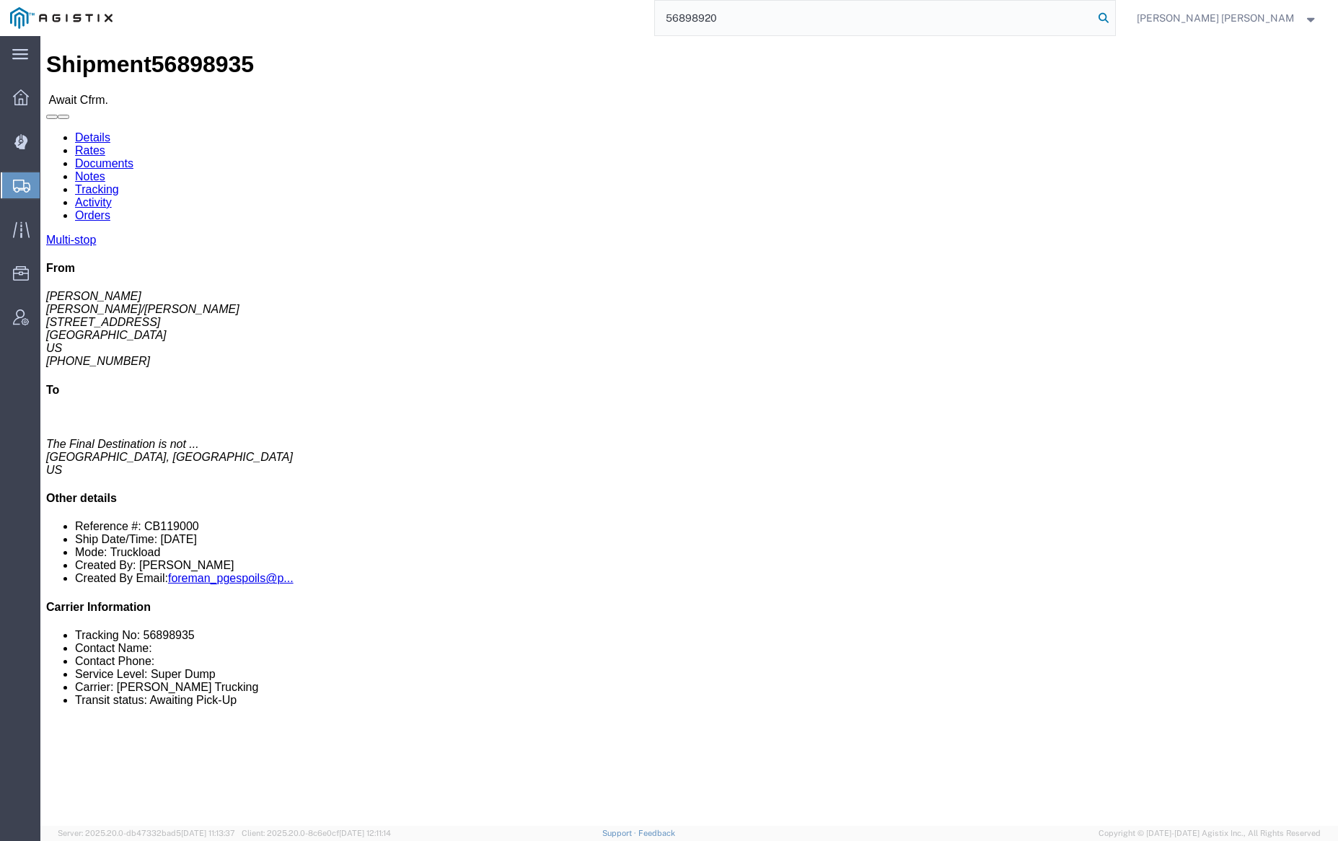
type input "56898920"
click at [1114, 18] on icon at bounding box center [1103, 18] width 20 height 20
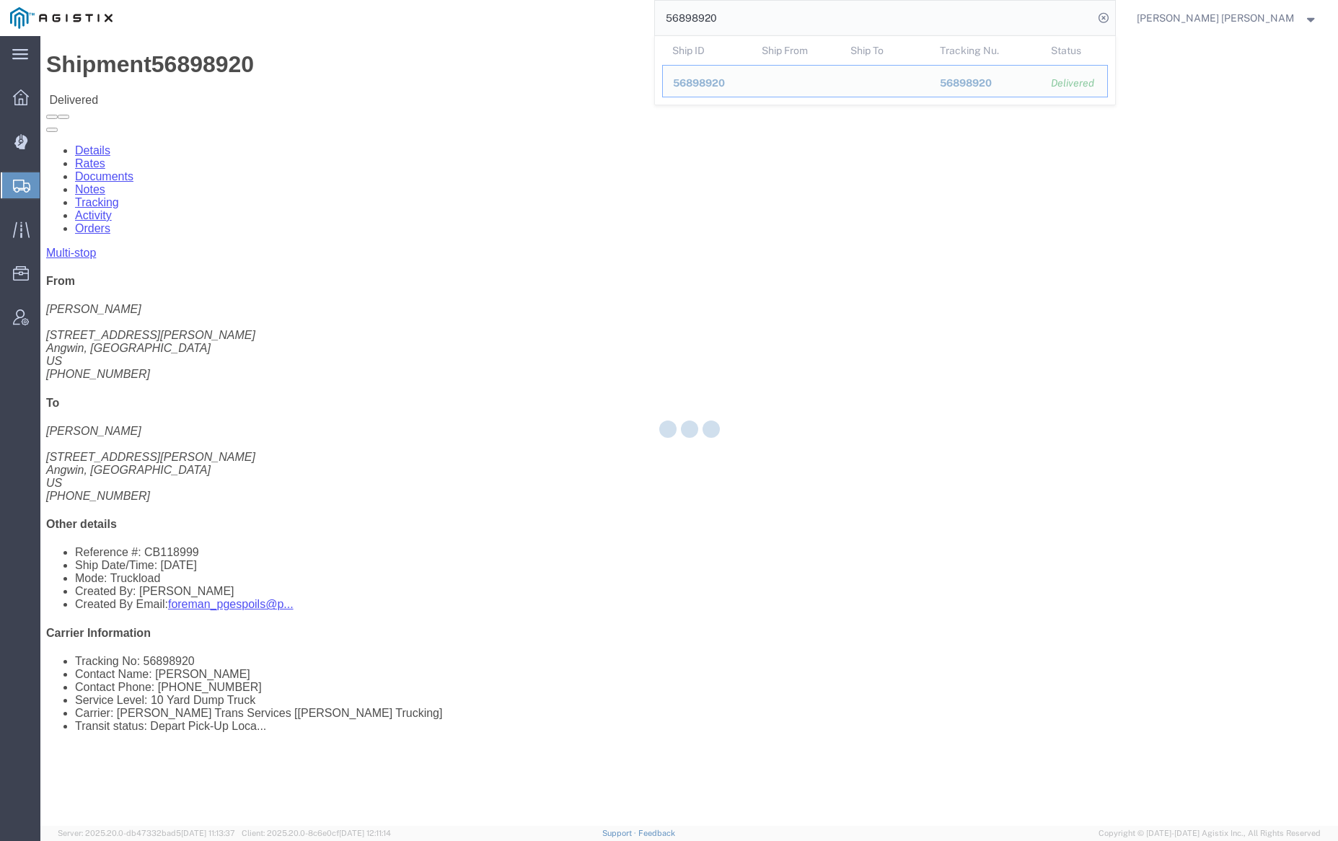
click div
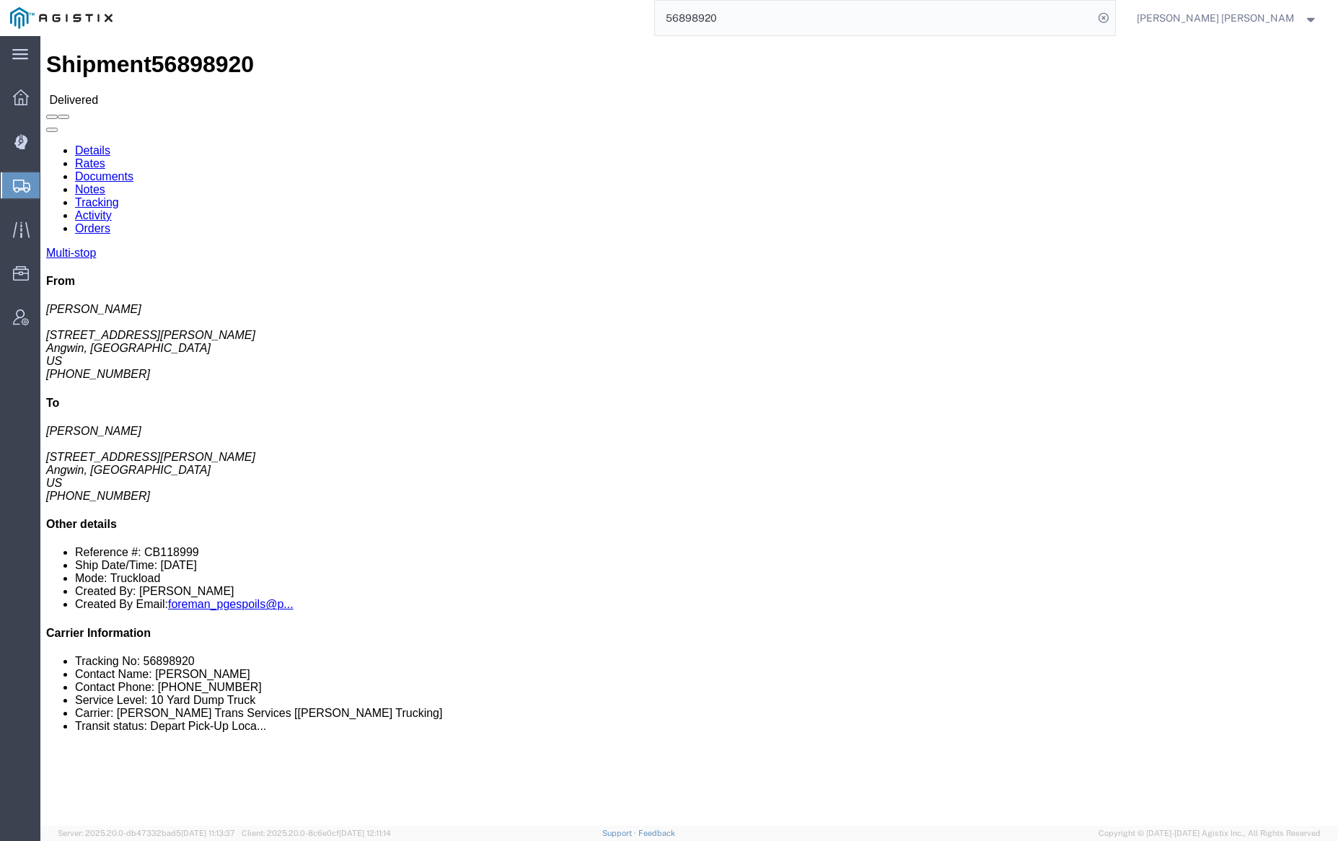
click link "Documents"
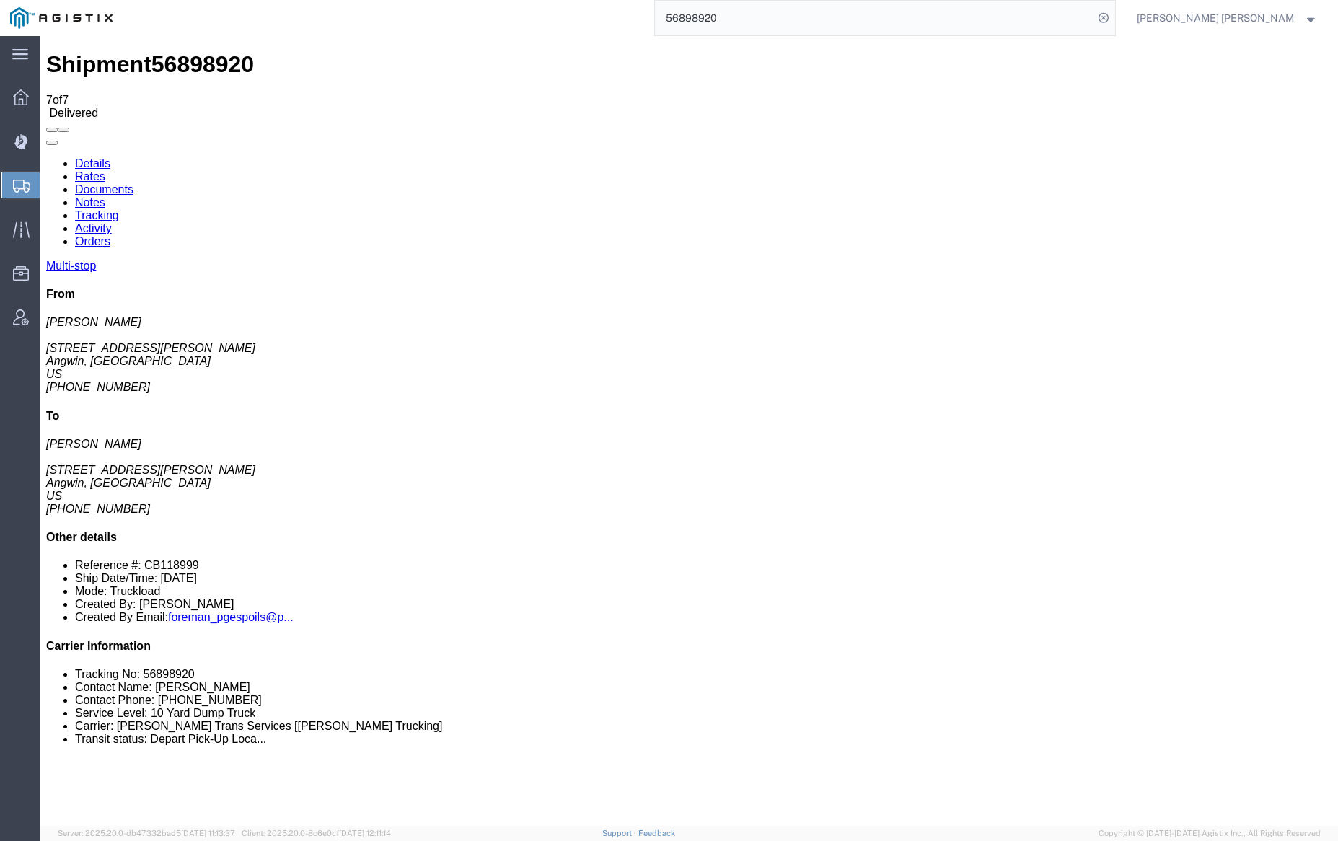
click at [105, 196] on link "Notes" at bounding box center [90, 202] width 30 height 12
click at [119, 209] on link "Tracking" at bounding box center [97, 215] width 44 height 12
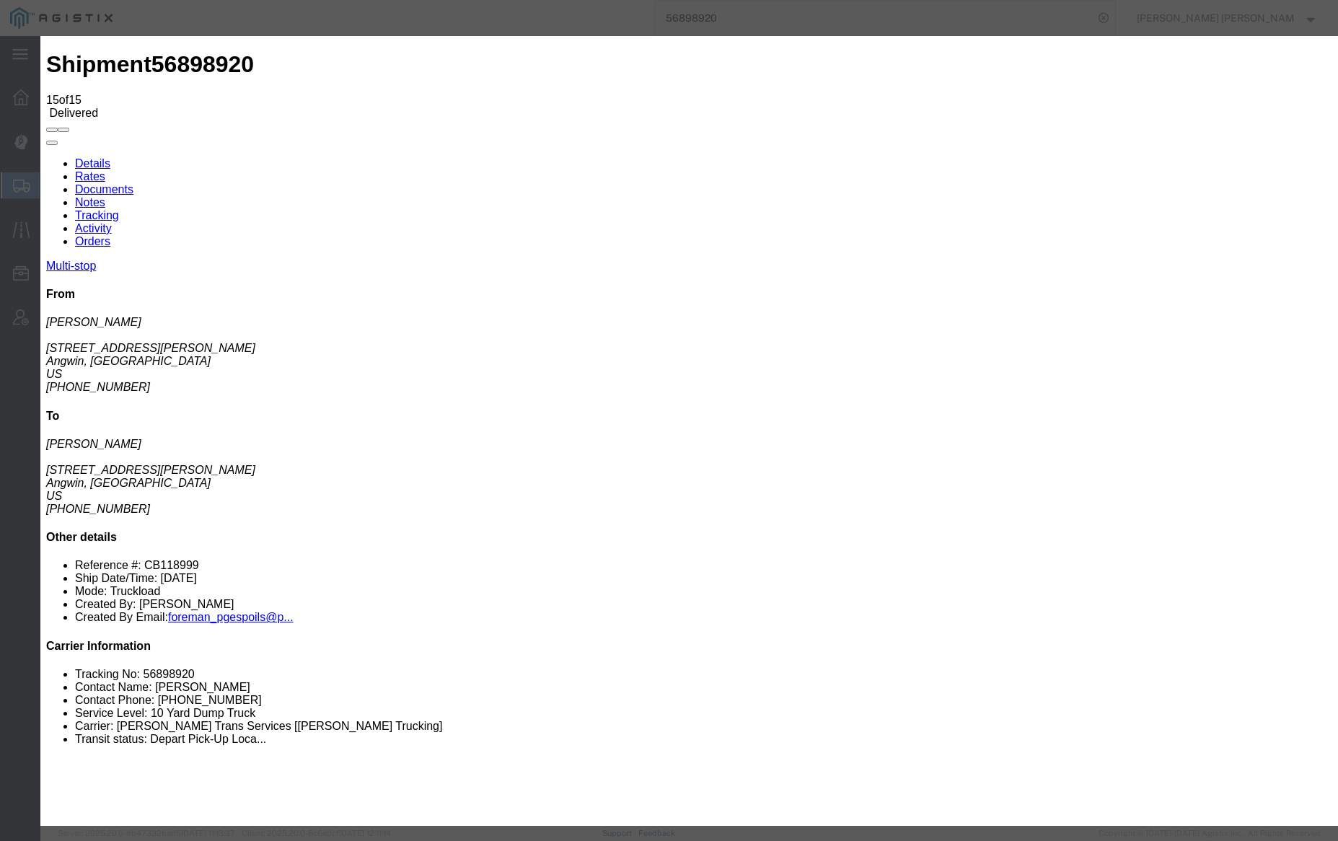
type input "[DATE]"
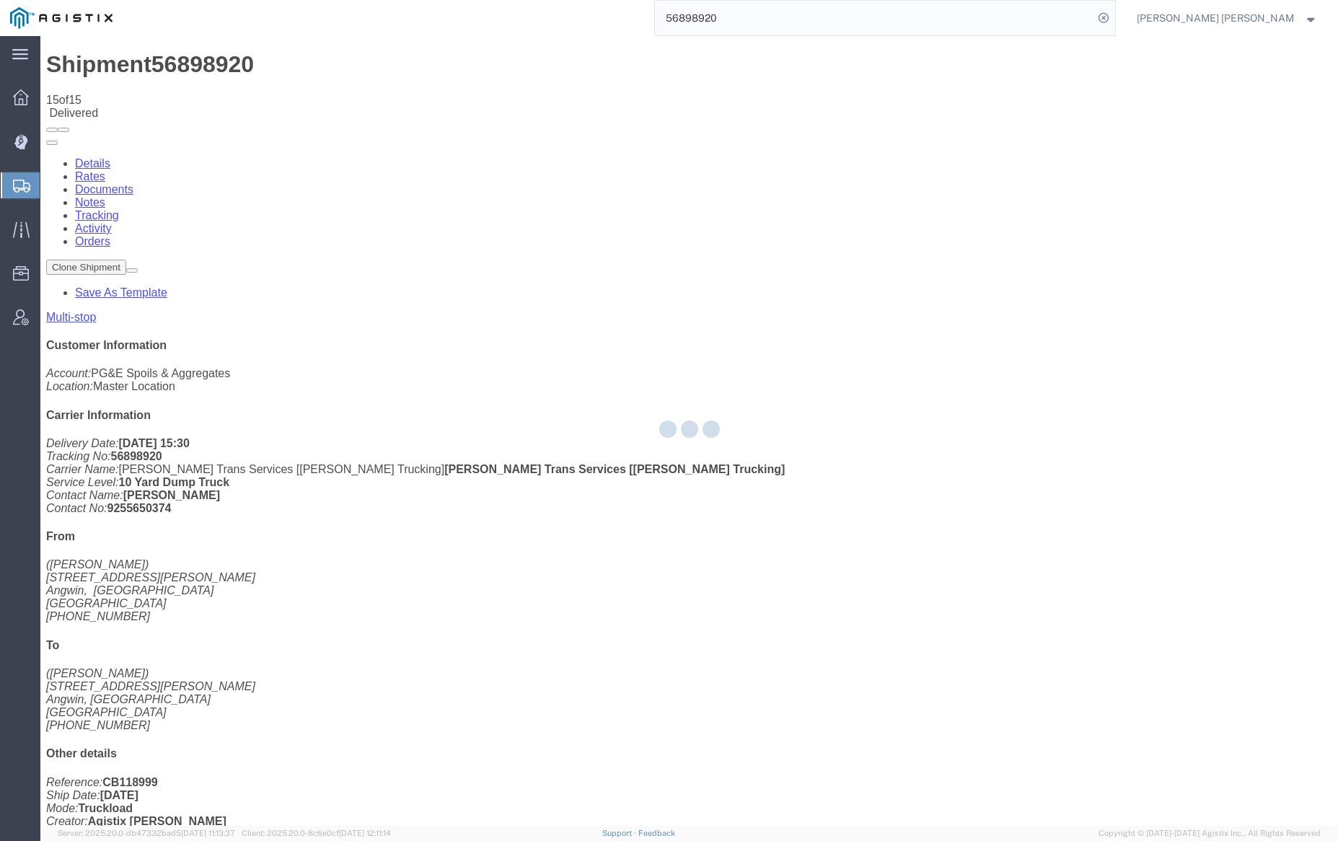
click at [252, 90] on div at bounding box center [688, 431] width 1297 height 790
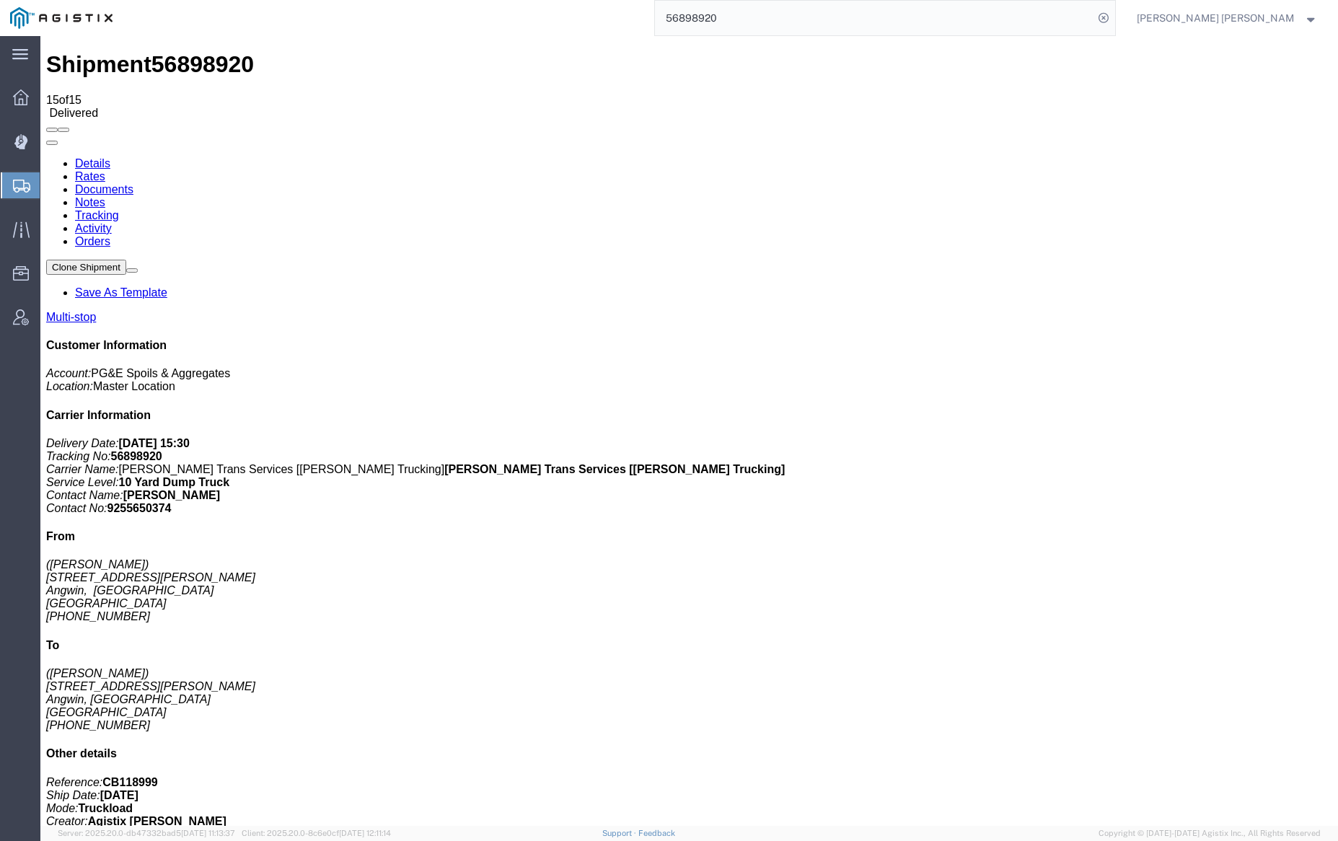
click at [105, 196] on link "Notes" at bounding box center [90, 202] width 30 height 12
click at [133, 183] on link "Documents" at bounding box center [104, 189] width 58 height 12
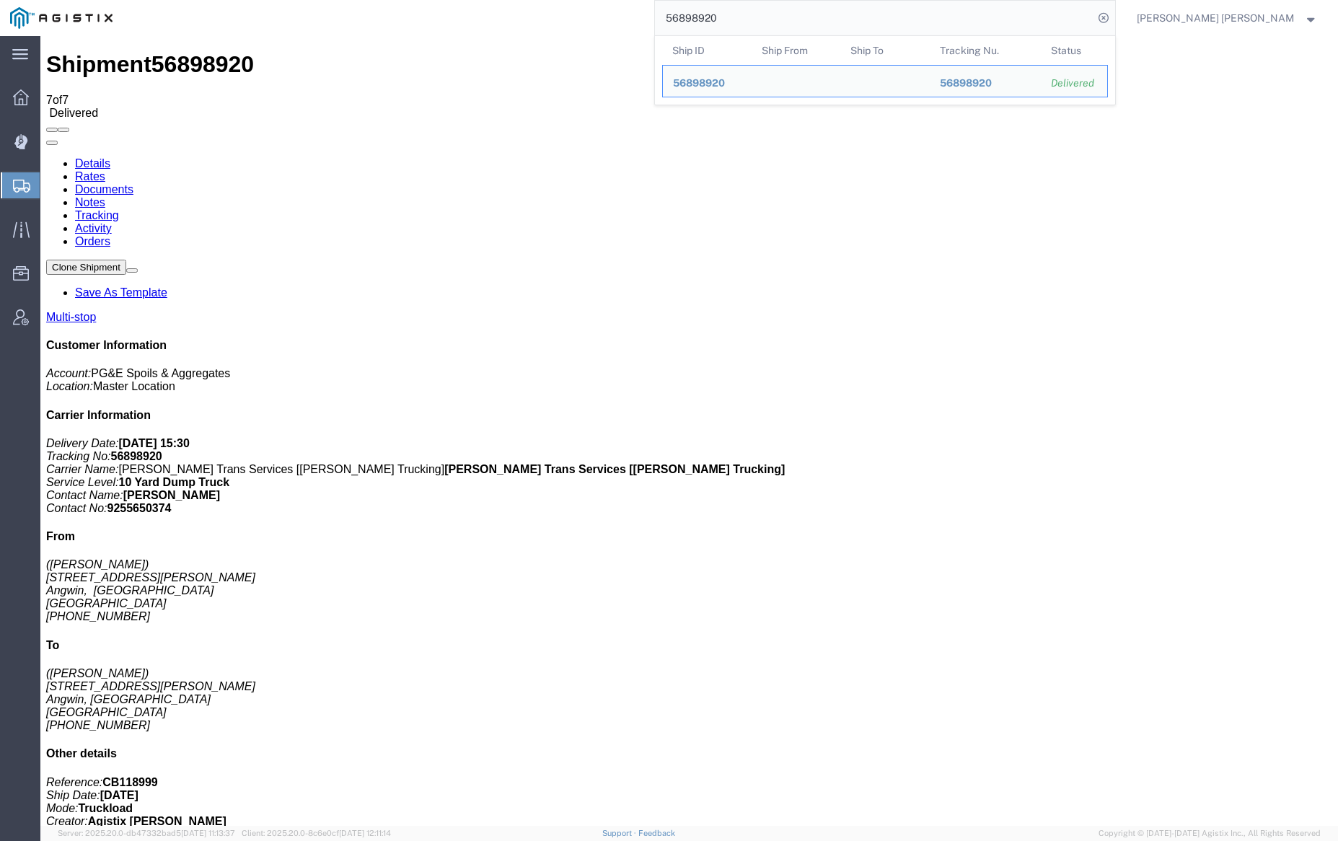
click at [773, 16] on input "56898920" at bounding box center [874, 18] width 438 height 35
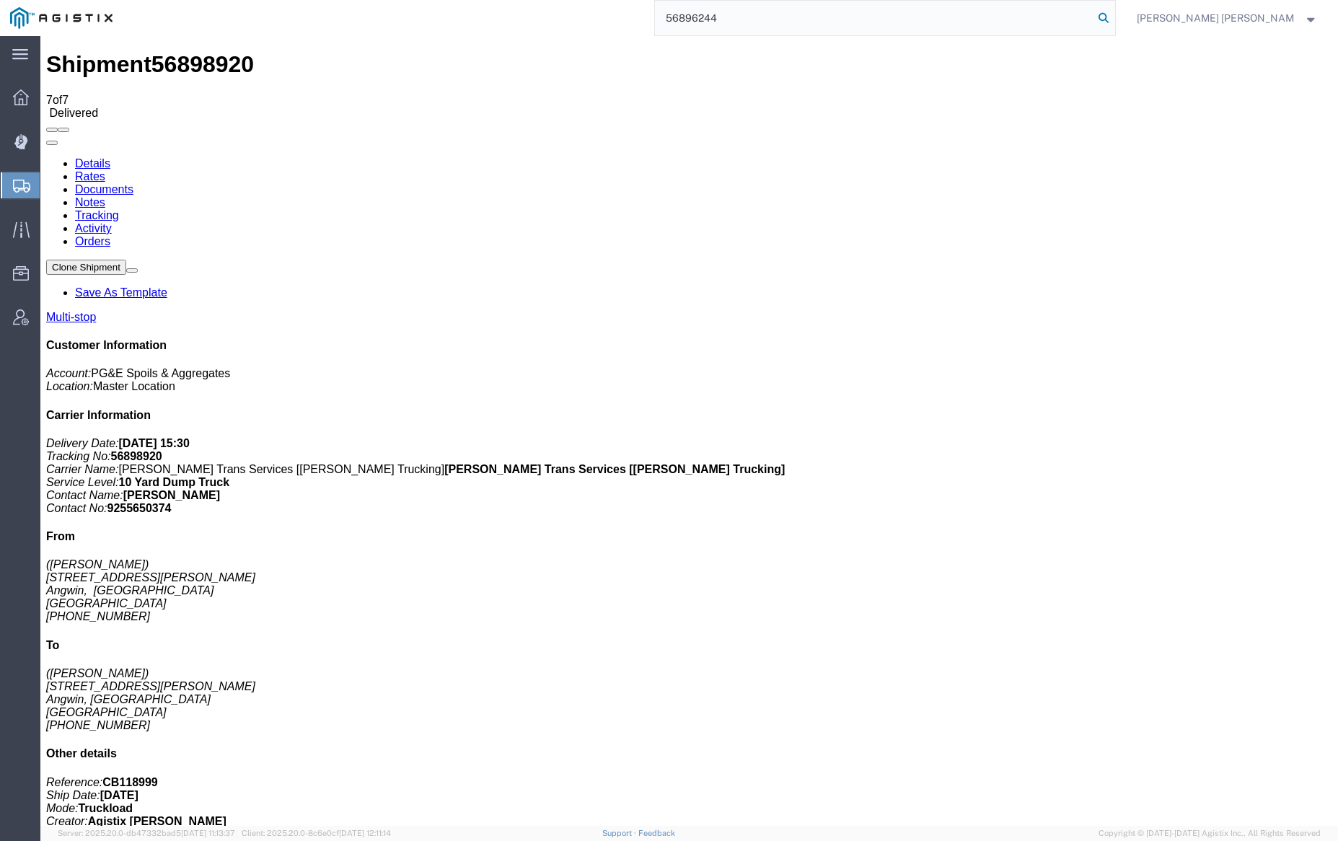
click at [1114, 19] on icon at bounding box center [1103, 18] width 20 height 20
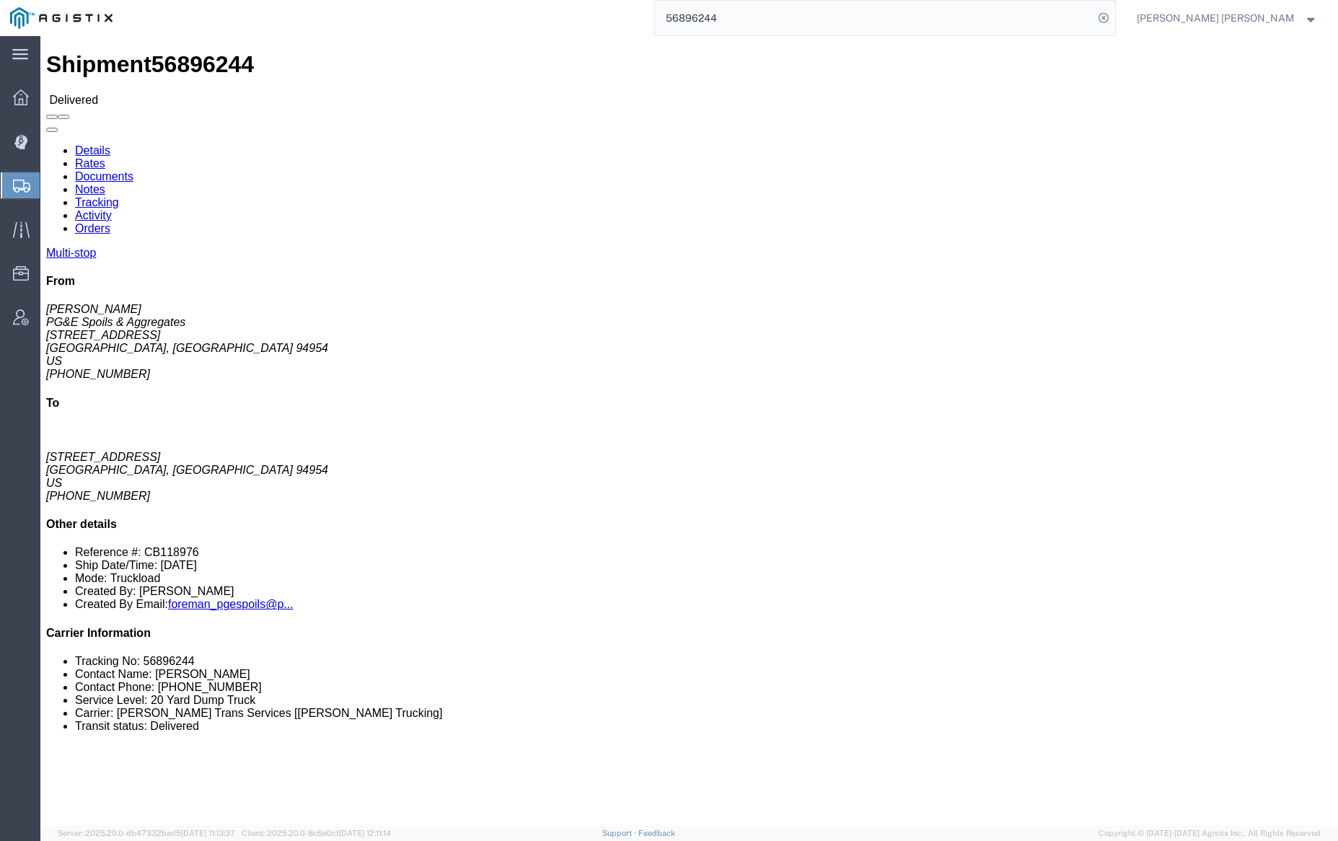
click link "Documents"
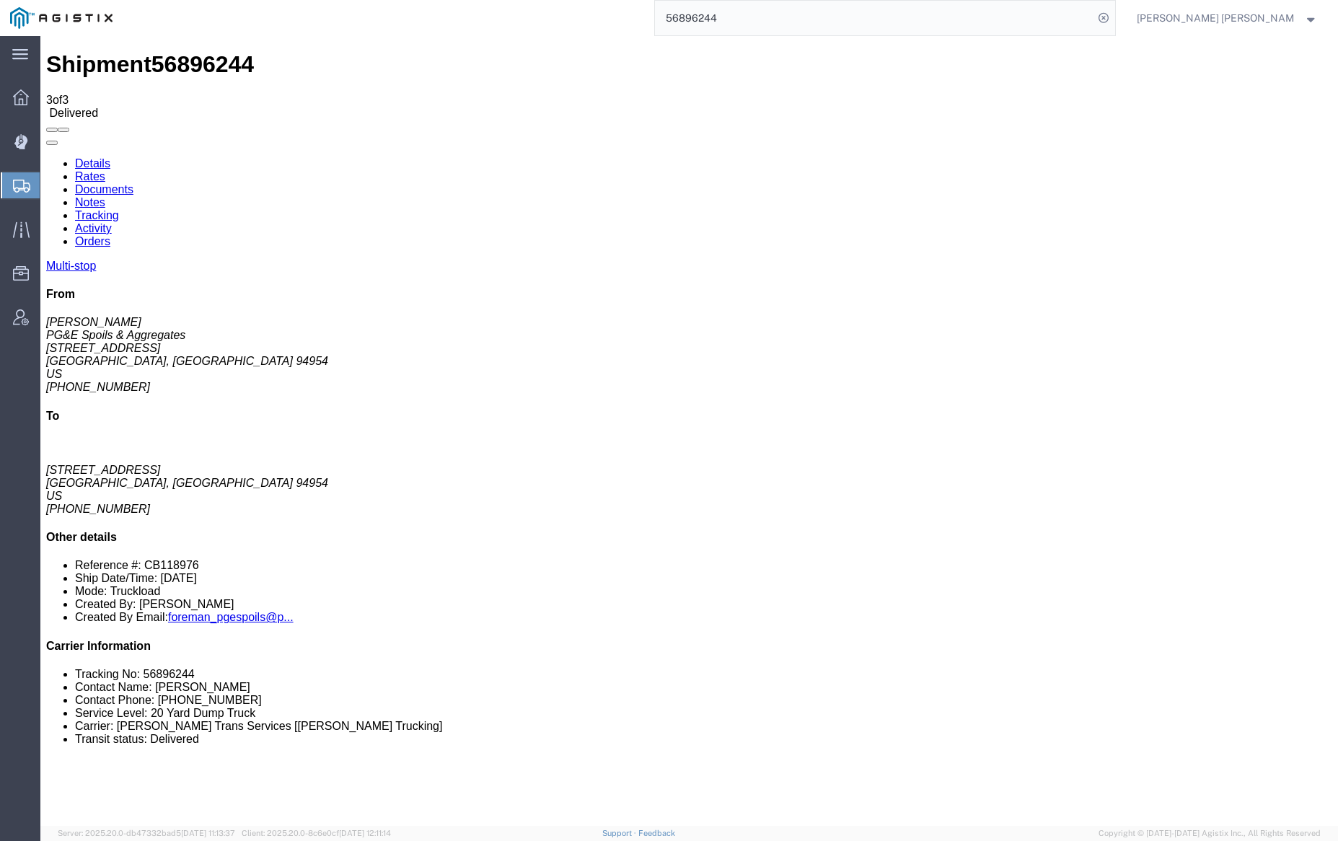
click at [105, 196] on link "Notes" at bounding box center [90, 202] width 30 height 12
click at [754, 8] on input "56896244" at bounding box center [874, 18] width 438 height 35
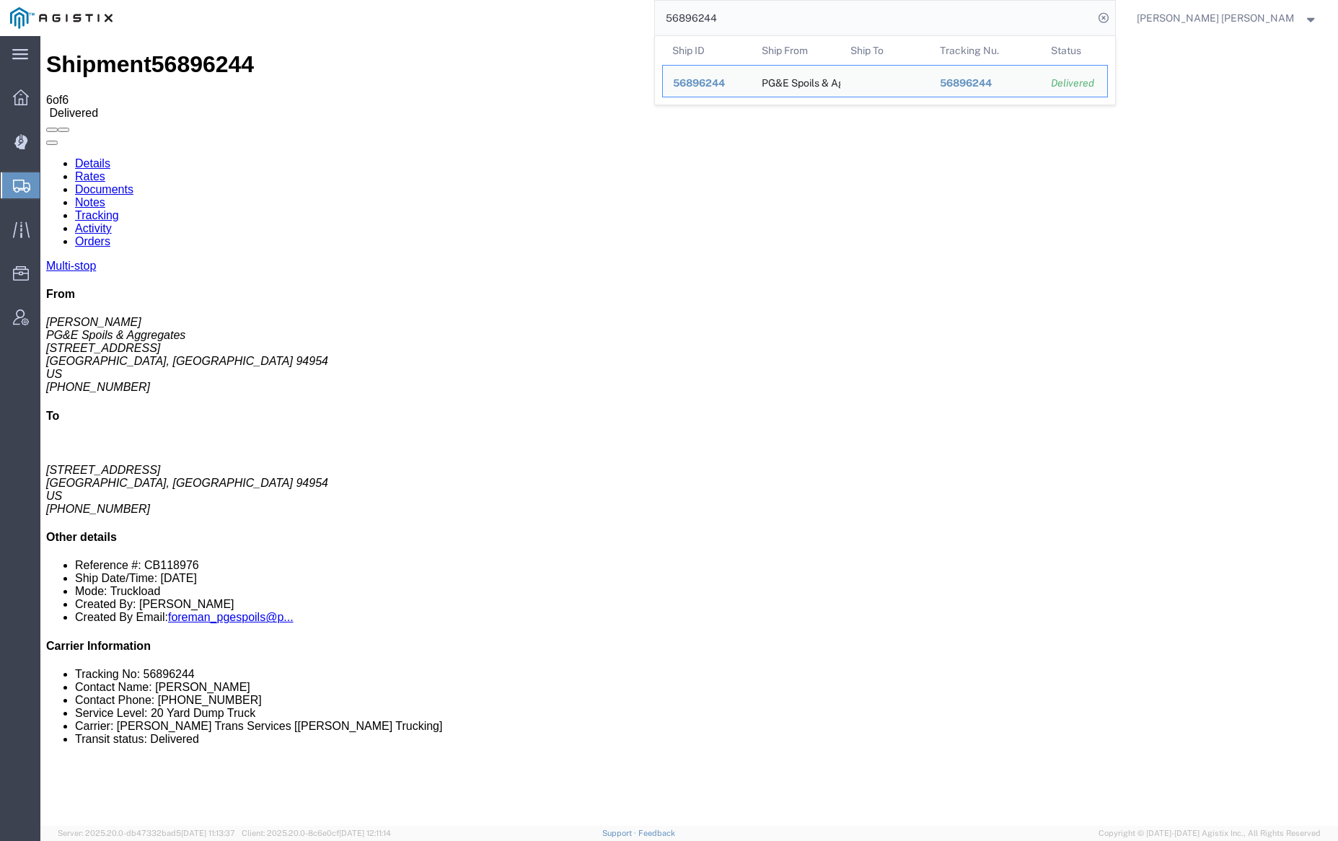
click at [754, 8] on input "56896244" at bounding box center [874, 18] width 438 height 35
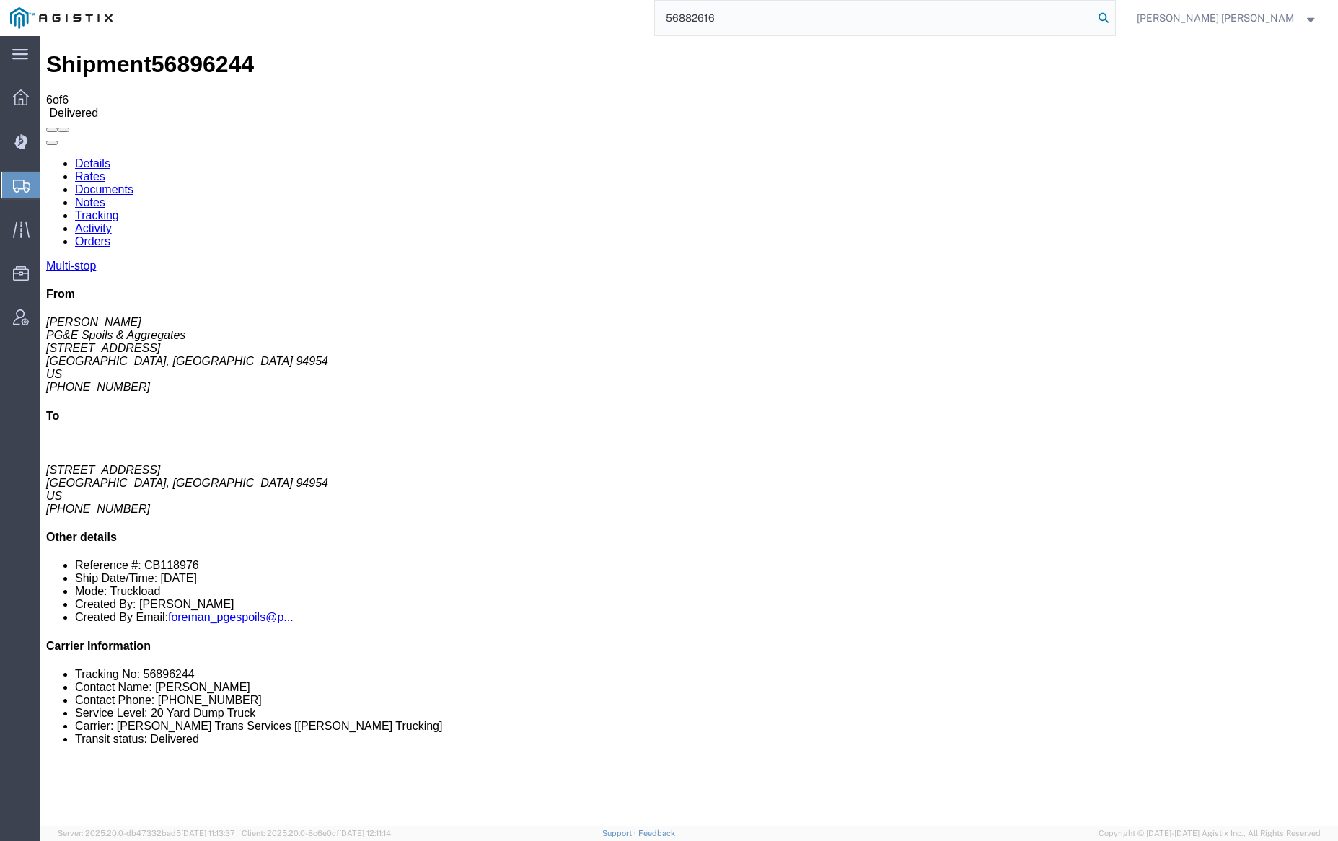
type input "56882616"
click at [1114, 20] on icon at bounding box center [1103, 18] width 20 height 20
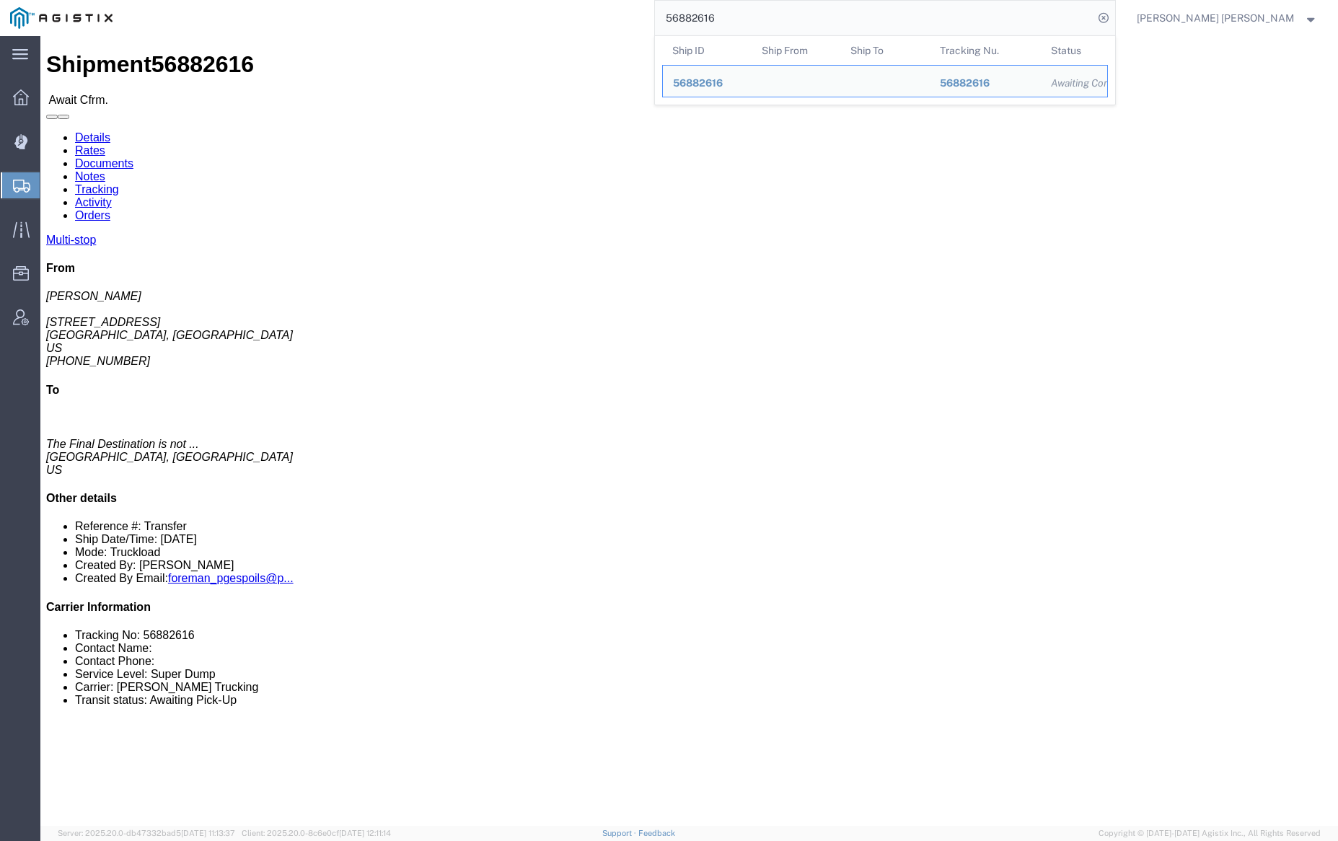
click at [761, 18] on input "56882616" at bounding box center [874, 18] width 438 height 35
paste input "318"
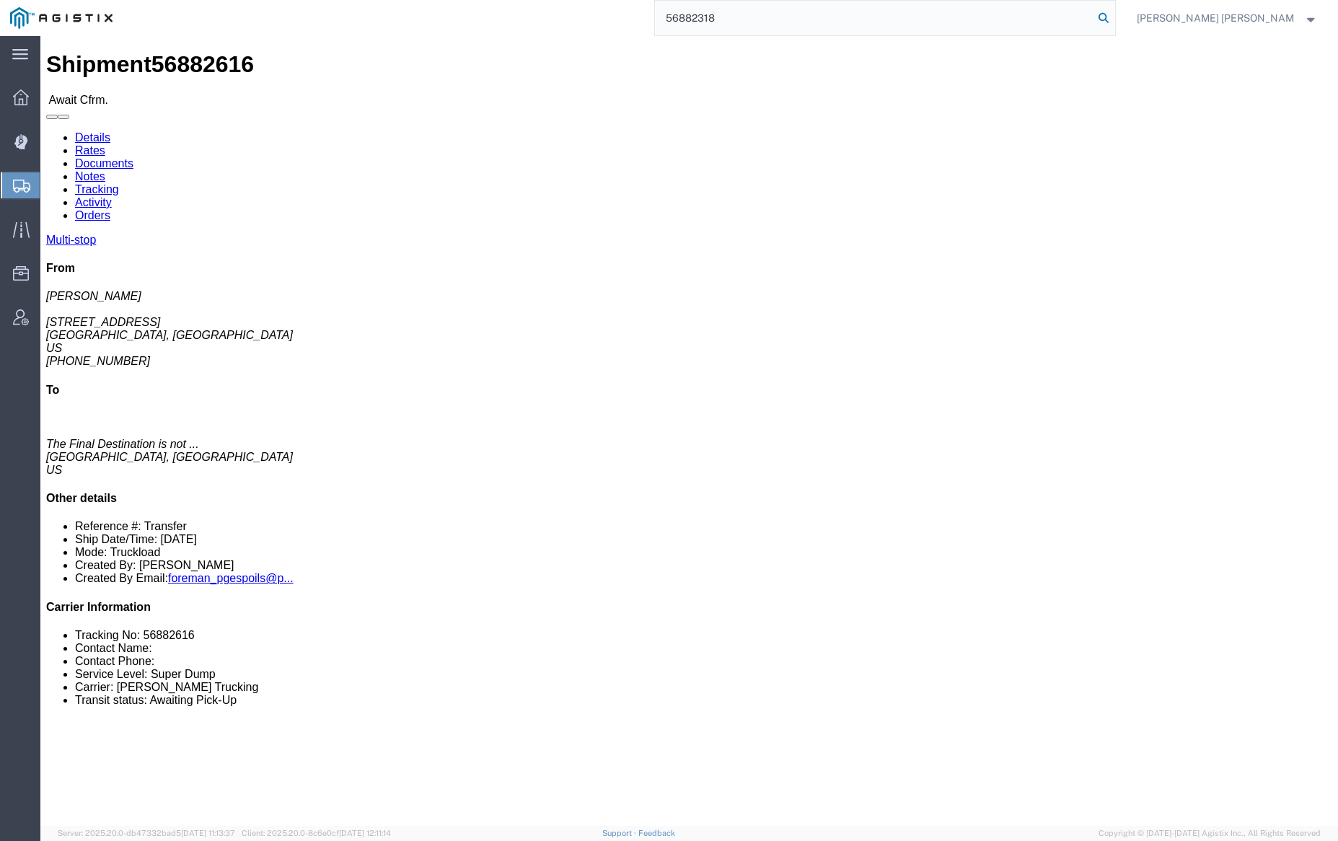
click at [1114, 19] on icon at bounding box center [1103, 18] width 20 height 20
click link "Documents"
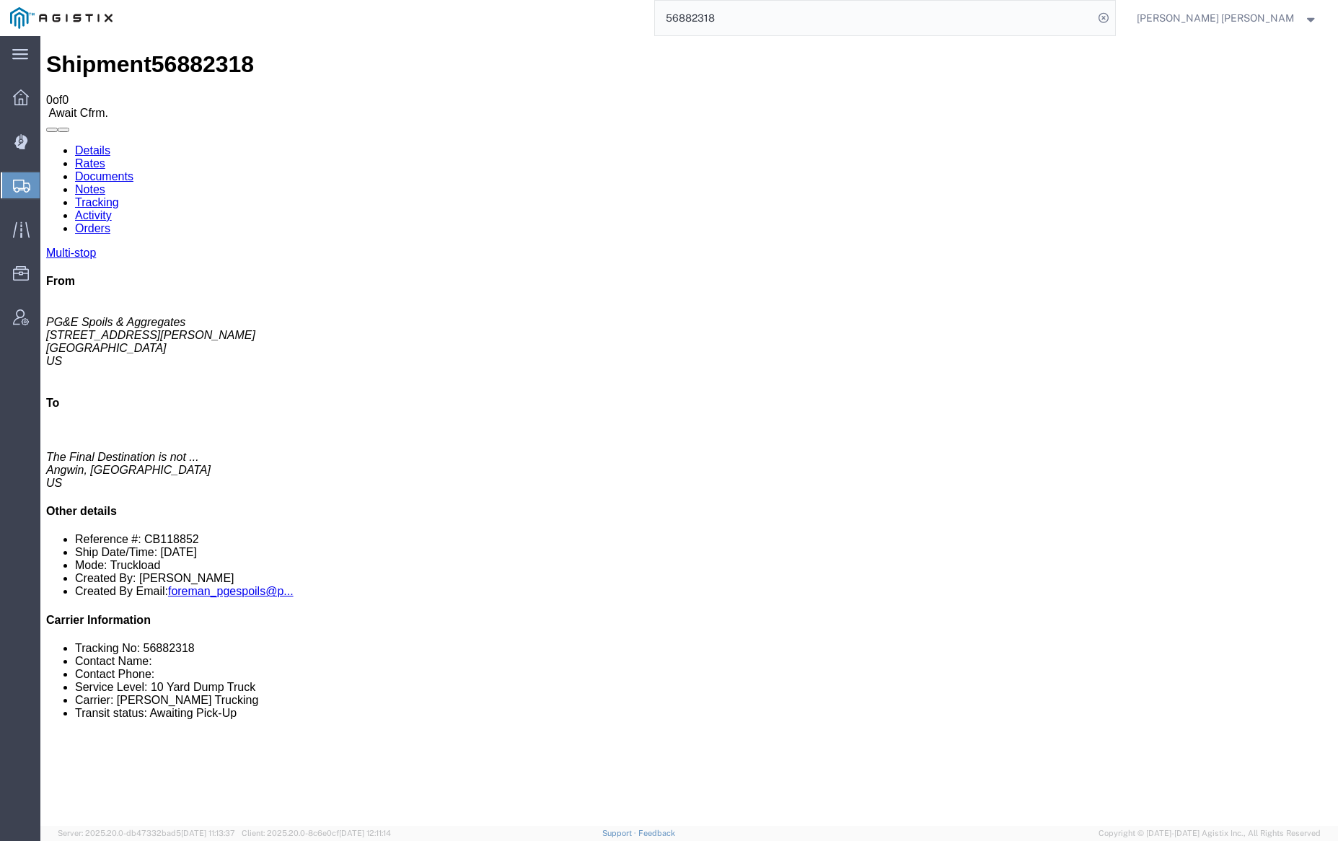
click at [742, 16] on input "56882318" at bounding box center [874, 18] width 438 height 35
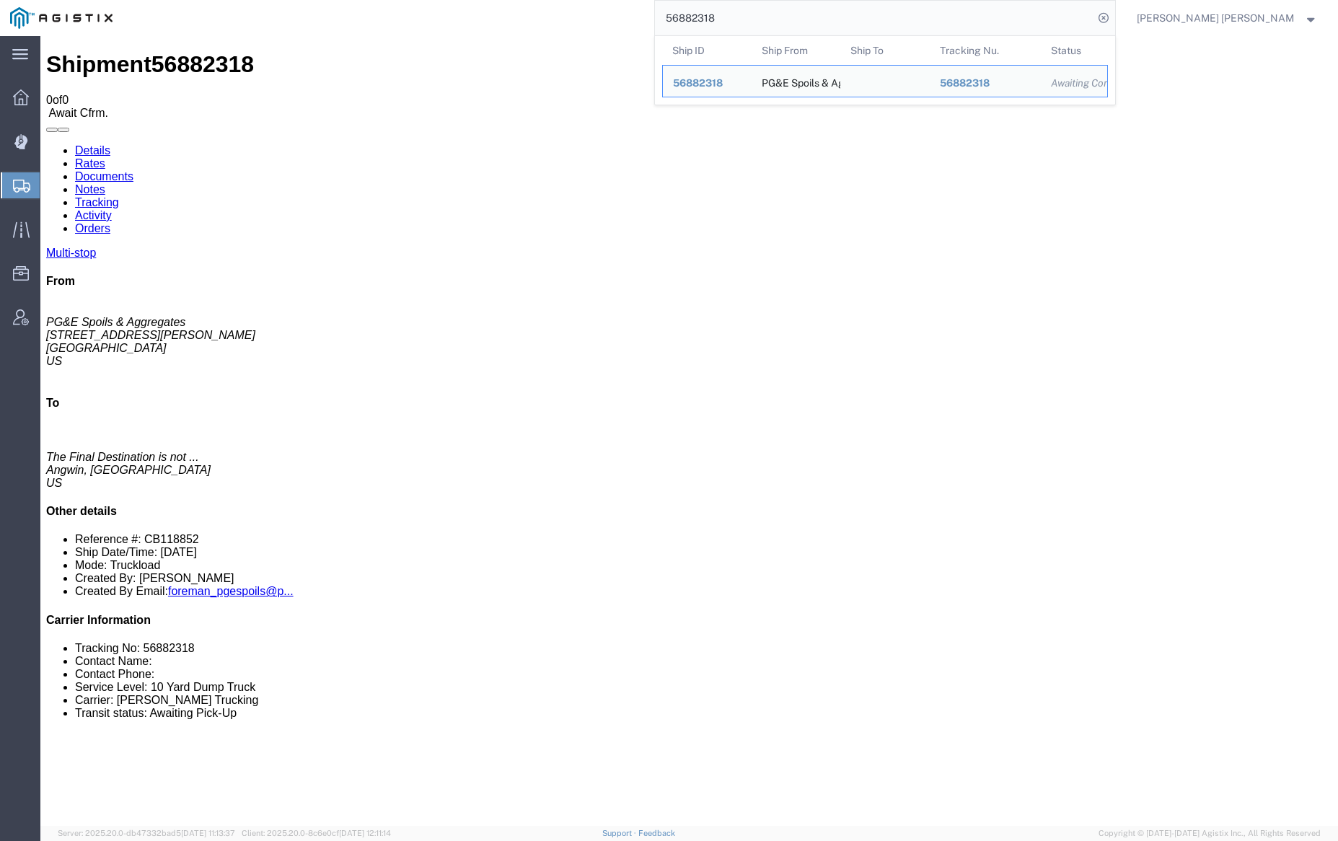
click at [742, 16] on input "56882318" at bounding box center [874, 18] width 438 height 35
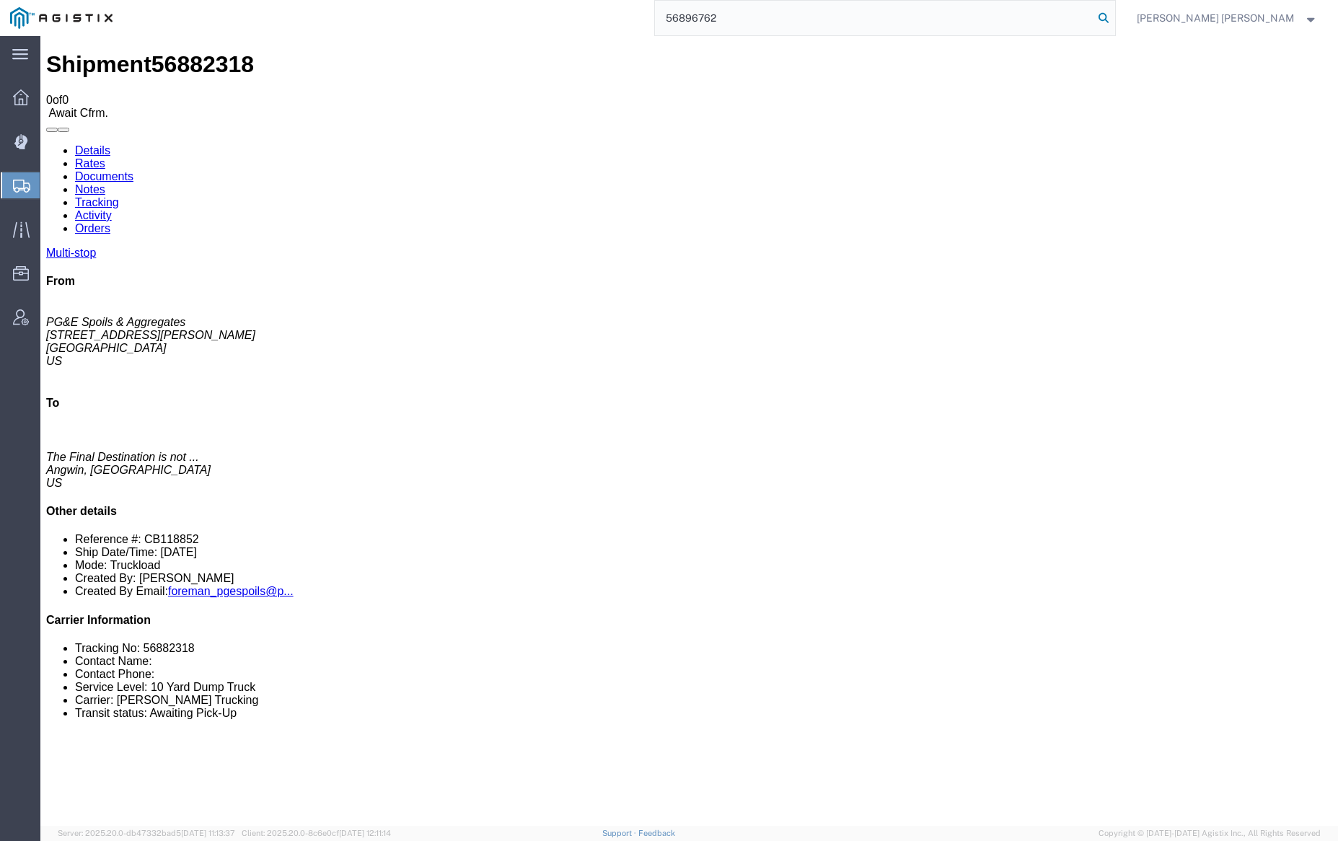
click at [1114, 16] on icon at bounding box center [1103, 18] width 20 height 20
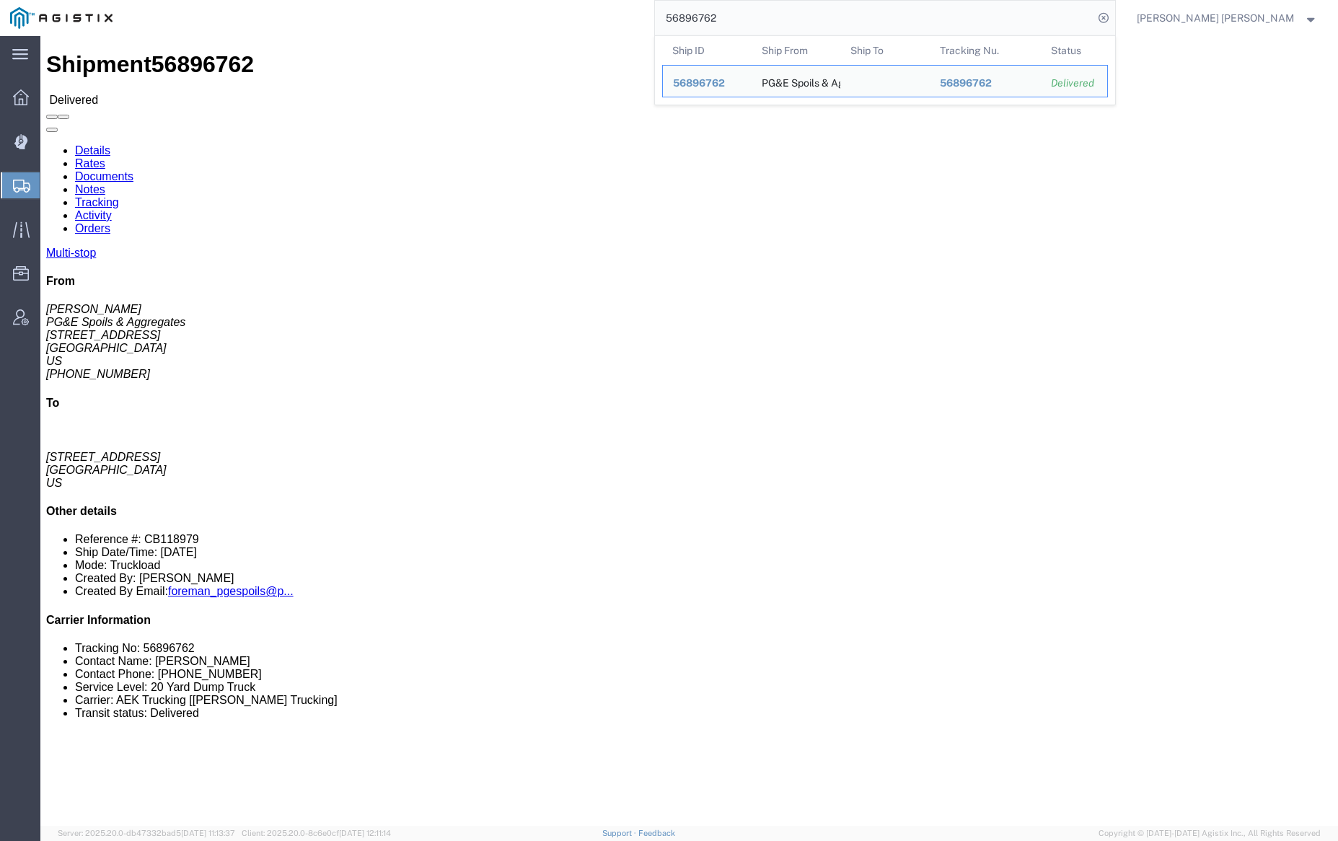
click link "Documents"
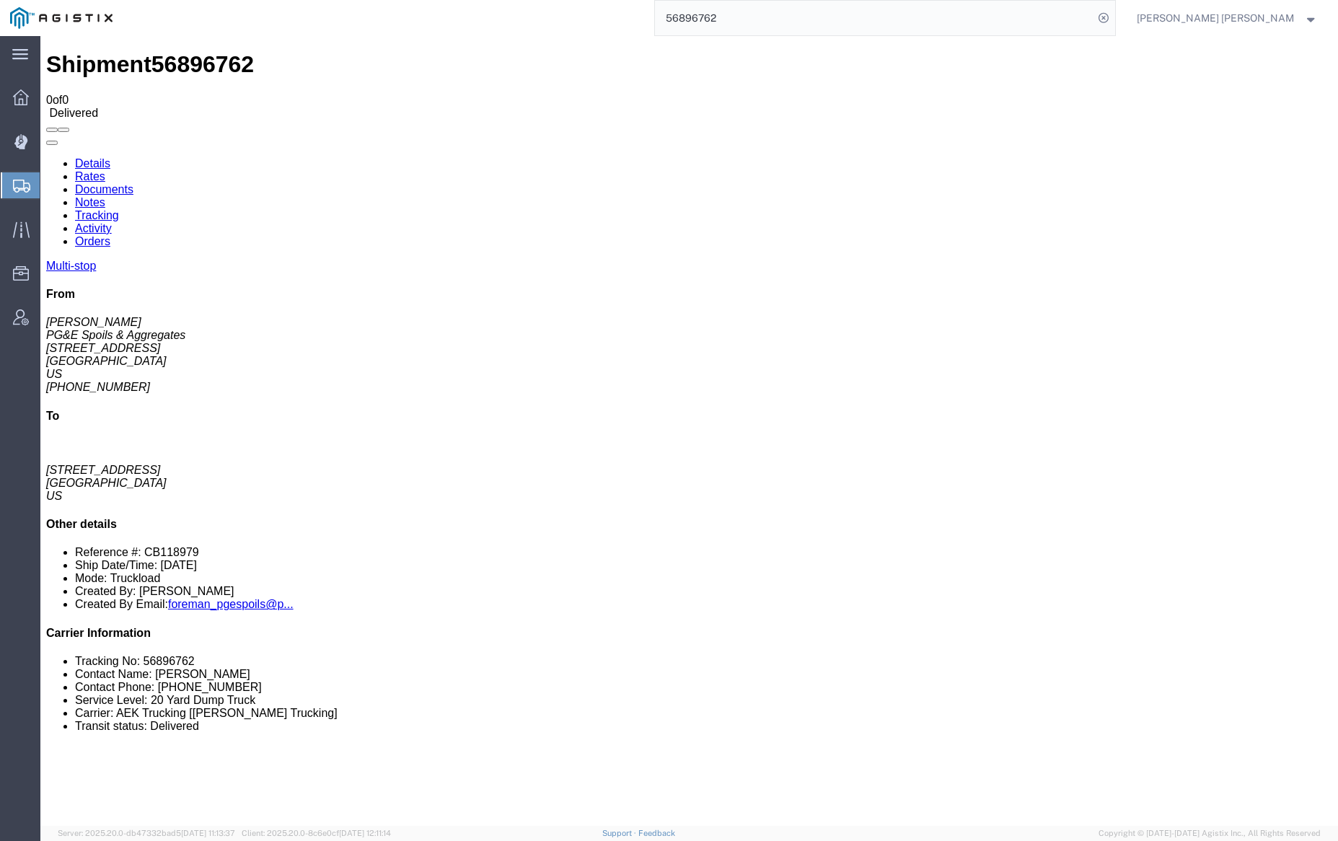
click at [105, 196] on link "Notes" at bounding box center [90, 202] width 30 height 12
click at [133, 183] on link "Documents" at bounding box center [104, 189] width 58 height 12
click at [777, 17] on input "56896762" at bounding box center [874, 18] width 438 height 35
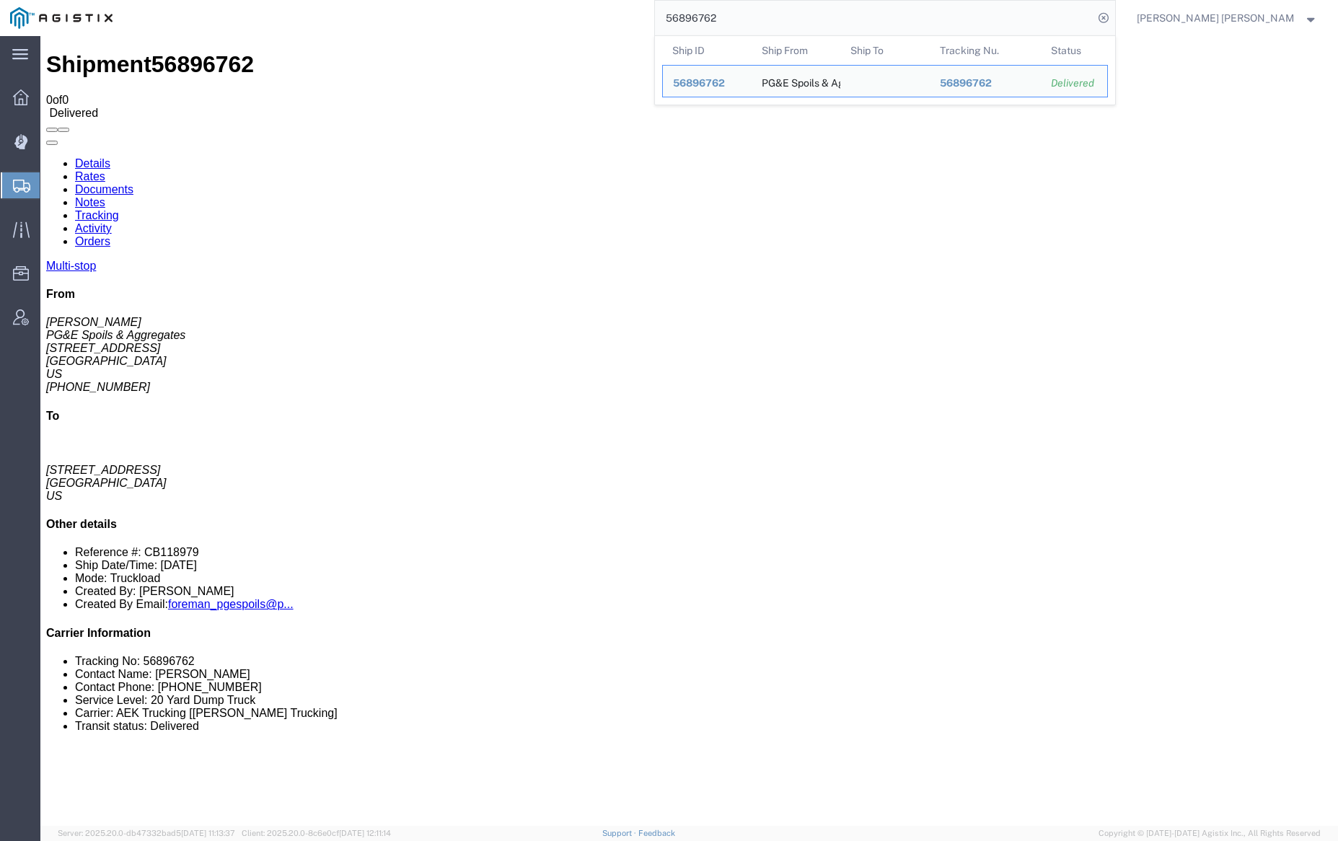
click at [777, 17] on input "56896762" at bounding box center [874, 18] width 438 height 35
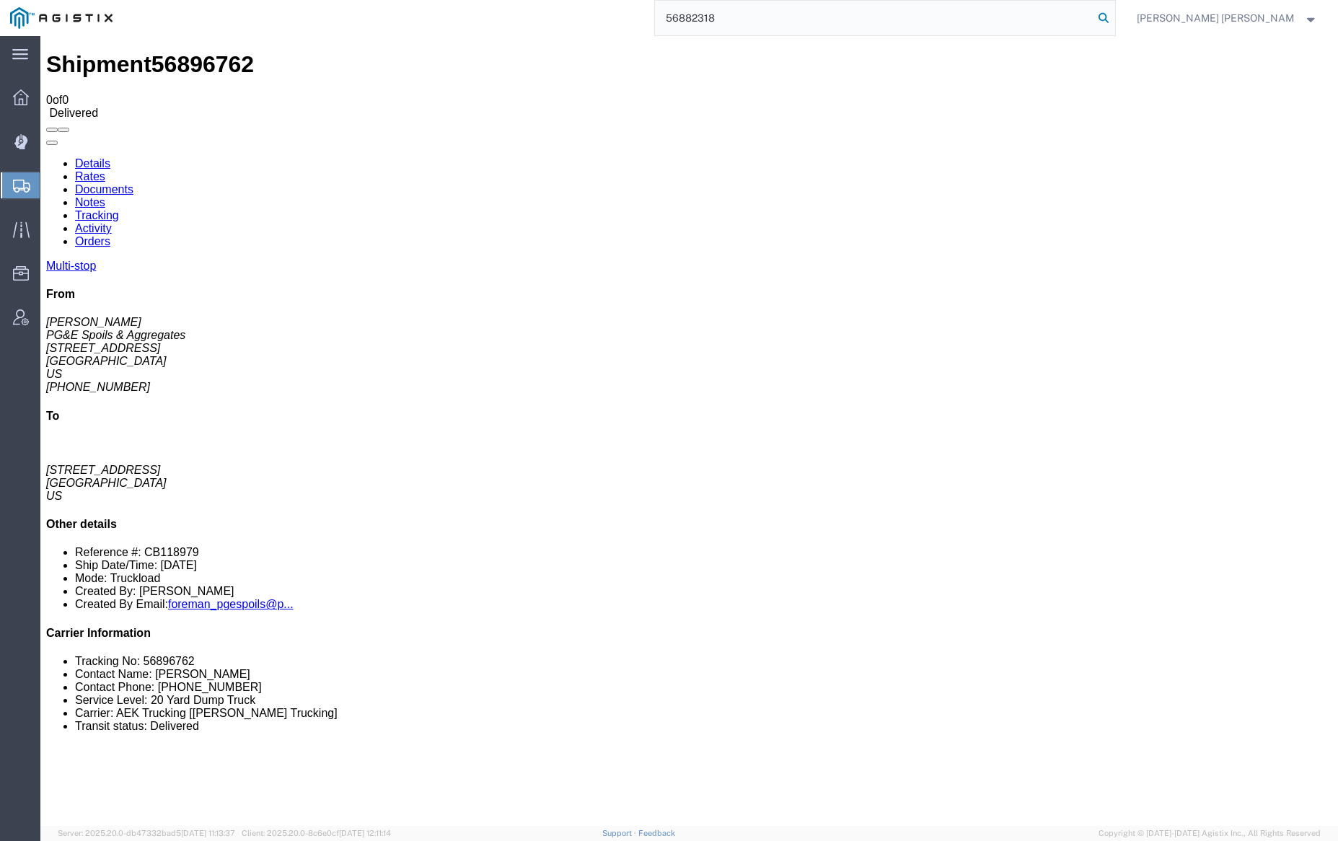
type input "56882318"
click at [1114, 18] on icon at bounding box center [1103, 18] width 20 height 20
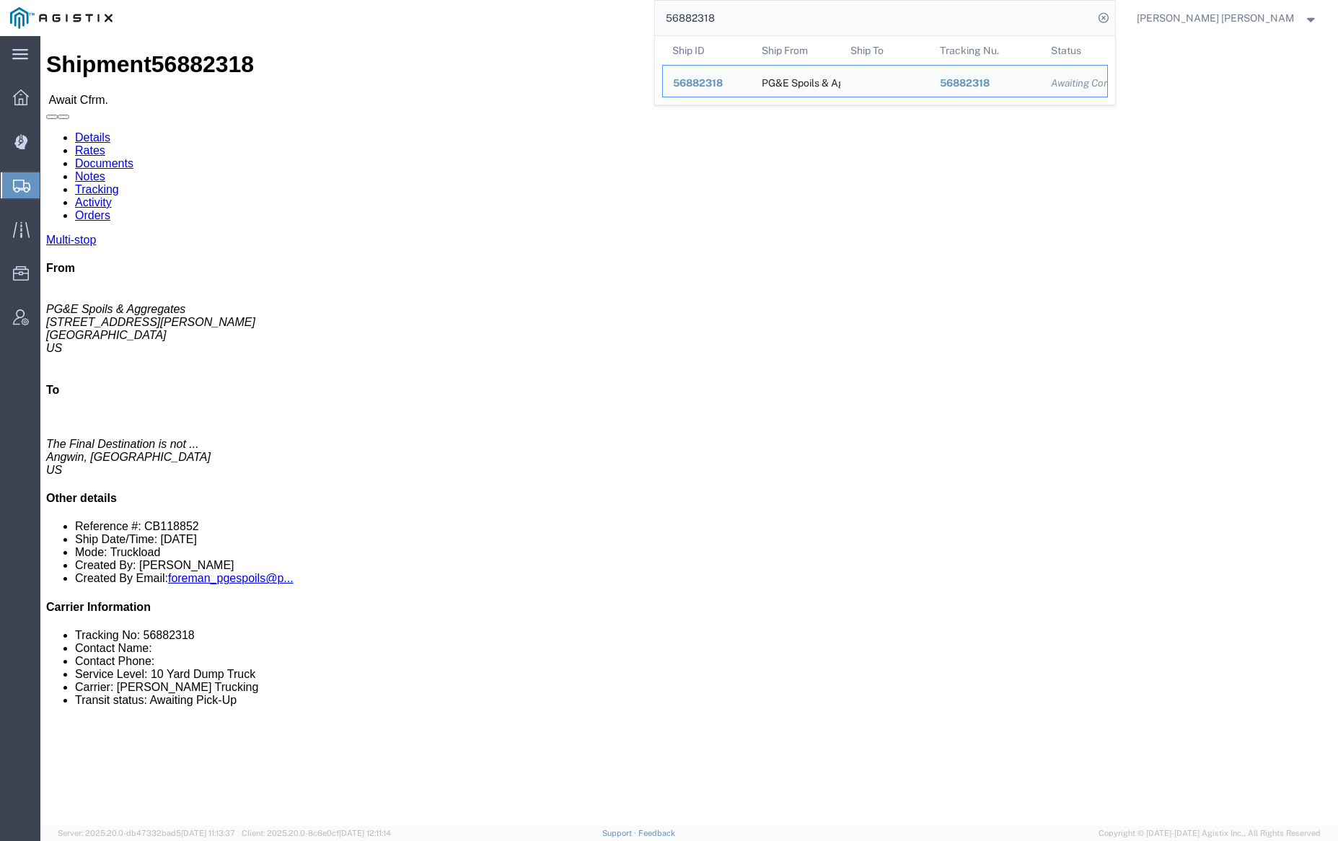
click link "Documents"
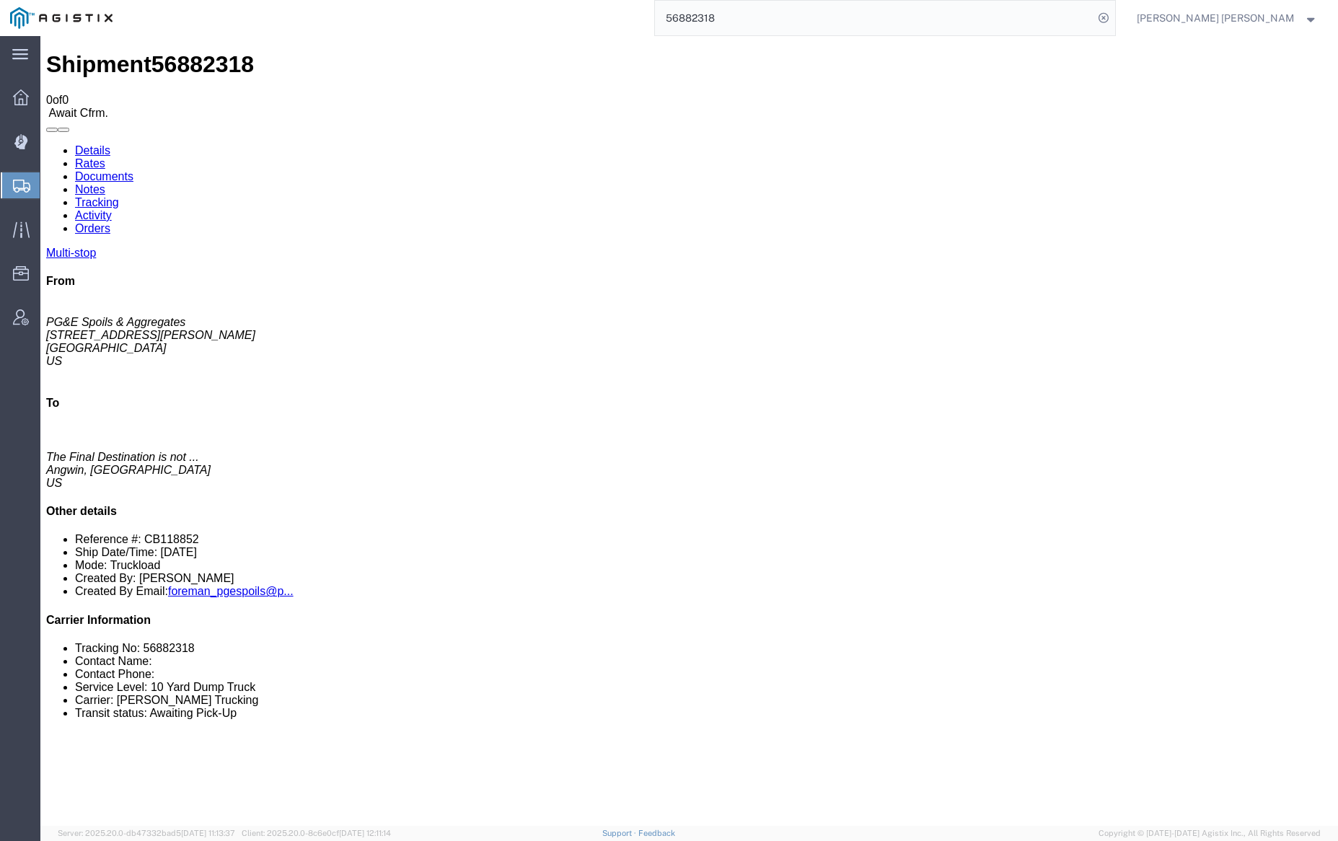
click at [133, 170] on link "Documents" at bounding box center [104, 176] width 58 height 12
